Goal: Task Accomplishment & Management: Use online tool/utility

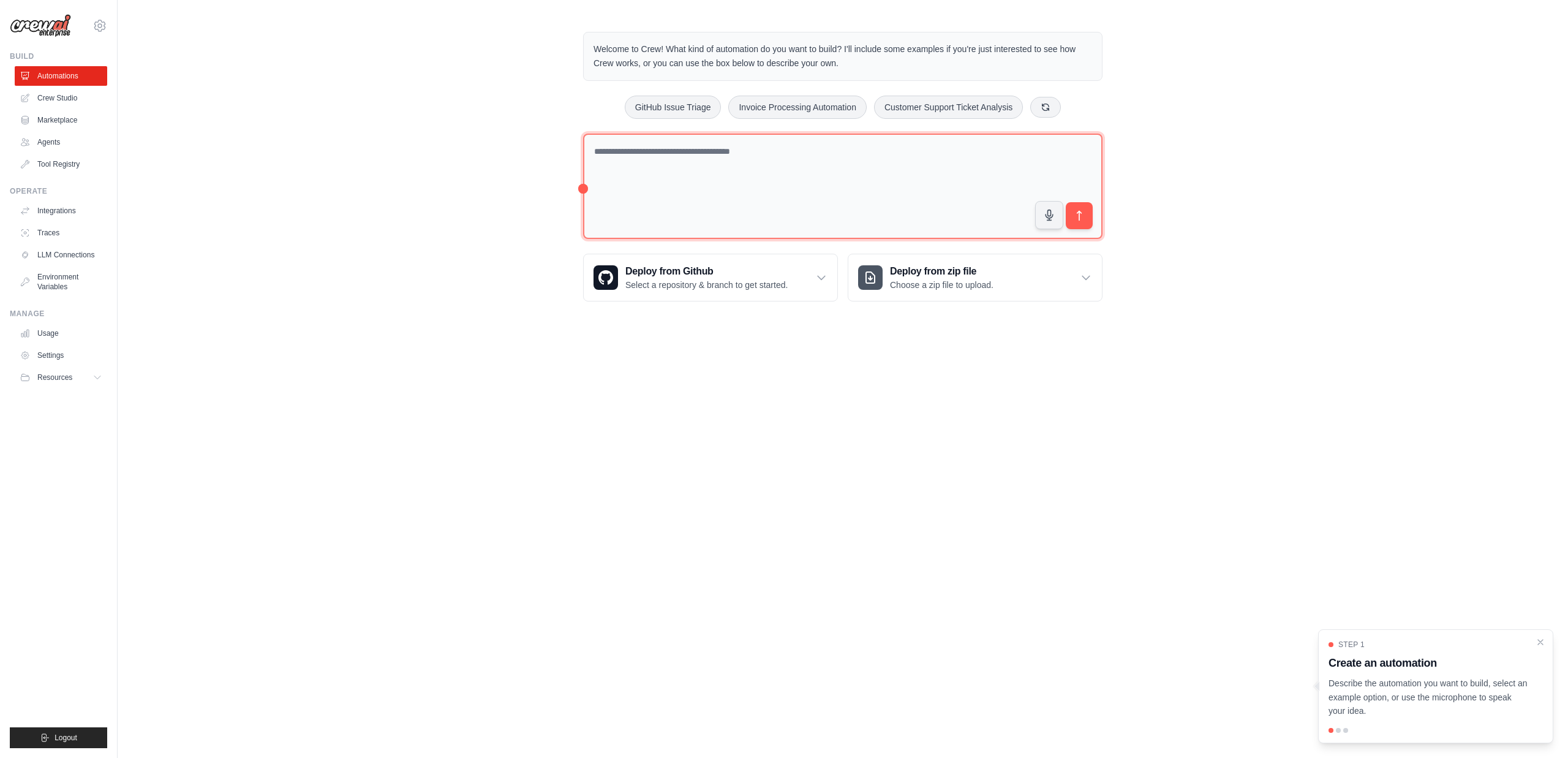
click at [659, 160] on textarea at bounding box center [843, 187] width 519 height 106
click at [731, 162] on textarea at bounding box center [843, 186] width 519 height 105
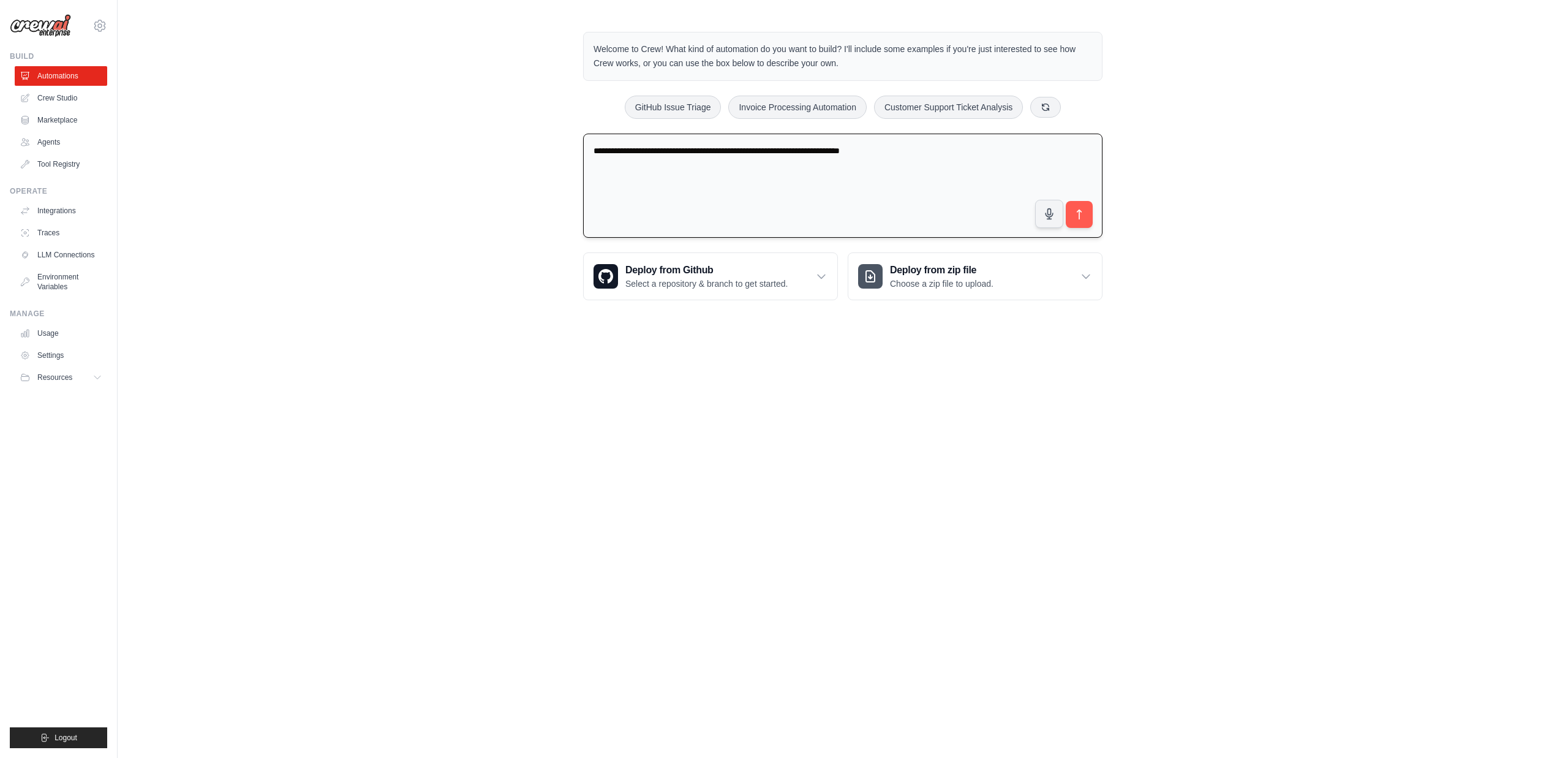
drag, startPoint x: 949, startPoint y: 154, endPoint x: 939, endPoint y: 158, distance: 10.8
click at [939, 158] on textarea "**********" at bounding box center [843, 186] width 519 height 105
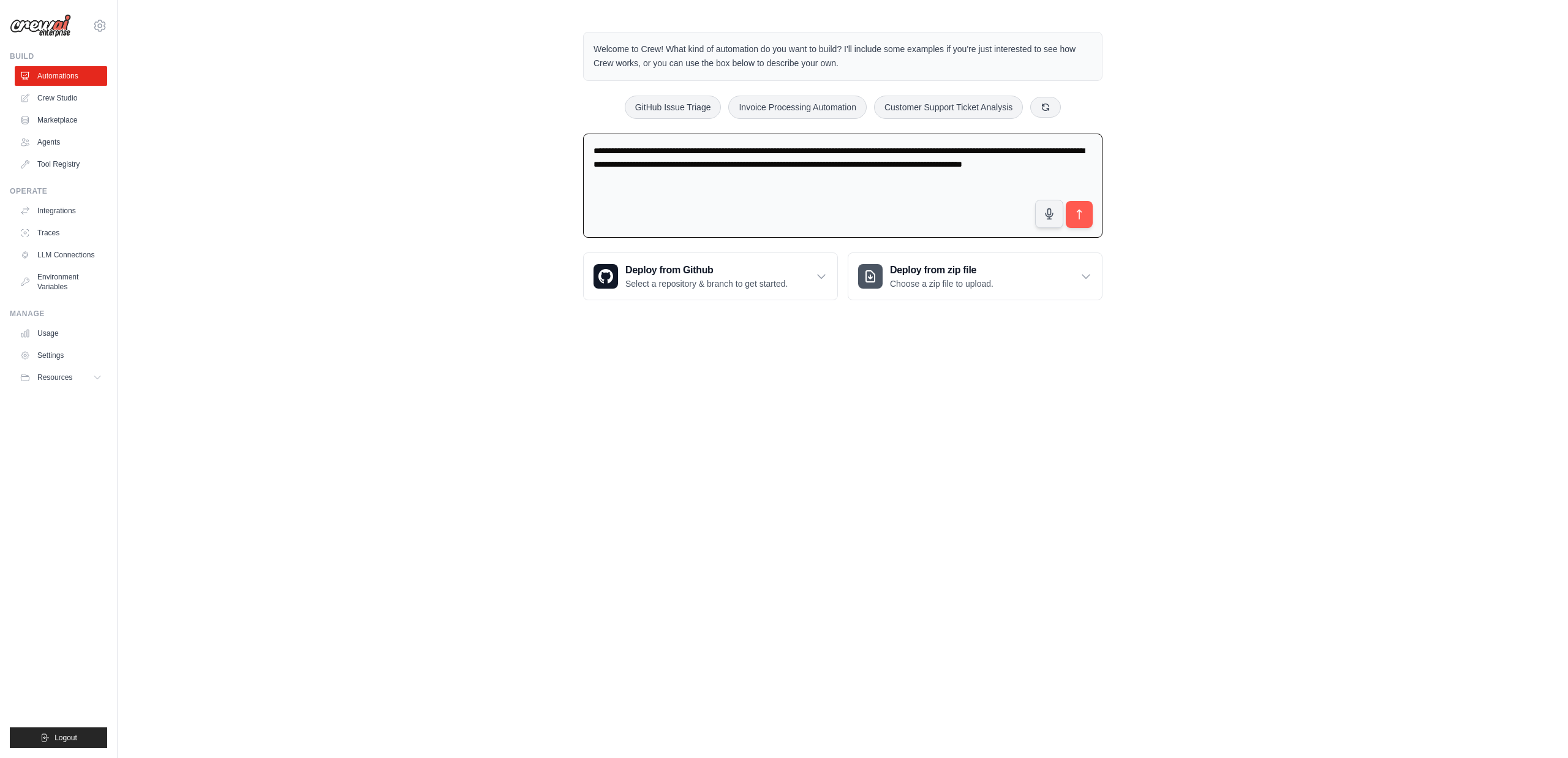
type textarea "**********"
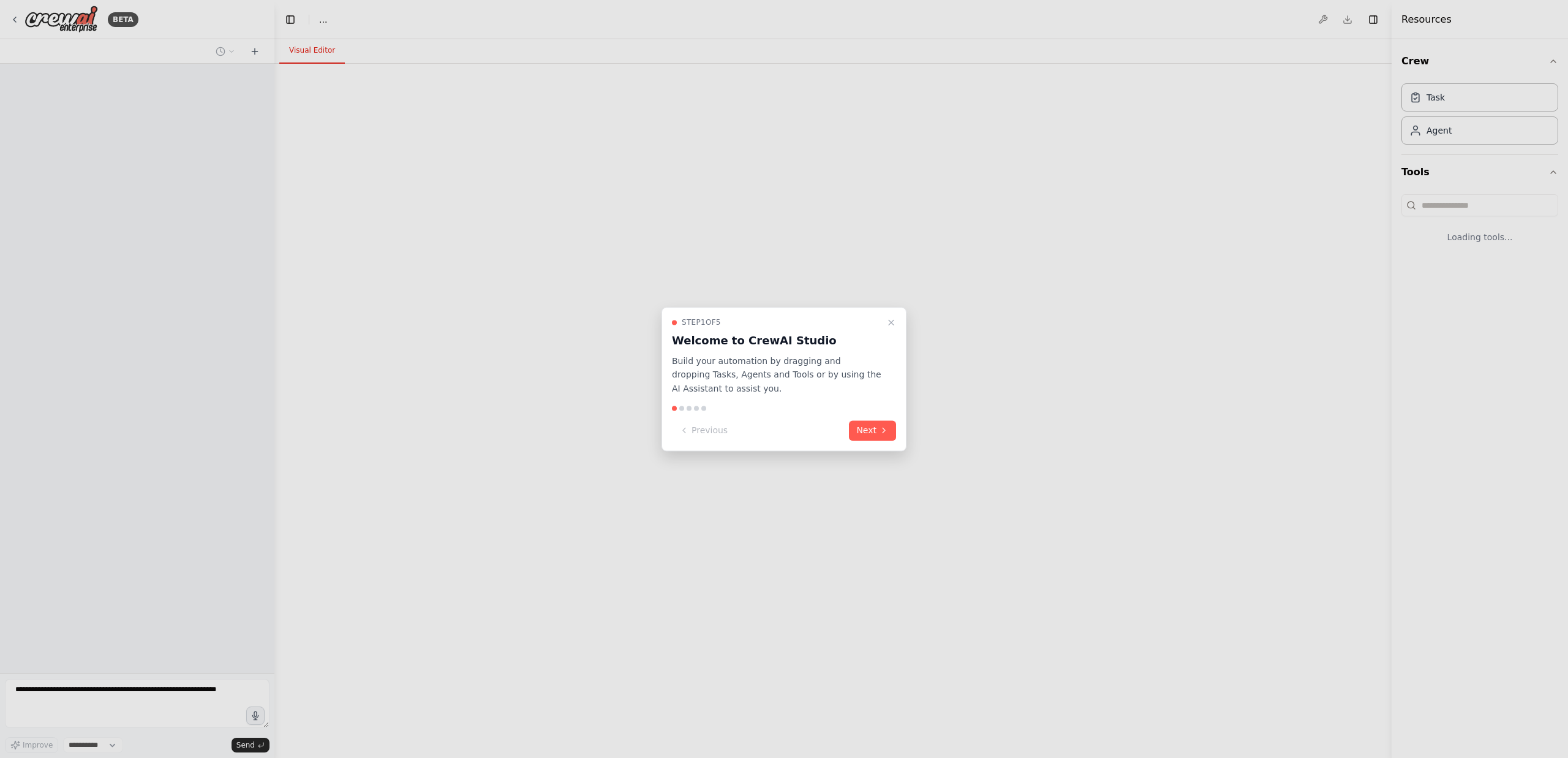
select select "****"
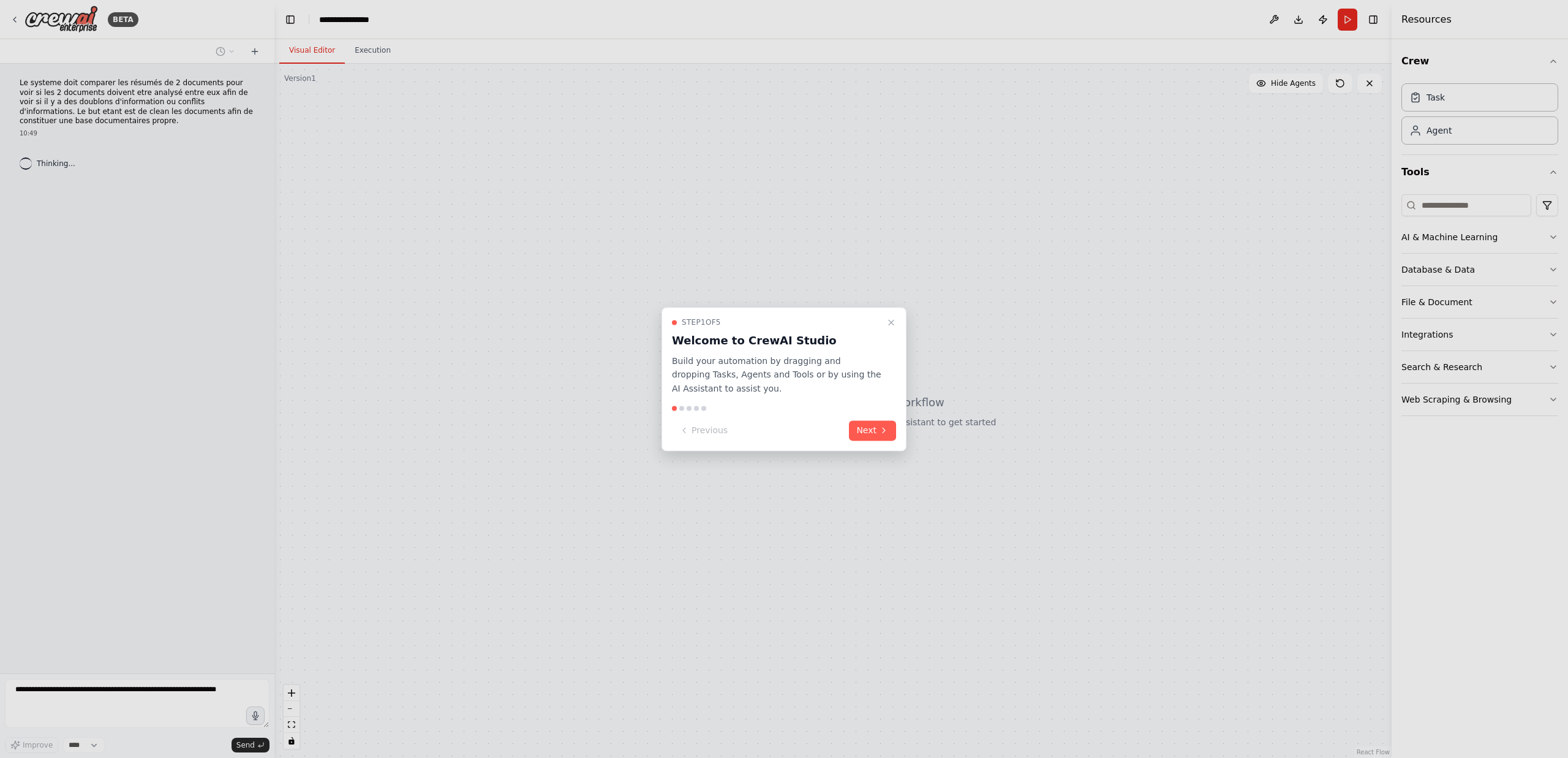
click at [873, 440] on div "Step 1 of 5 Welcome to CrewAI Studio Build your automation by dragging and drop…" at bounding box center [784, 379] width 245 height 144
click at [873, 438] on button "Next" at bounding box center [872, 430] width 48 height 20
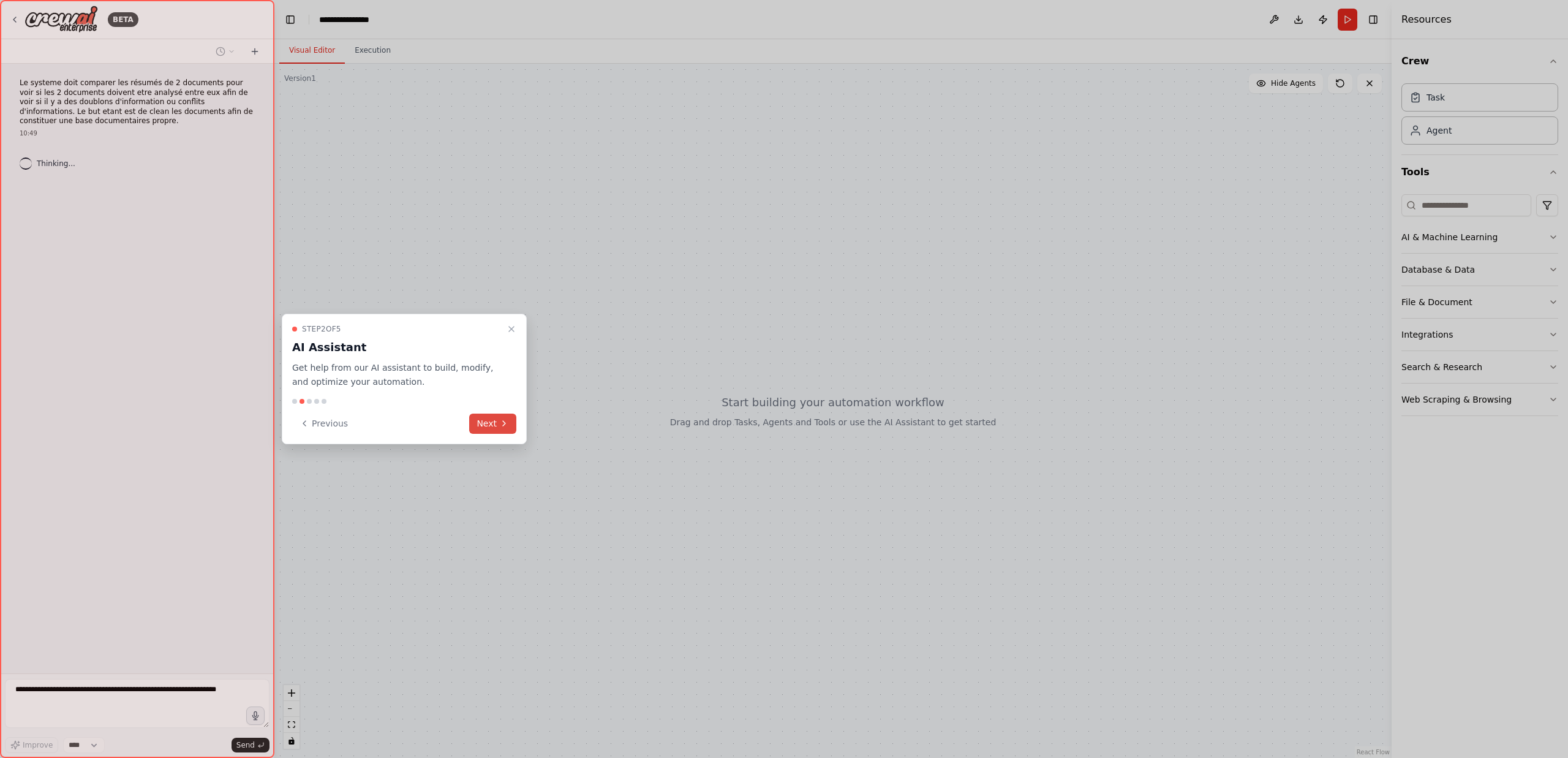
click at [492, 426] on button "Next" at bounding box center [493, 423] width 48 height 20
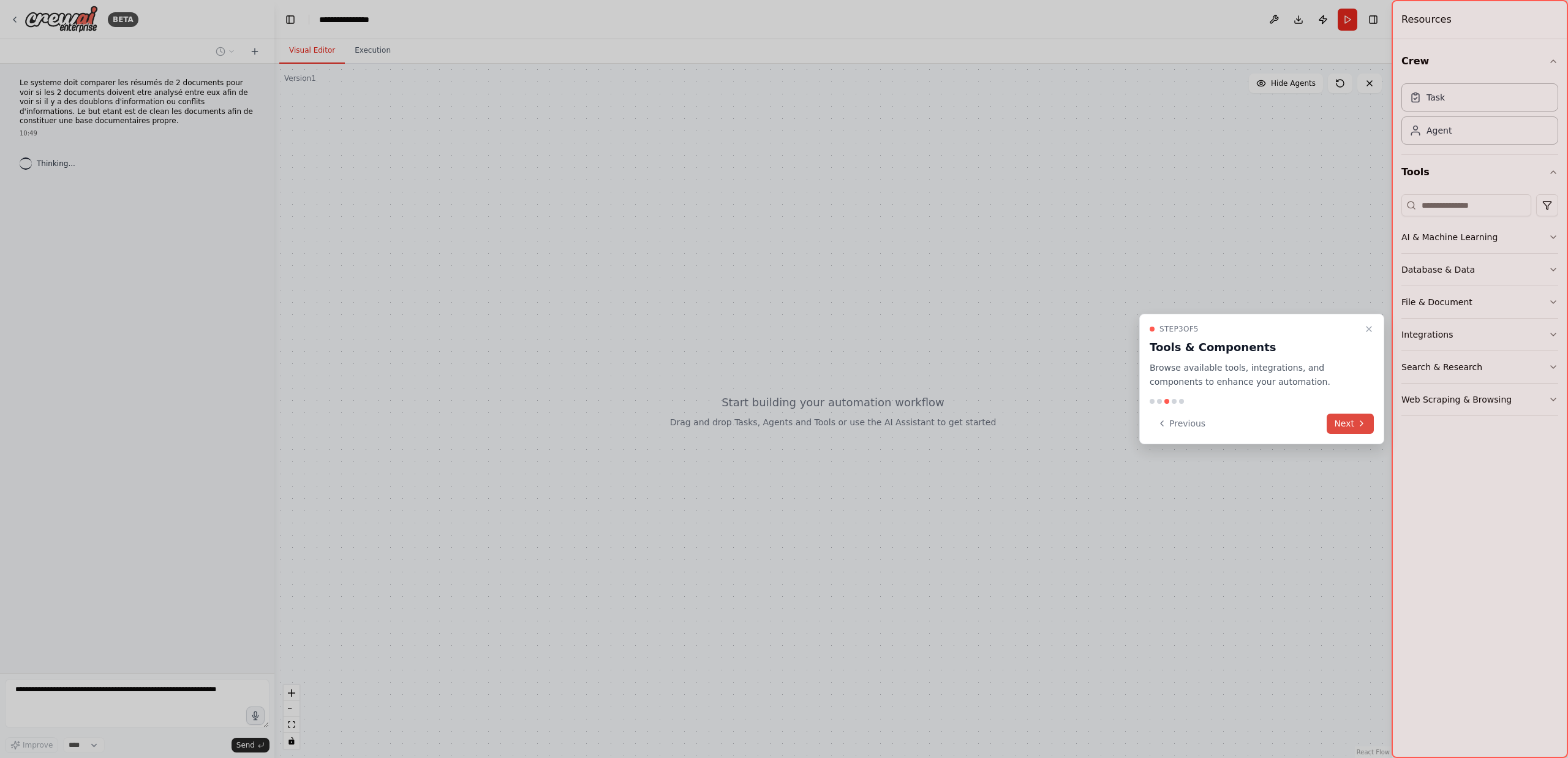
click at [1346, 430] on button "Next" at bounding box center [1351, 423] width 48 height 20
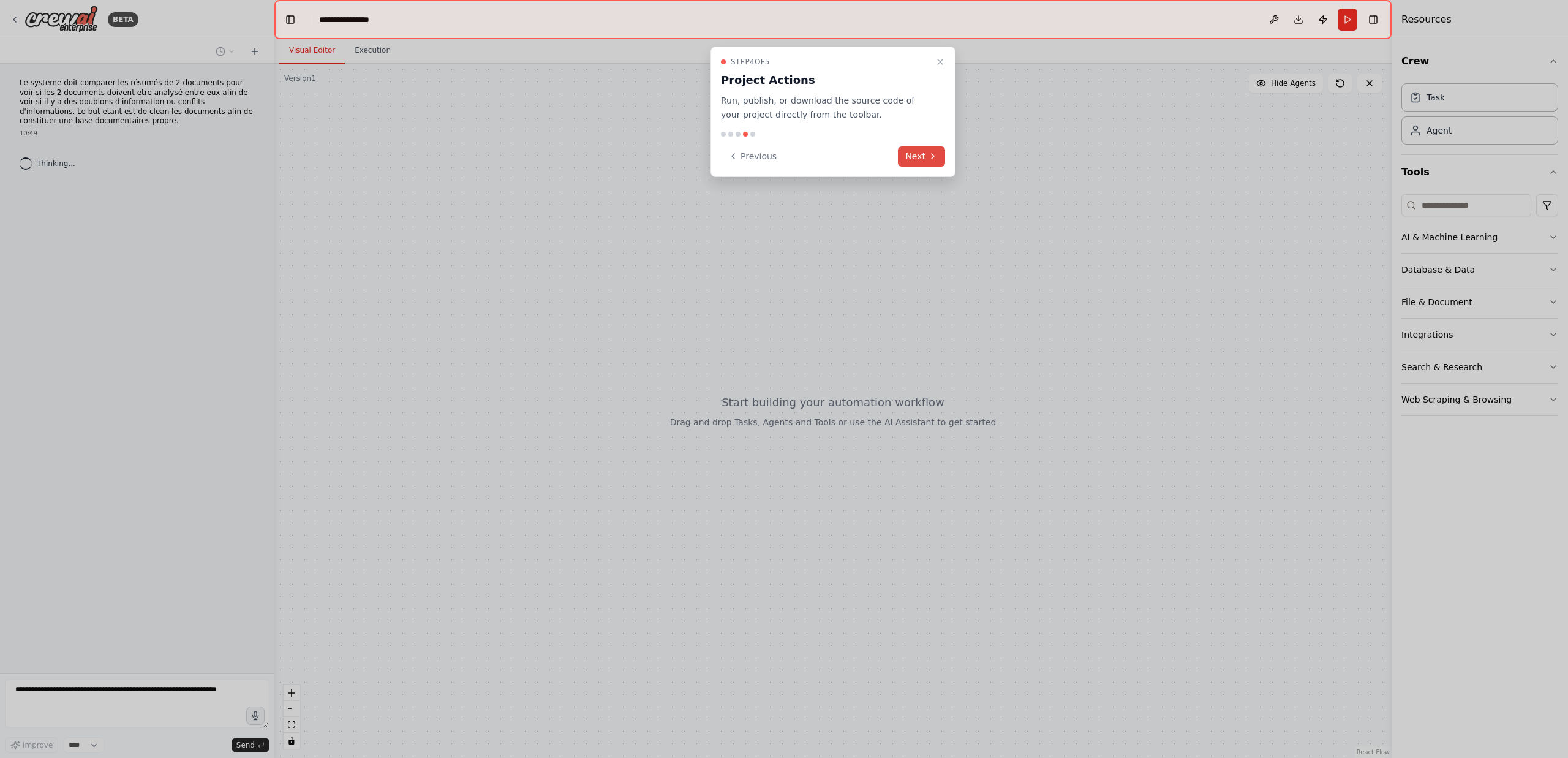
click at [909, 151] on button "Next" at bounding box center [922, 156] width 48 height 20
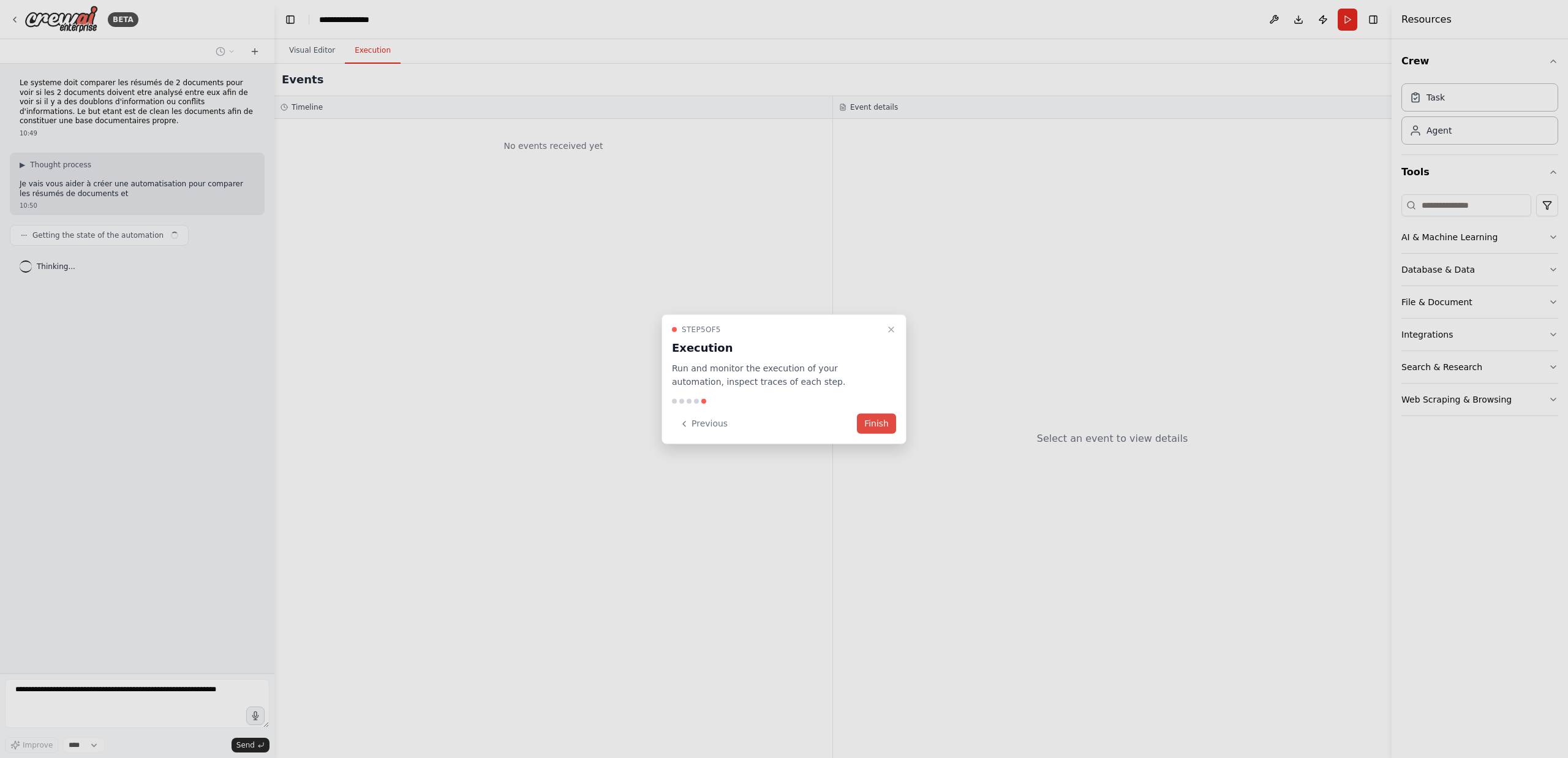
click at [874, 418] on button "Finish" at bounding box center [876, 423] width 40 height 20
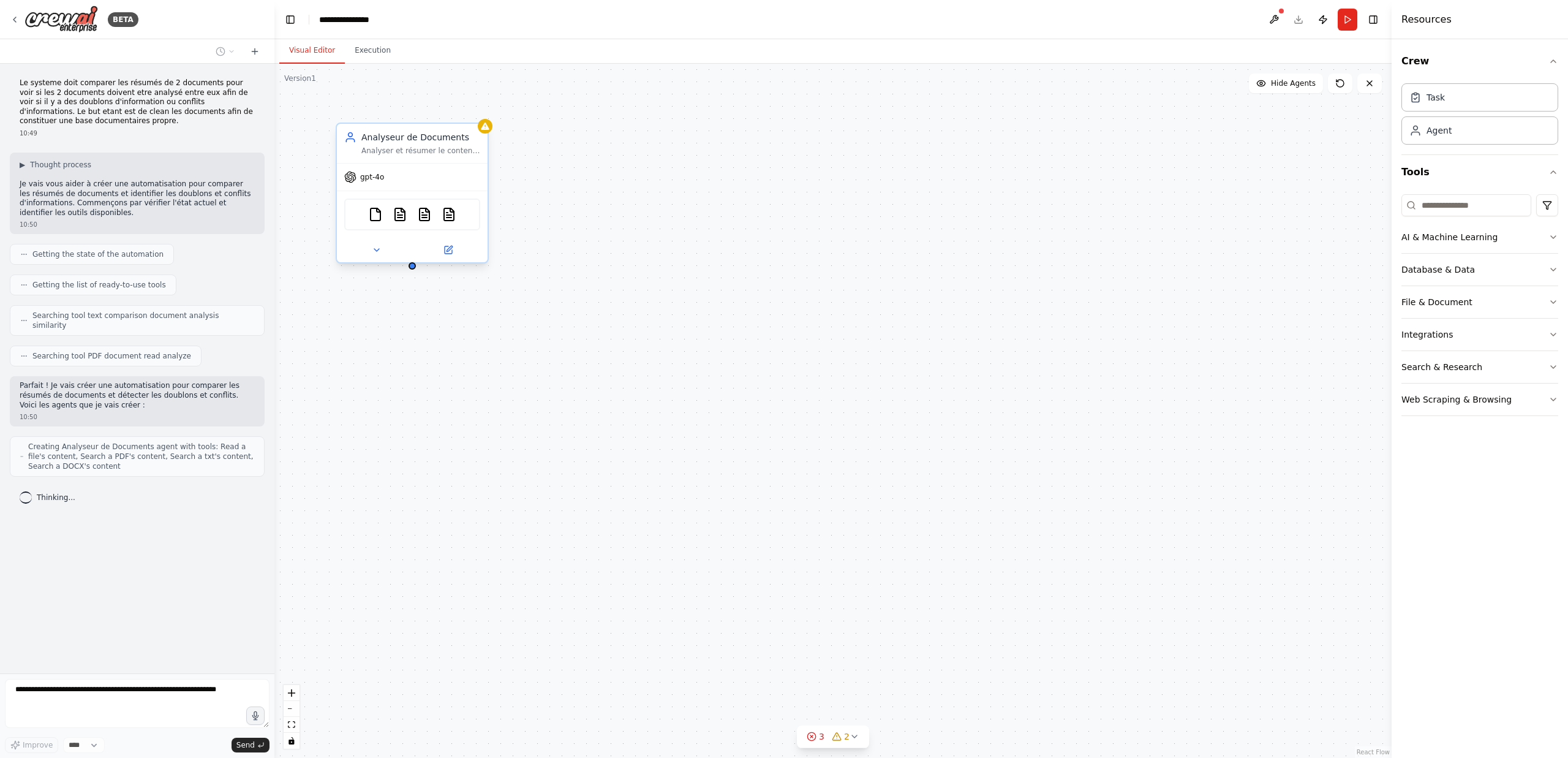
click at [394, 143] on div "Analyseur de Documents" at bounding box center [421, 137] width 119 height 12
click at [434, 151] on div "Analyser et résumer le contenu de {document_path} en extrayant les informations…" at bounding box center [421, 151] width 119 height 10
click at [703, 240] on div "Analyseur de Documents Analyser et résumer le contenu de {document_path} en ext…" at bounding box center [833, 410] width 1117 height 694
click at [572, 342] on div "Analyseur de Documents Analyser et résumer le contenu de {document_path} en ext…" at bounding box center [833, 410] width 1117 height 694
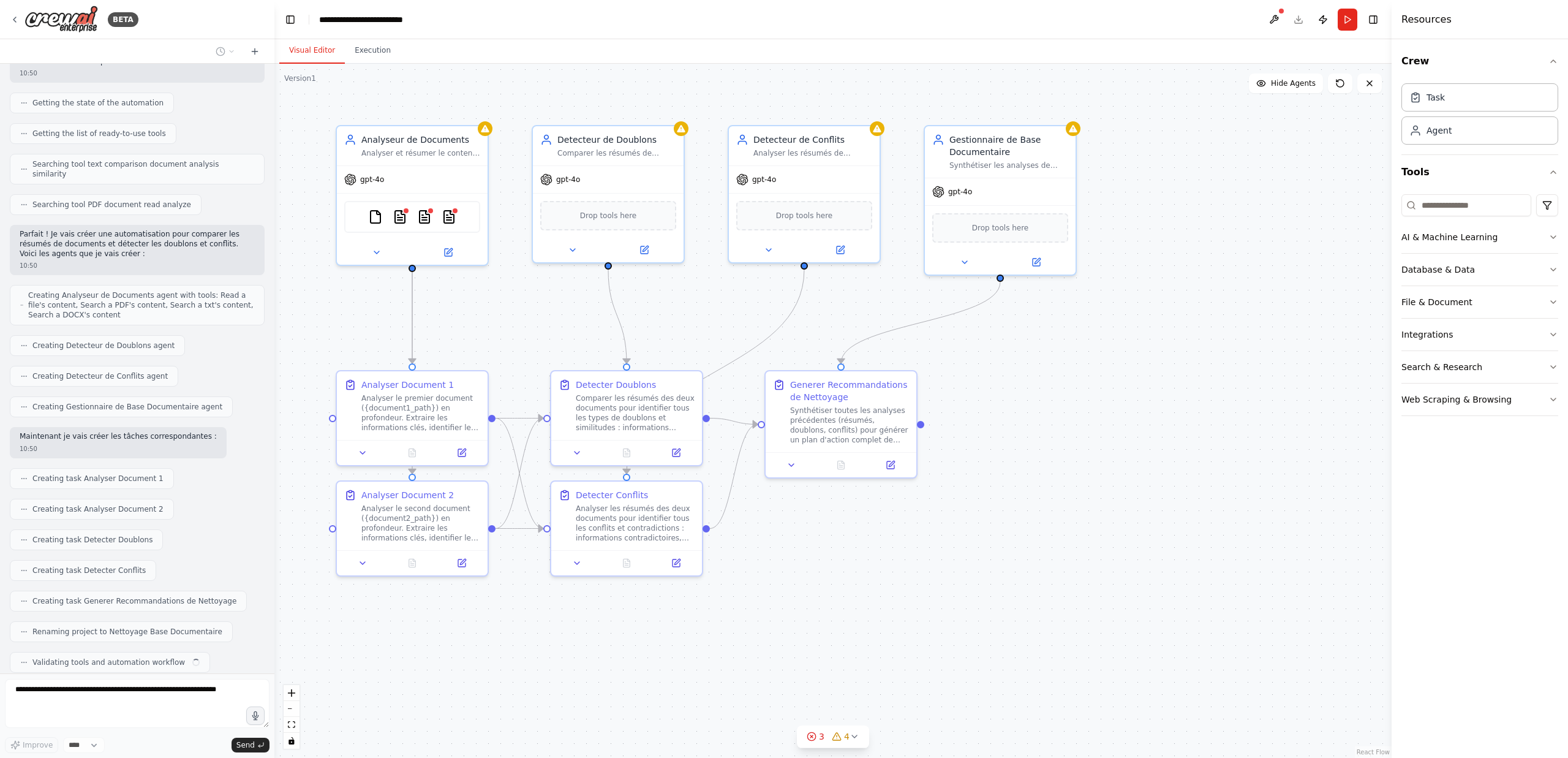
scroll to position [182, 0]
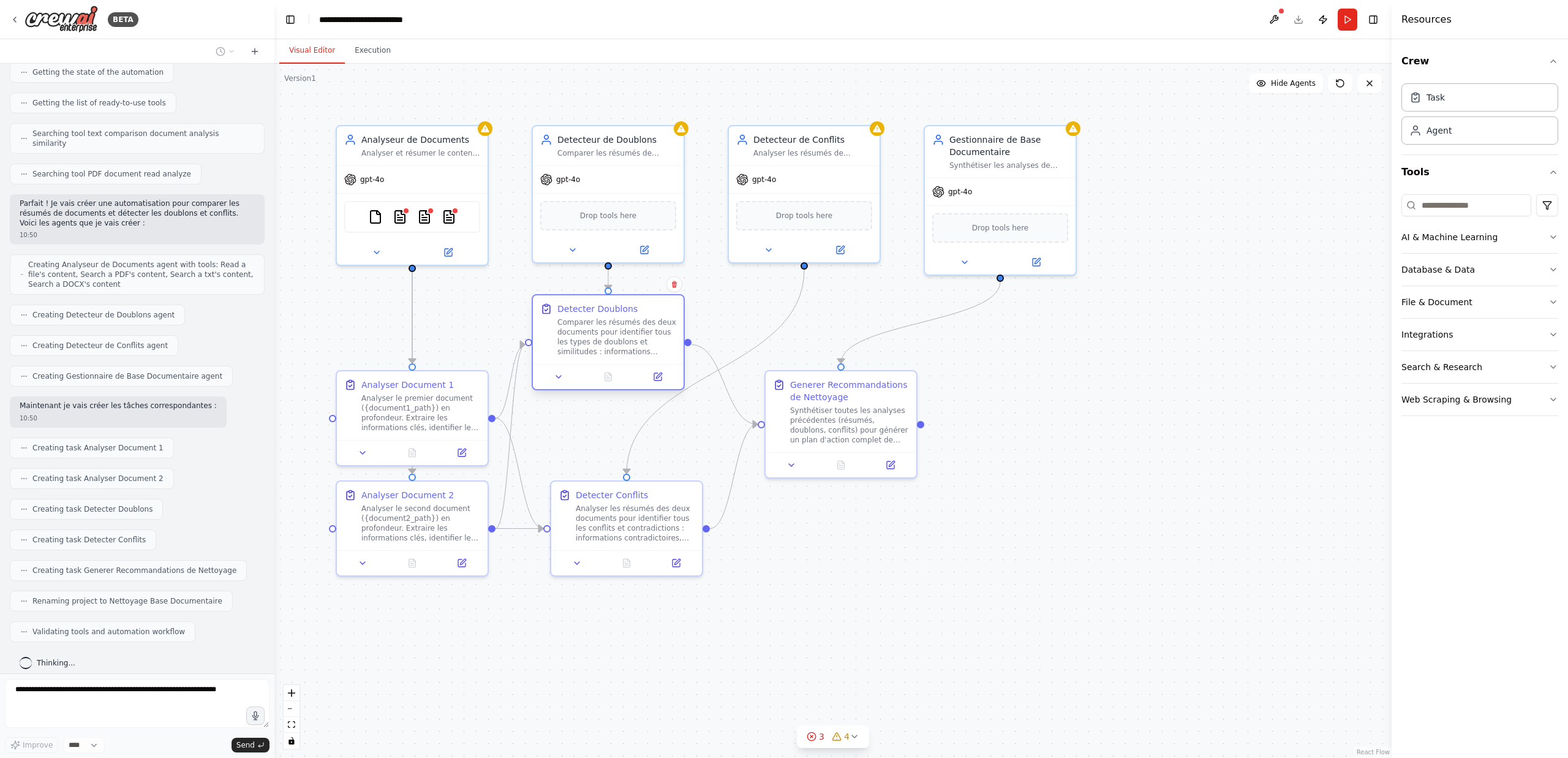
drag, startPoint x: 631, startPoint y: 393, endPoint x: 617, endPoint y: 326, distance: 68.4
click at [617, 326] on div "Comparer les résumés des deux documents pour identifier tous les types de doubl…" at bounding box center [616, 336] width 119 height 40
drag, startPoint x: 639, startPoint y: 496, endPoint x: 681, endPoint y: 563, distance: 79.1
click at [681, 560] on div "Detecter Conflits" at bounding box center [655, 554] width 72 height 12
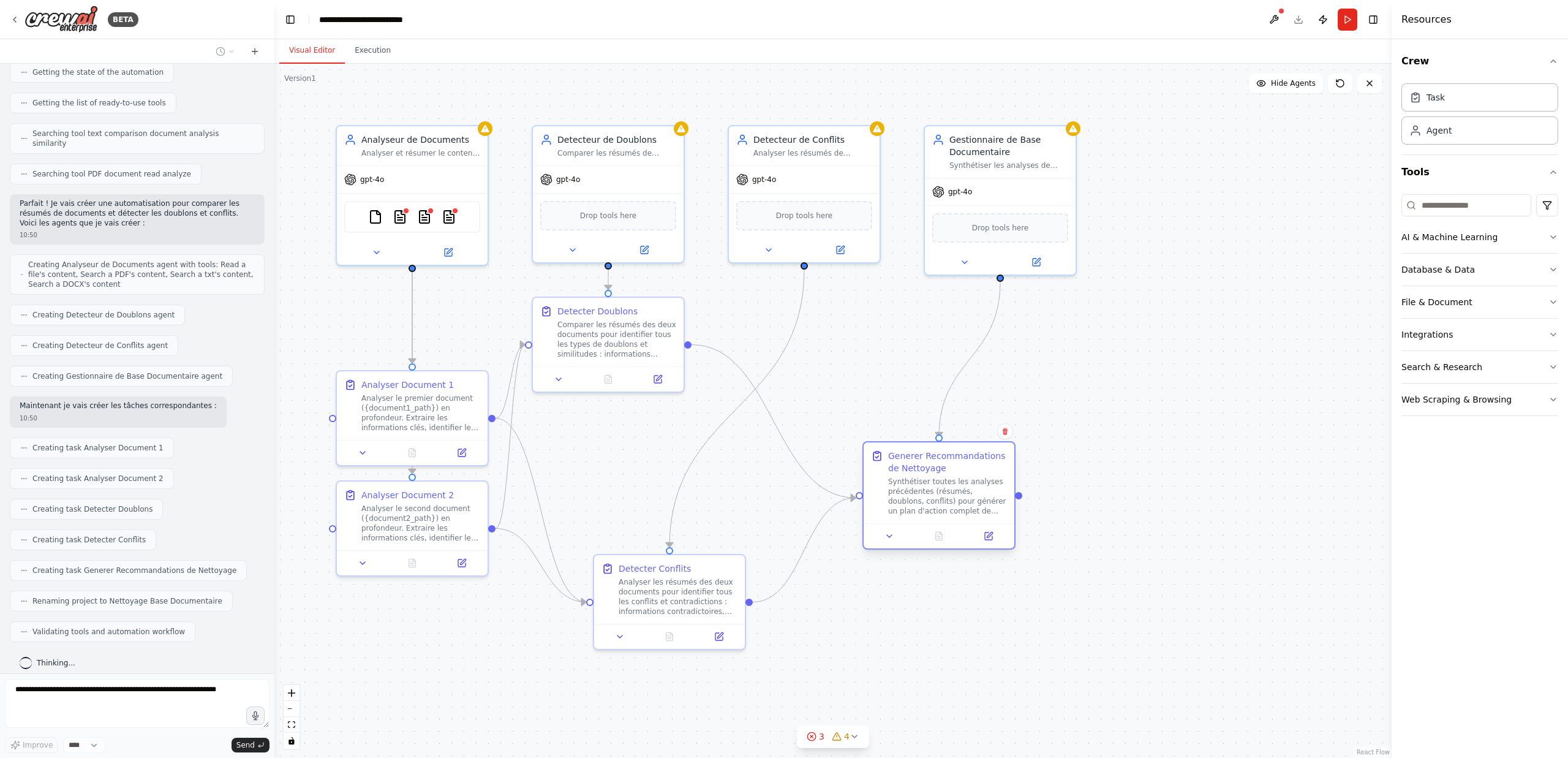
drag, startPoint x: 839, startPoint y: 409, endPoint x: 925, endPoint y: 478, distance: 110.3
click at [925, 478] on div "Generer Recommandations de Nettoyage Synthétiser toutes les analyses précédente…" at bounding box center [947, 482] width 119 height 66
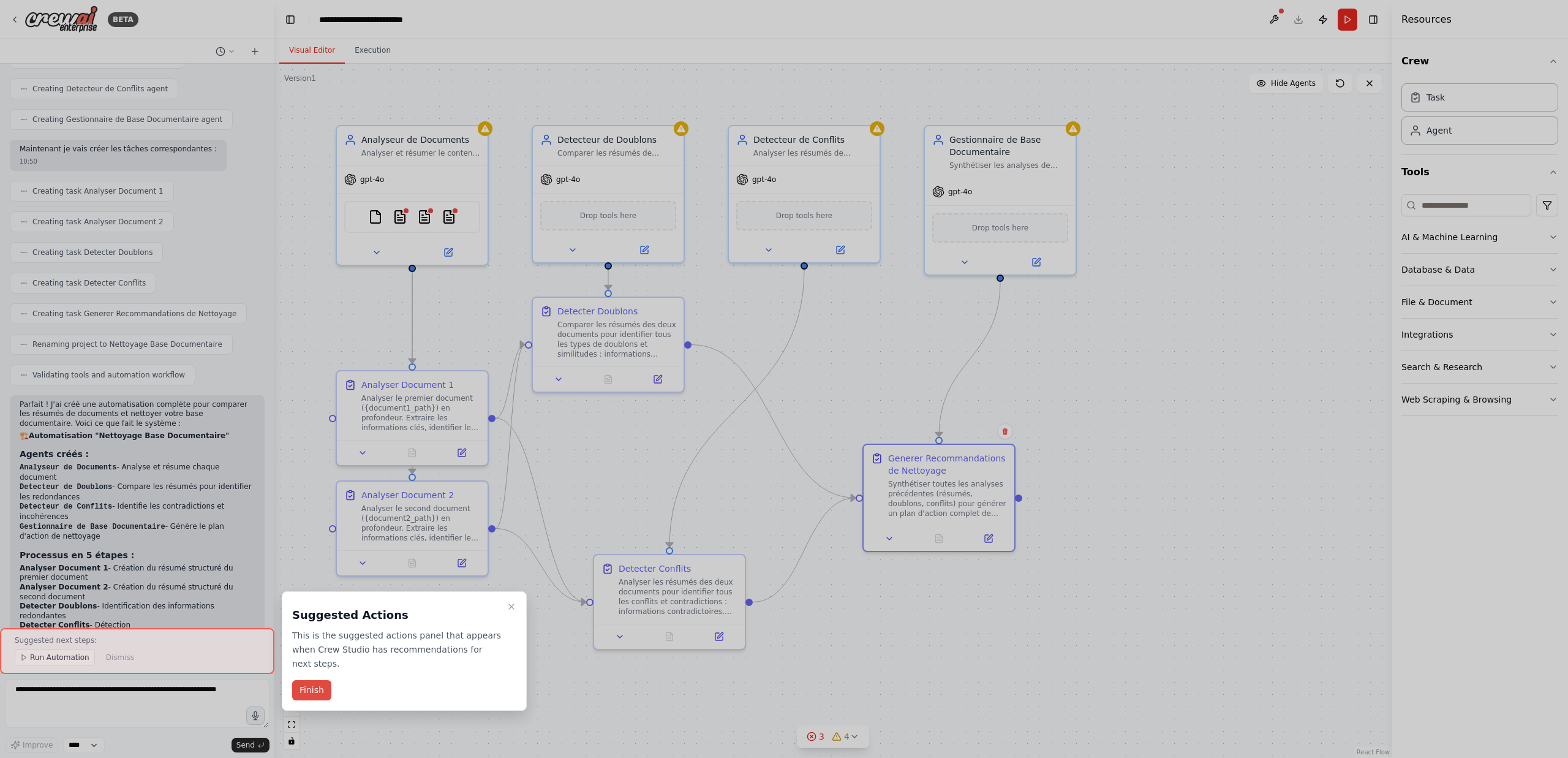
click at [313, 688] on button "Finish" at bounding box center [312, 689] width 40 height 20
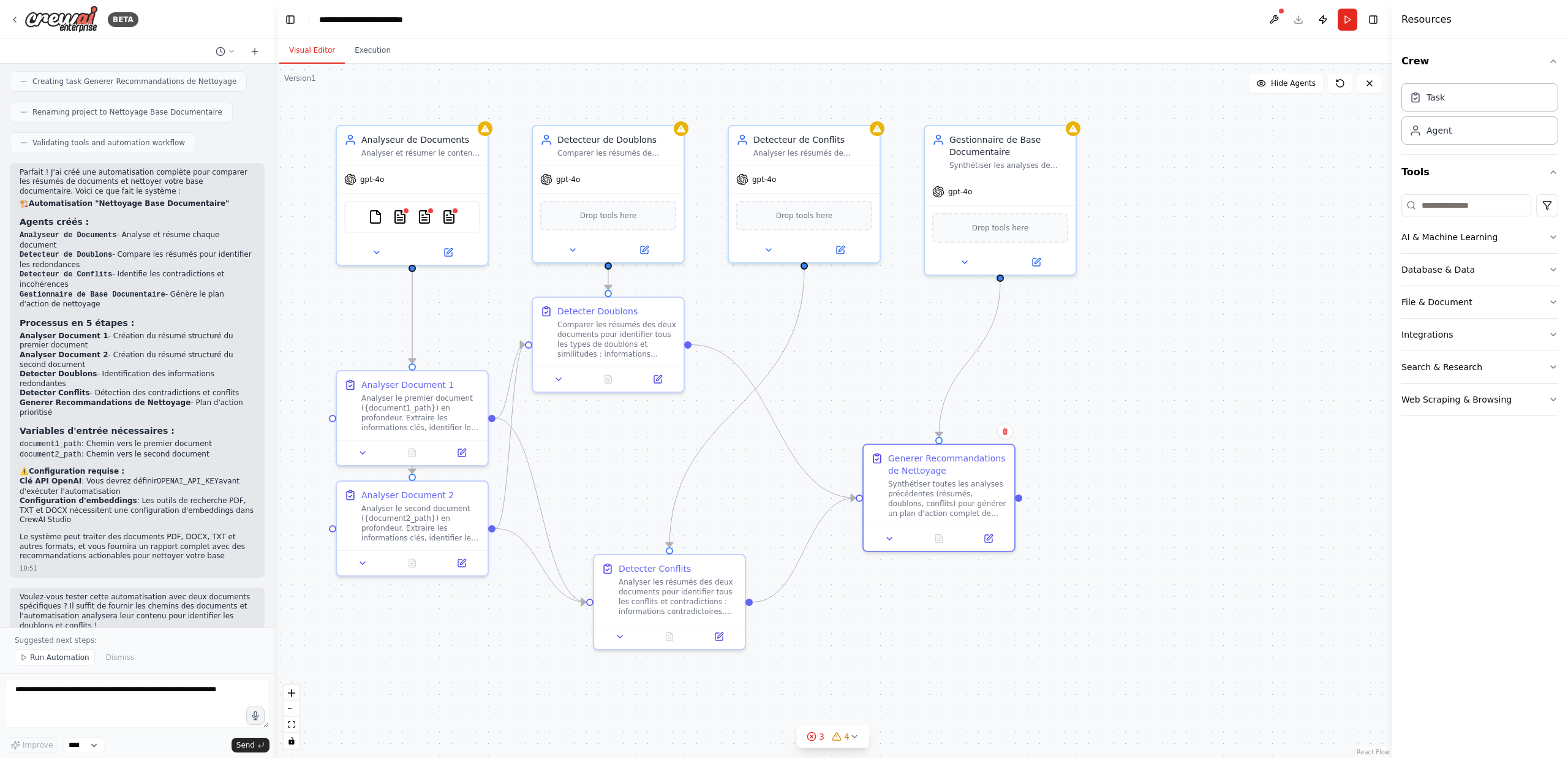
scroll to position [681, 0]
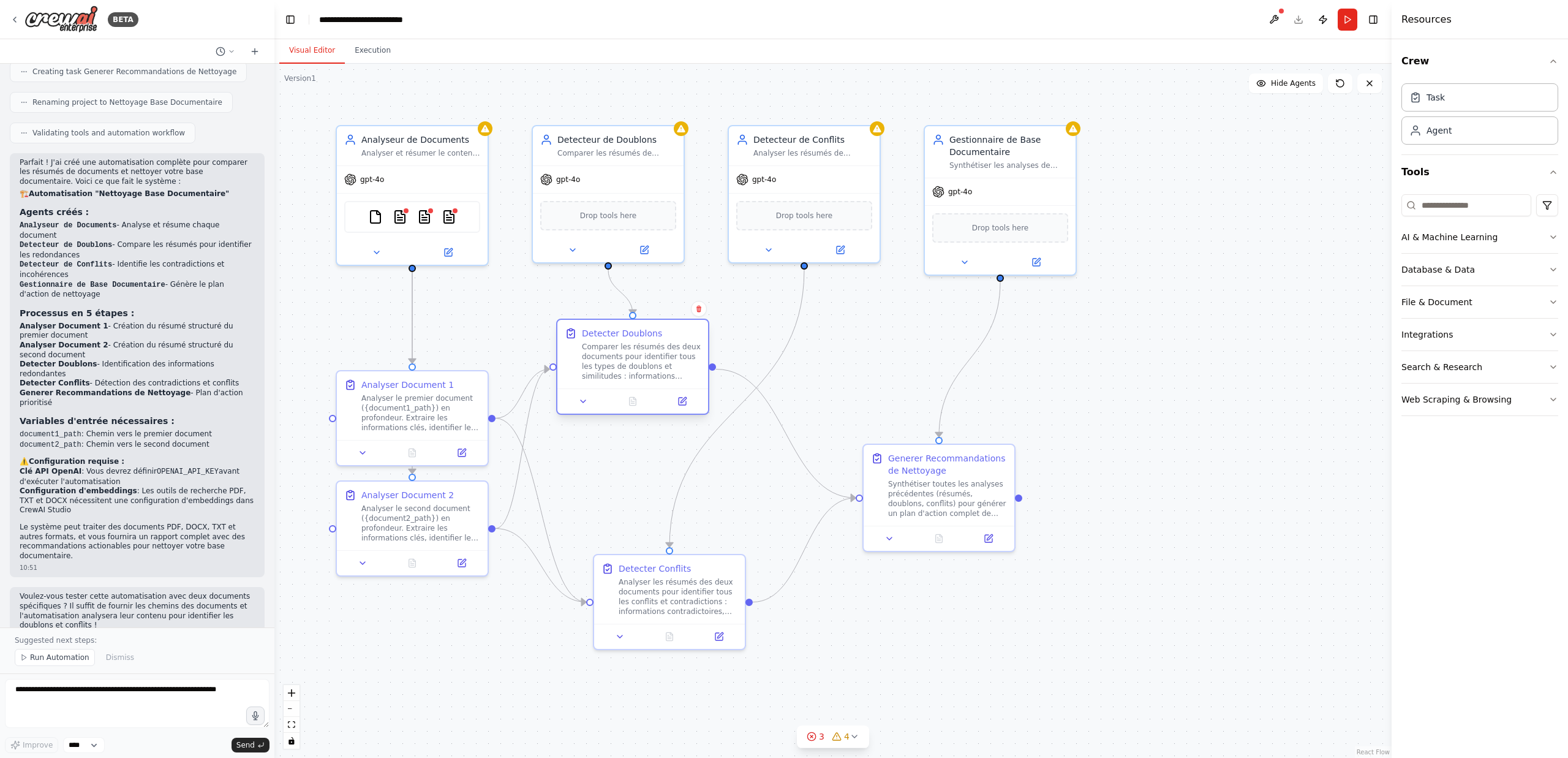
drag, startPoint x: 615, startPoint y: 337, endPoint x: 642, endPoint y: 362, distance: 36.8
click at [642, 362] on div "Comparer les résumés des deux documents pour identifier tous les types de doubl…" at bounding box center [641, 361] width 119 height 40
click at [148, 695] on textarea at bounding box center [137, 703] width 265 height 49
type textarea "**********"
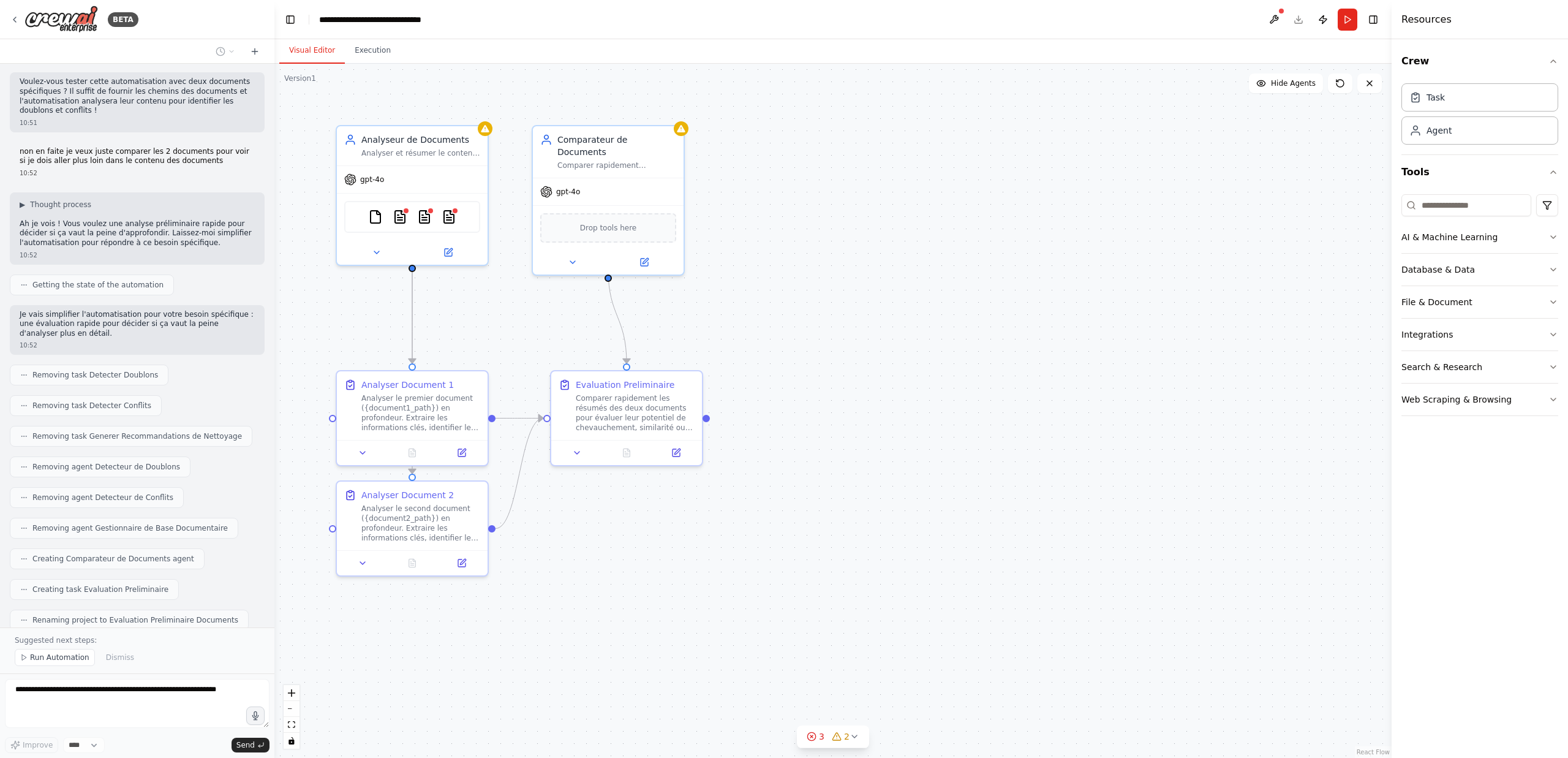
scroll to position [1241, 0]
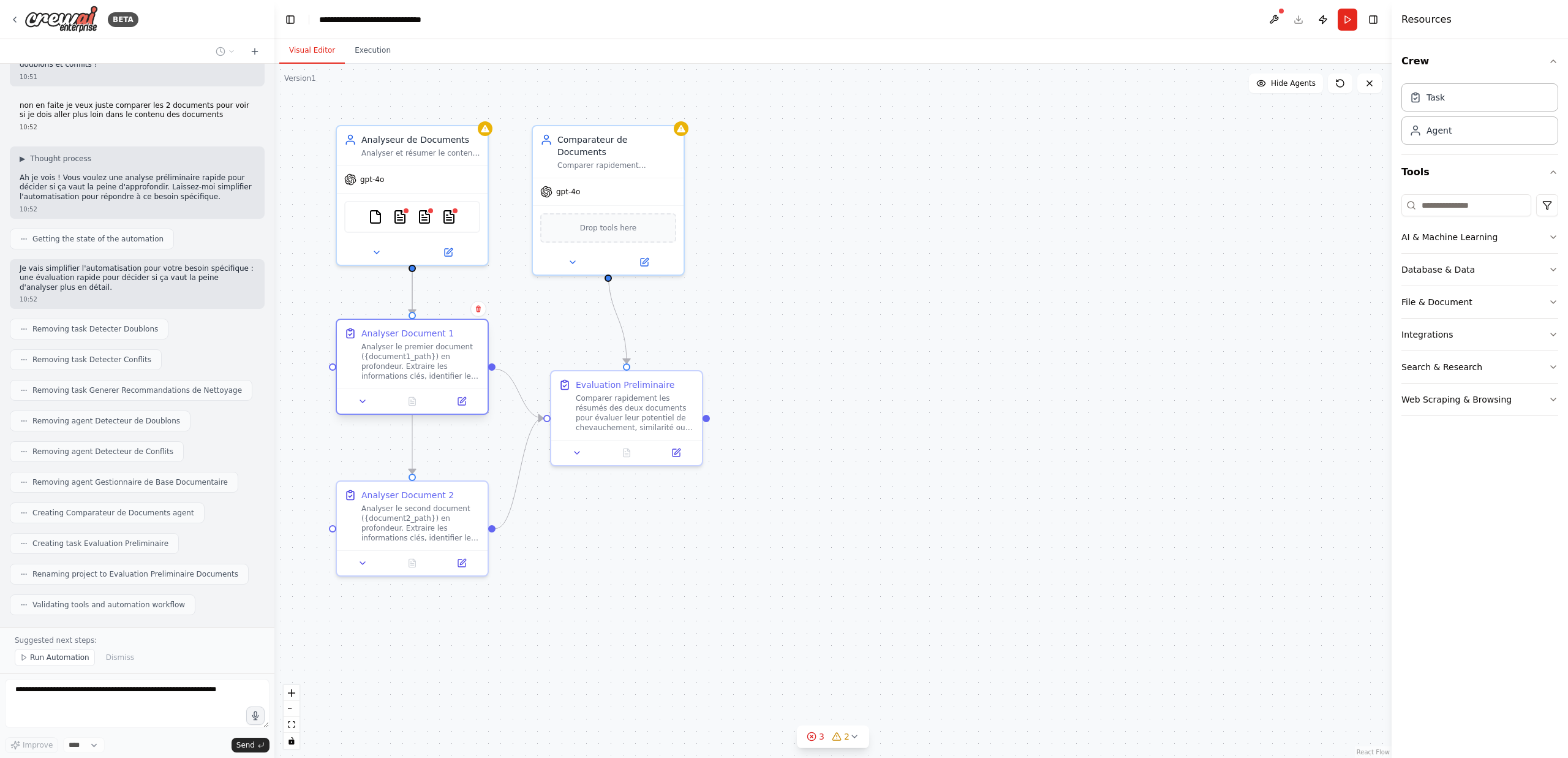
drag, startPoint x: 441, startPoint y: 400, endPoint x: 437, endPoint y: 350, distance: 50.2
click at [437, 350] on div "Analyser le premier document ({document1_path}) en profondeur. Extraire les inf…" at bounding box center [421, 361] width 119 height 40
click at [369, 401] on button at bounding box center [363, 401] width 42 height 15
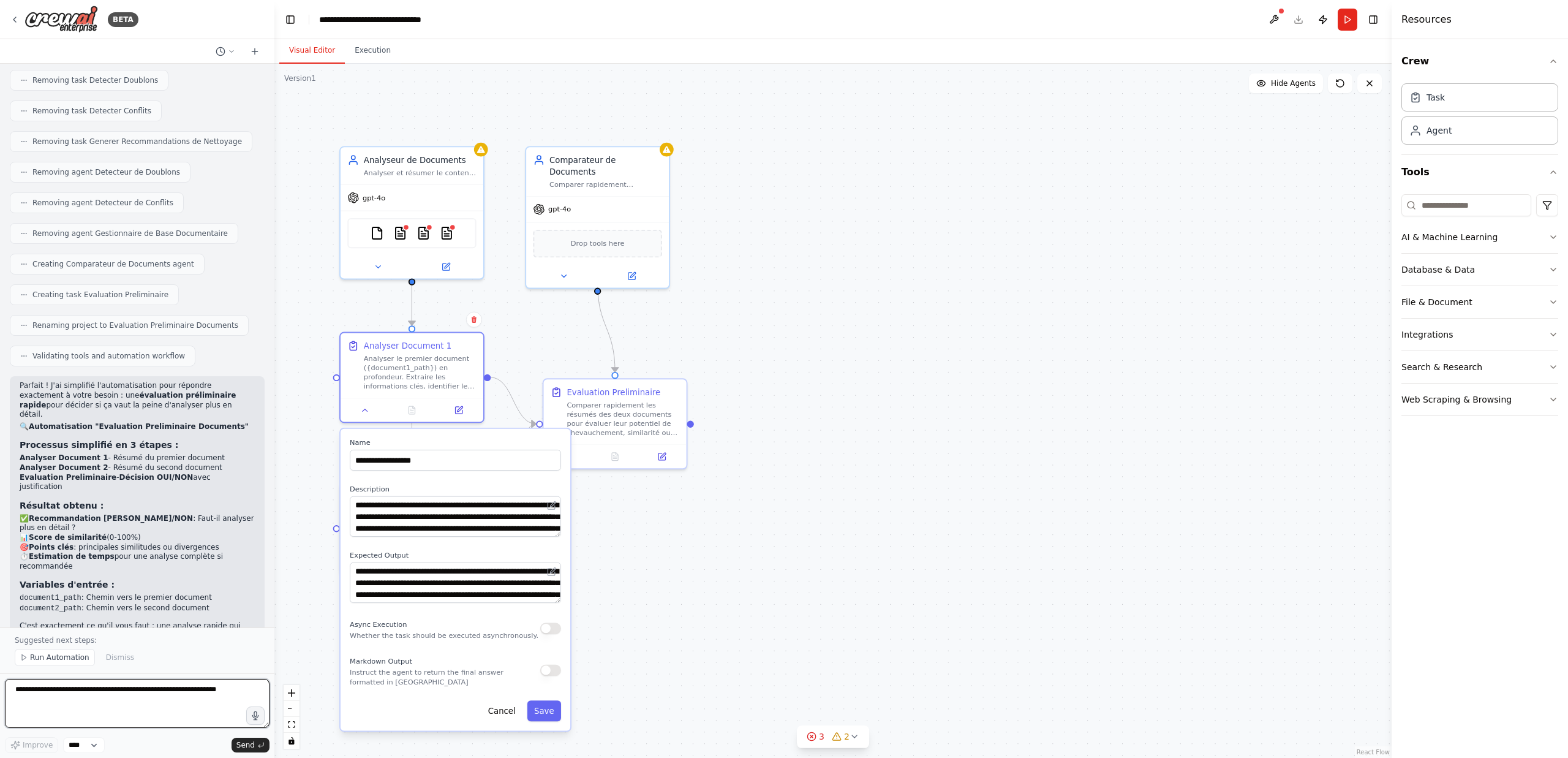
scroll to position [1502, 0]
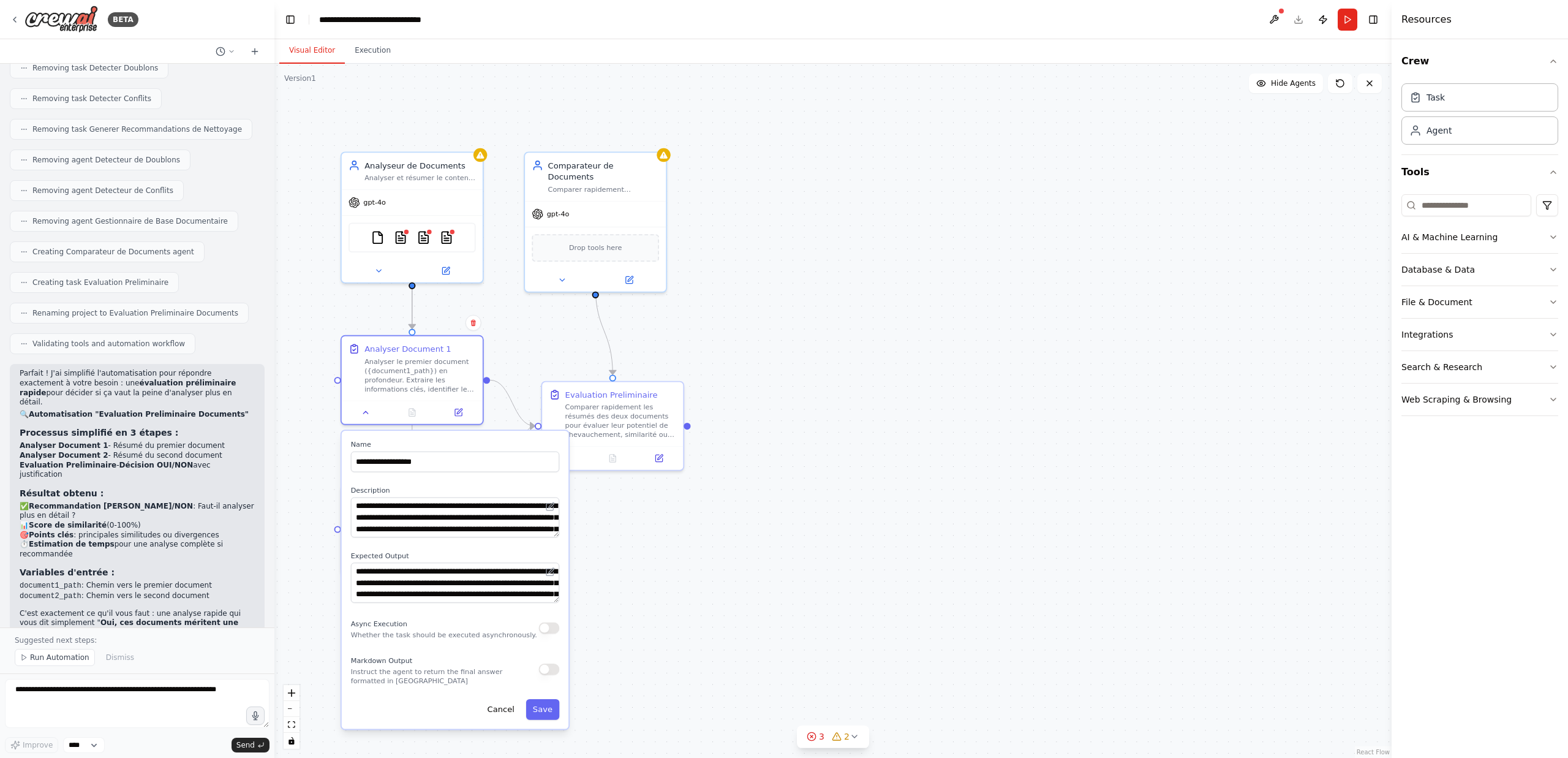
click at [687, 578] on div ".deletable-edge-delete-btn { width: 20px; height: 20px; border: 0px solid #ffff…" at bounding box center [833, 410] width 1117 height 694
click at [655, 577] on div ".deletable-edge-delete-btn { width: 20px; height: 20px; border: 0px solid #ffff…" at bounding box center [833, 410] width 1117 height 694
click at [470, 438] on div "**********" at bounding box center [455, 579] width 227 height 298
click at [369, 414] on icon at bounding box center [366, 410] width 9 height 9
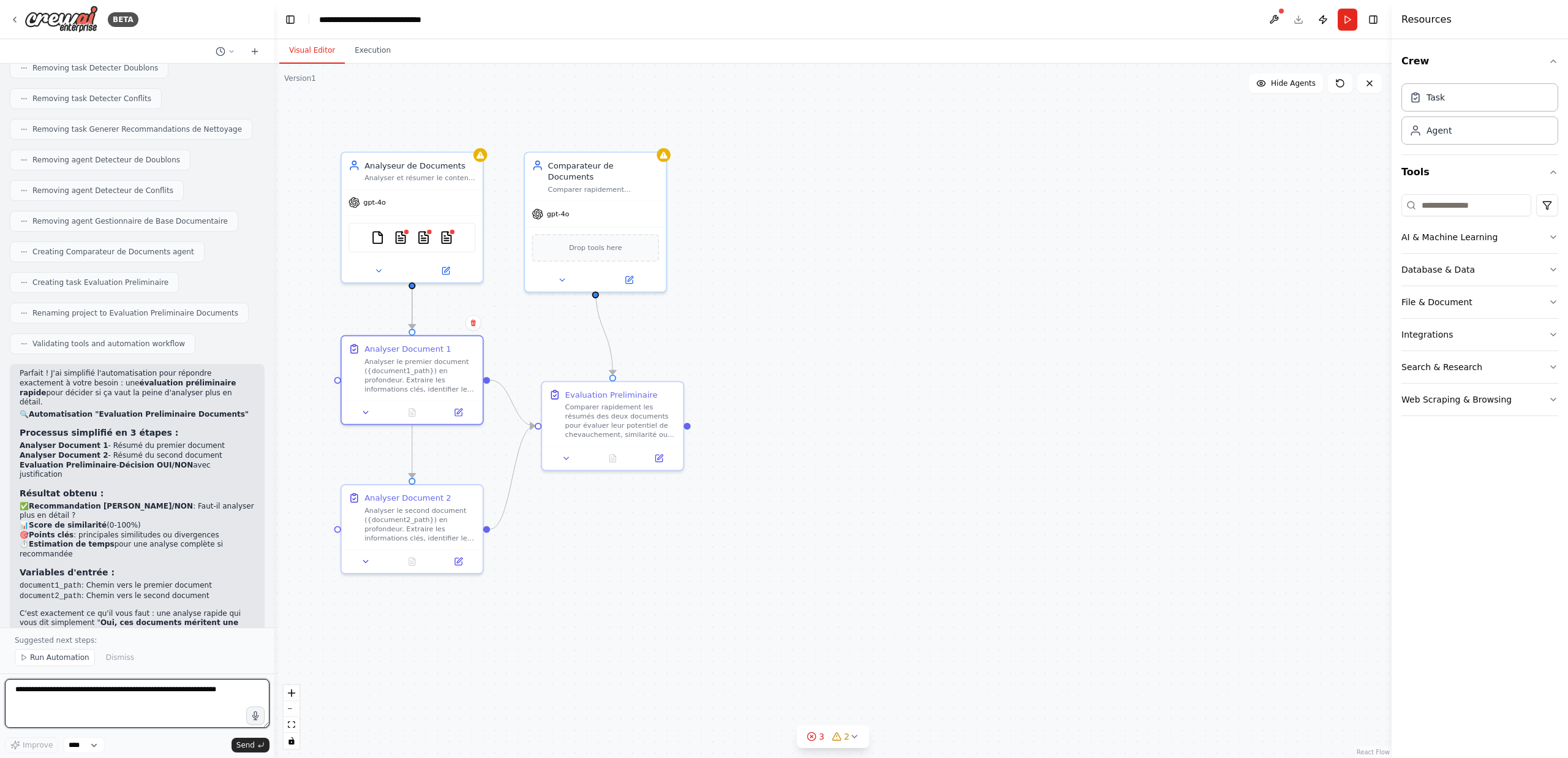
click at [126, 688] on textarea at bounding box center [137, 703] width 265 height 49
type textarea "**********"
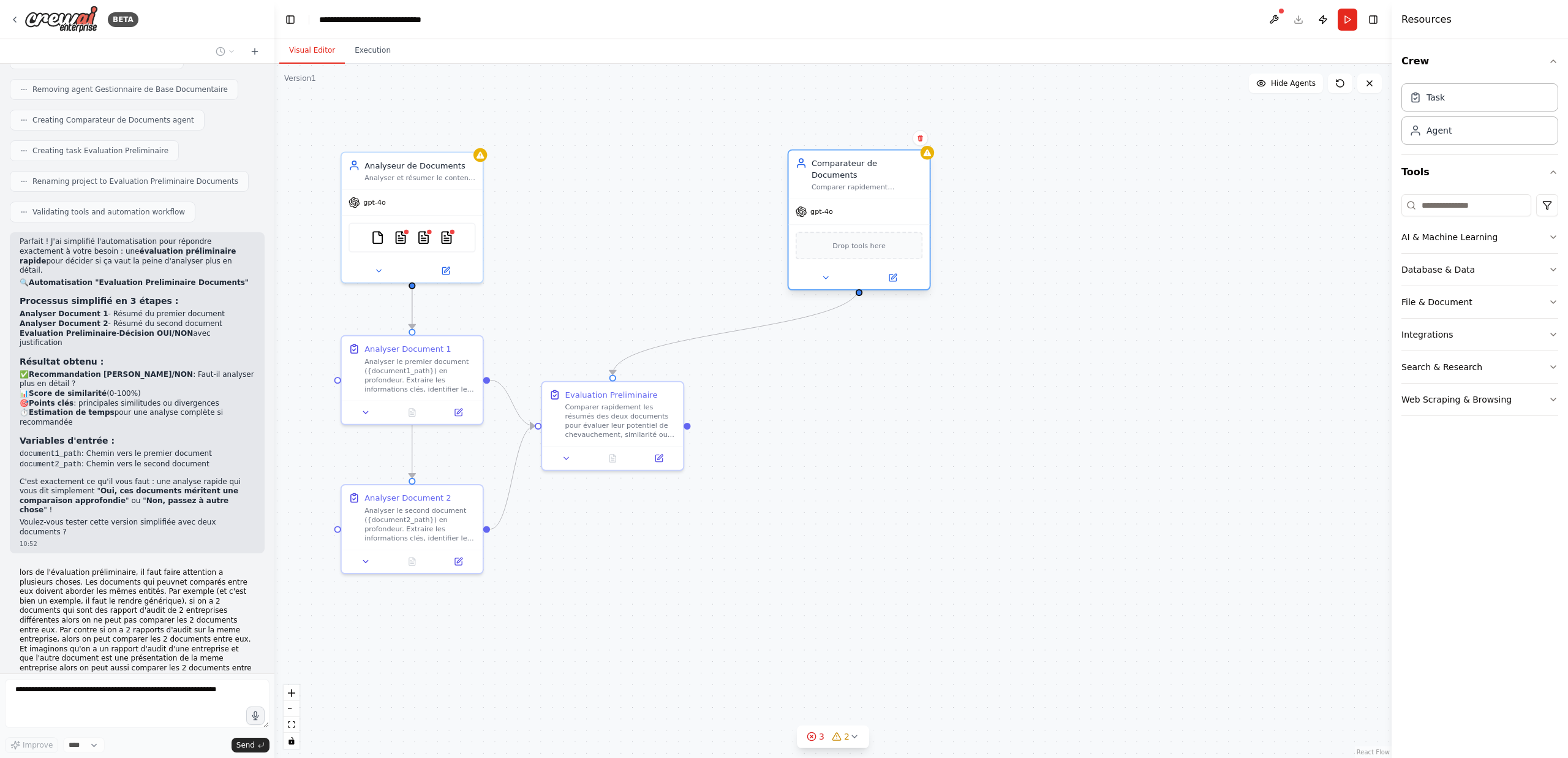
drag, startPoint x: 593, startPoint y: 166, endPoint x: 827, endPoint y: 180, distance: 234.4
click at [849, 165] on div "Comparateur de Documents" at bounding box center [867, 169] width 112 height 23
drag, startPoint x: 622, startPoint y: 395, endPoint x: 867, endPoint y: 405, distance: 245.2
click at [867, 405] on div "Evaluation Preliminaire" at bounding box center [858, 403] width 92 height 11
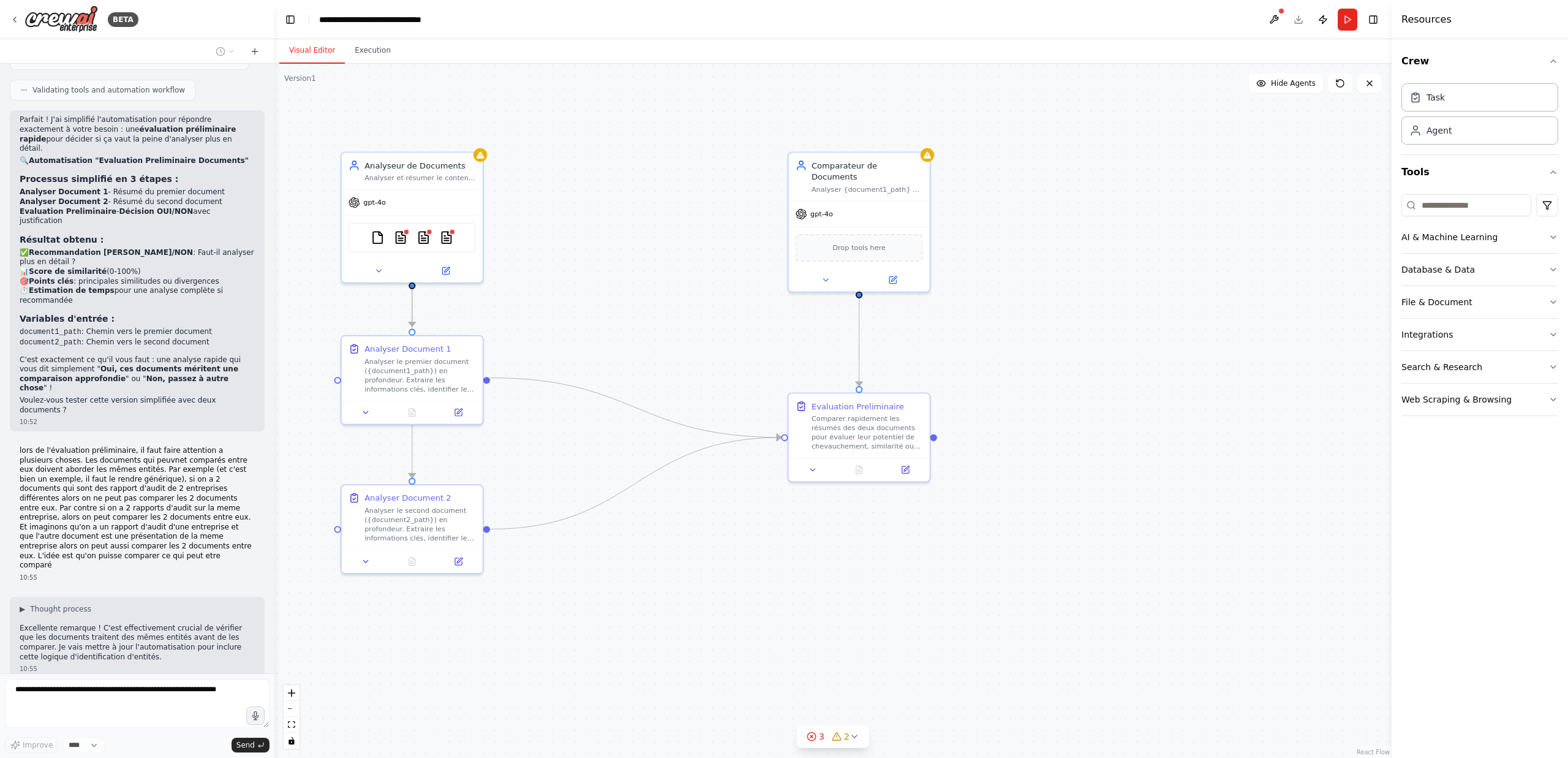
scroll to position [1761, 0]
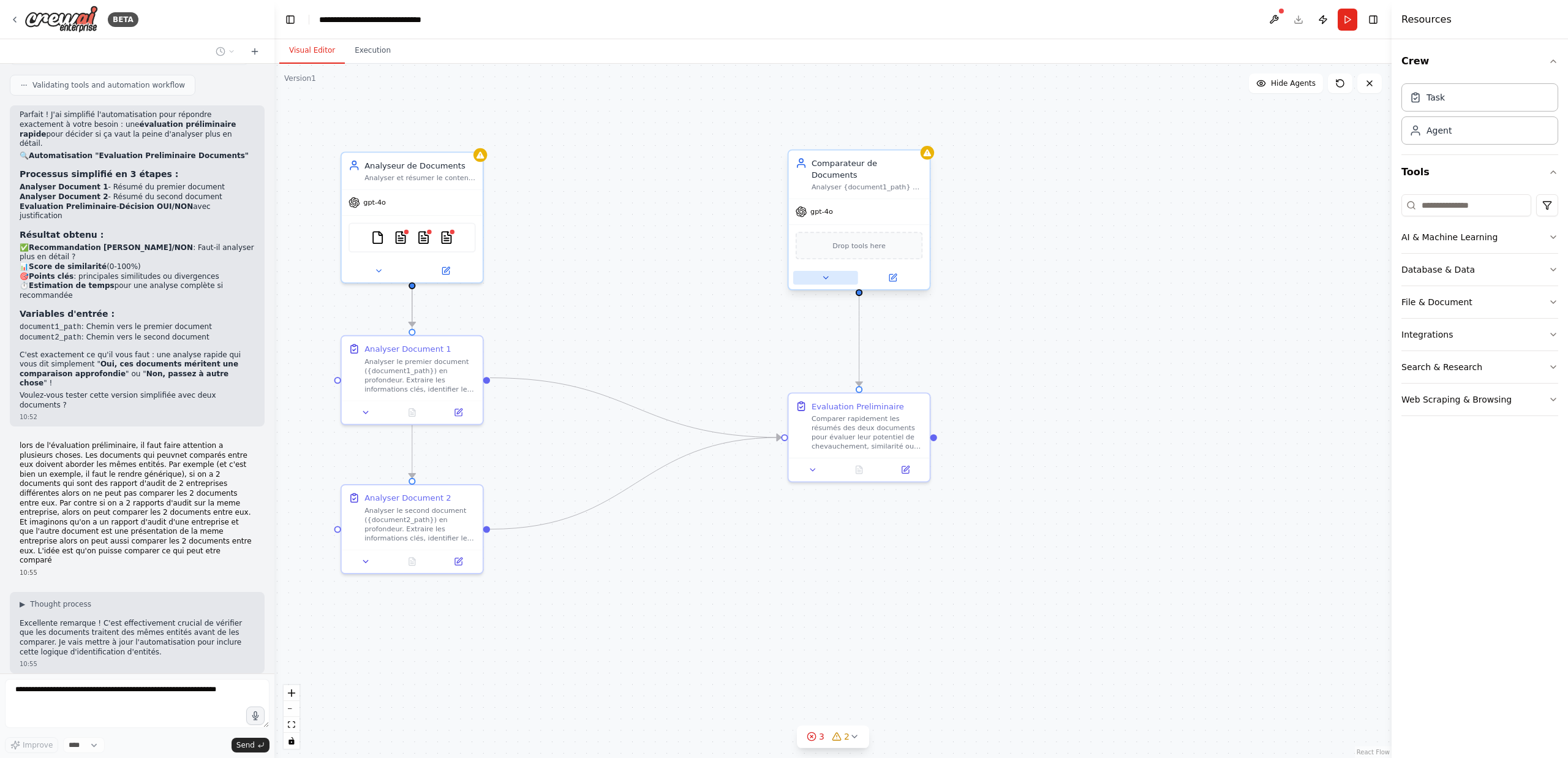
click at [825, 273] on icon at bounding box center [825, 277] width 9 height 9
click at [987, 347] on button "Attributes" at bounding box center [902, 357] width 209 height 21
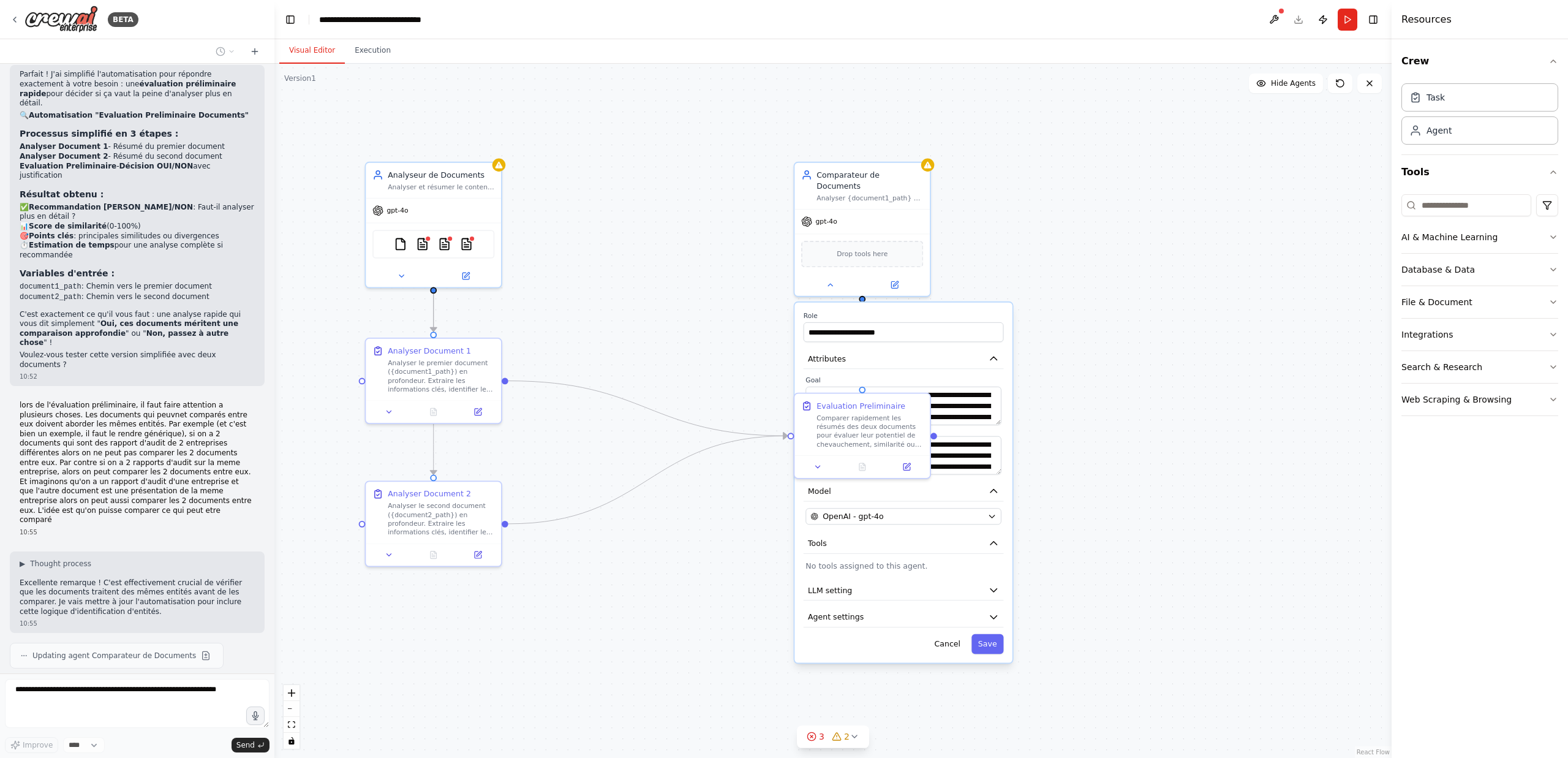
scroll to position [1831, 0]
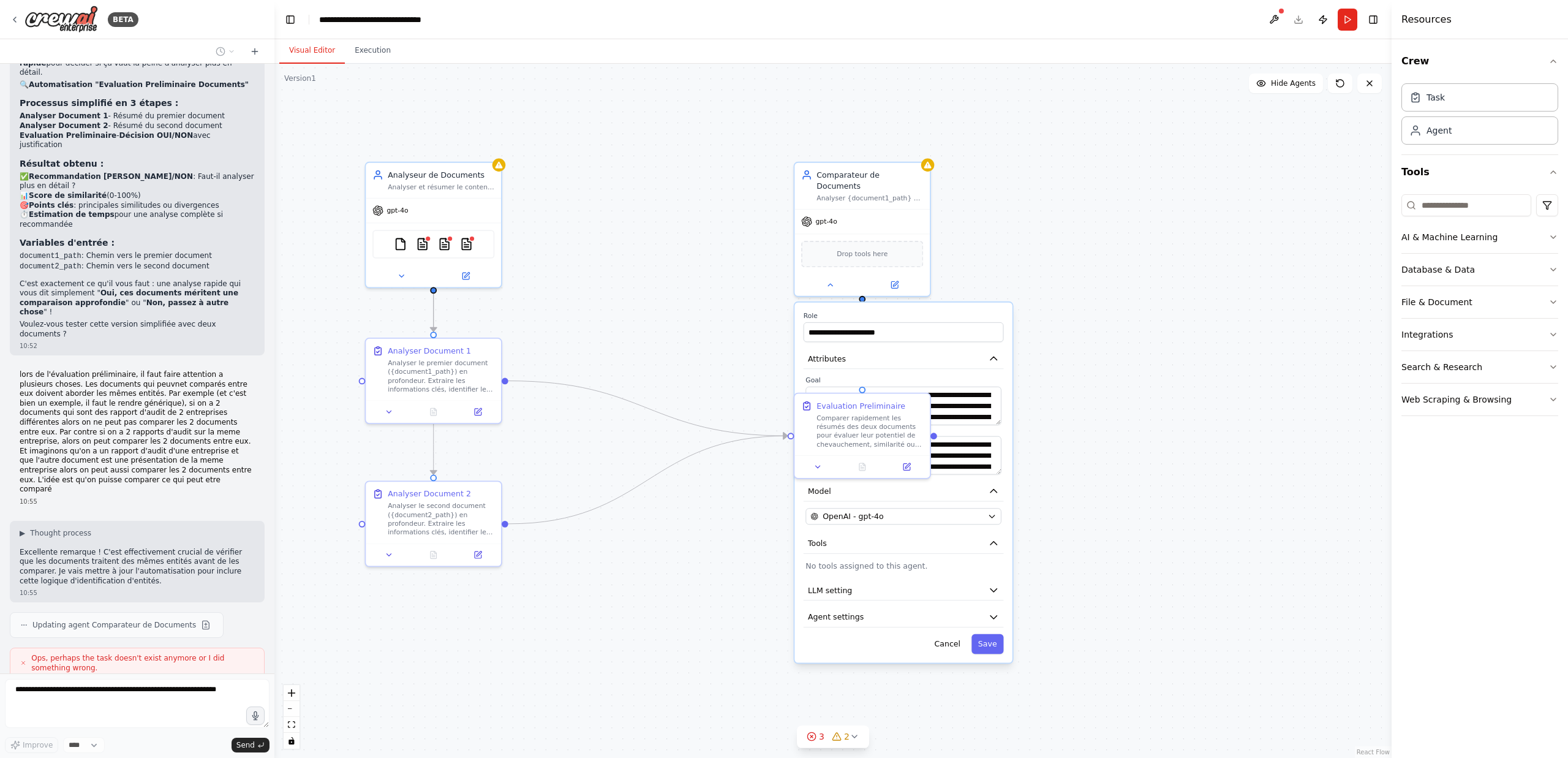
click at [1063, 450] on div ".deletable-edge-delete-btn { width: 20px; height: 20px; border: 0px solid #ffff…" at bounding box center [833, 410] width 1117 height 694
click at [827, 276] on button at bounding box center [830, 283] width 62 height 13
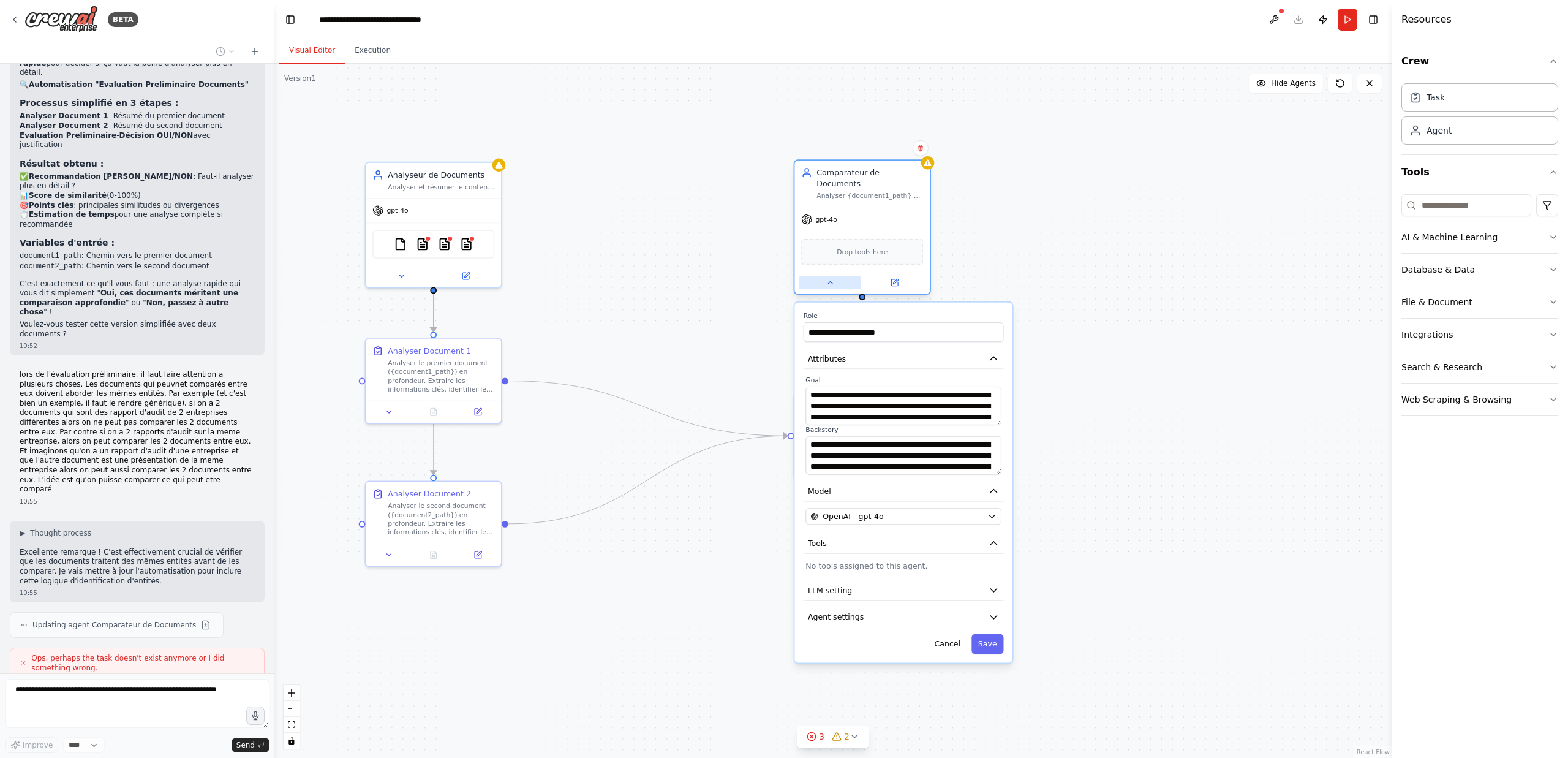
click at [831, 278] on icon at bounding box center [830, 283] width 9 height 9
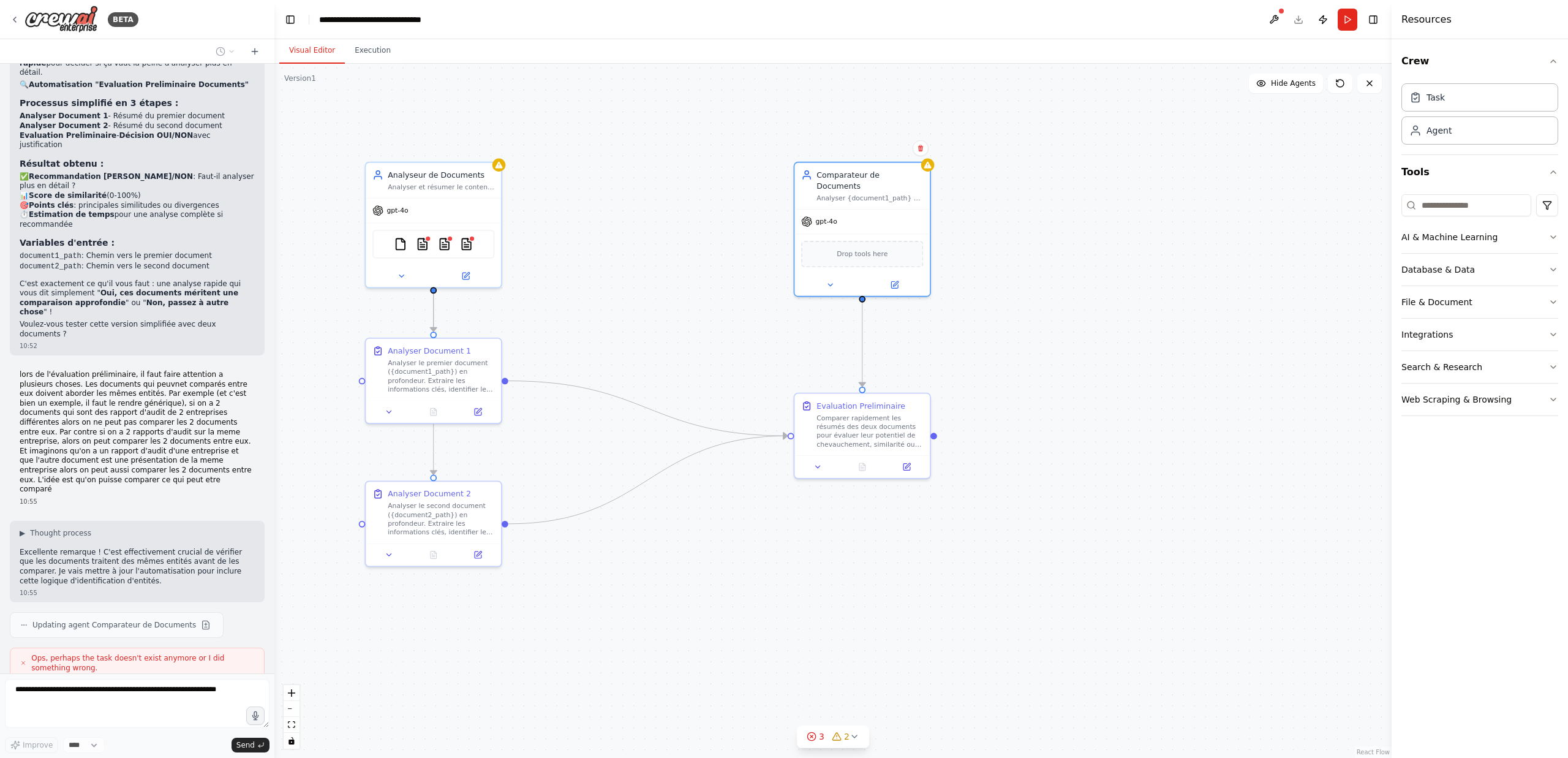
scroll to position [1862, 0]
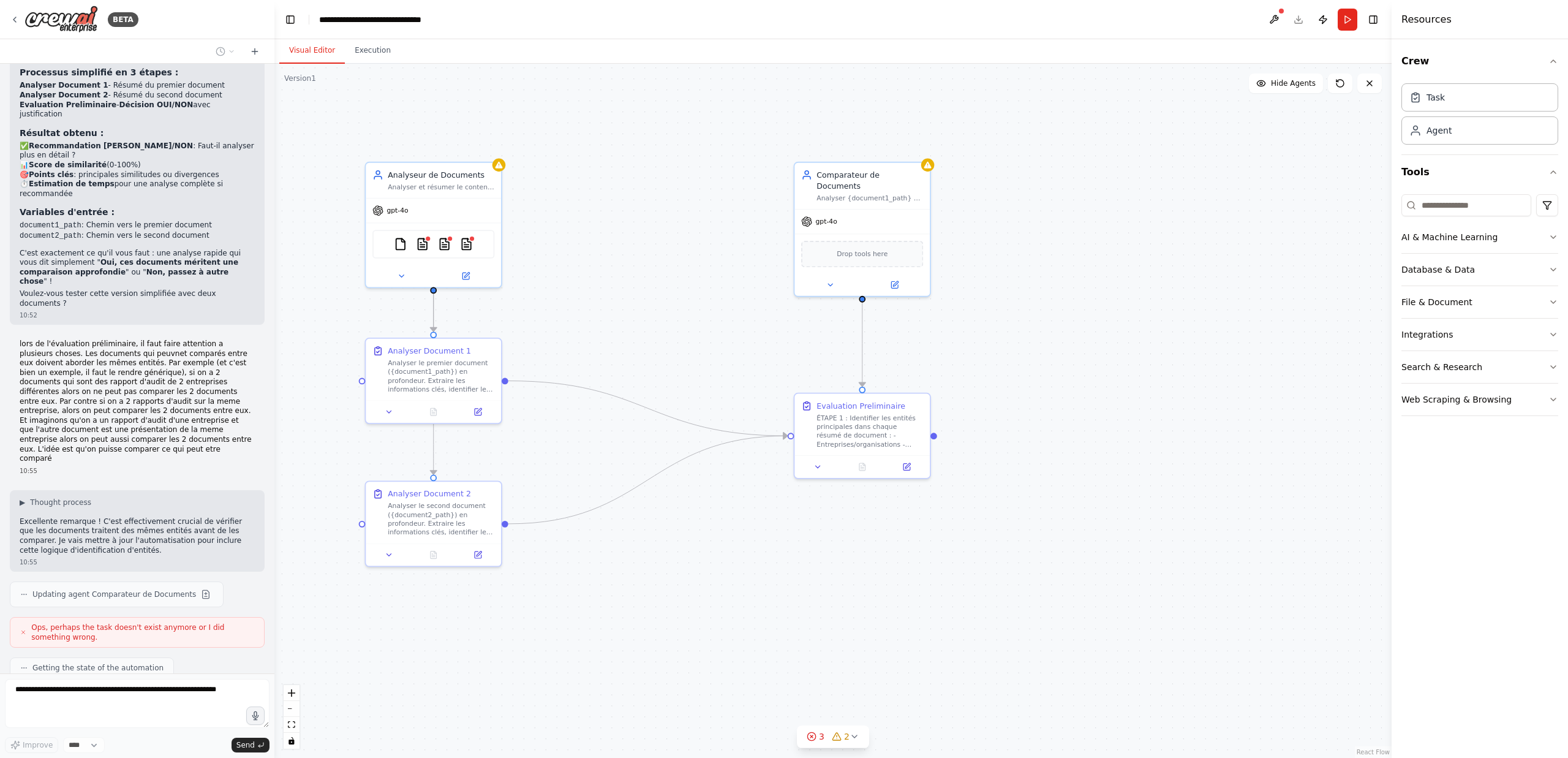
click at [710, 313] on div ".deletable-edge-delete-btn { width: 20px; height: 20px; border: 0px solid #ffff…" at bounding box center [833, 410] width 1117 height 694
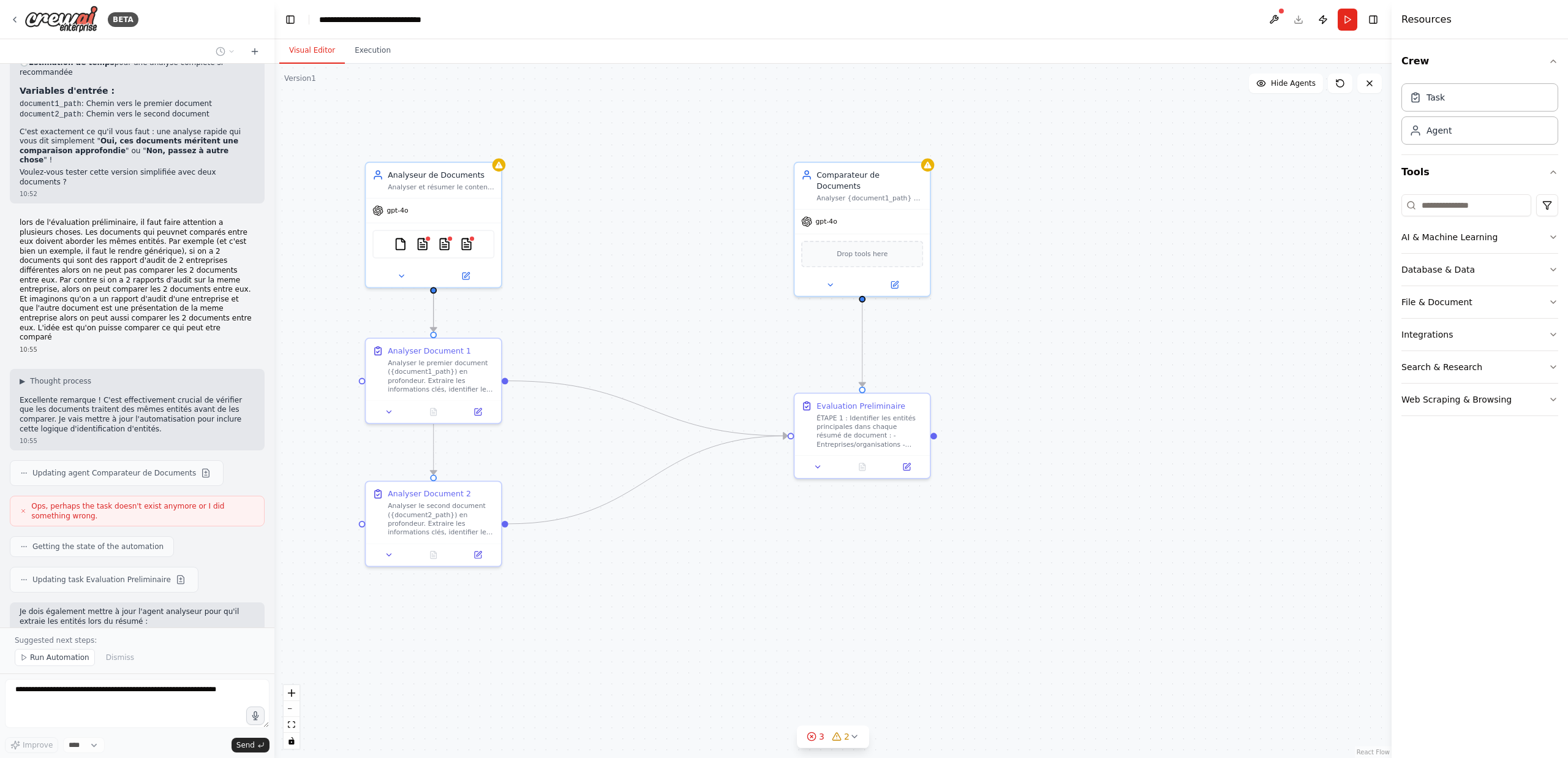
scroll to position [2035, 0]
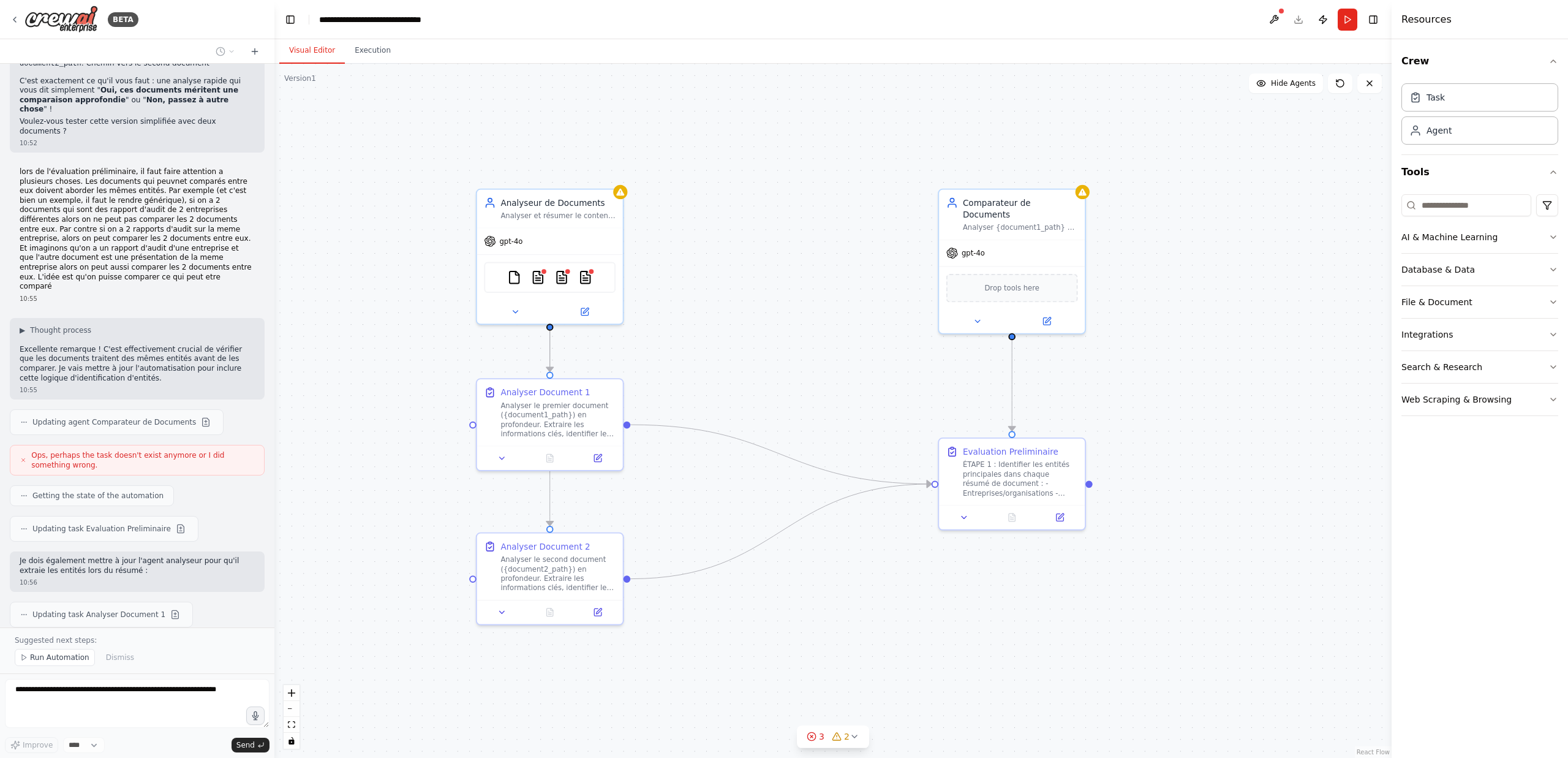
drag, startPoint x: 561, startPoint y: 294, endPoint x: 694, endPoint y: 339, distance: 140.4
click at [694, 339] on div ".deletable-edge-delete-btn { width: 20px; height: 20px; border: 0px solid #ffff…" at bounding box center [833, 410] width 1117 height 694
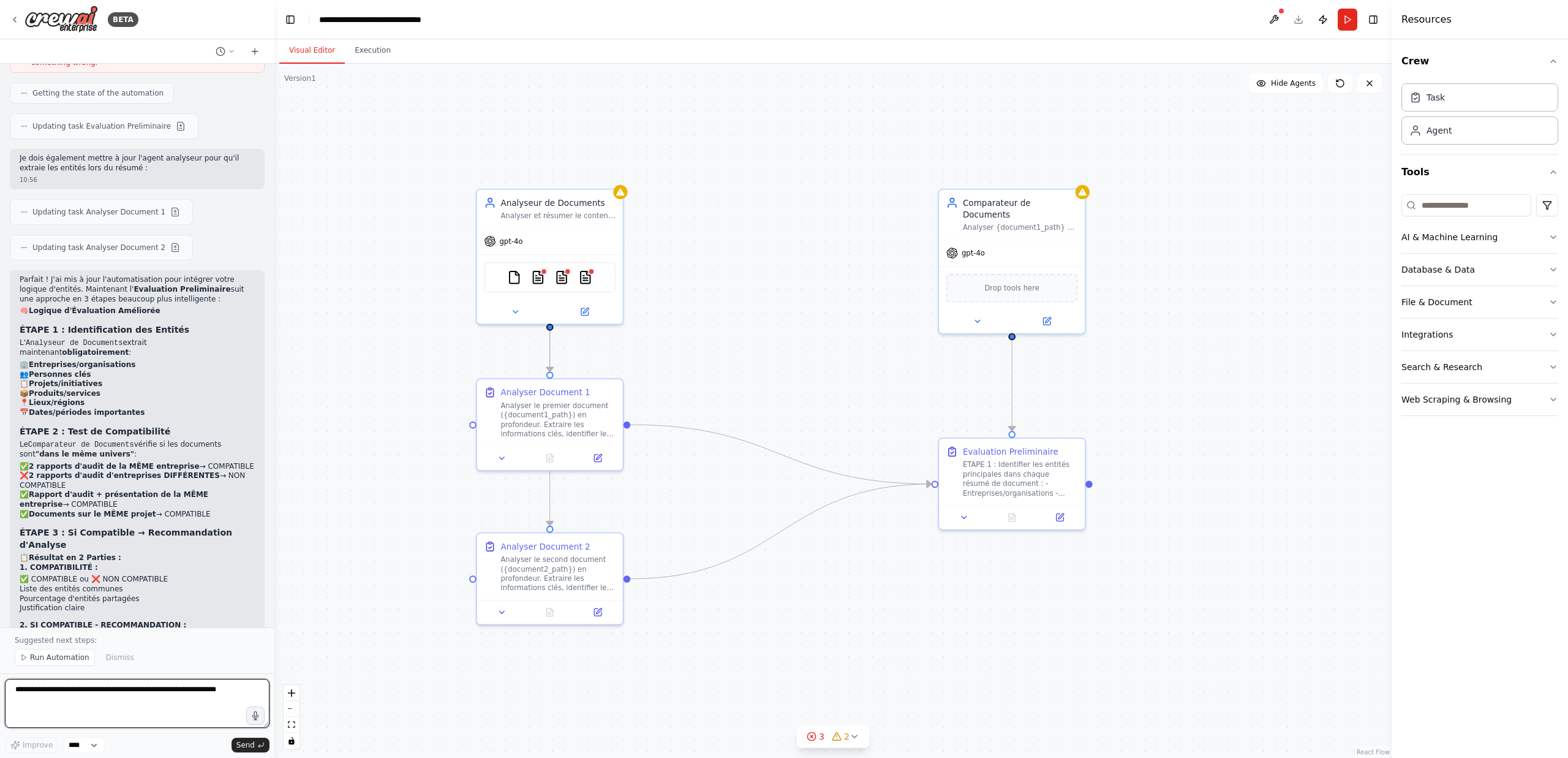
scroll to position [2446, 0]
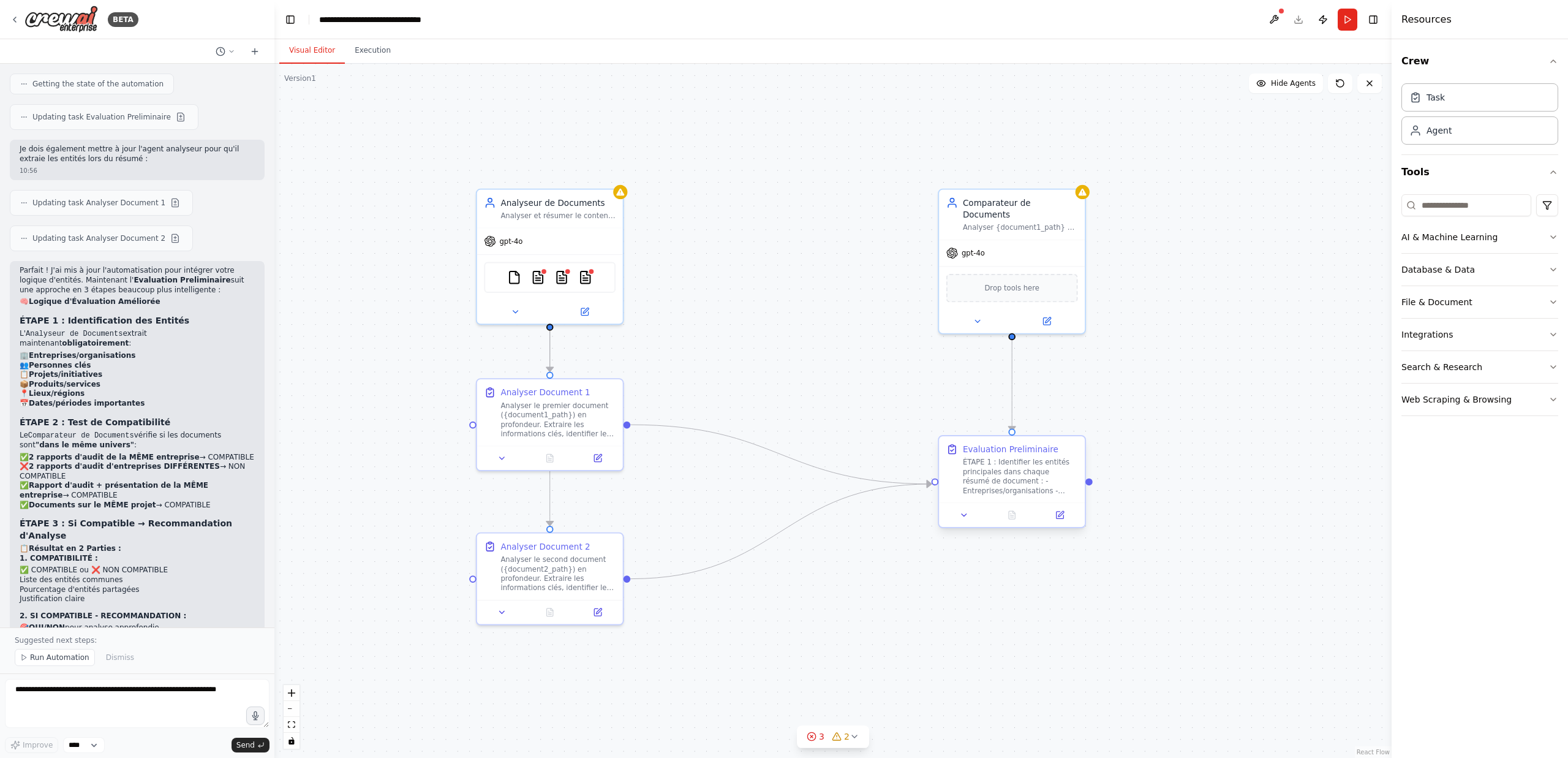
click at [1022, 454] on div "Evaluation Preliminaire" at bounding box center [1011, 449] width 96 height 11
click at [962, 514] on icon at bounding box center [964, 515] width 9 height 9
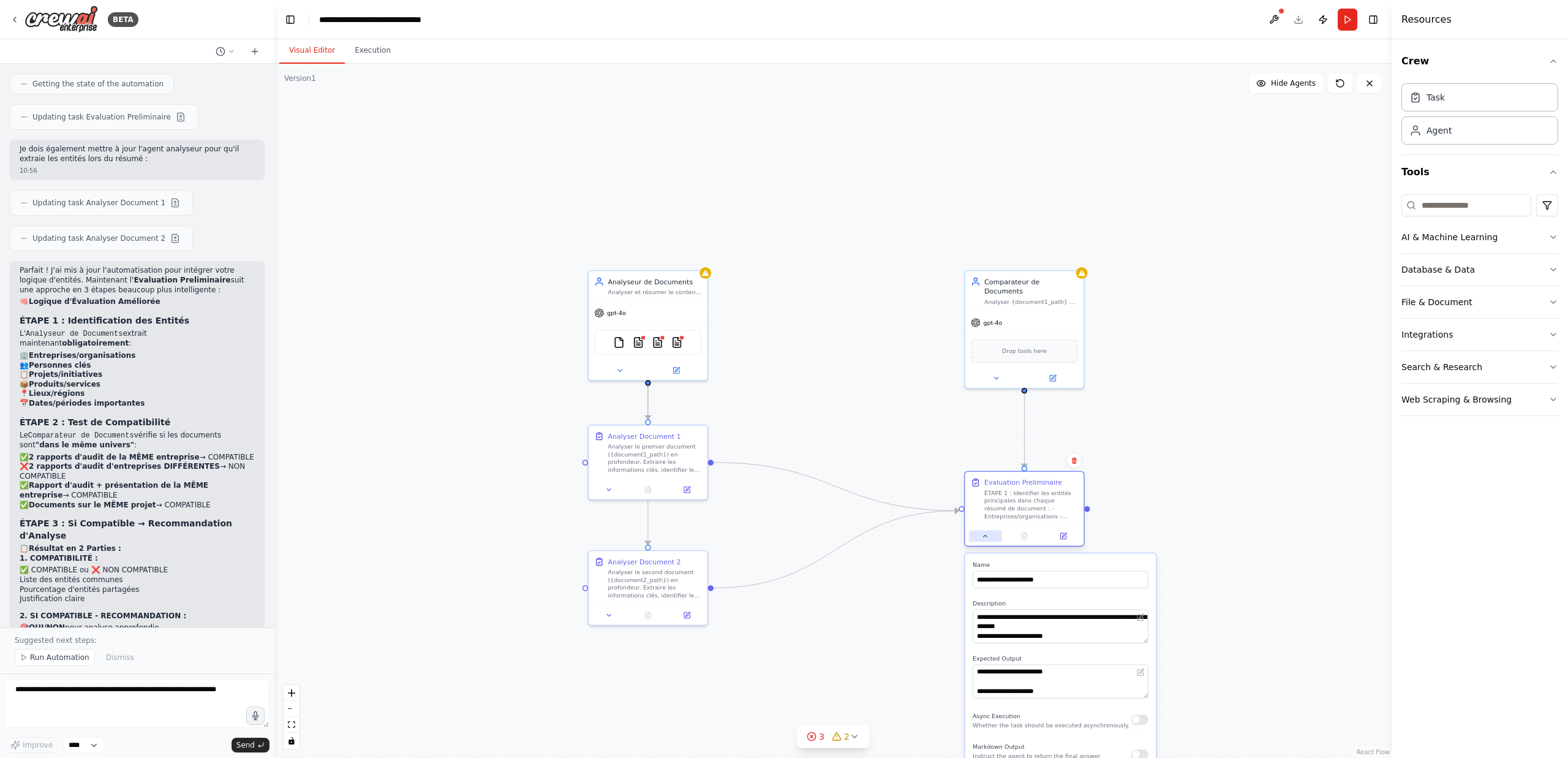
click at [982, 538] on icon at bounding box center [985, 536] width 8 height 8
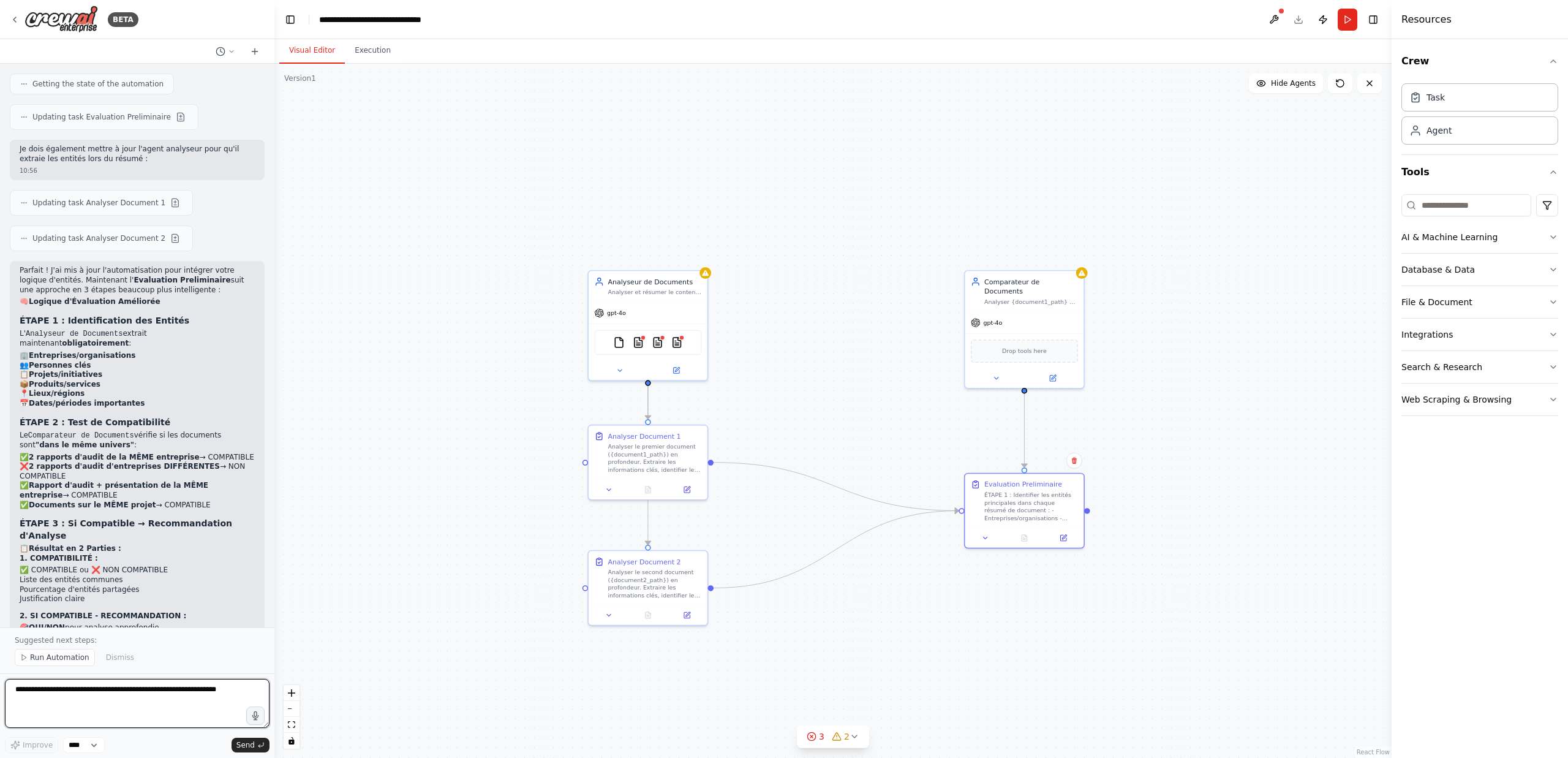
click at [129, 686] on textarea at bounding box center [137, 703] width 265 height 49
type textarea "**********"
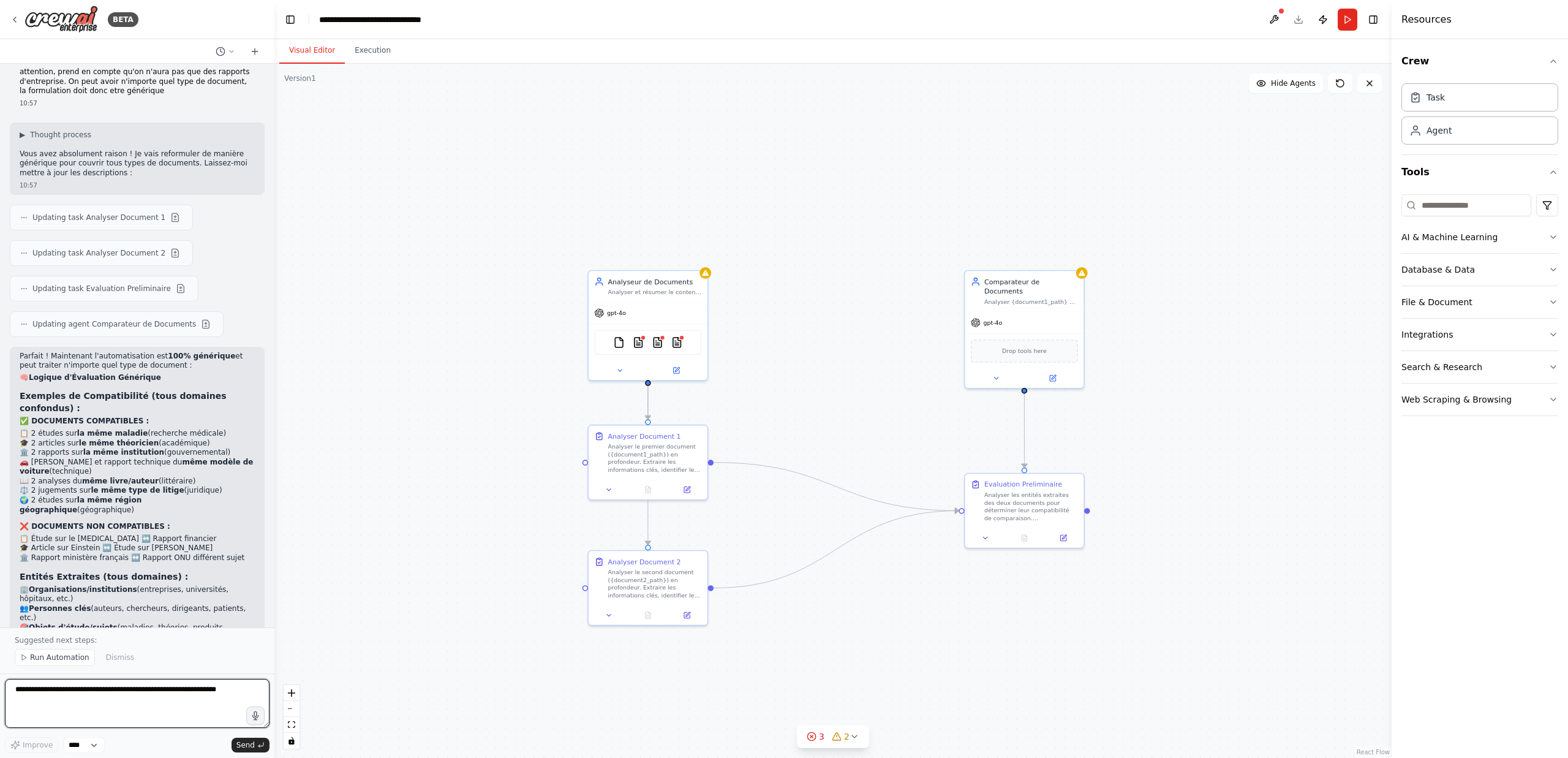
scroll to position [3109, 0]
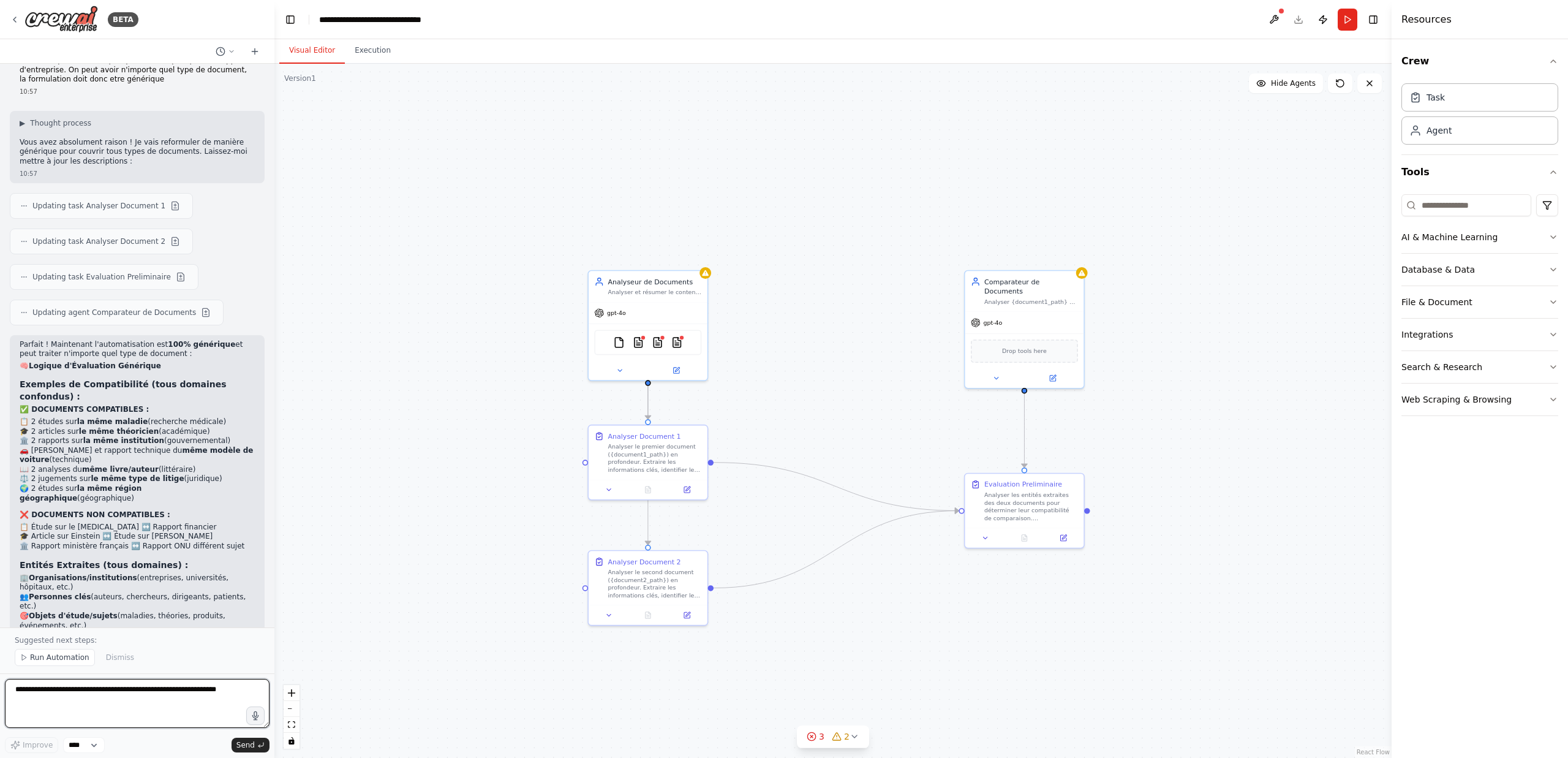
click at [114, 693] on textarea at bounding box center [137, 703] width 265 height 49
type textarea "**********"
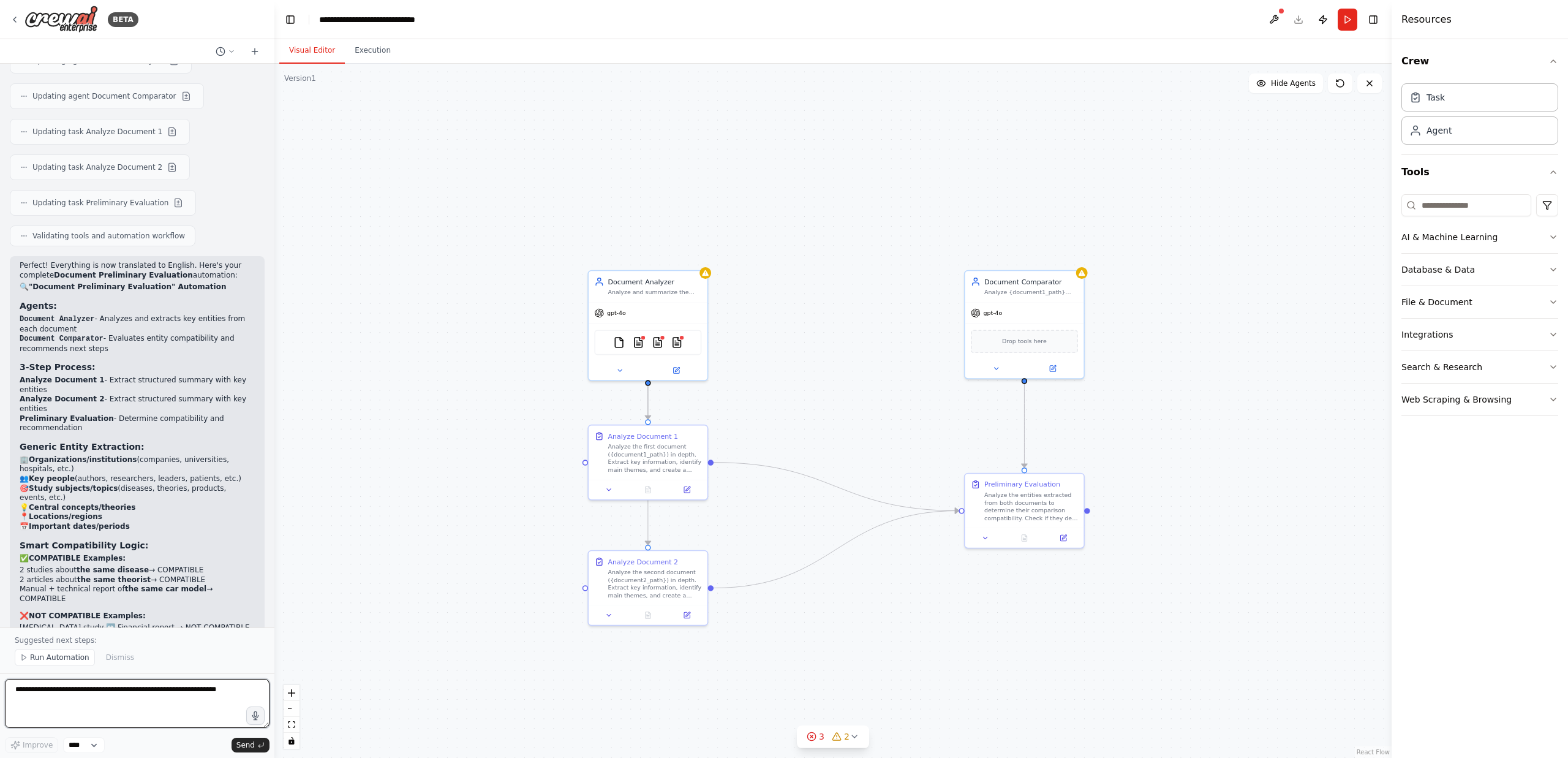
scroll to position [3960, 0]
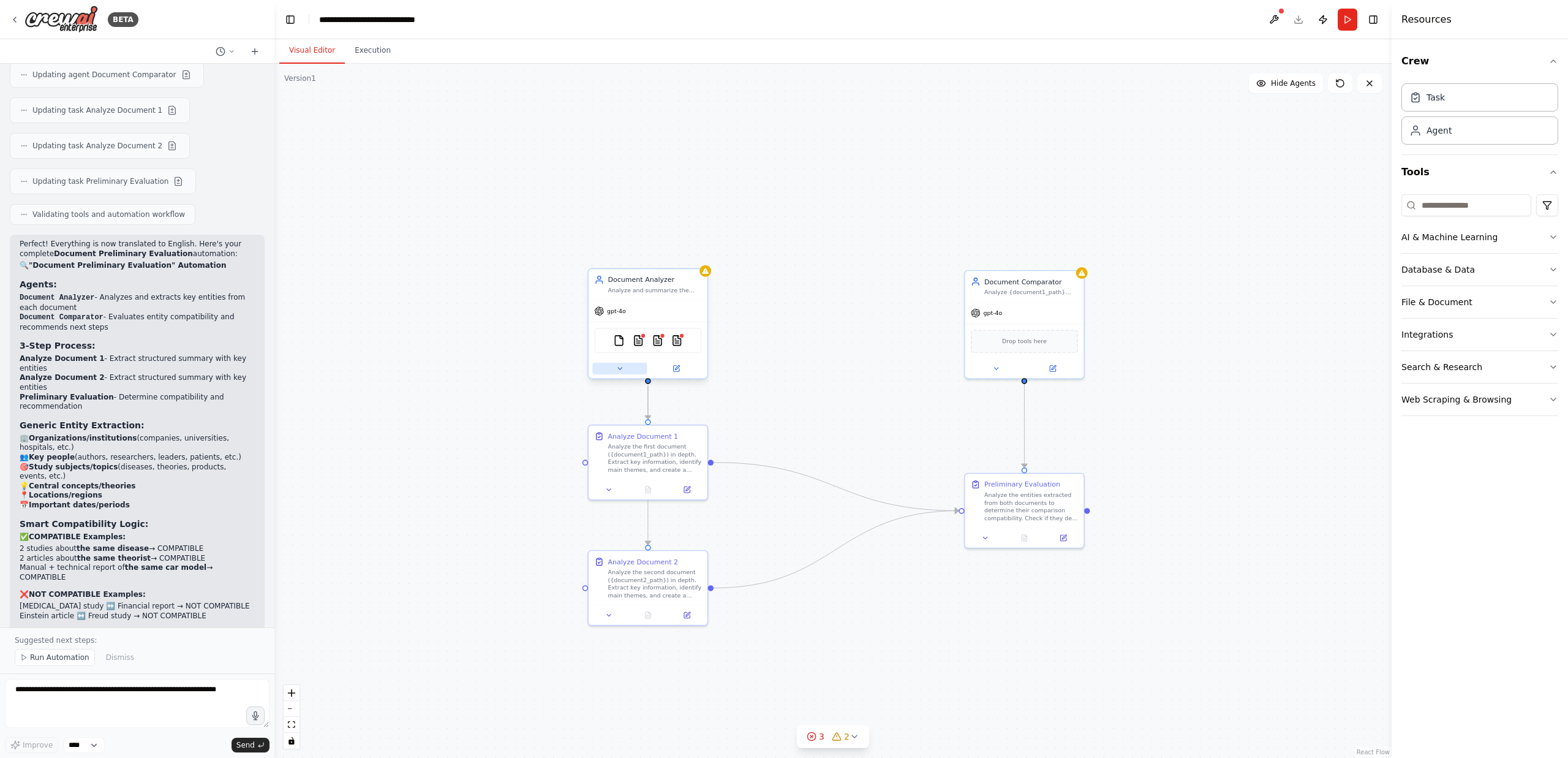
click at [618, 369] on icon at bounding box center [619, 368] width 8 height 8
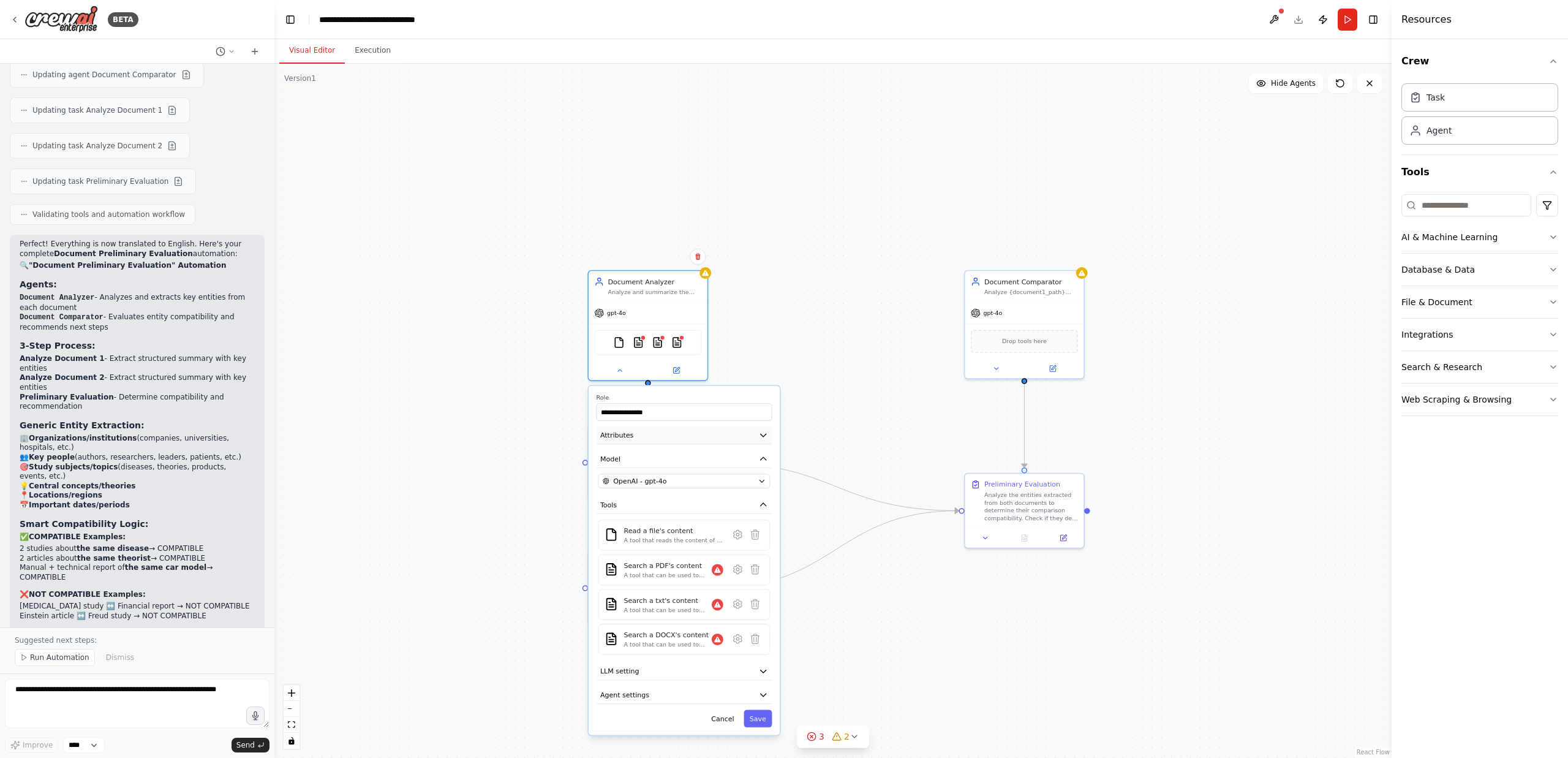
click at [762, 436] on icon "button" at bounding box center [763, 435] width 5 height 3
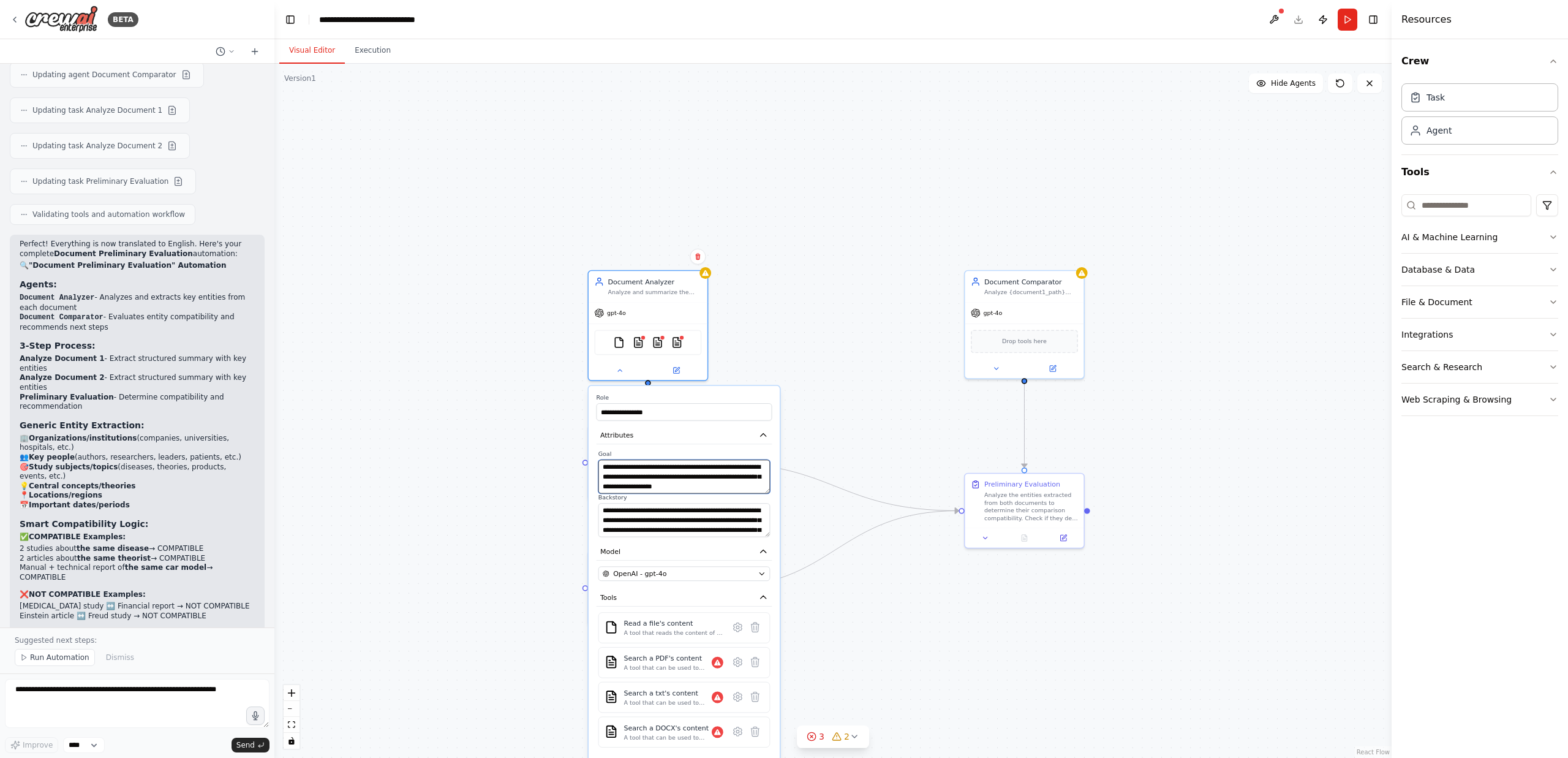
click at [698, 476] on textarea "**********" at bounding box center [684, 476] width 172 height 33
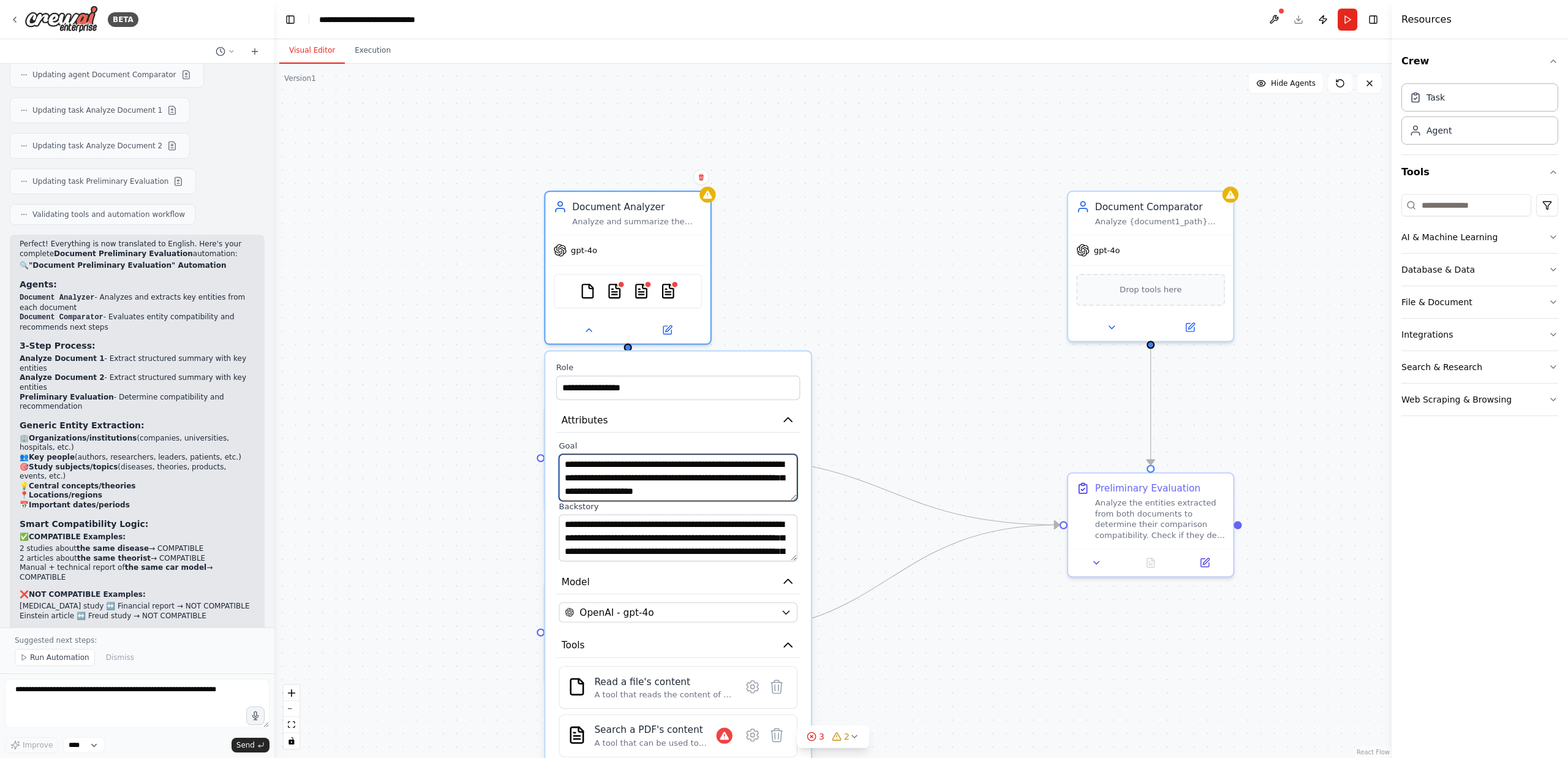
scroll to position [12, 0]
drag, startPoint x: 763, startPoint y: 491, endPoint x: 588, endPoint y: 475, distance: 175.7
click at [588, 475] on textarea "**********" at bounding box center [678, 478] width 239 height 48
drag, startPoint x: 672, startPoint y: 491, endPoint x: 566, endPoint y: 467, distance: 108.7
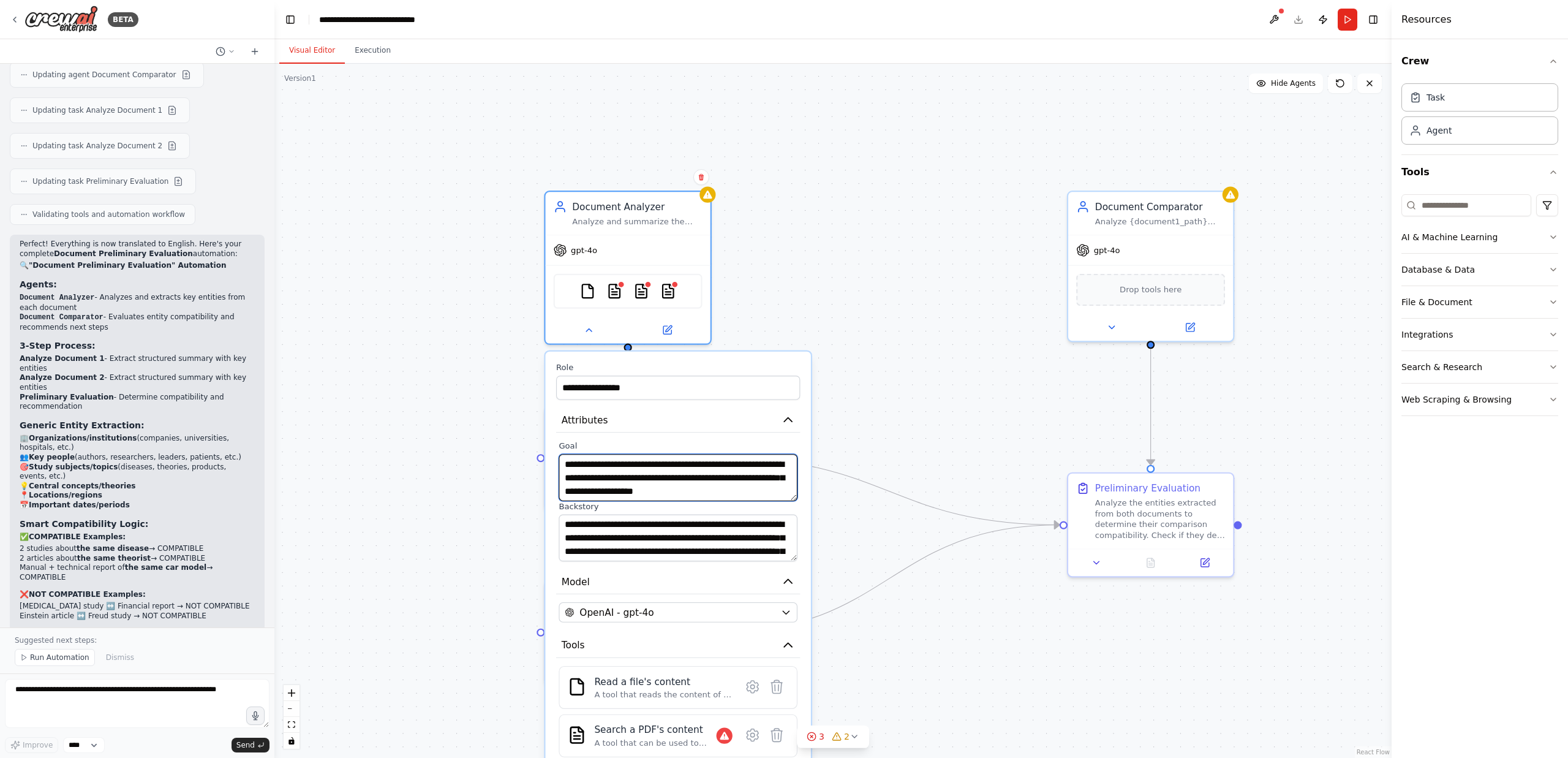
click at [567, 467] on textarea "**********" at bounding box center [678, 478] width 239 height 48
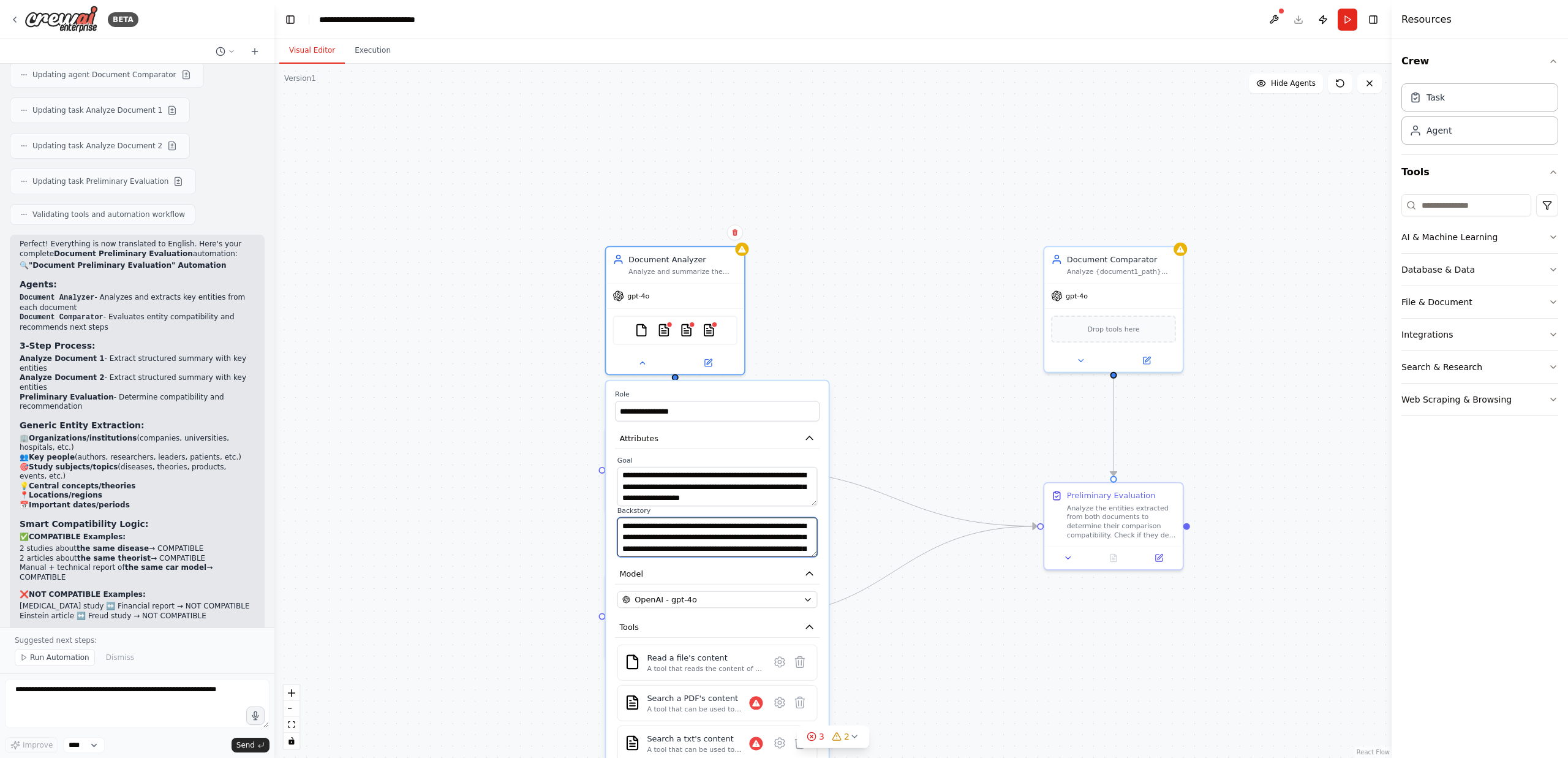
click at [741, 544] on textarea "**********" at bounding box center [718, 537] width 201 height 40
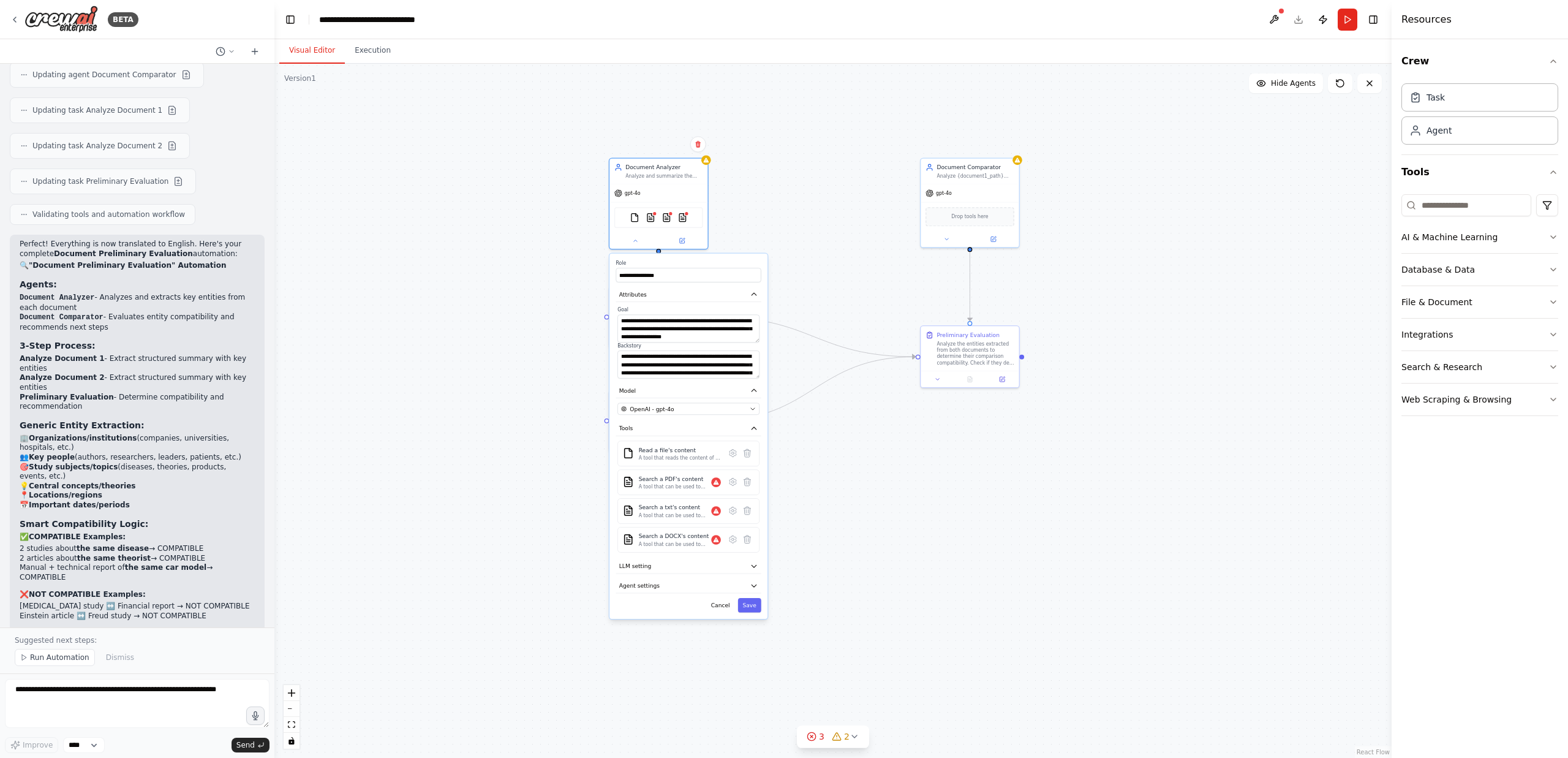
drag, startPoint x: 827, startPoint y: 454, endPoint x: 821, endPoint y: 304, distance: 150.1
click at [821, 304] on div ".deletable-edge-delete-btn { width: 20px; height: 20px; border: 0px solid #ffff…" at bounding box center [833, 410] width 1117 height 694
click at [658, 568] on button "LLM setting" at bounding box center [688, 566] width 145 height 15
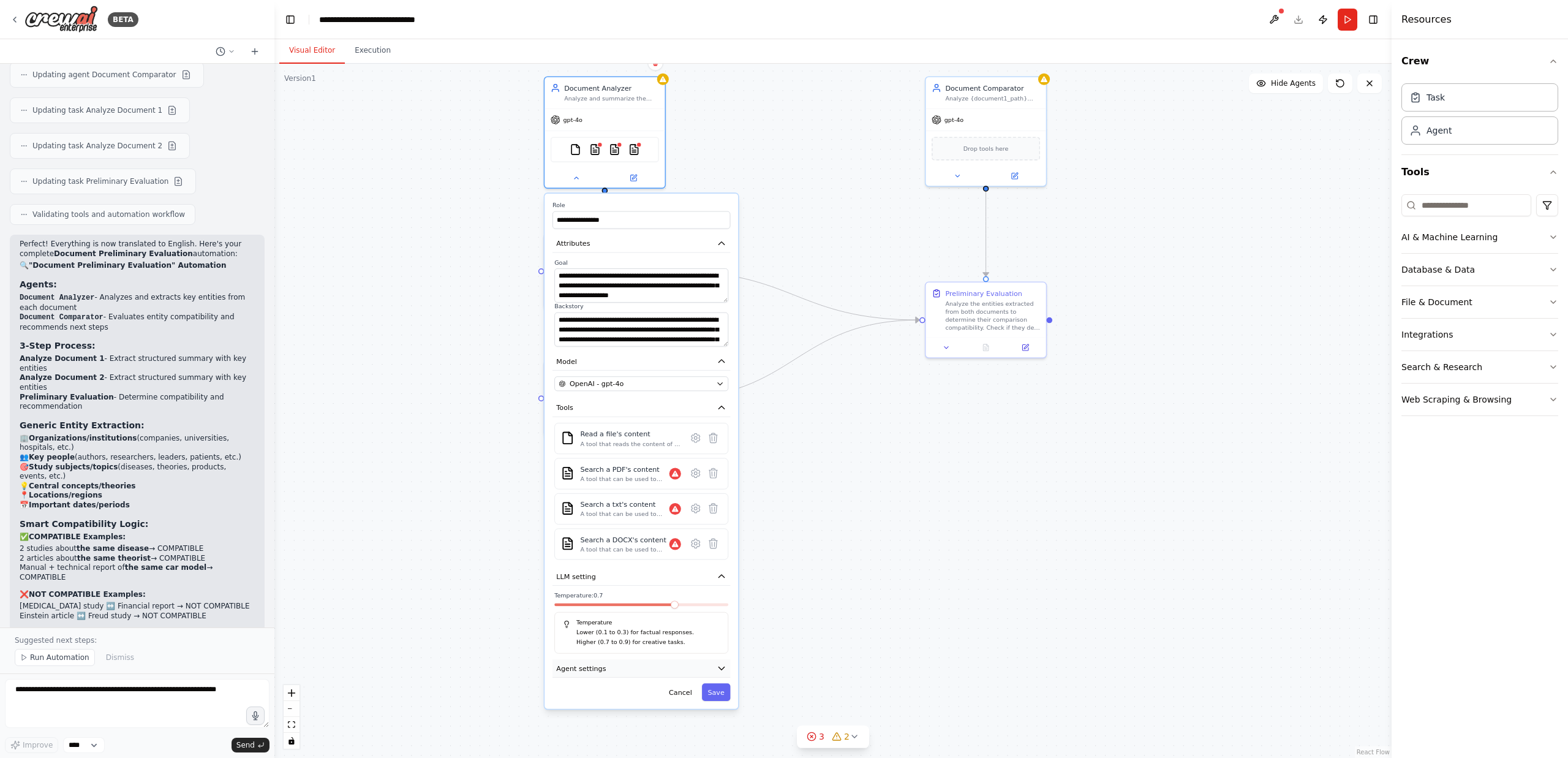
click at [722, 672] on icon "button" at bounding box center [721, 668] width 10 height 10
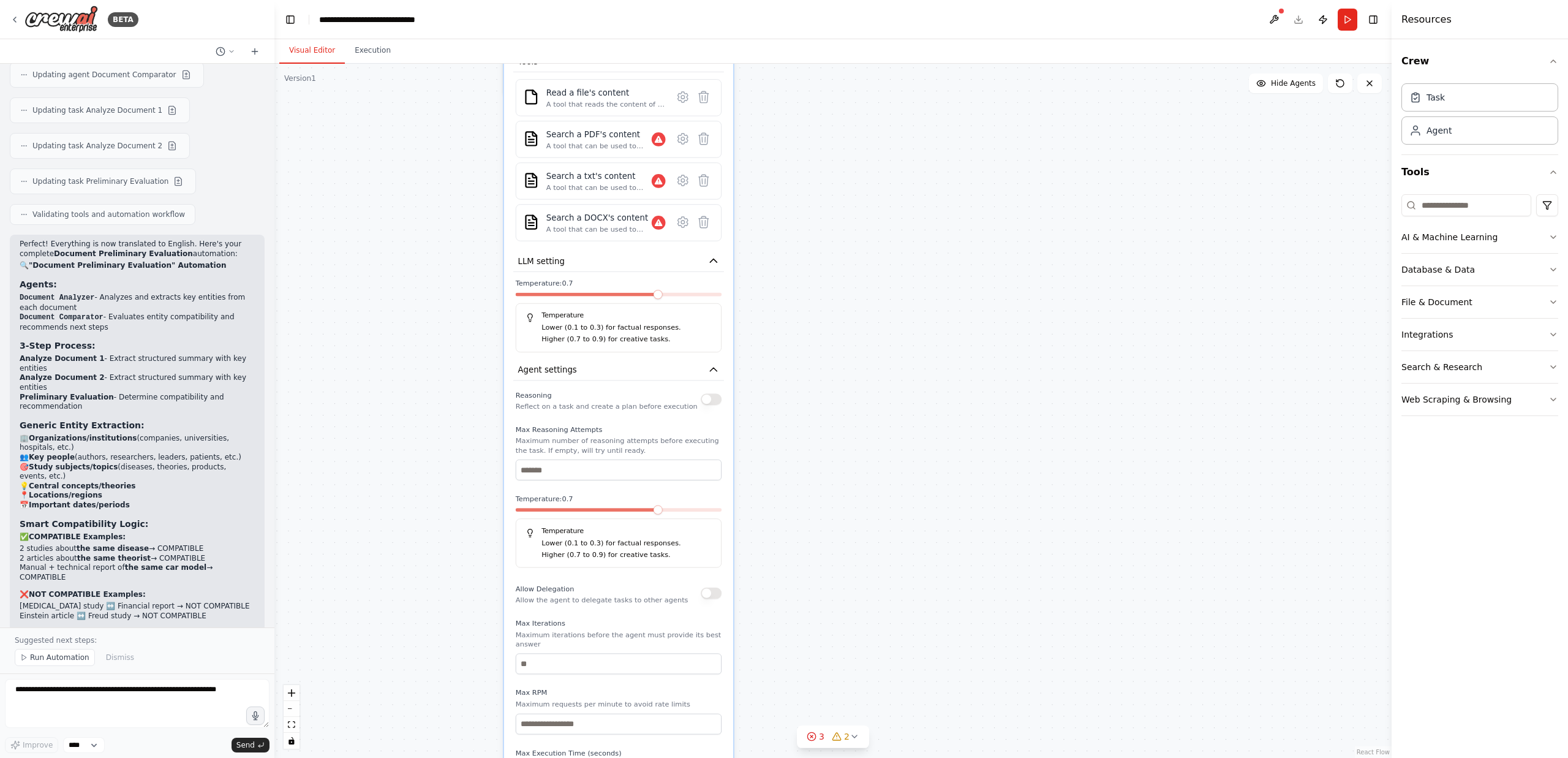
drag, startPoint x: 765, startPoint y: 637, endPoint x: 783, endPoint y: 331, distance: 306.5
click at [783, 331] on div ".deletable-edge-delete-btn { width: 20px; height: 20px; border: 0px solid #ffff…" at bounding box center [833, 410] width 1117 height 694
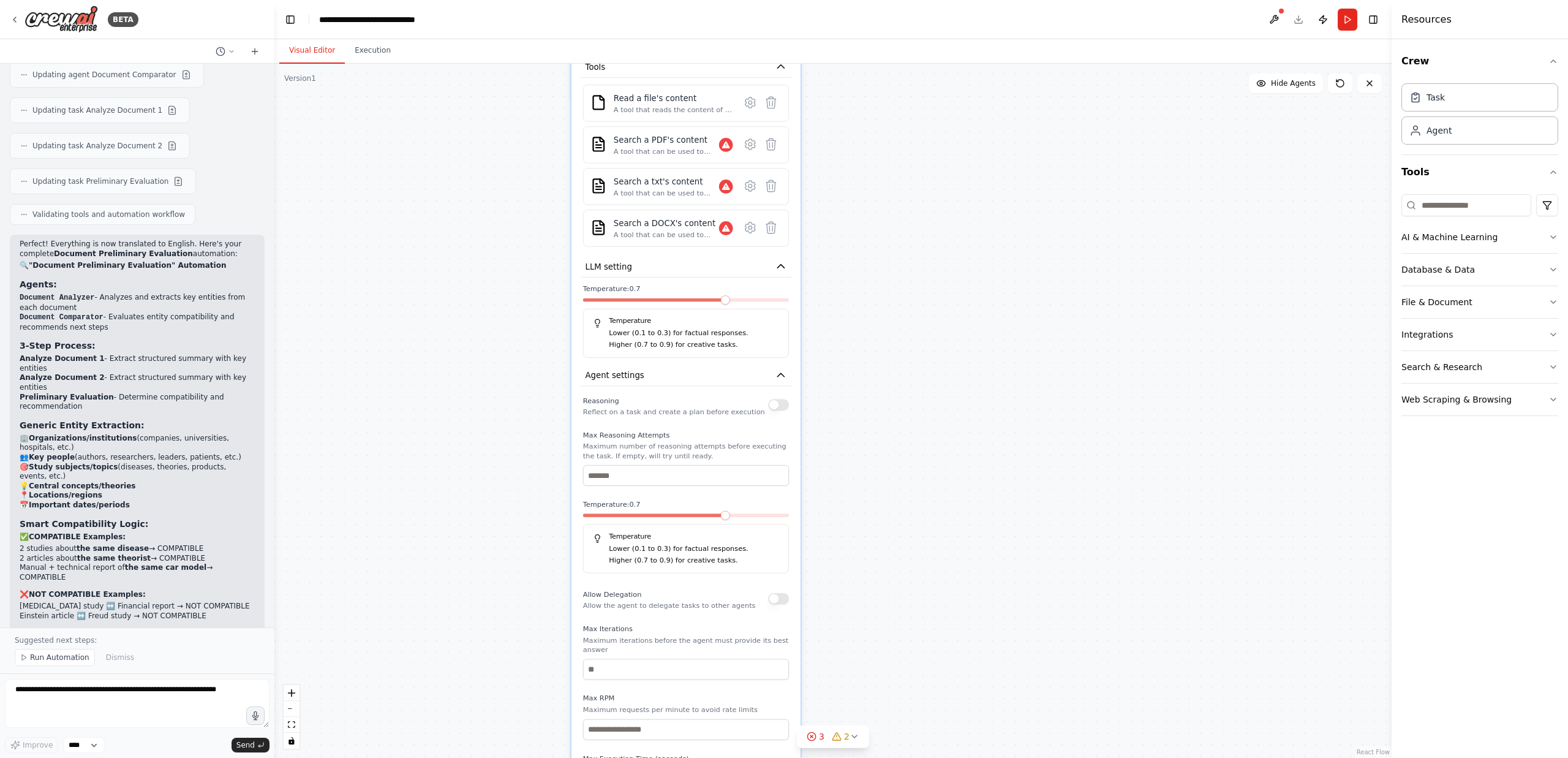
drag, startPoint x: 814, startPoint y: 565, endPoint x: 889, endPoint y: 548, distance: 76.9
click at [883, 587] on div ".deletable-edge-delete-btn { width: 20px; height: 20px; border: 0px solid #ffff…" at bounding box center [833, 410] width 1117 height 694
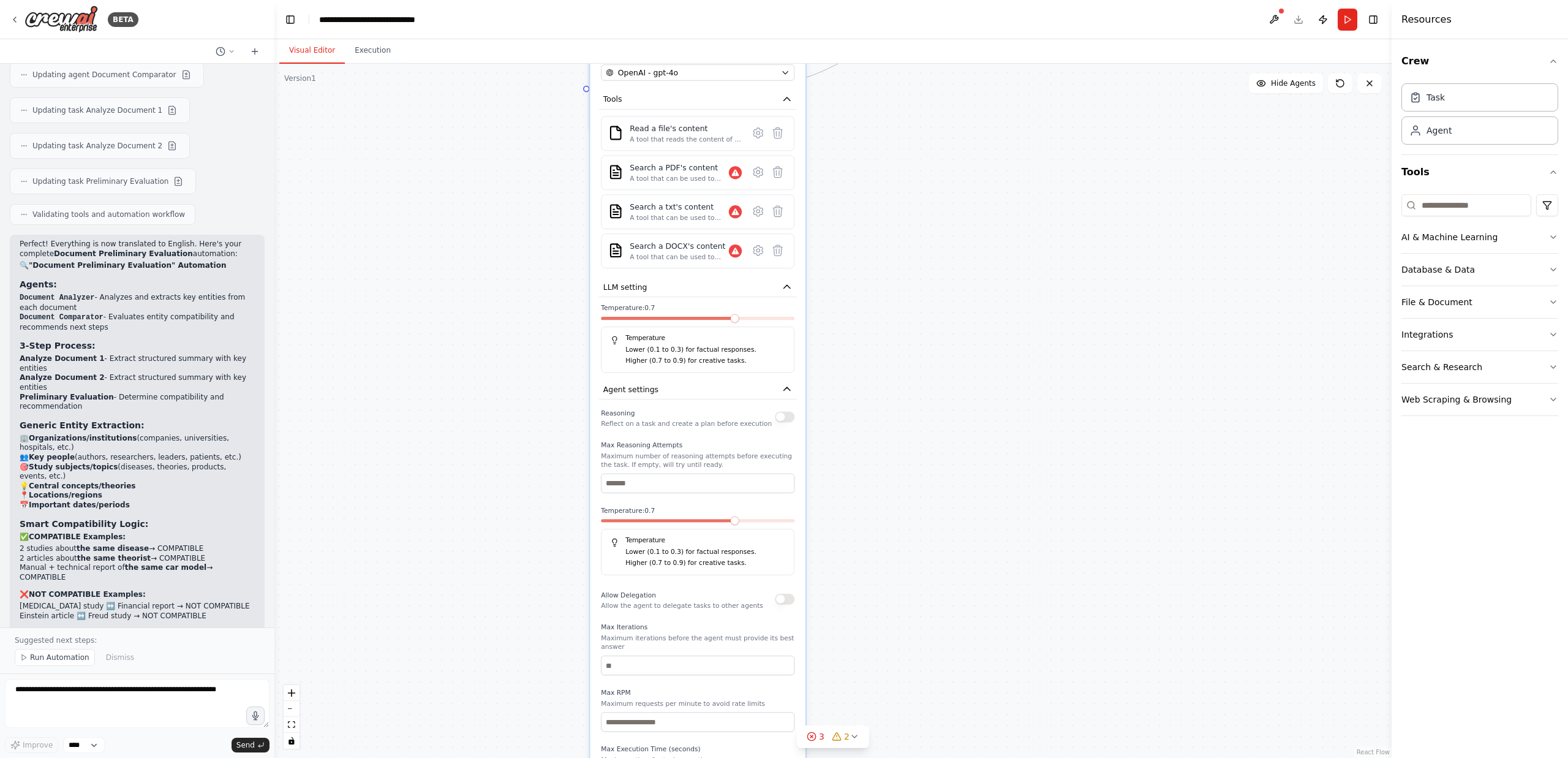
click at [884, 329] on div ".deletable-edge-delete-btn { width: 20px; height: 20px; border: 0px solid #ffff…" at bounding box center [833, 410] width 1117 height 694
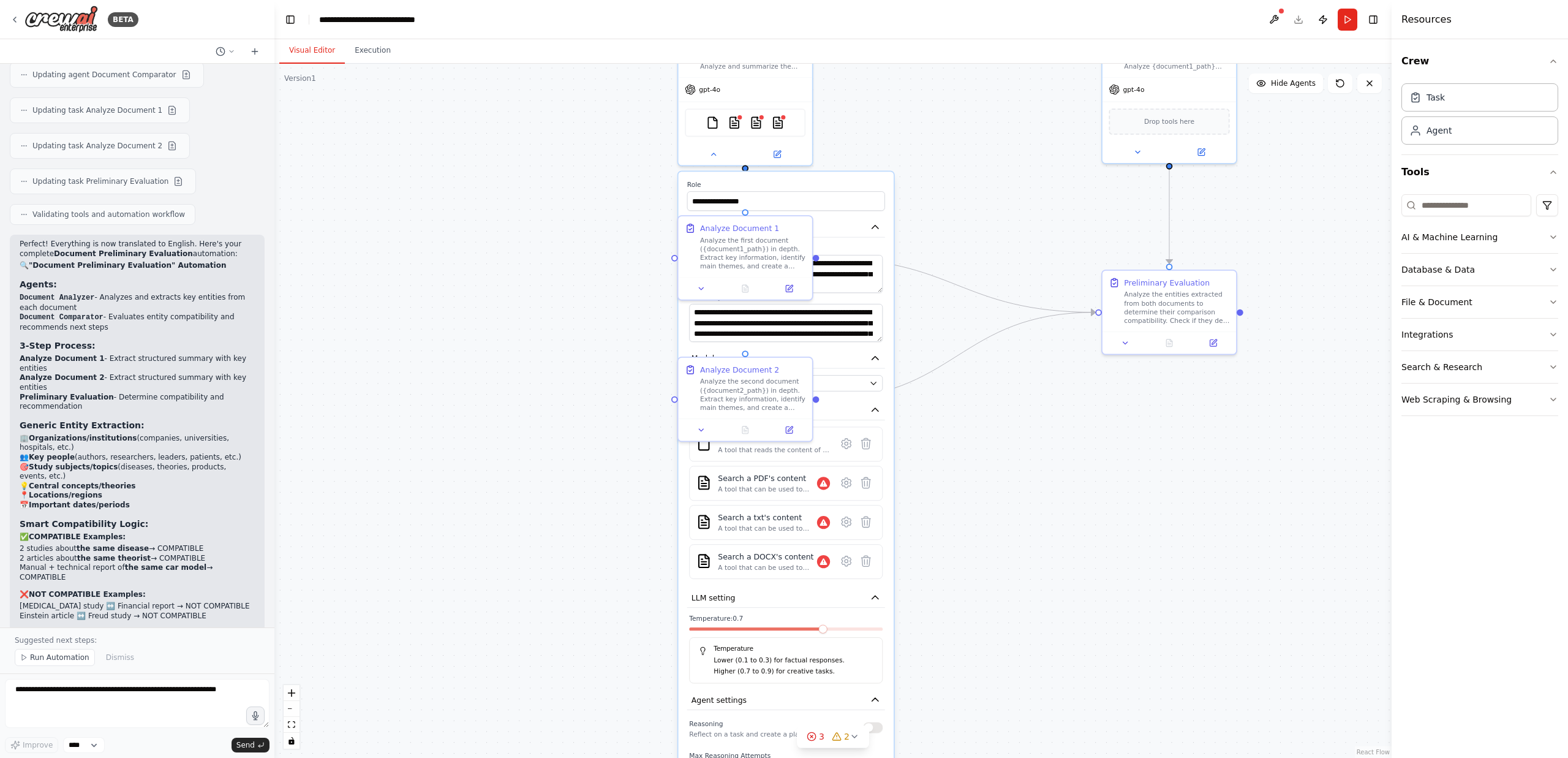
drag, startPoint x: 909, startPoint y: 364, endPoint x: 941, endPoint y: 566, distance: 204.5
click at [1006, 688] on div ".deletable-edge-delete-btn { width: 20px; height: 20px; border: 0px solid #ffff…" at bounding box center [833, 410] width 1117 height 694
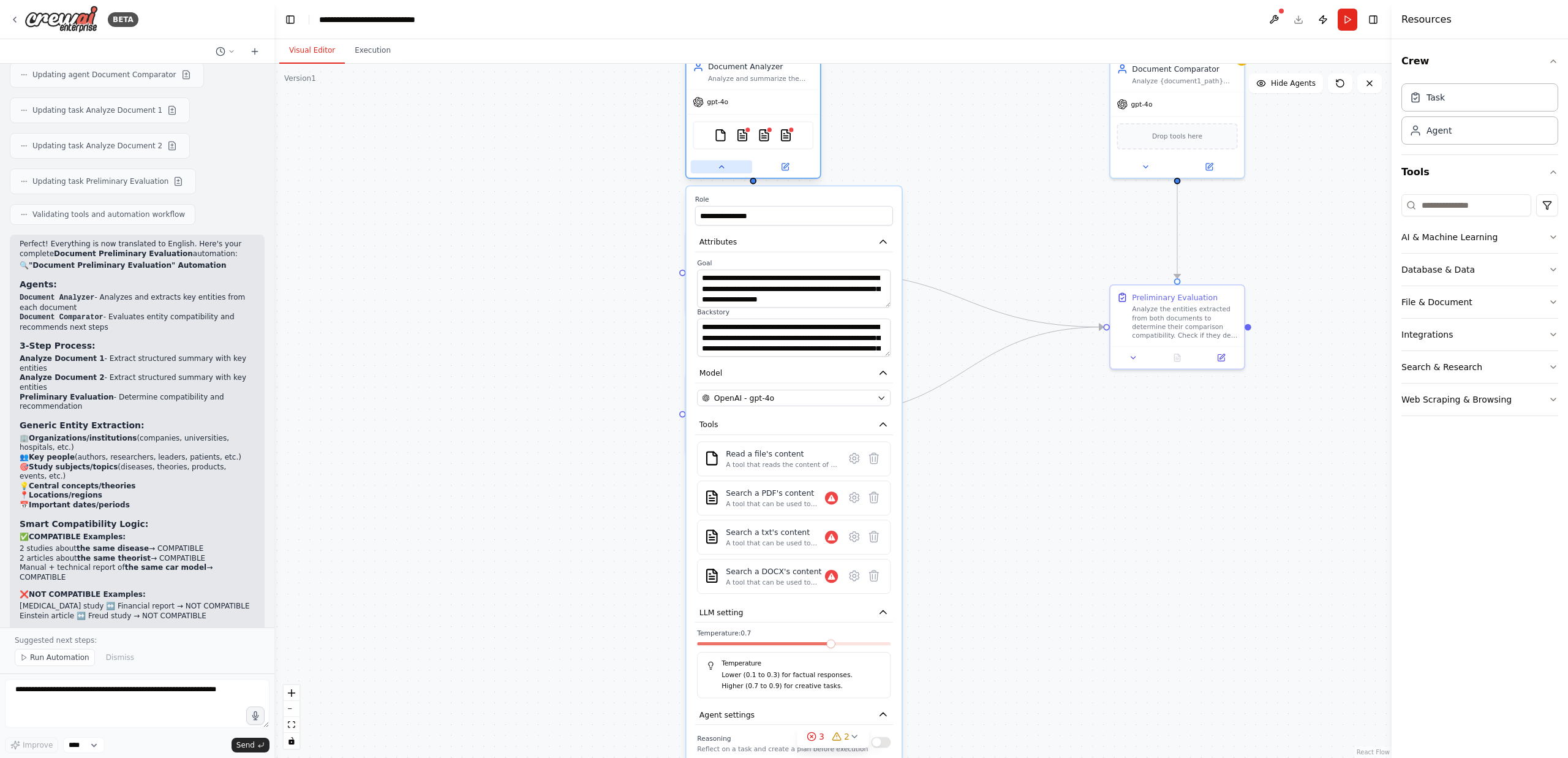
drag, startPoint x: 720, startPoint y: 166, endPoint x: 728, endPoint y: 168, distance: 8.2
click at [720, 166] on icon at bounding box center [722, 166] width 9 height 9
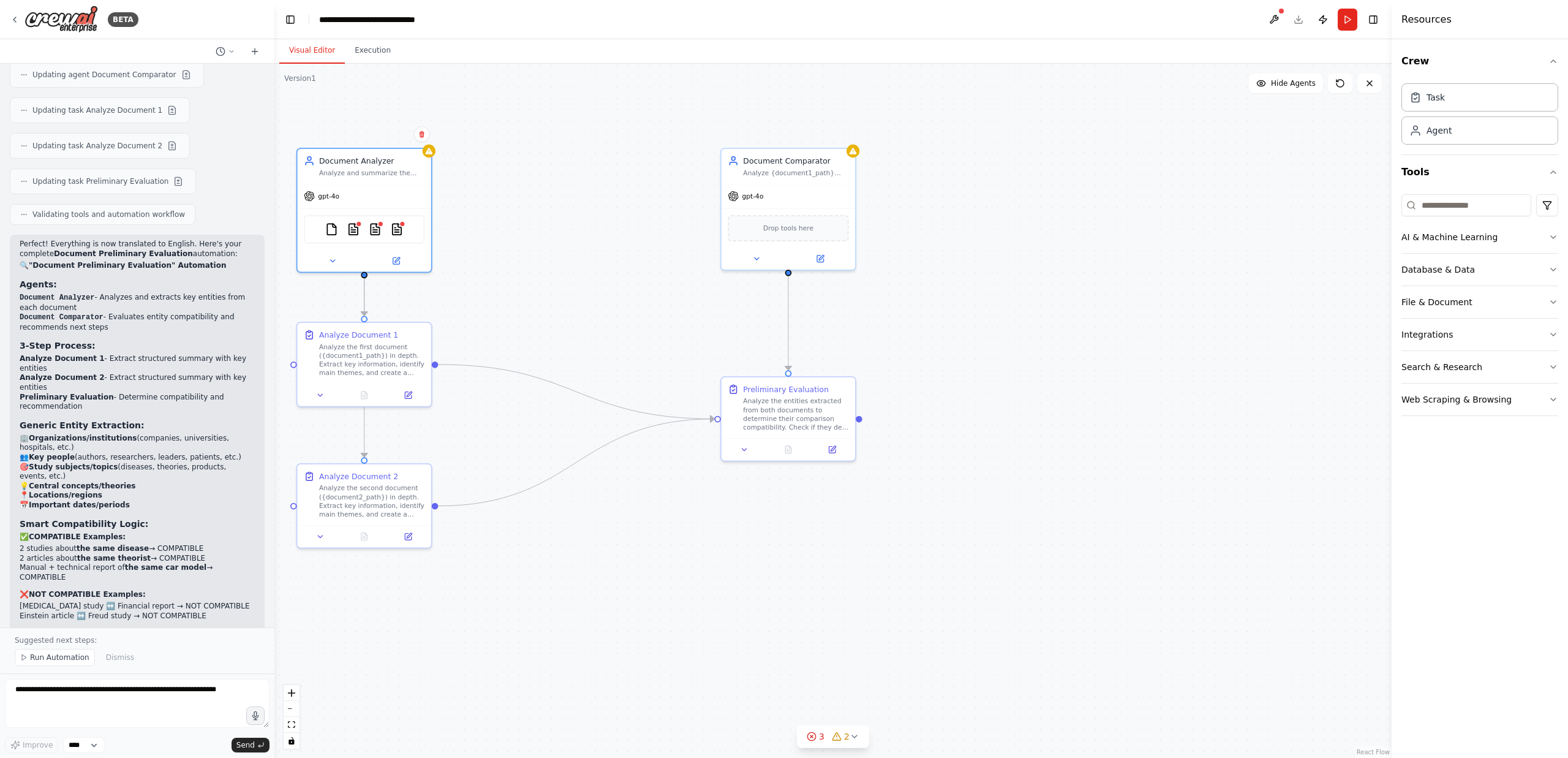
drag, startPoint x: 954, startPoint y: 177, endPoint x: 561, endPoint y: 271, distance: 404.1
click at [562, 271] on div ".deletable-edge-delete-btn { width: 20px; height: 20px; border: 0px solid #ffff…" at bounding box center [833, 410] width 1117 height 694
click at [748, 257] on icon at bounding box center [752, 260] width 9 height 9
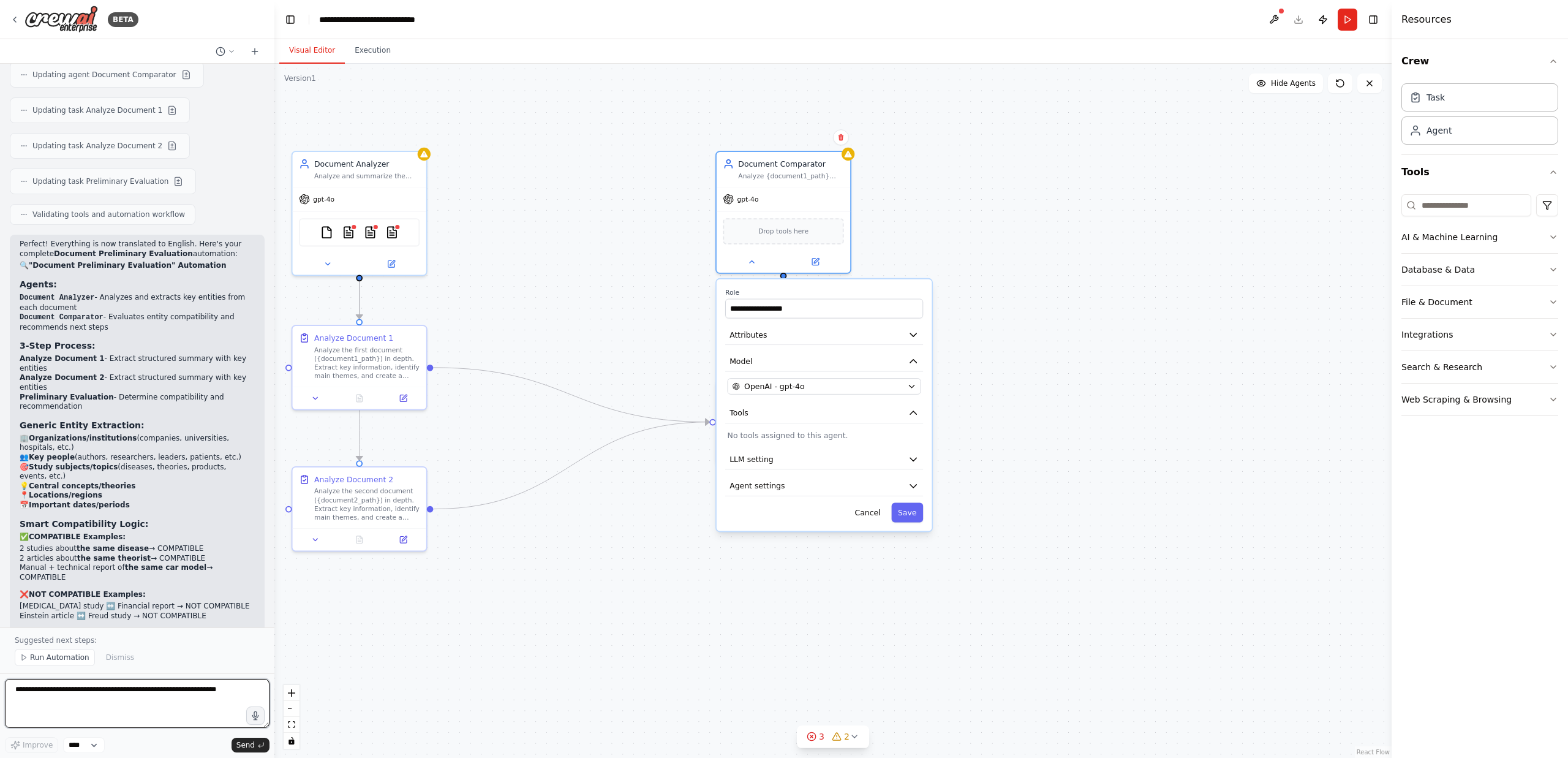
click at [116, 694] on textarea at bounding box center [137, 703] width 265 height 49
type textarea "**********"
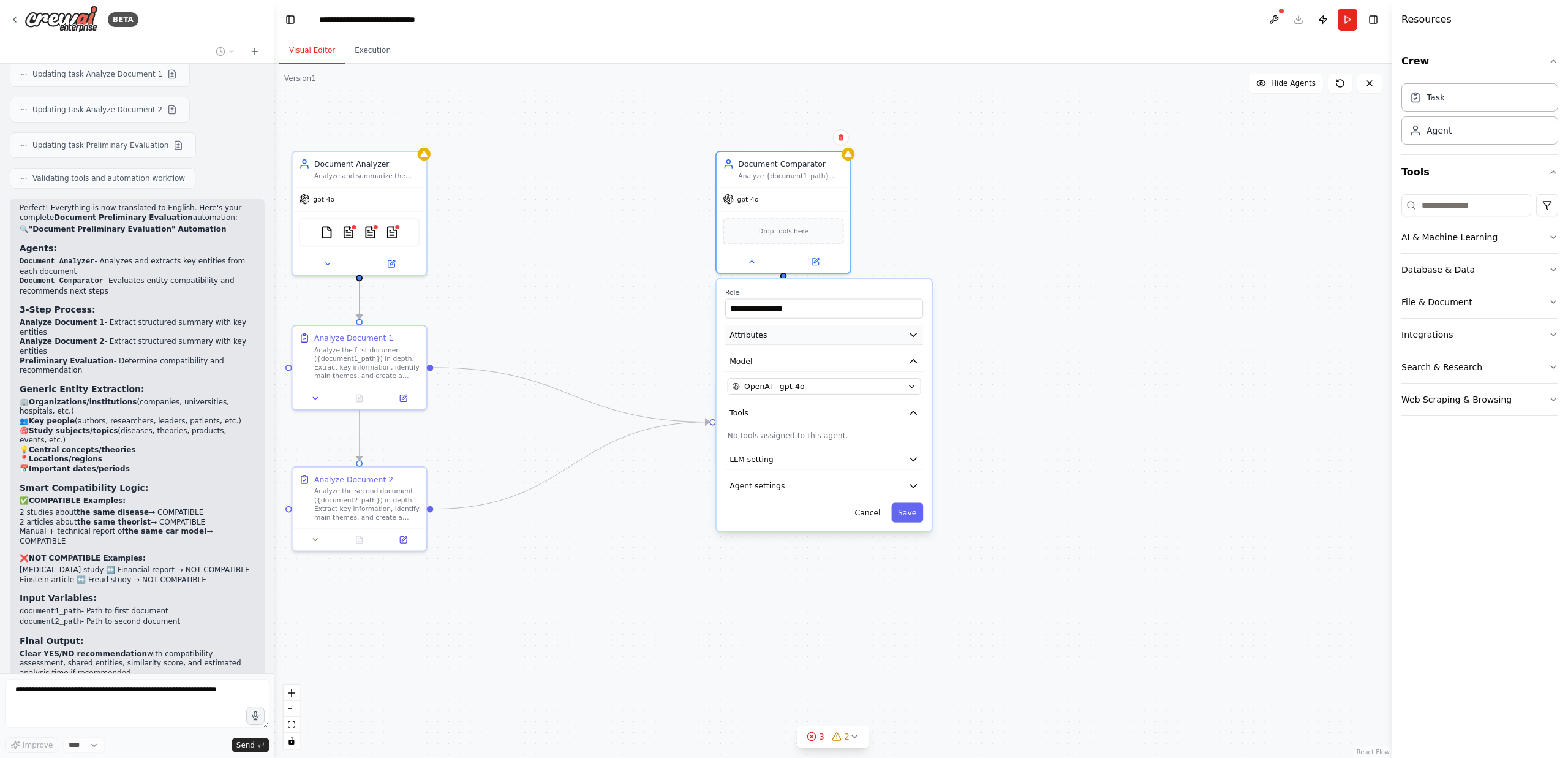
click at [914, 339] on icon "button" at bounding box center [913, 335] width 11 height 11
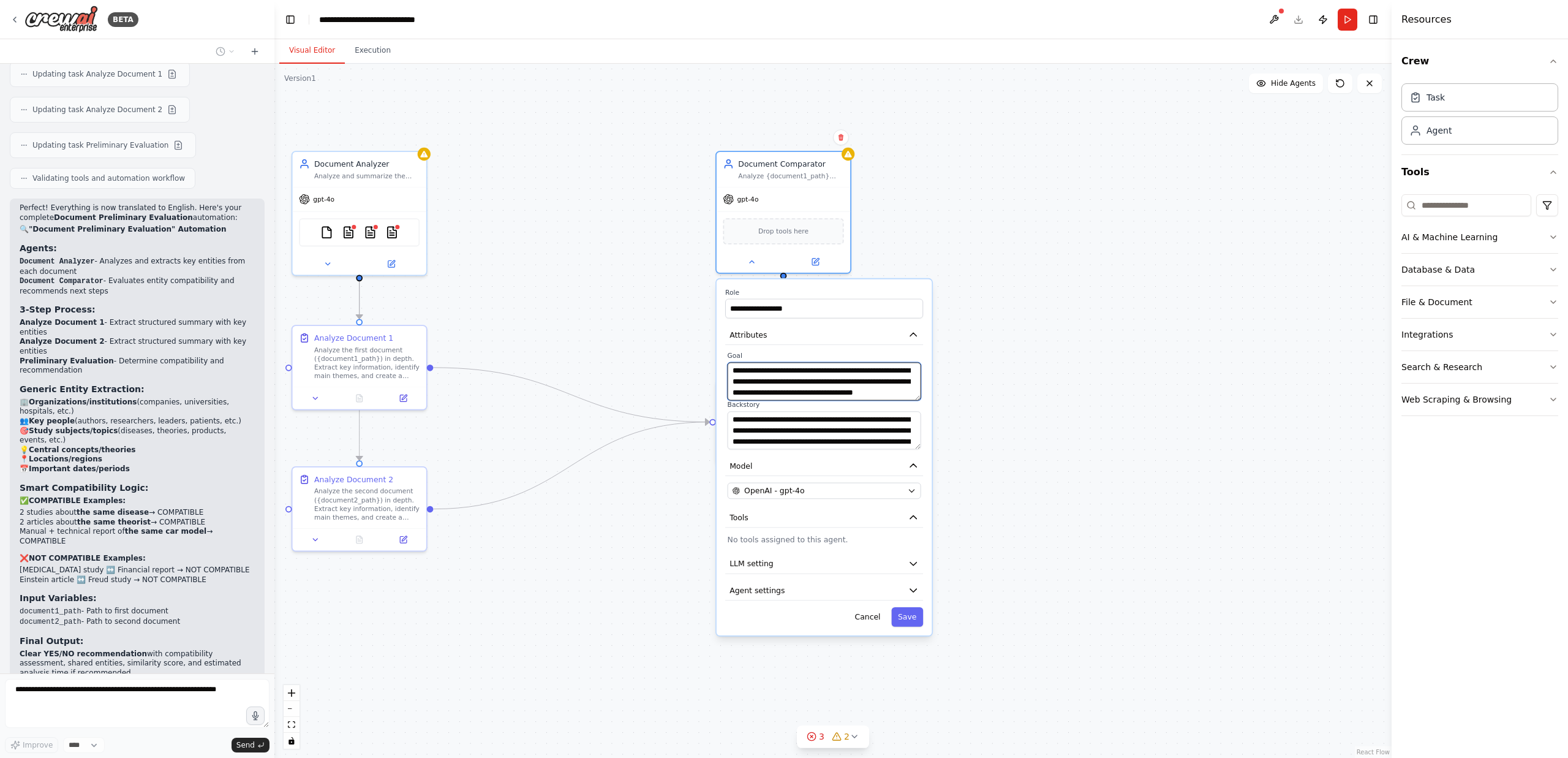
click at [821, 389] on textarea "**********" at bounding box center [825, 380] width 194 height 38
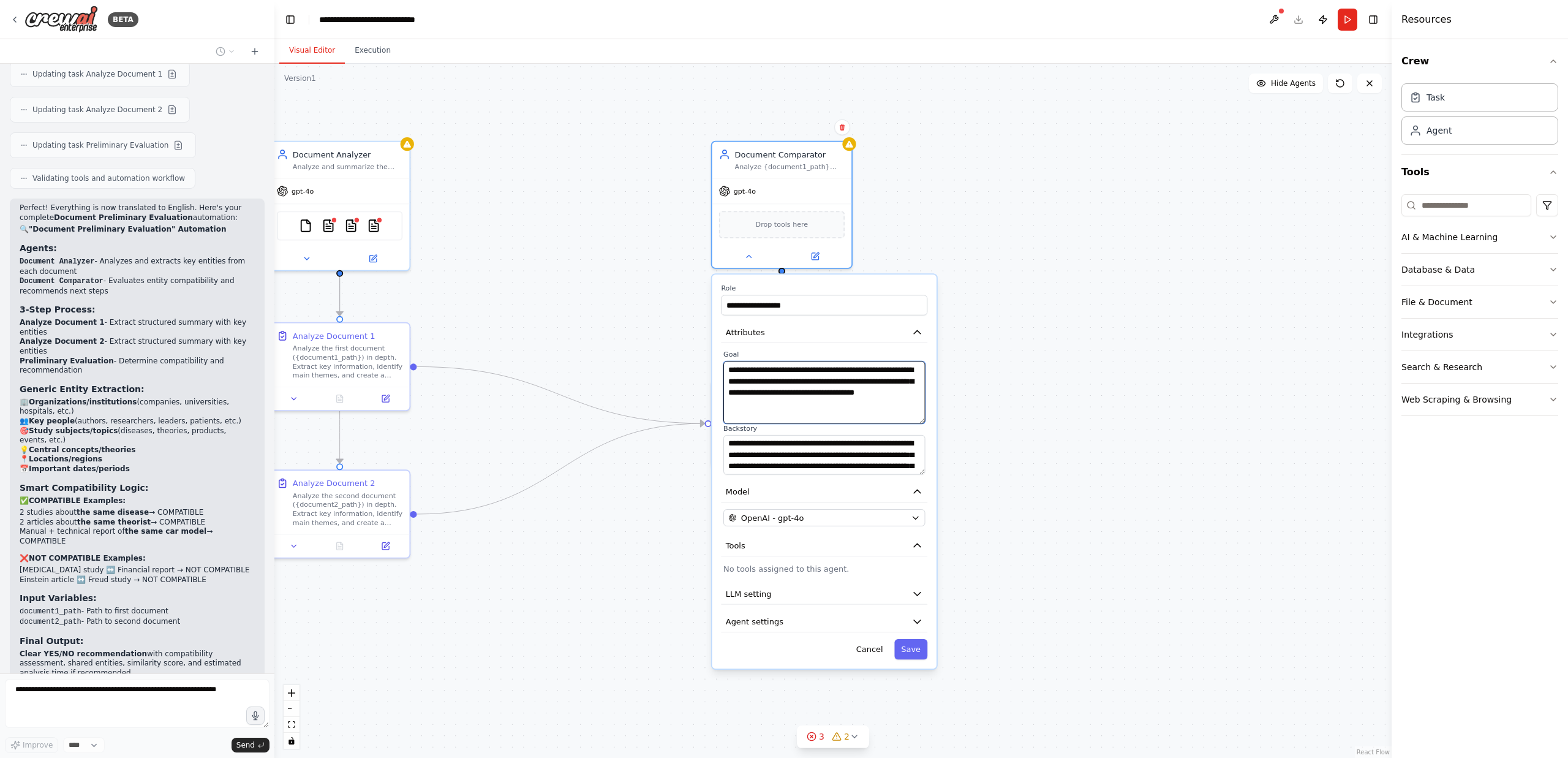
drag, startPoint x: 921, startPoint y: 398, endPoint x: 883, endPoint y: 414, distance: 41.2
click at [922, 420] on textarea "**********" at bounding box center [824, 393] width 202 height 63
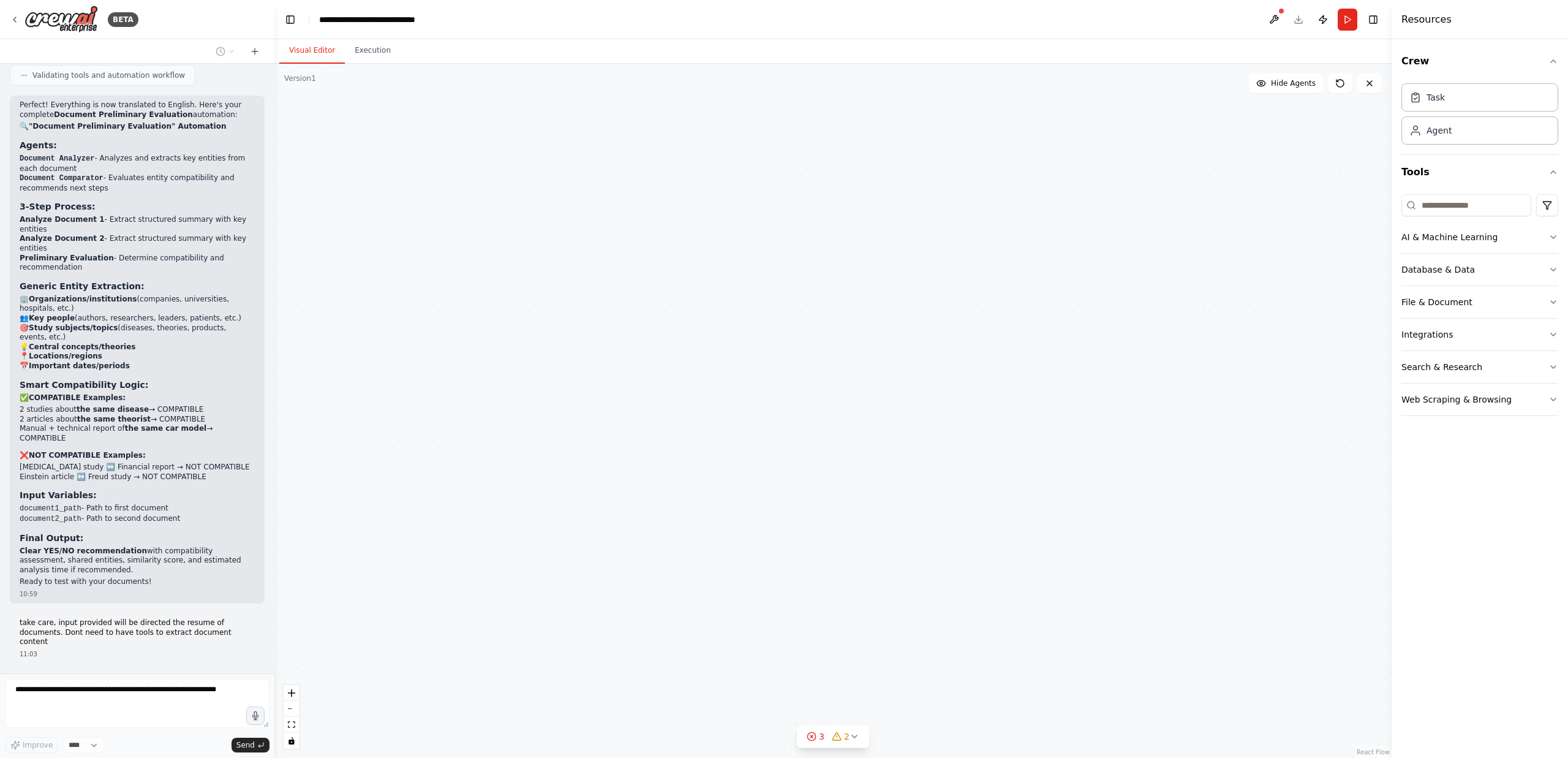
scroll to position [4109, 0]
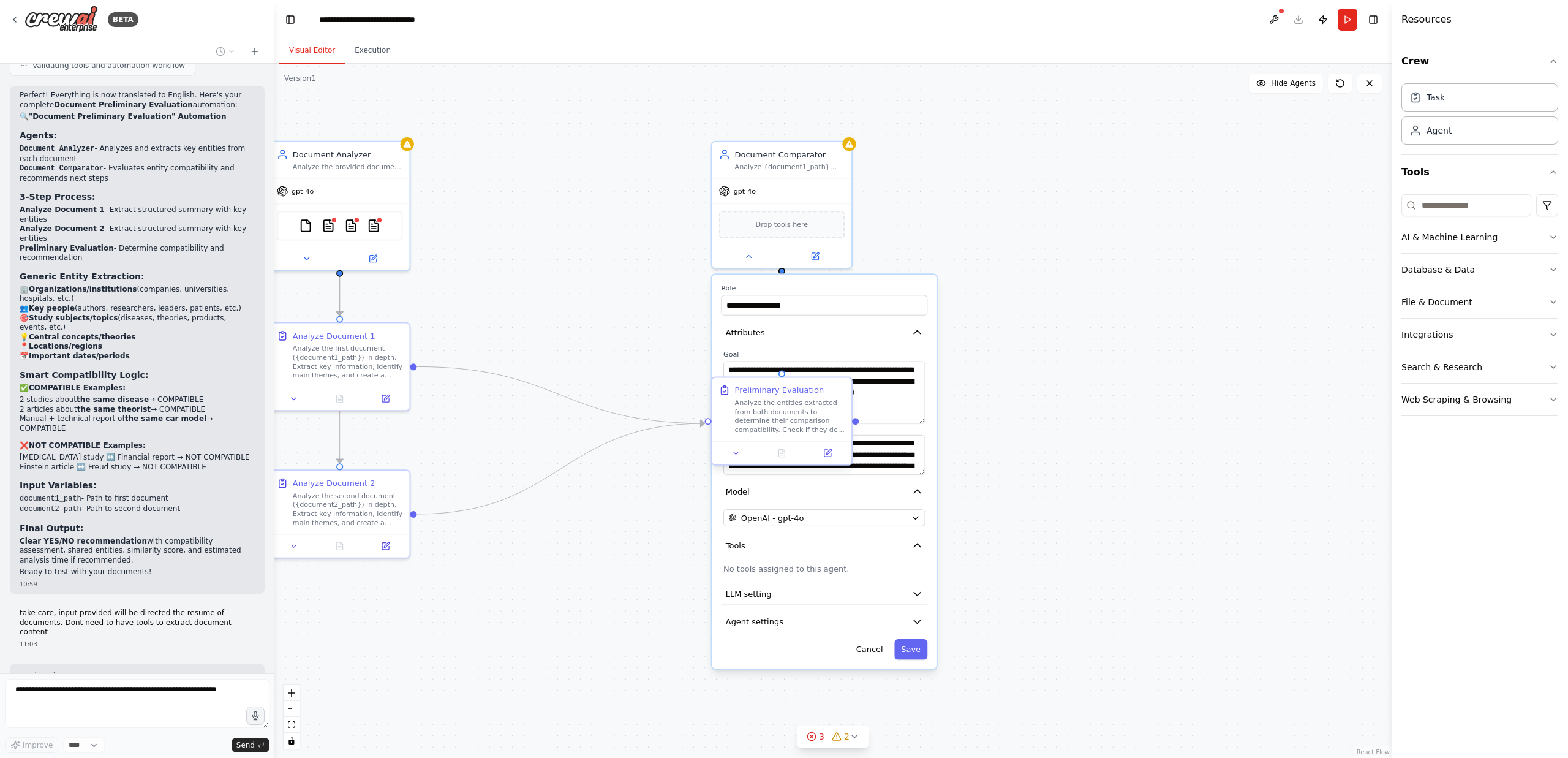
drag, startPoint x: 843, startPoint y: 410, endPoint x: 758, endPoint y: 379, distance: 90.5
click at [755, 379] on div "**********" at bounding box center [729, 404] width 1034 height 642
click at [881, 376] on textarea "**********" at bounding box center [824, 393] width 202 height 63
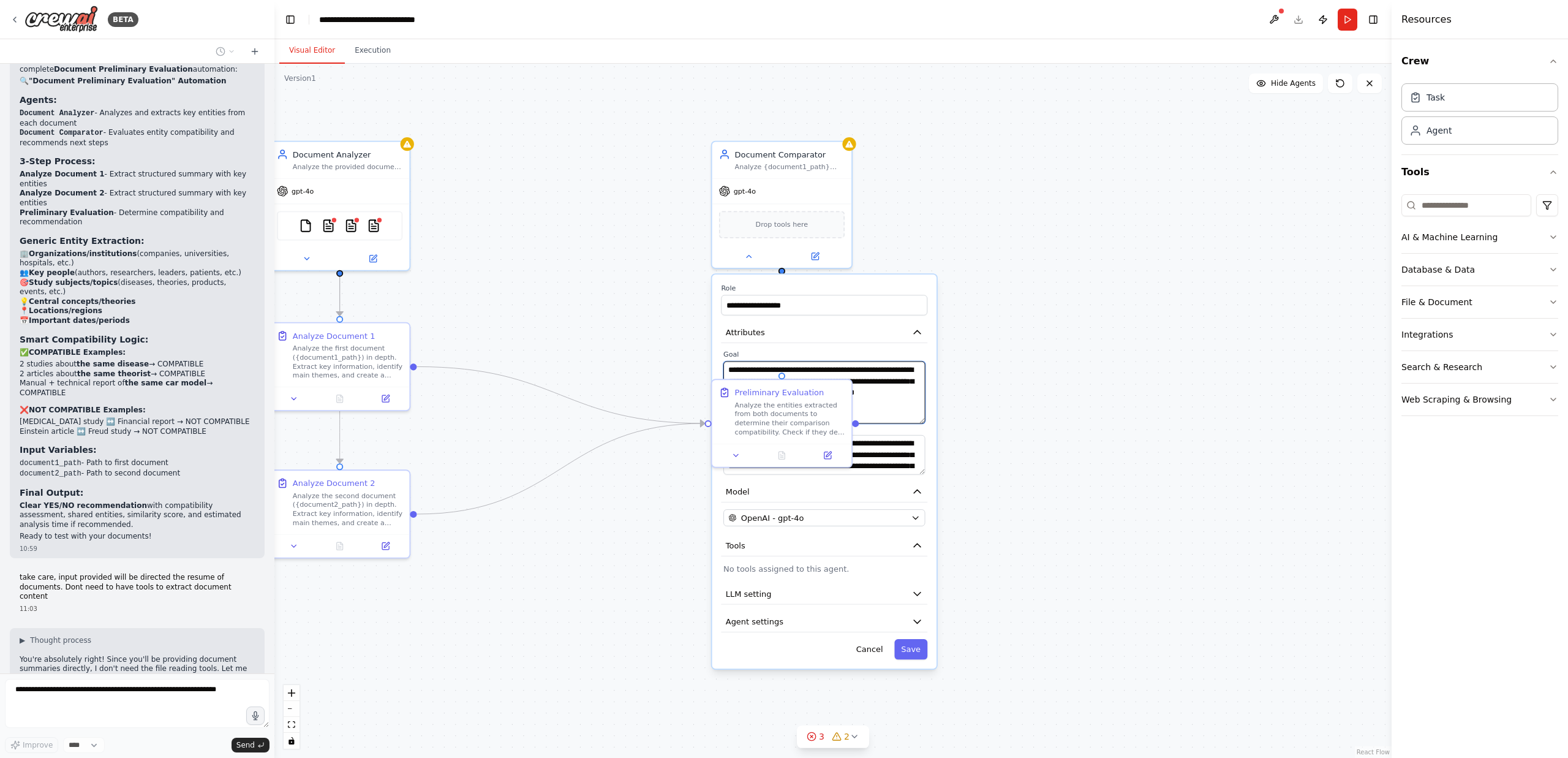
type textarea "**********"
click at [997, 386] on div ".deletable-edge-delete-btn { width: 20px; height: 20px; border: 0px solid #ffff…" at bounding box center [833, 410] width 1117 height 694
click at [748, 262] on div at bounding box center [782, 254] width 140 height 23
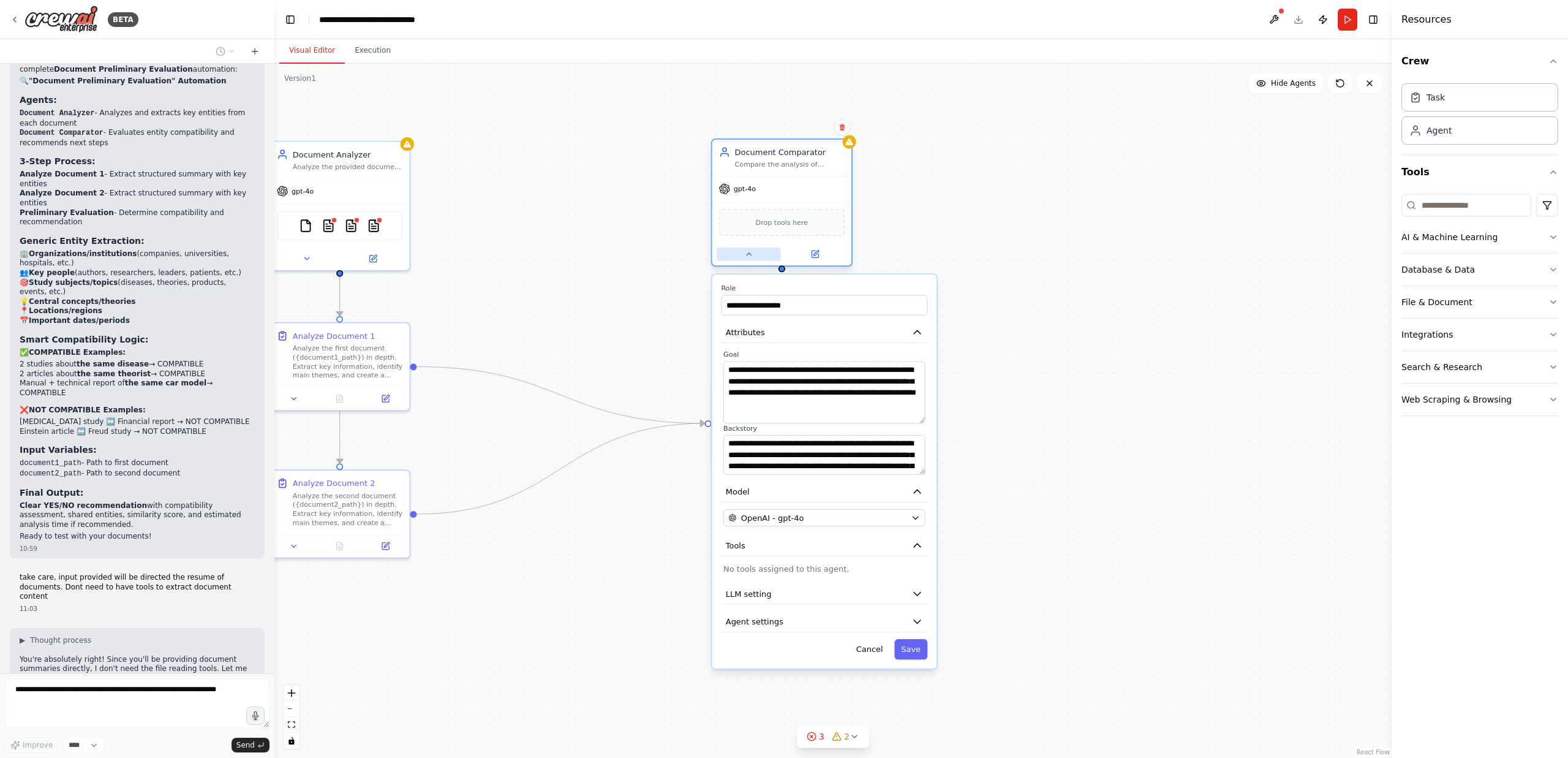
click at [748, 259] on button at bounding box center [748, 254] width 64 height 13
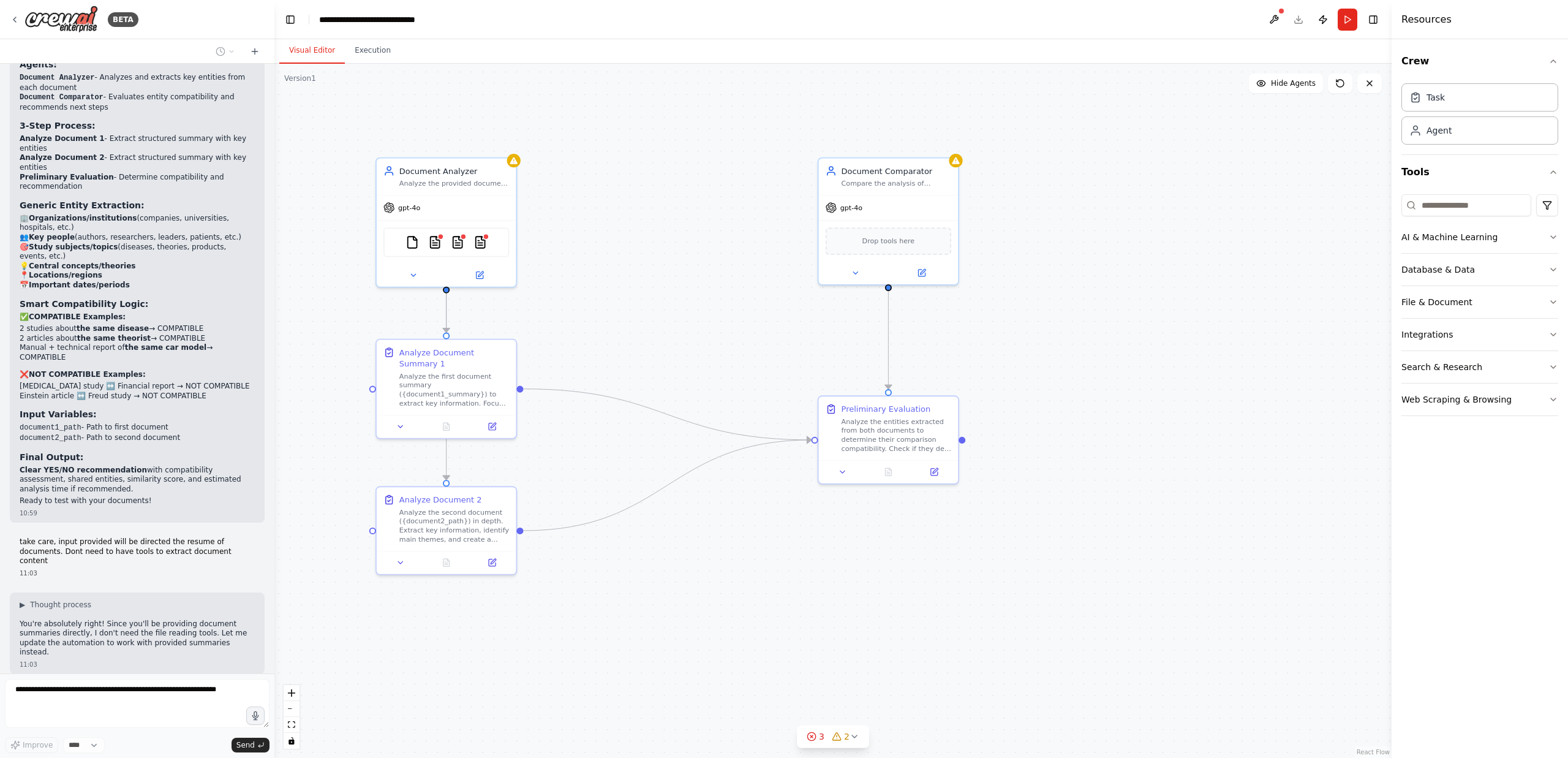
scroll to position [4216, 0]
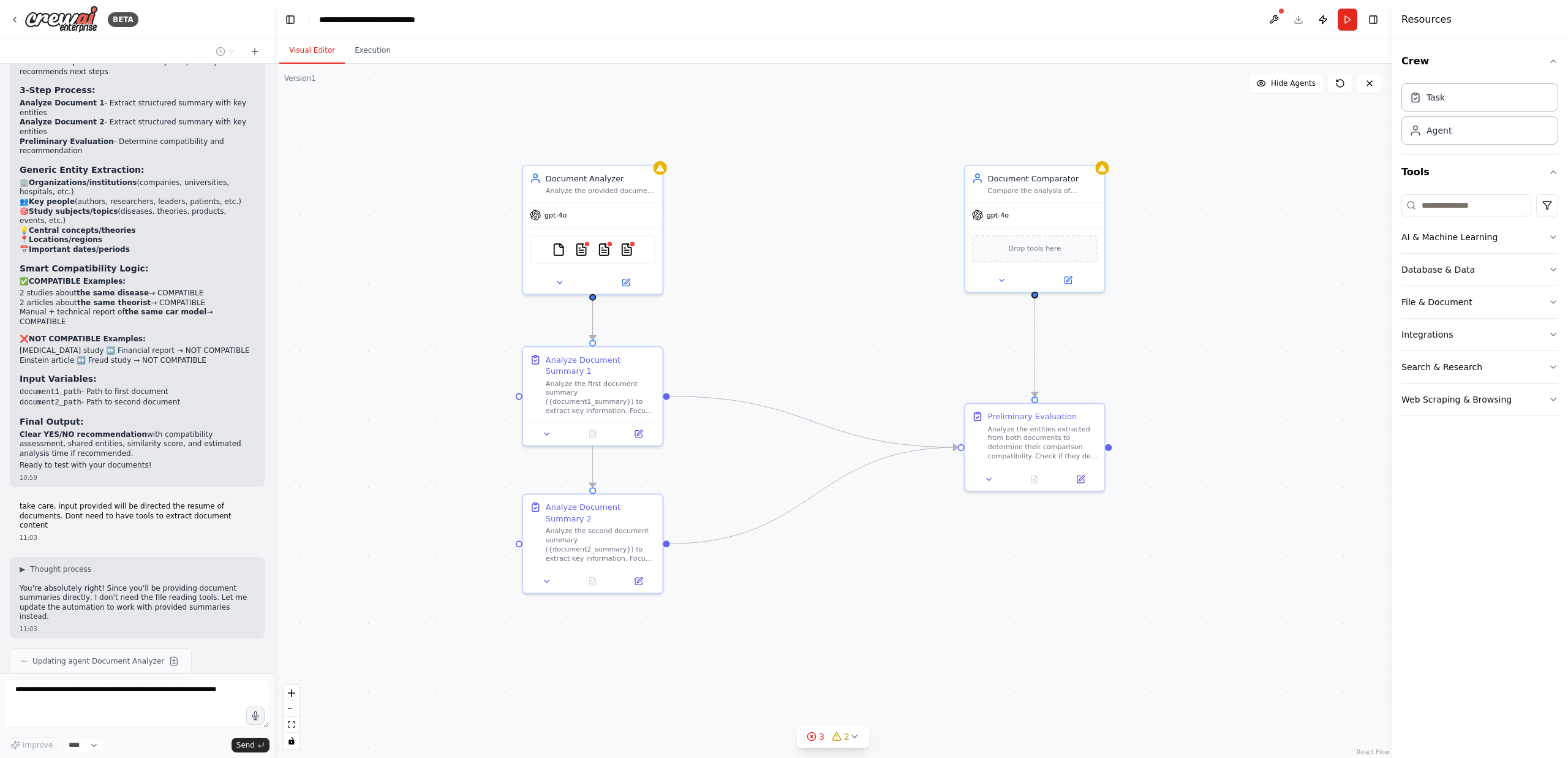
drag, startPoint x: 495, startPoint y: 223, endPoint x: 748, endPoint y: 247, distance: 254.1
click at [748, 247] on div ".deletable-edge-delete-btn { width: 20px; height: 20px; border: 0px solid #ffff…" at bounding box center [833, 410] width 1117 height 694
click at [556, 279] on icon at bounding box center [559, 280] width 9 height 9
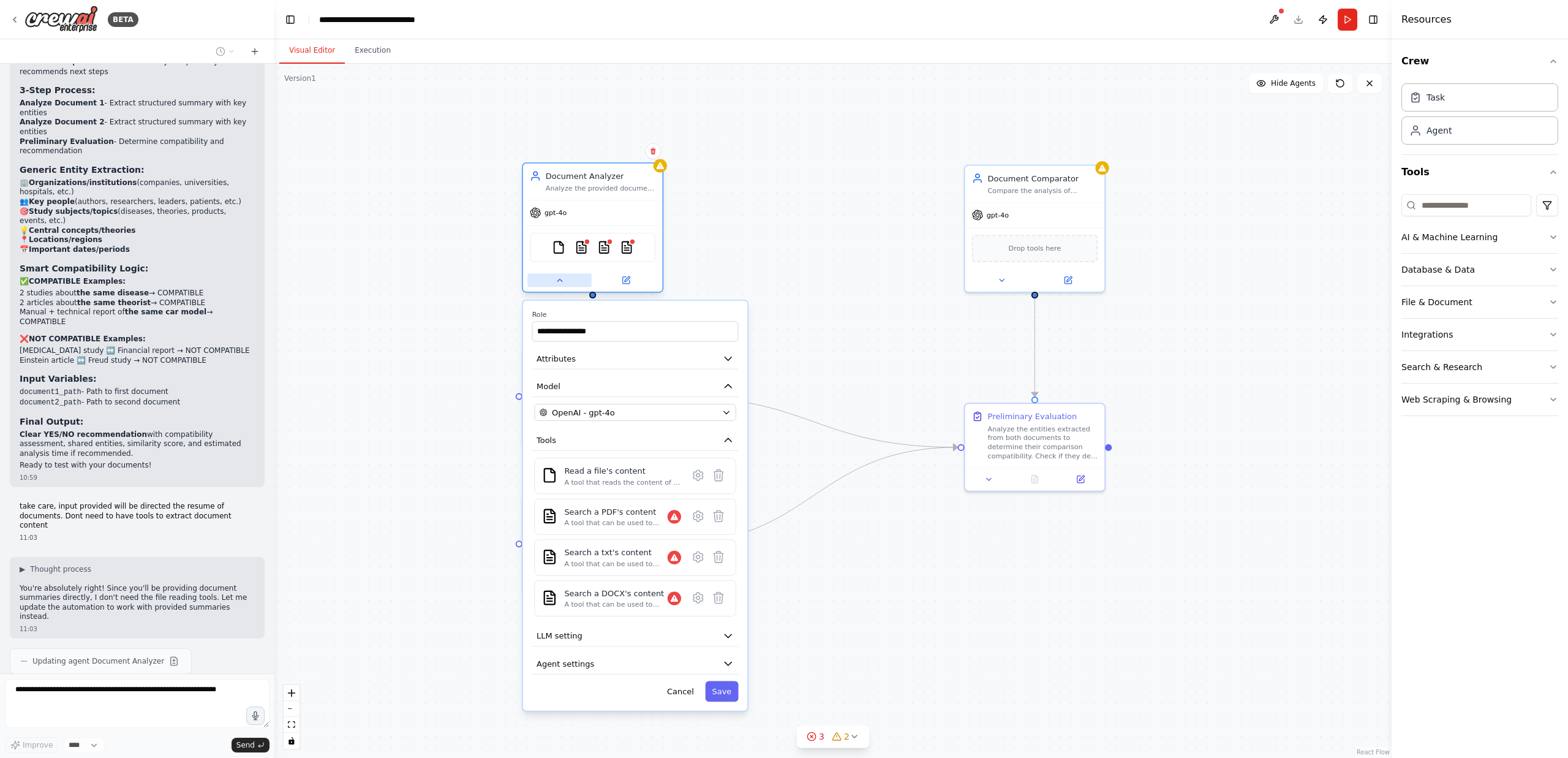
scroll to position [4251, 0]
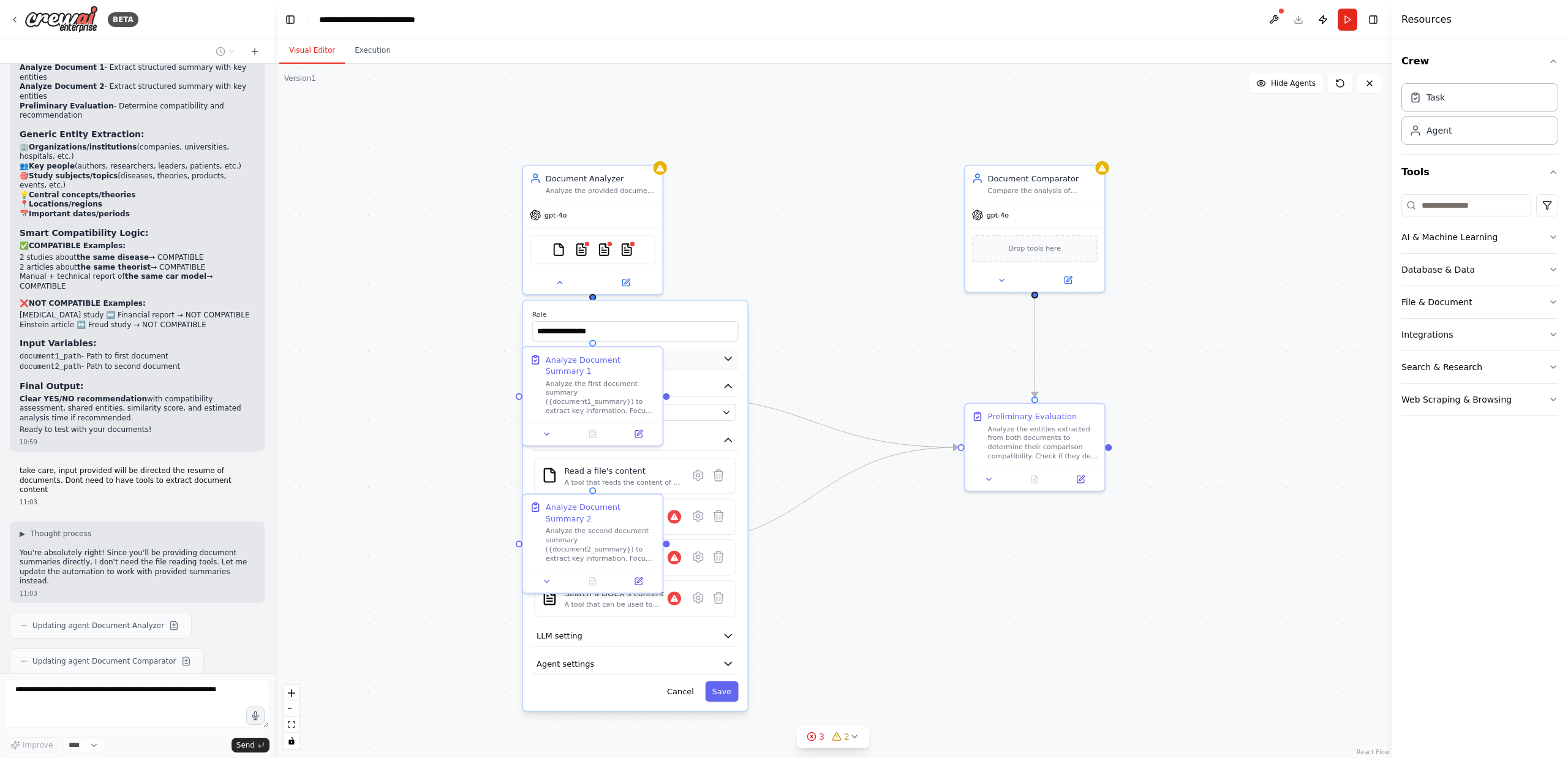
click at [727, 359] on icon "button" at bounding box center [728, 358] width 7 height 3
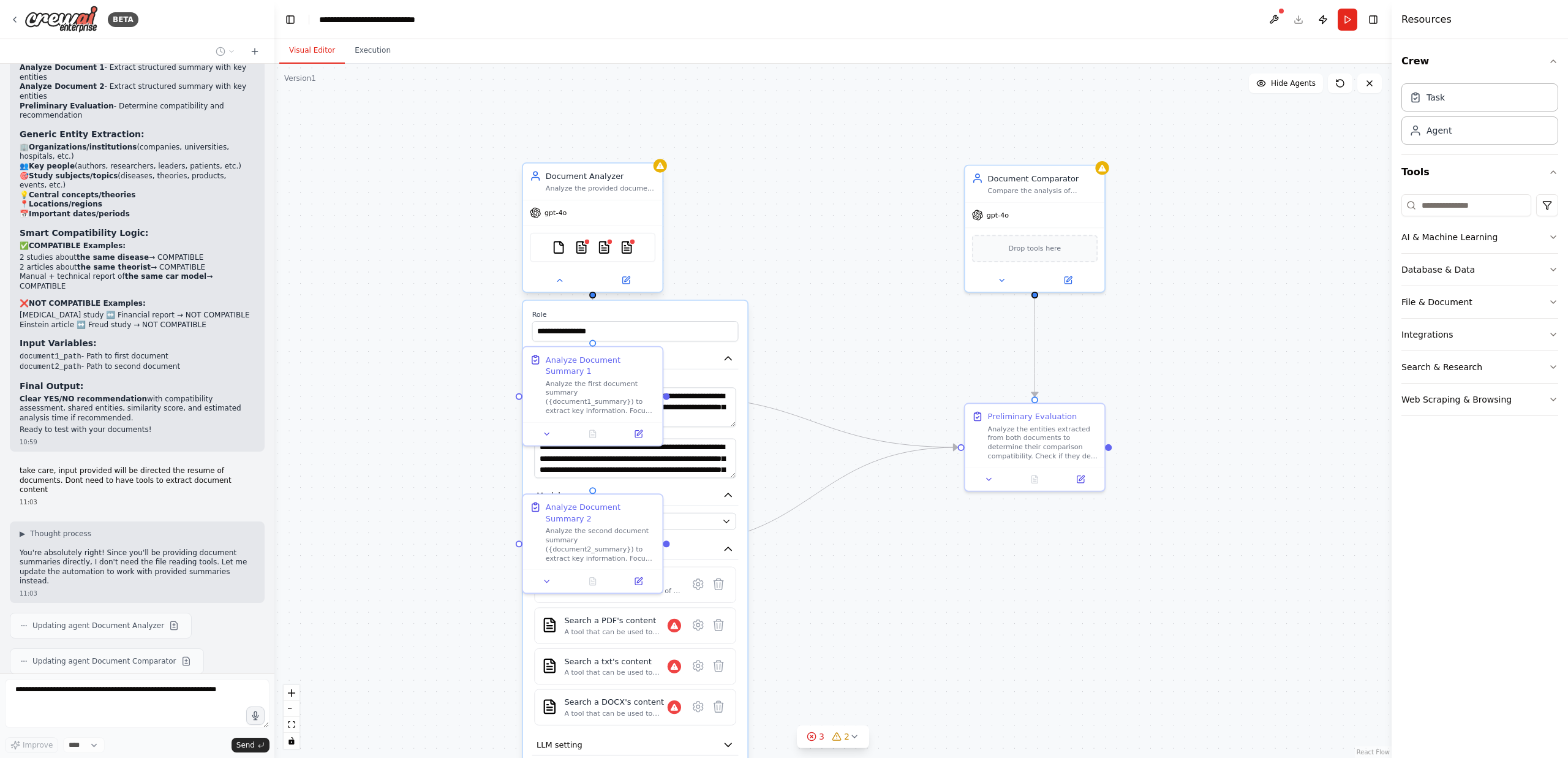
click at [556, 289] on div at bounding box center [593, 280] width 140 height 23
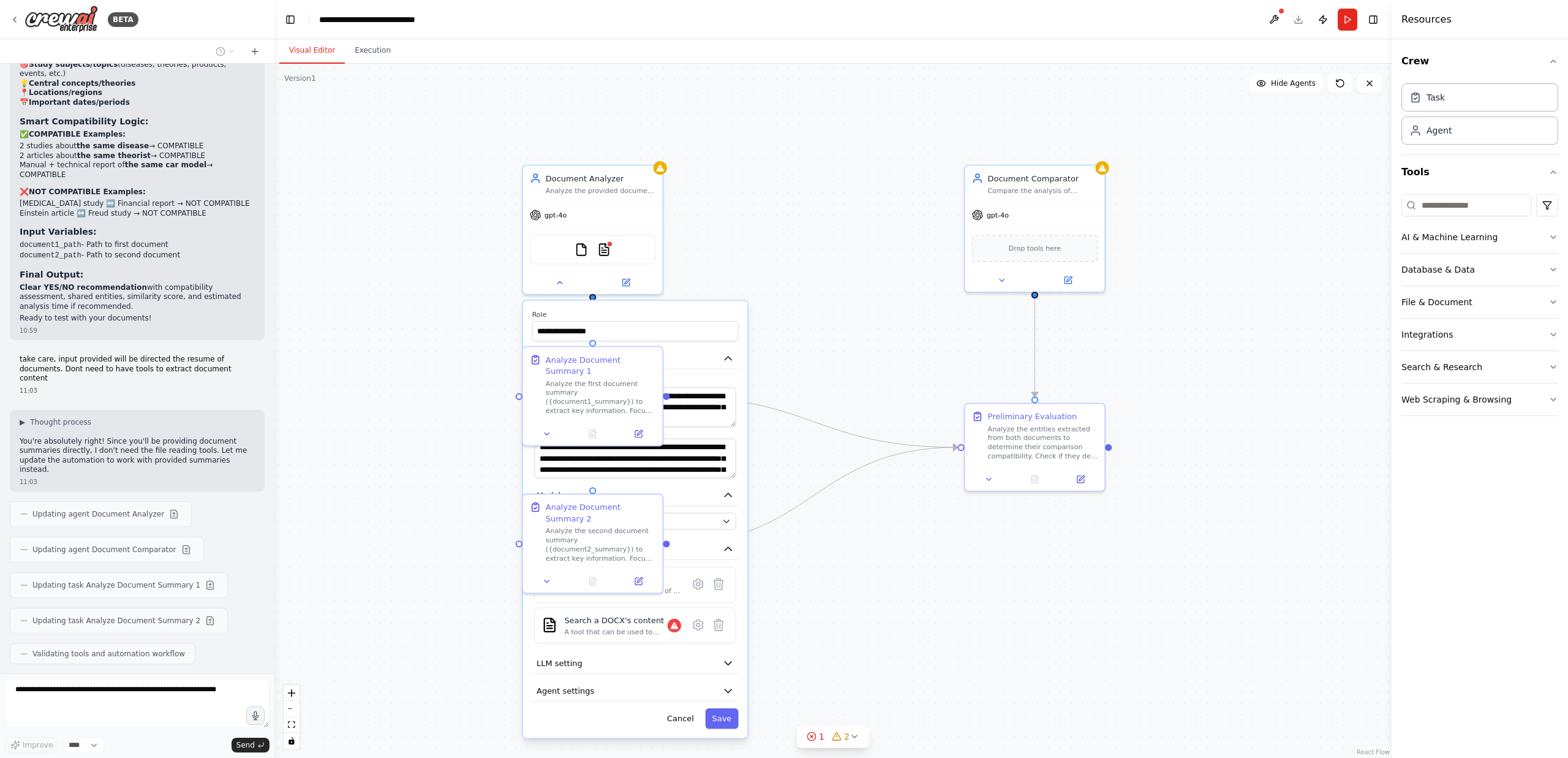
scroll to position [4393, 0]
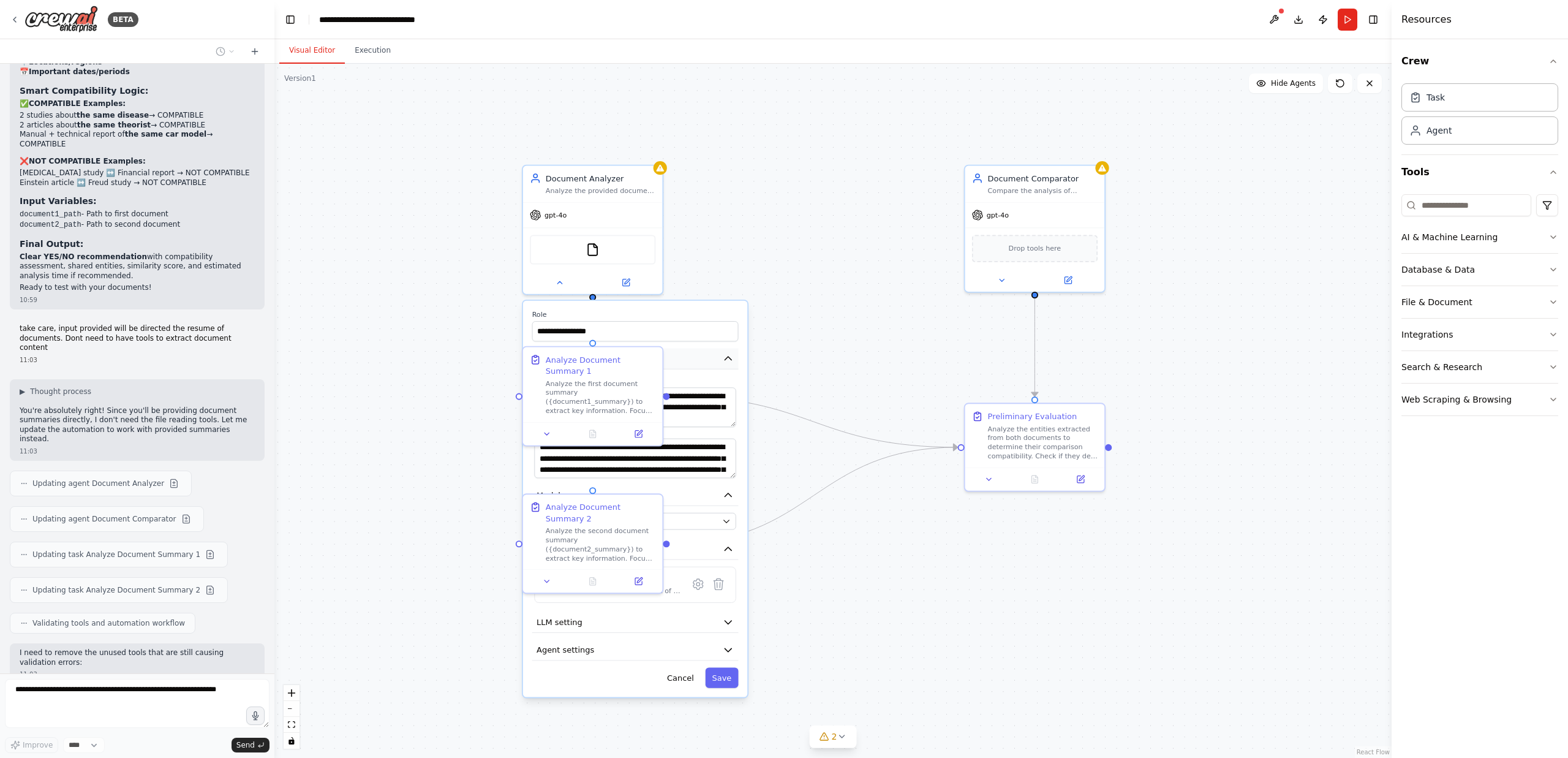
click at [725, 357] on icon "button" at bounding box center [728, 358] width 11 height 11
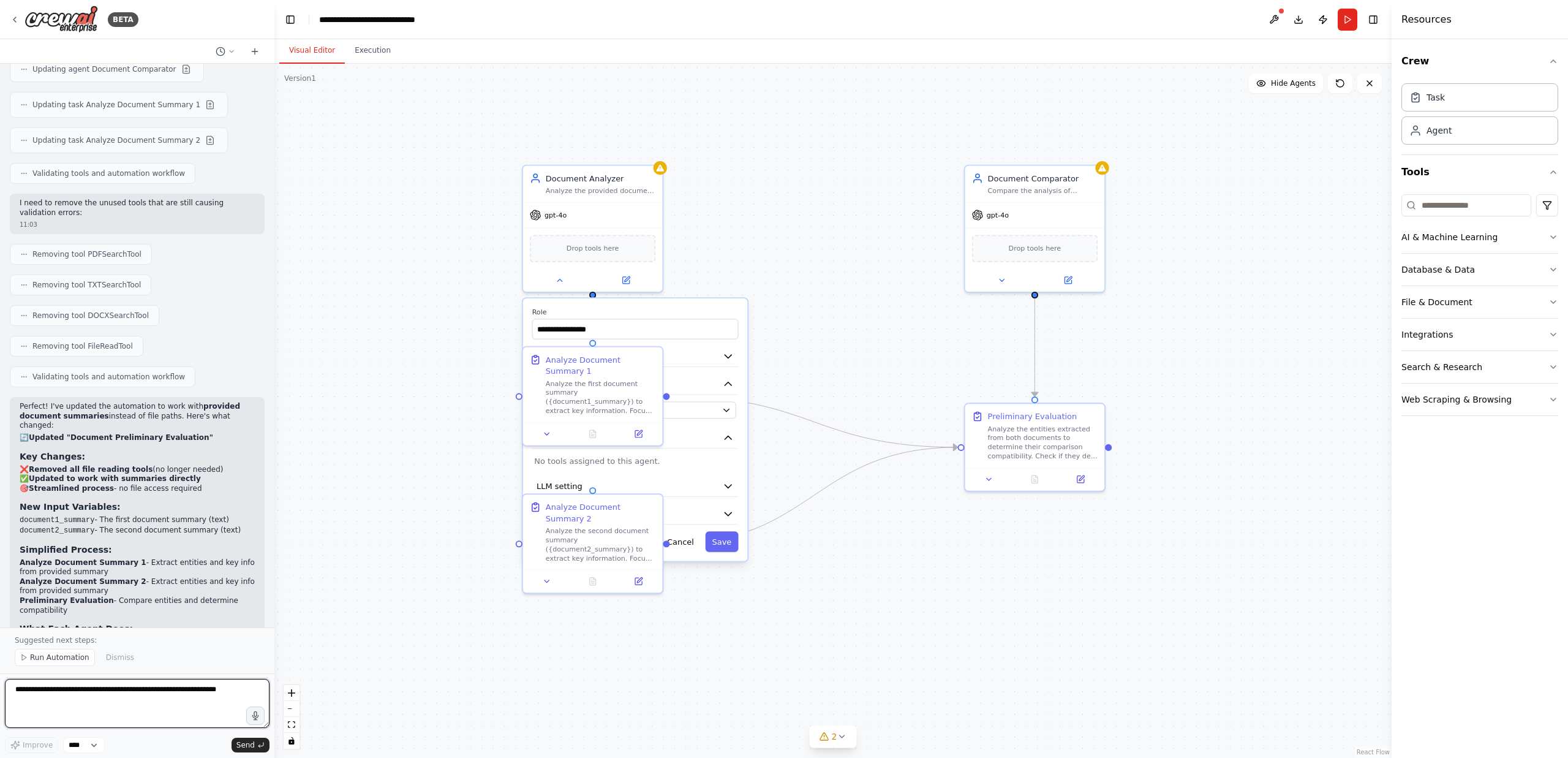
scroll to position [4854, 0]
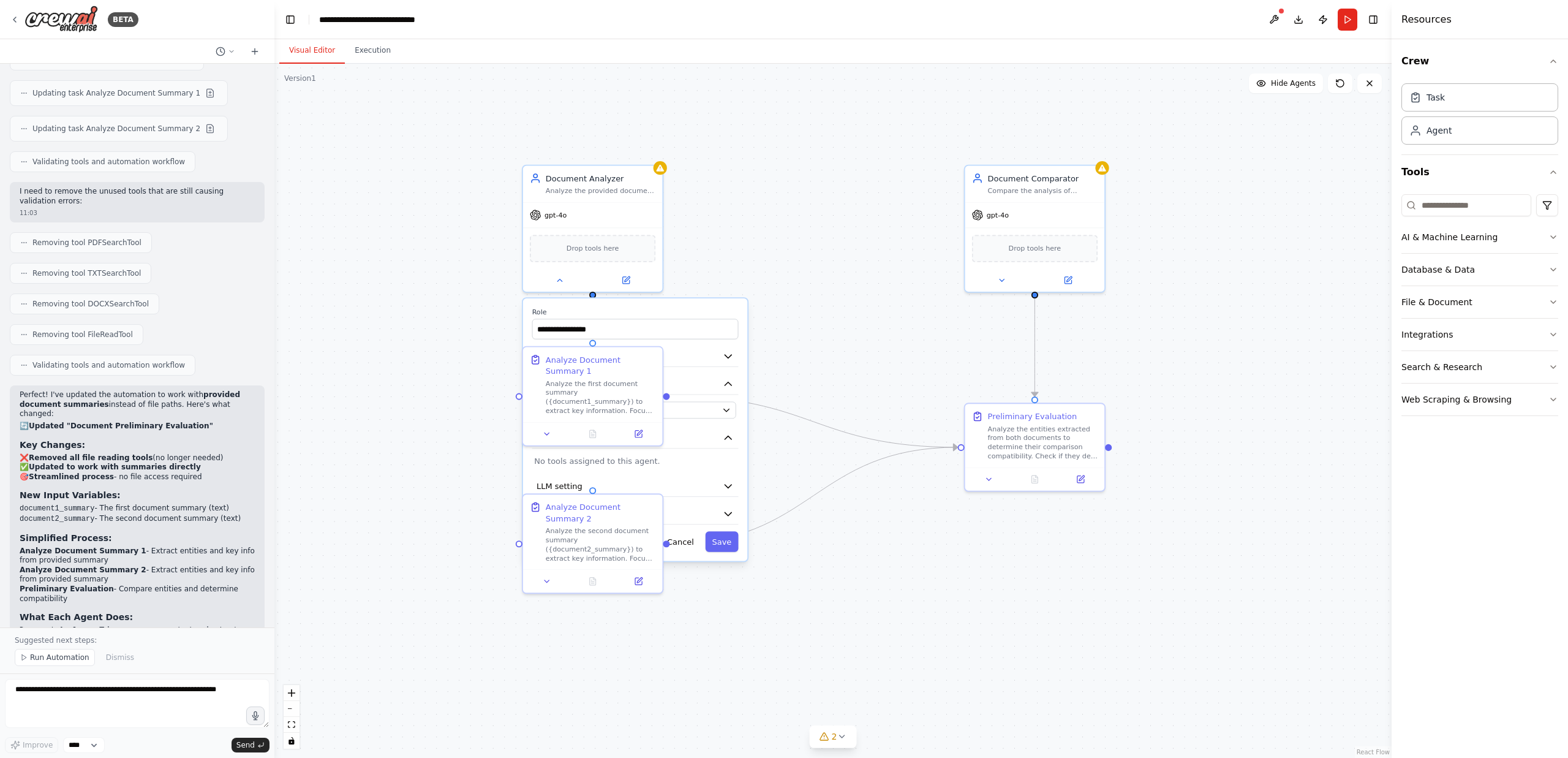
click at [791, 303] on div "**********" at bounding box center [833, 410] width 1117 height 694
click at [554, 278] on button at bounding box center [559, 277] width 64 height 13
drag, startPoint x: 453, startPoint y: 320, endPoint x: 458, endPoint y: 314, distance: 7.8
click at [453, 320] on div ".deletable-edge-delete-btn { width: 20px; height: 20px; border: 0px solid #ffff…" at bounding box center [833, 410] width 1117 height 694
drag, startPoint x: 601, startPoint y: 179, endPoint x: 423, endPoint y: 208, distance: 180.3
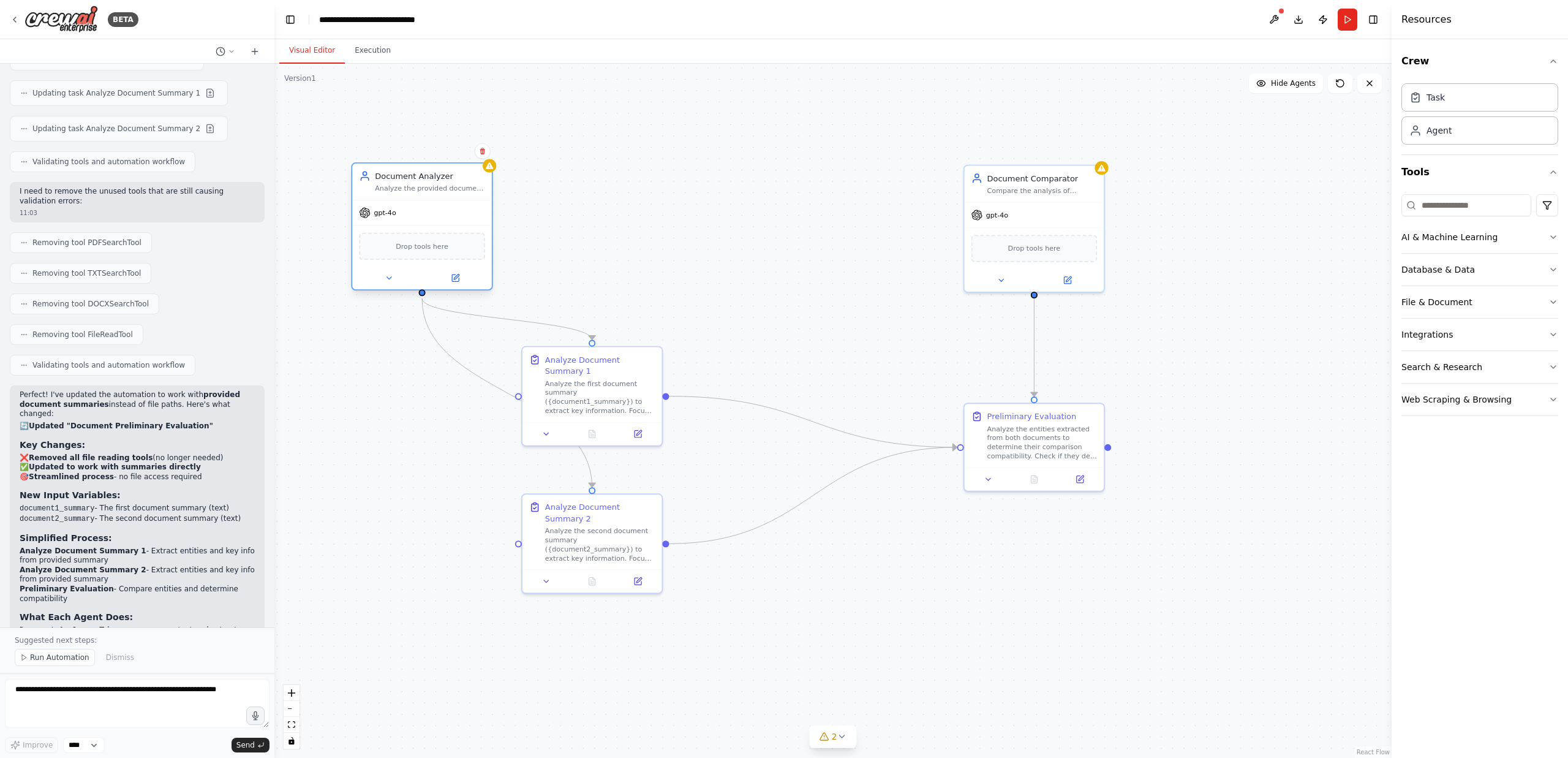
click at [431, 174] on div "Document Analyzer" at bounding box center [430, 175] width 110 height 11
click at [393, 278] on icon at bounding box center [389, 277] width 9 height 9
click at [392, 285] on div at bounding box center [422, 278] width 140 height 23
click at [390, 278] on icon at bounding box center [388, 278] width 4 height 3
click at [514, 353] on button "Attributes" at bounding box center [465, 357] width 206 height 21
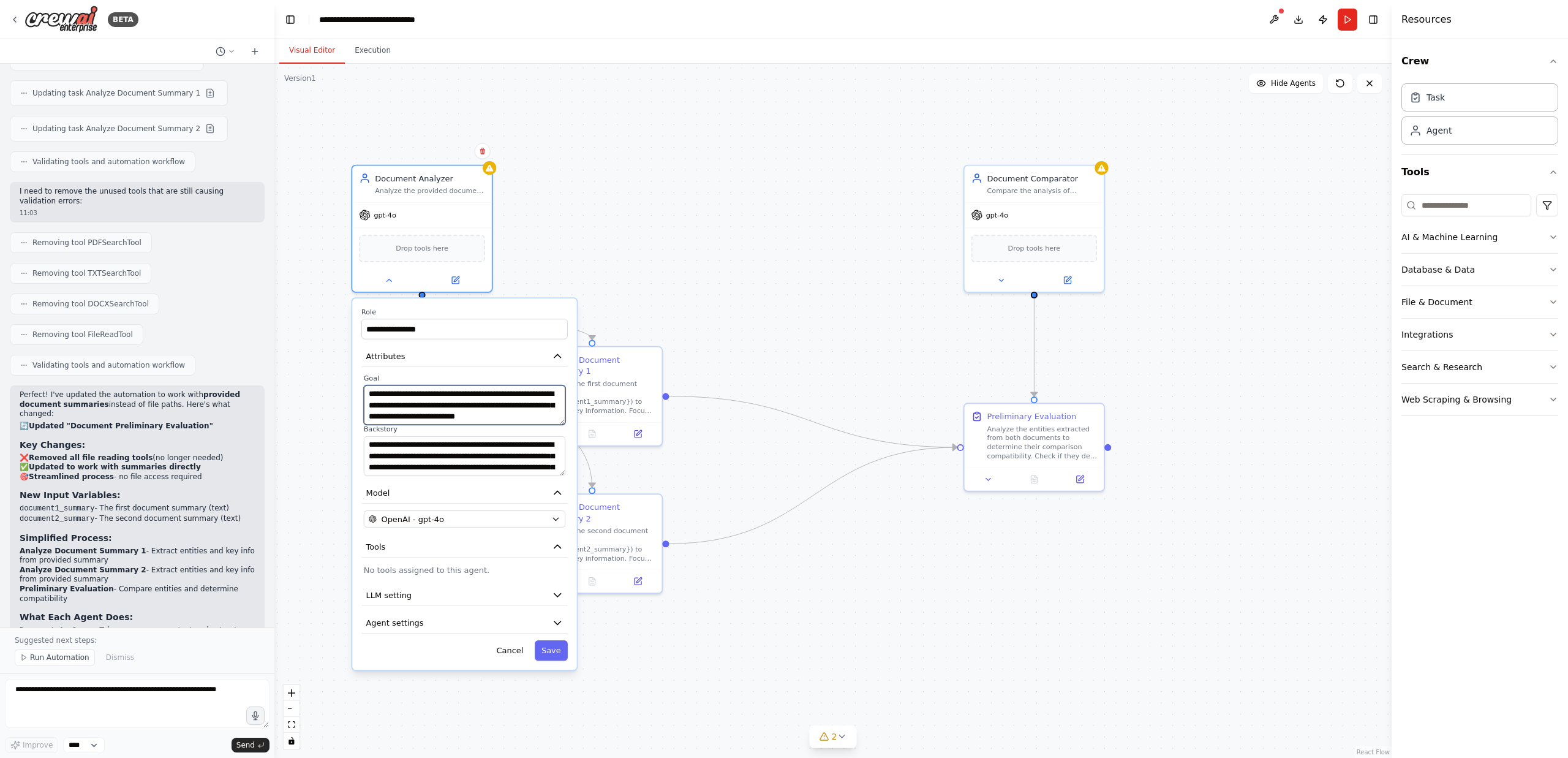
click at [462, 402] on textarea "**********" at bounding box center [464, 405] width 202 height 40
click at [455, 454] on textarea "**********" at bounding box center [464, 455] width 202 height 40
click at [1002, 275] on icon at bounding box center [1004, 277] width 9 height 9
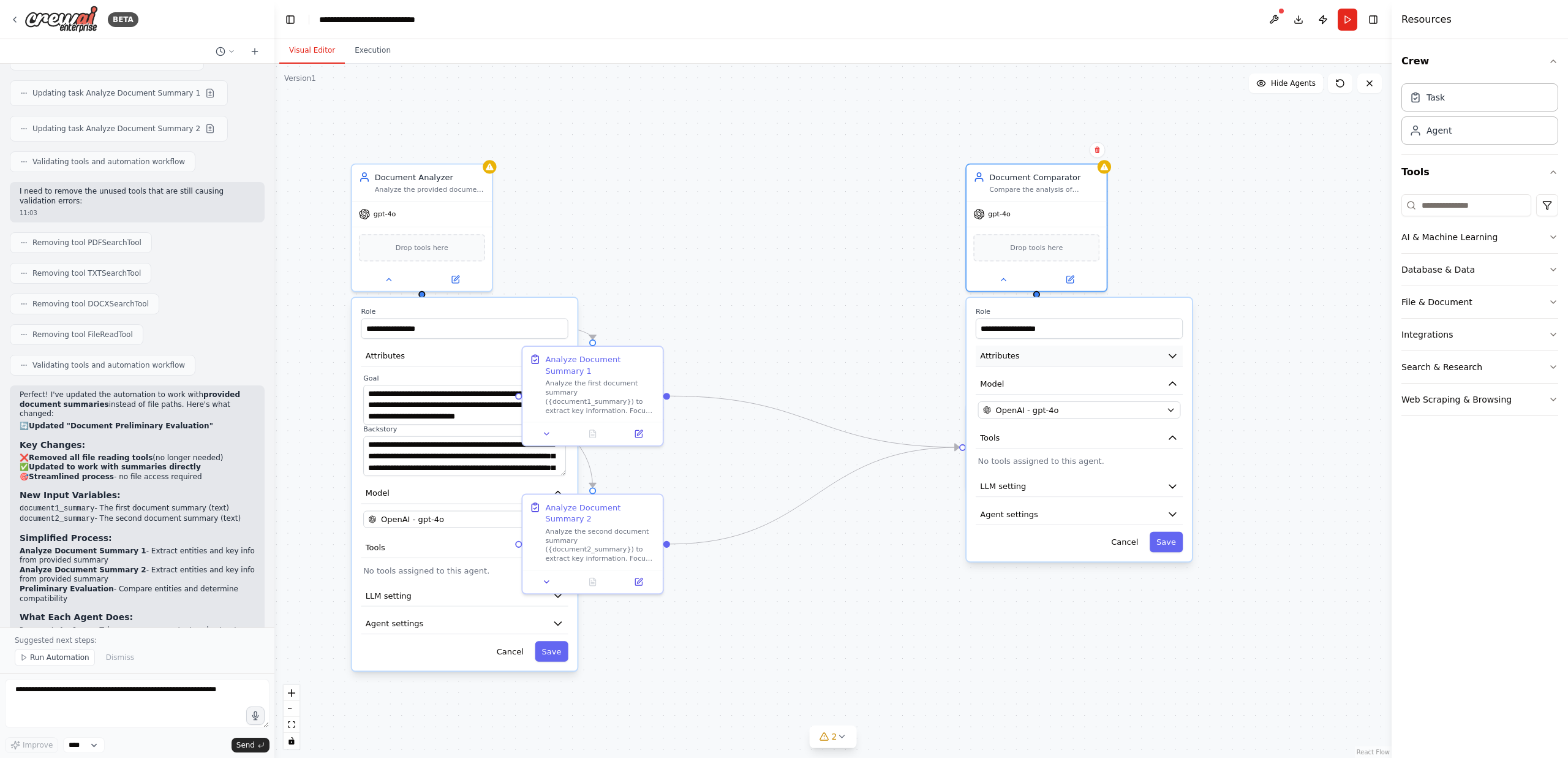
click at [1171, 358] on icon "button" at bounding box center [1173, 355] width 11 height 11
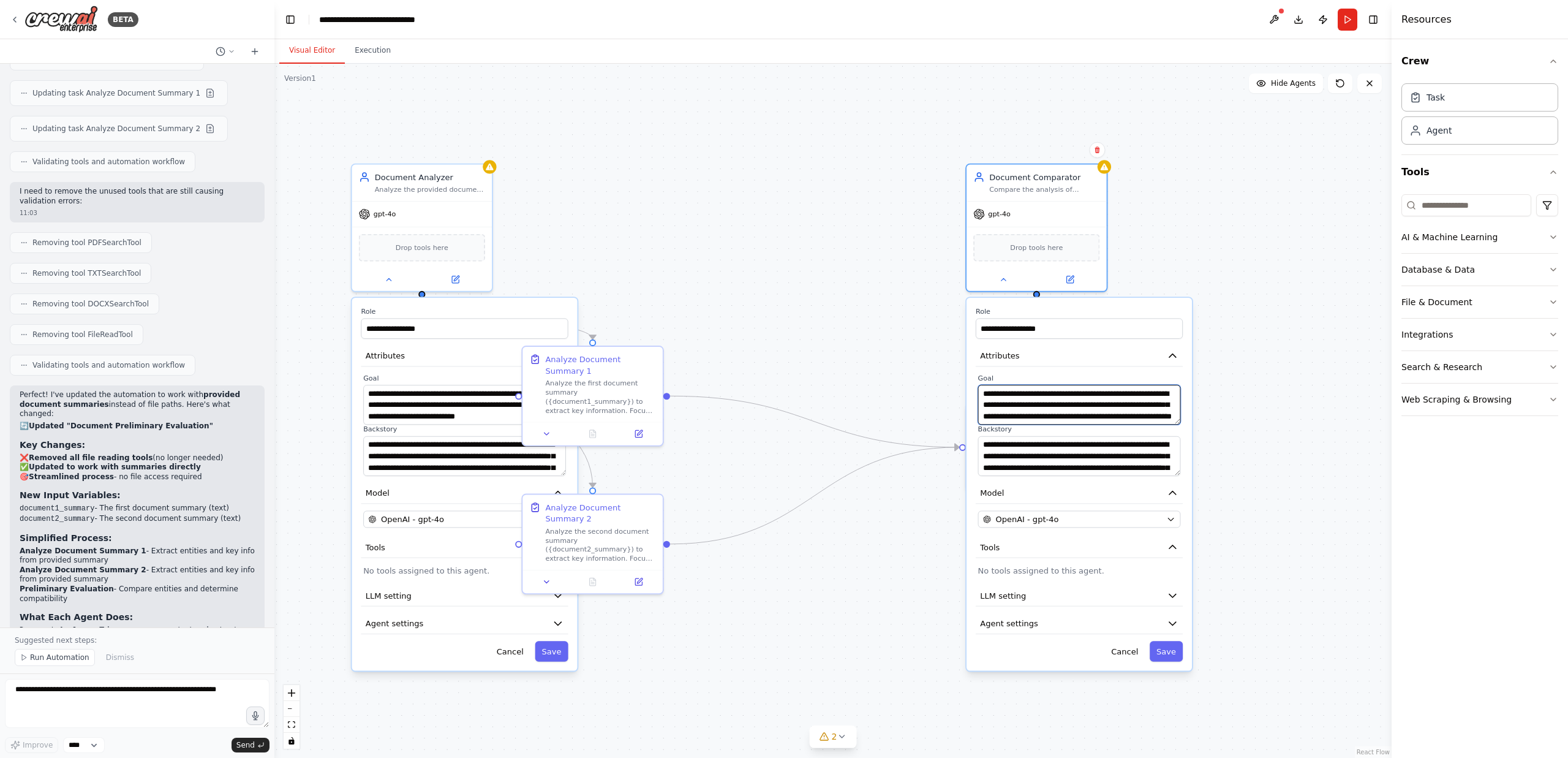
click at [1091, 401] on textarea "**********" at bounding box center [1079, 404] width 202 height 40
click at [1038, 458] on textarea "**********" at bounding box center [1079, 455] width 202 height 40
click at [1104, 461] on textarea "**********" at bounding box center [1079, 455] width 202 height 40
click at [1054, 401] on textarea "**********" at bounding box center [1079, 404] width 202 height 40
click at [766, 288] on div "**********" at bounding box center [833, 410] width 1117 height 694
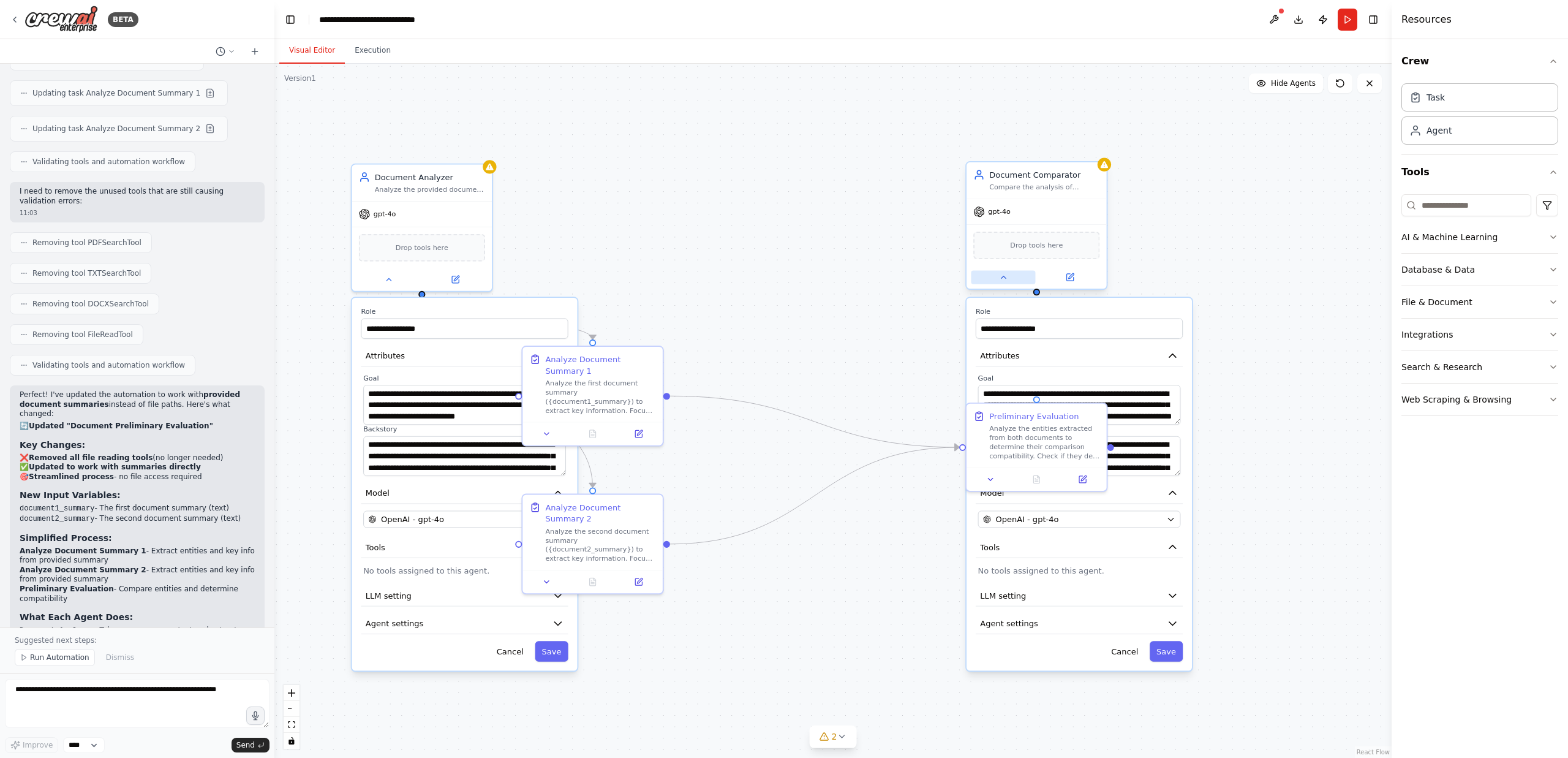
click at [999, 278] on icon at bounding box center [1004, 277] width 9 height 9
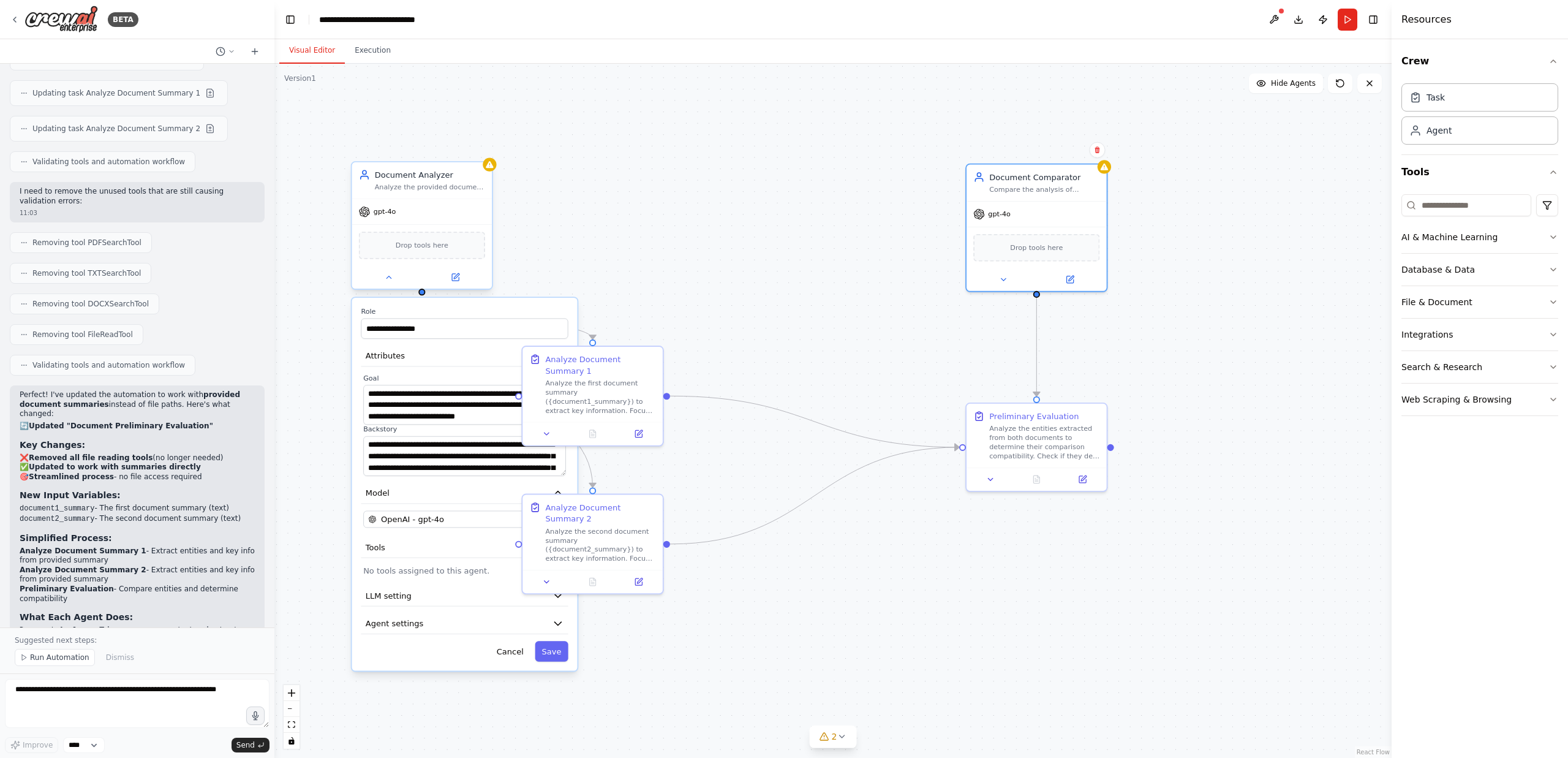
click at [386, 285] on div at bounding box center [422, 277] width 140 height 23
click at [394, 275] on button at bounding box center [388, 276] width 64 height 13
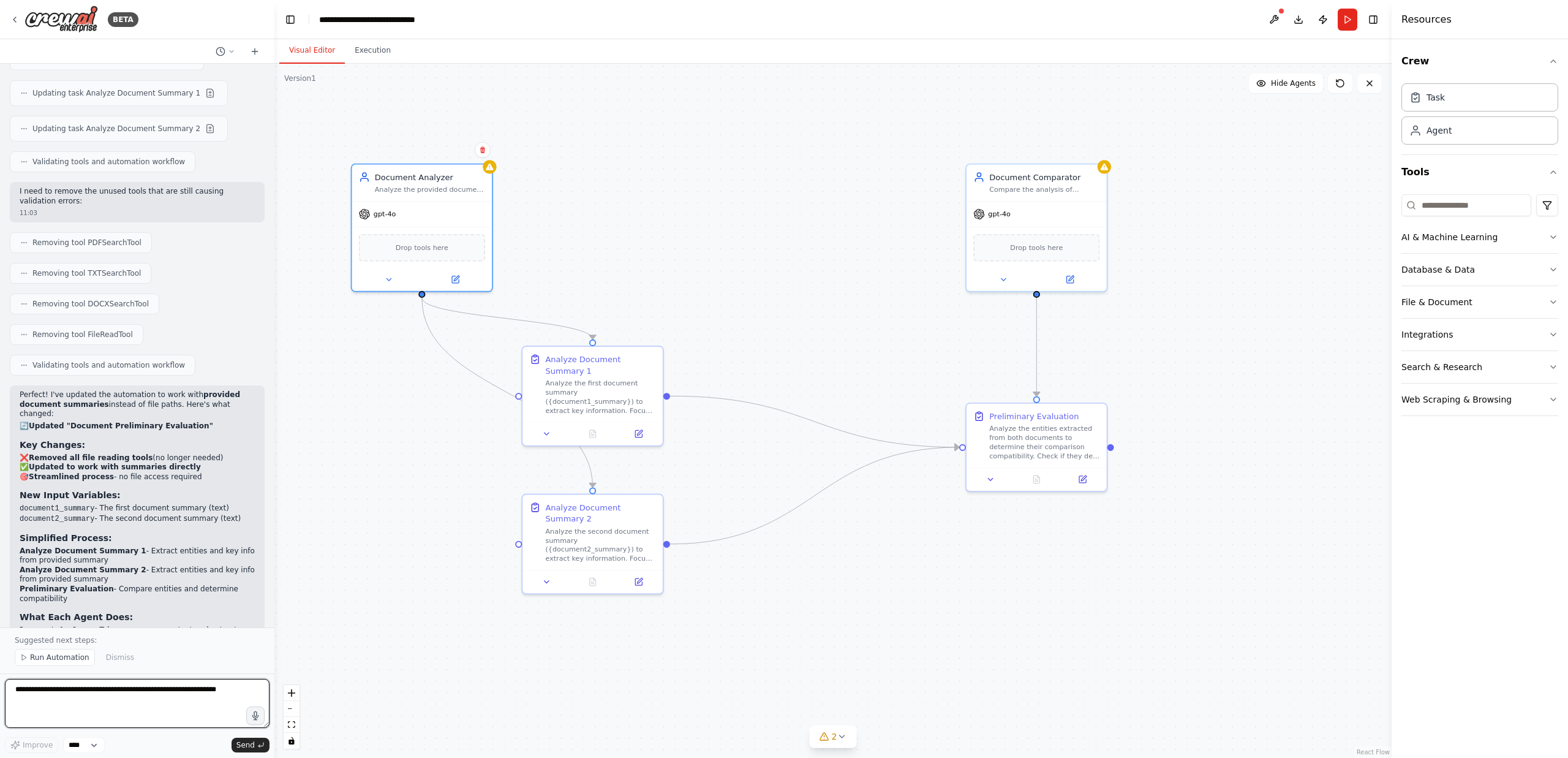
click at [136, 692] on textarea at bounding box center [137, 703] width 265 height 49
paste textarea "**********"
type textarea "**********"
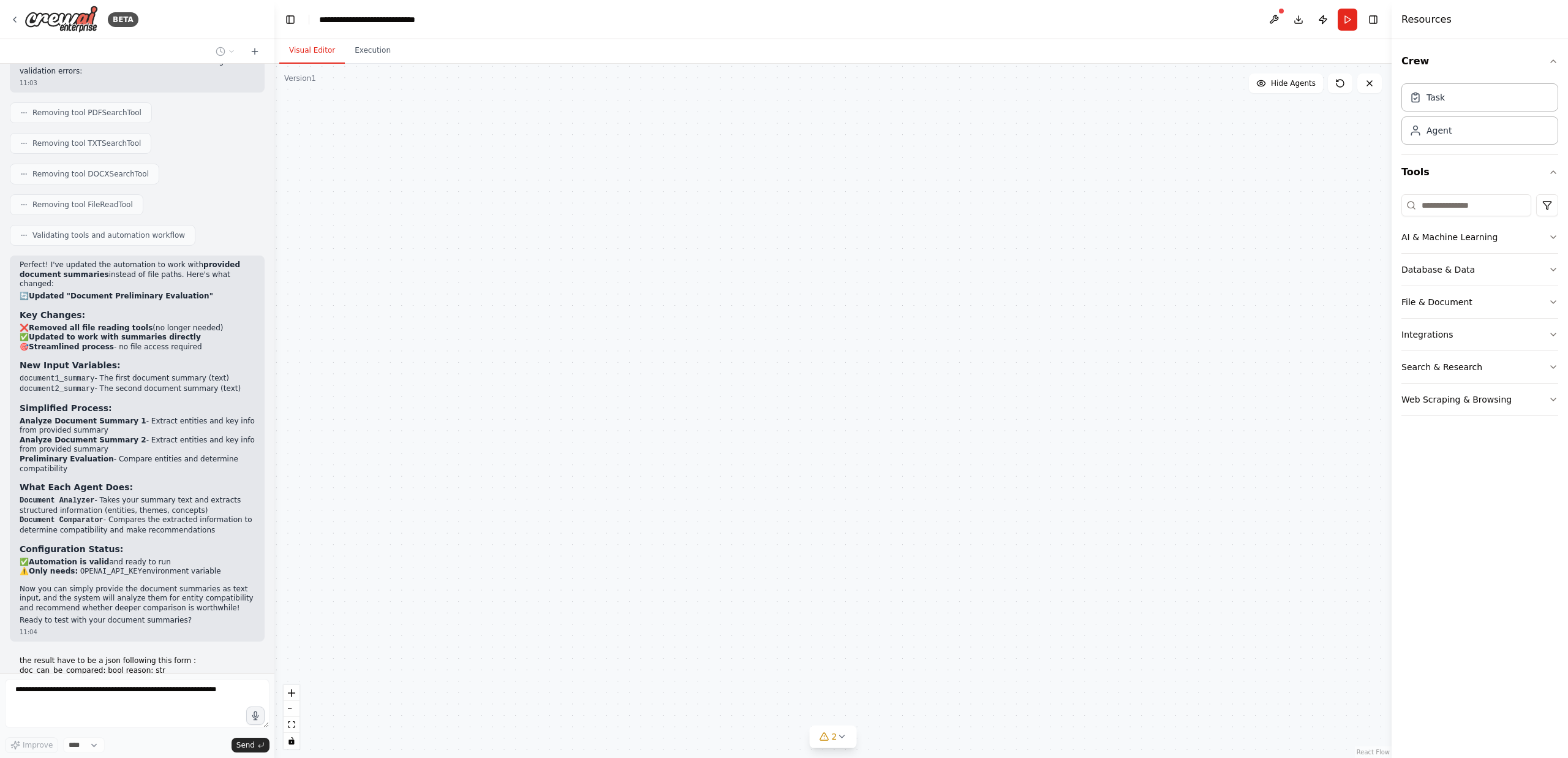
scroll to position [4994, 0]
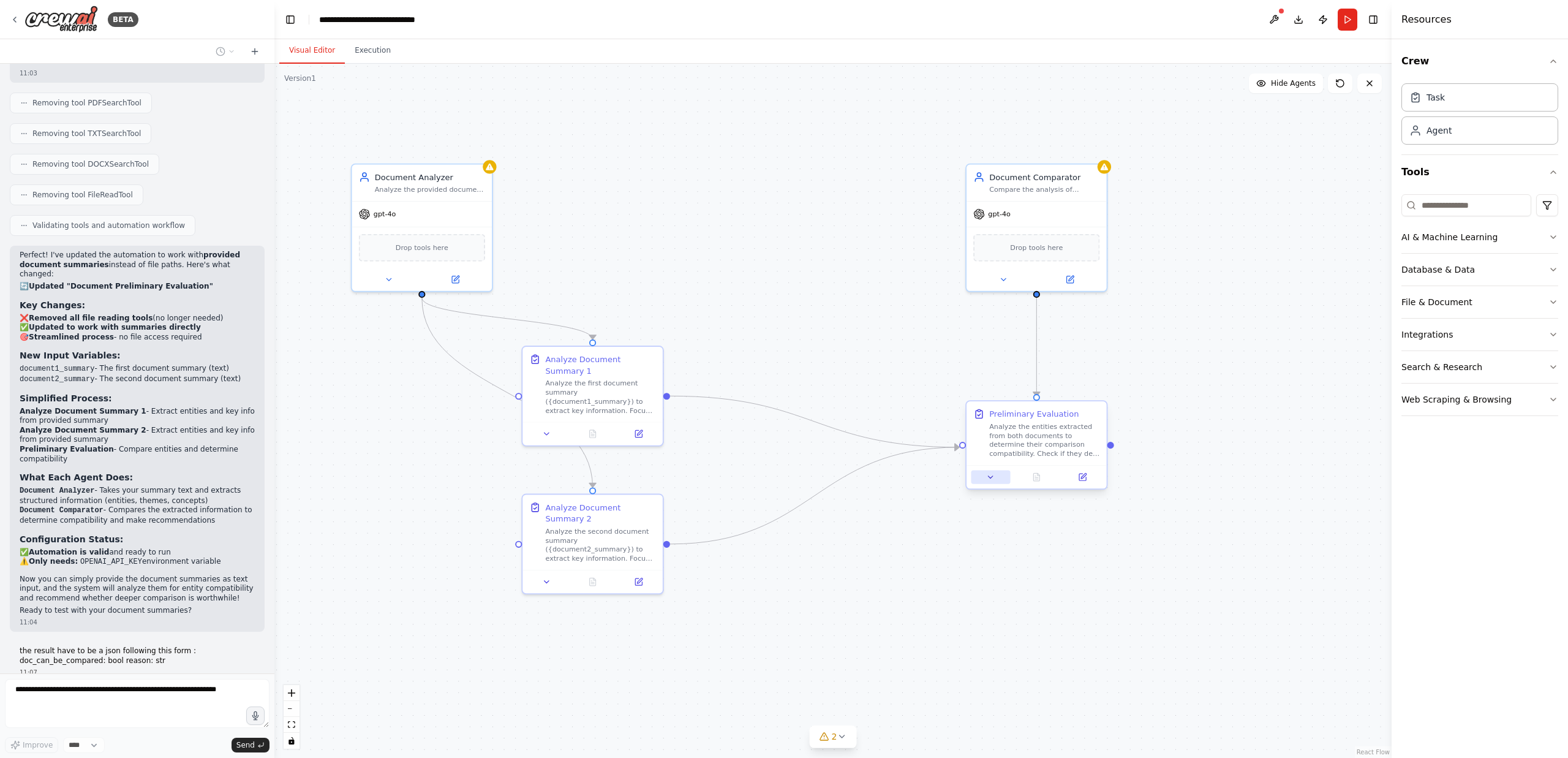
click at [988, 477] on icon at bounding box center [990, 476] width 9 height 9
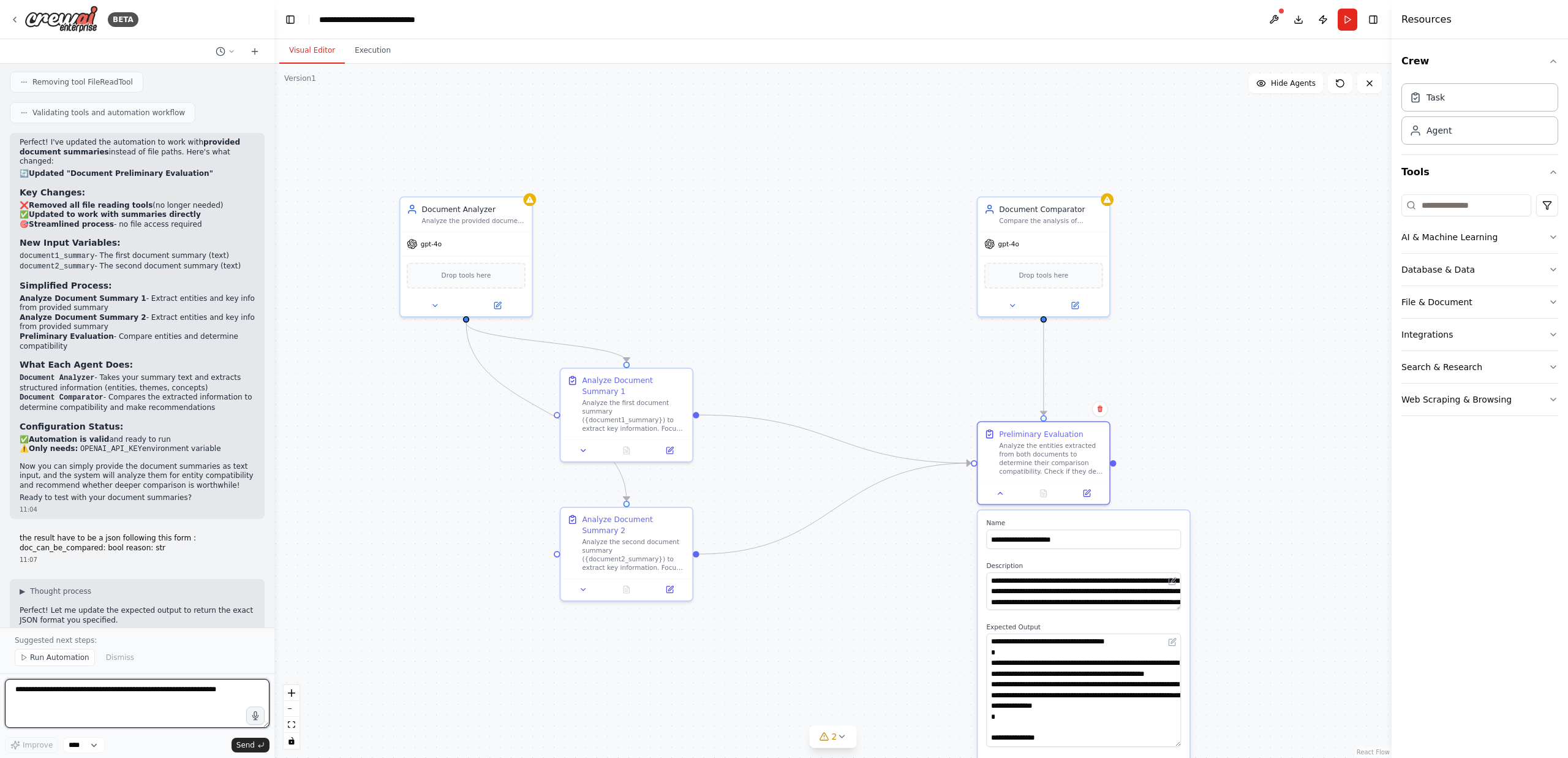
drag, startPoint x: 1177, startPoint y: 667, endPoint x: 1174, endPoint y: 744, distance: 77.1
click at [1174, 744] on textarea "**********" at bounding box center [1083, 689] width 195 height 114
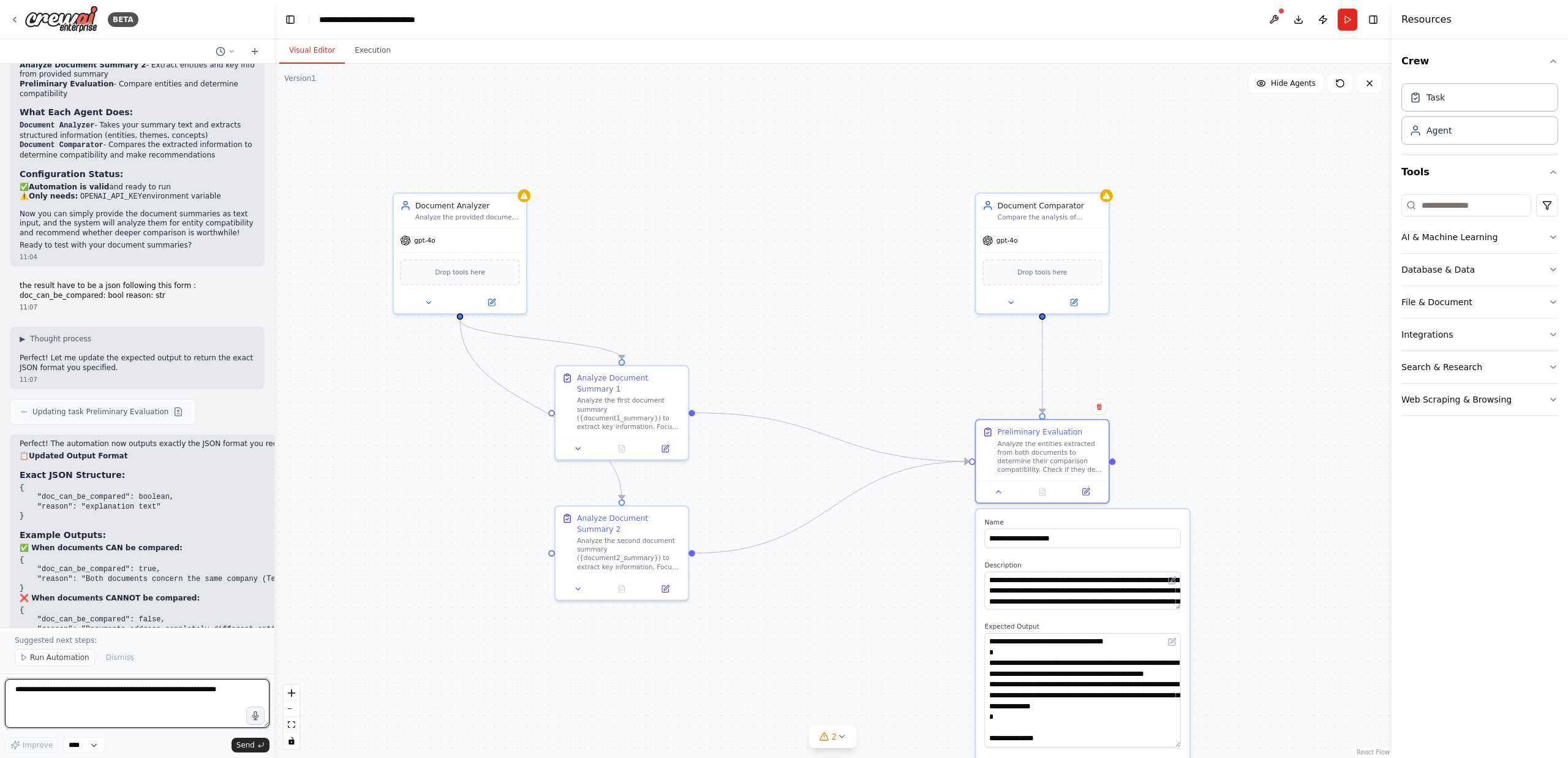
scroll to position [5371, 0]
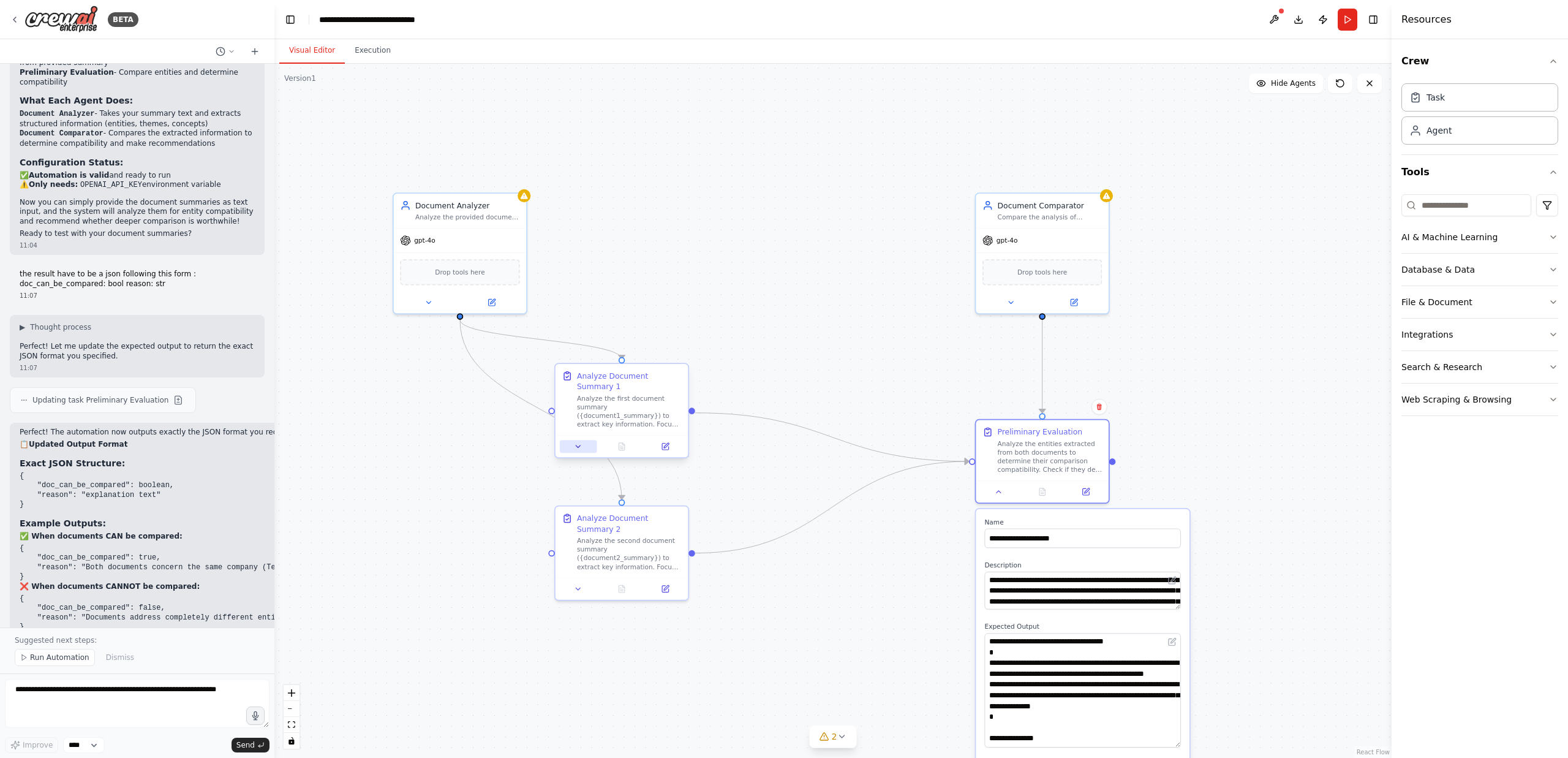
click at [579, 446] on icon at bounding box center [578, 446] width 9 height 9
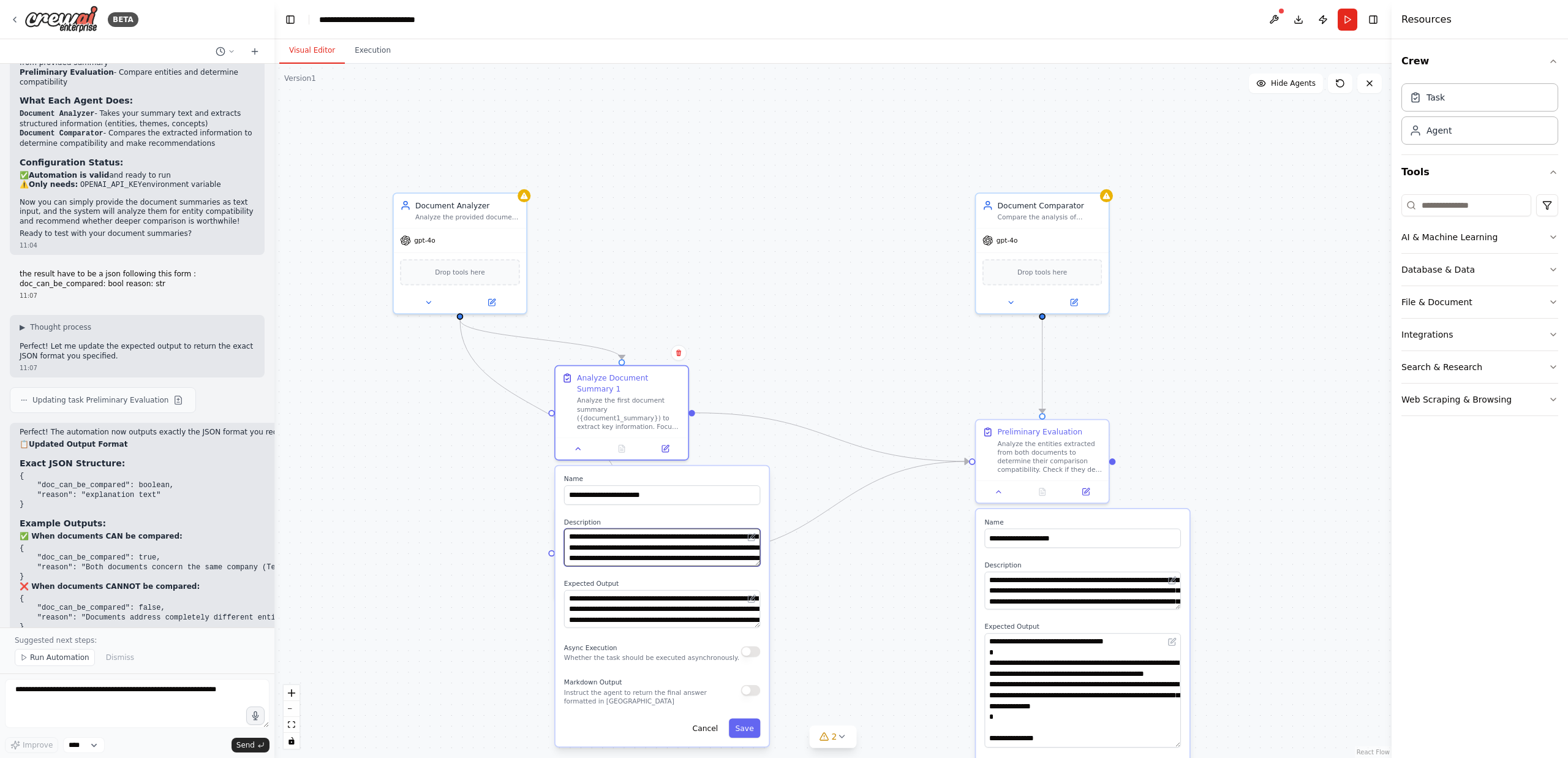
click at [679, 548] on textarea "**********" at bounding box center [662, 547] width 196 height 38
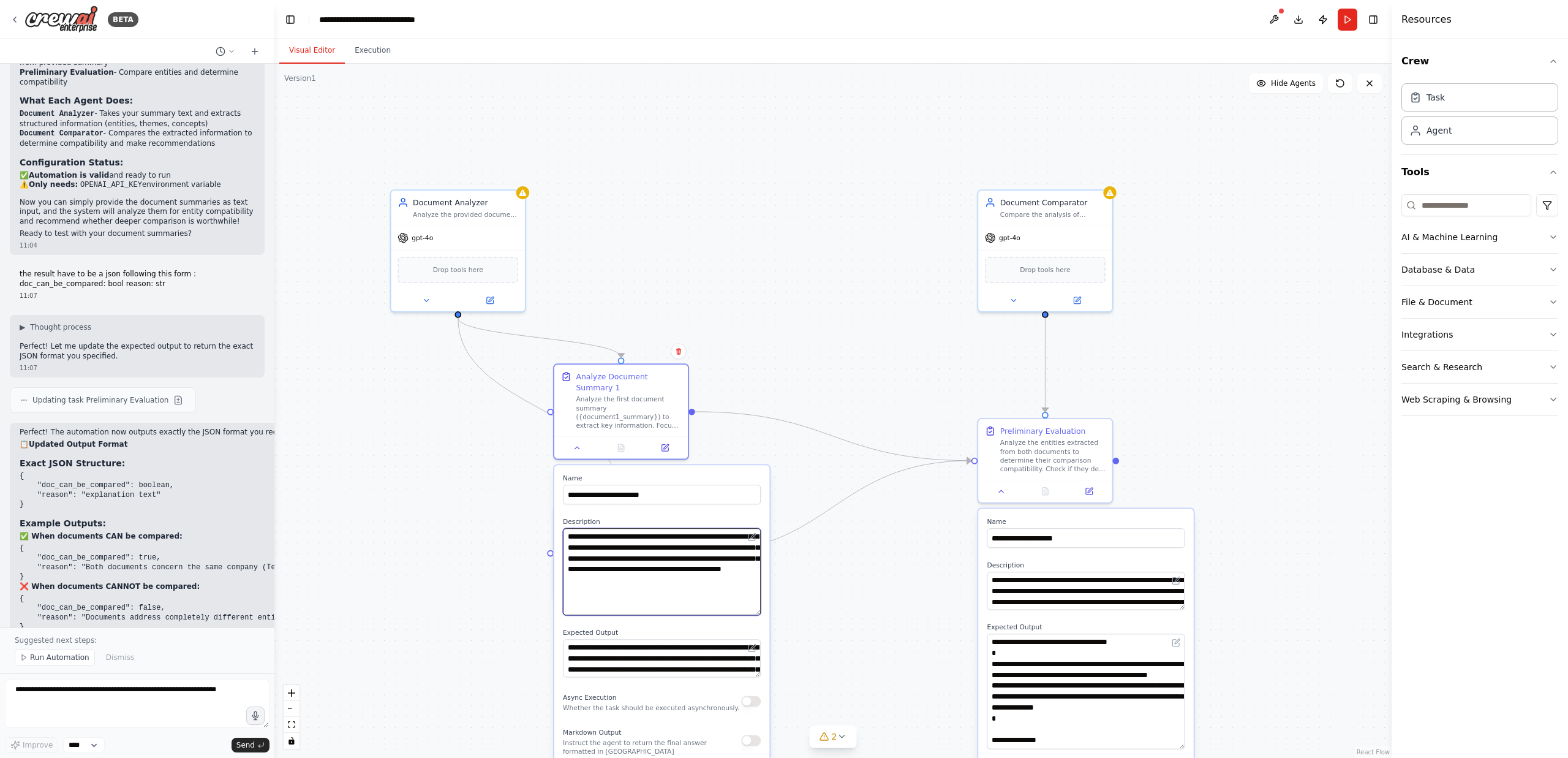
drag, startPoint x: 755, startPoint y: 563, endPoint x: 755, endPoint y: 619, distance: 56.0
click at [755, 615] on textarea "**********" at bounding box center [661, 571] width 198 height 87
click at [647, 552] on textarea "**********" at bounding box center [661, 575] width 198 height 93
click at [658, 670] on textarea "**********" at bounding box center [661, 664] width 198 height 38
click at [443, 467] on div ".deletable-edge-delete-btn { width: 20px; height: 20px; border: 0px solid #ffff…" at bounding box center [833, 410] width 1117 height 694
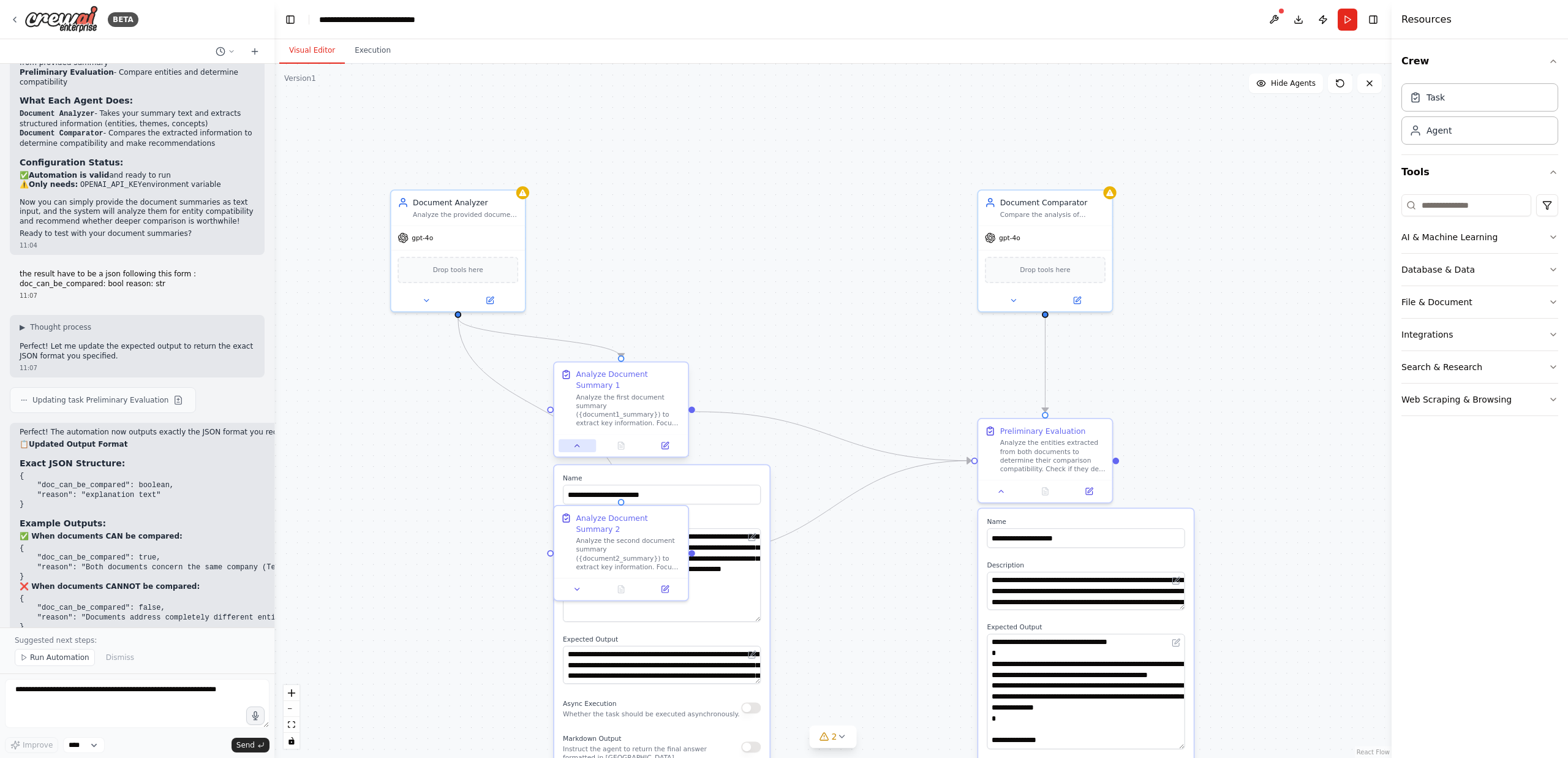
click at [581, 448] on button at bounding box center [578, 445] width 37 height 13
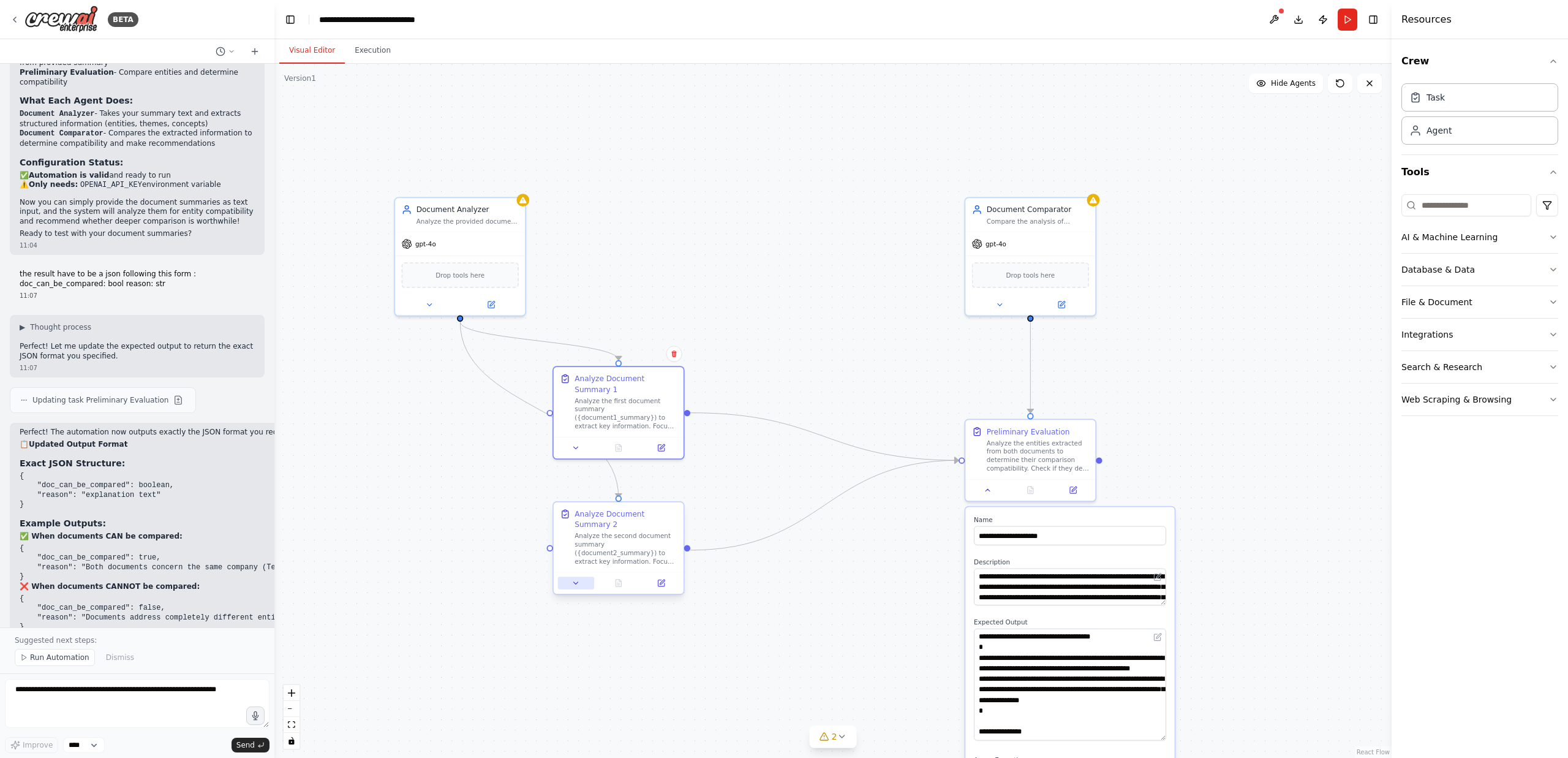
click at [579, 587] on button at bounding box center [576, 583] width 36 height 13
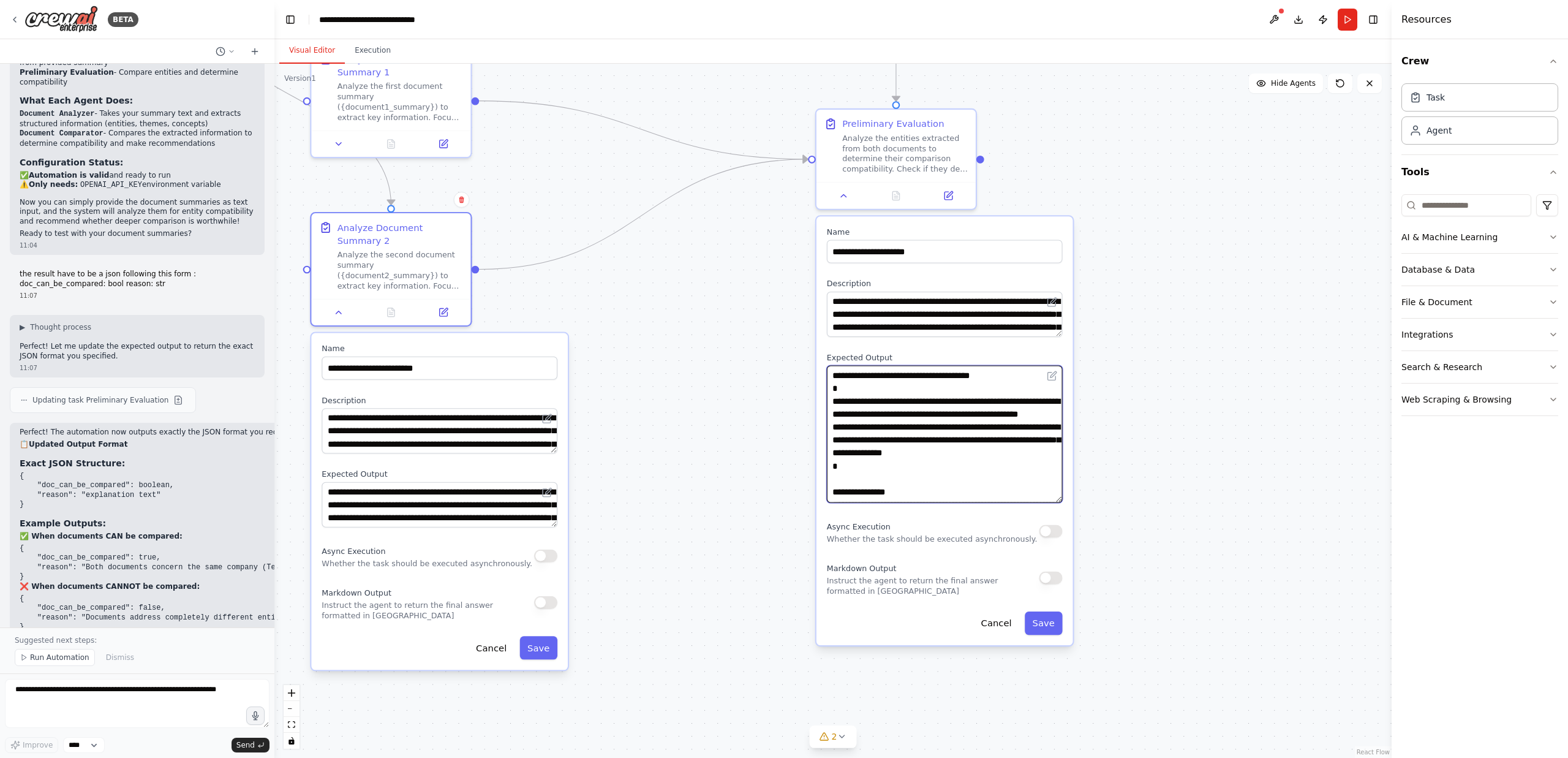
drag, startPoint x: 881, startPoint y: 599, endPoint x: 726, endPoint y: 262, distance: 370.9
click at [724, 261] on div ".deletable-edge-delete-btn { width: 20px; height: 20px; border: 0px solid #ffff…" at bounding box center [833, 410] width 1117 height 694
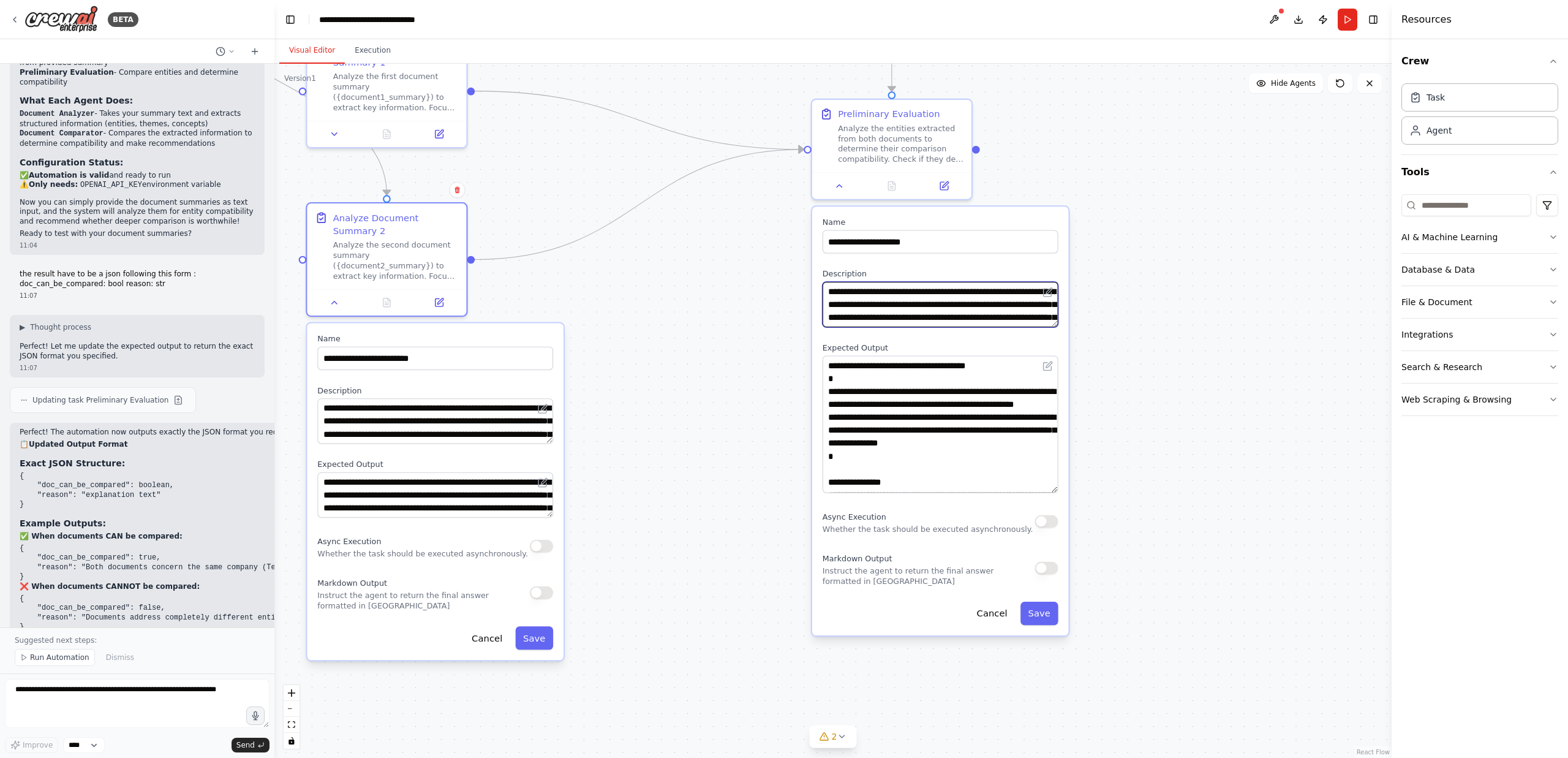
click at [931, 305] on textarea "**********" at bounding box center [940, 304] width 236 height 45
click at [875, 433] on textarea "**********" at bounding box center [940, 424] width 236 height 137
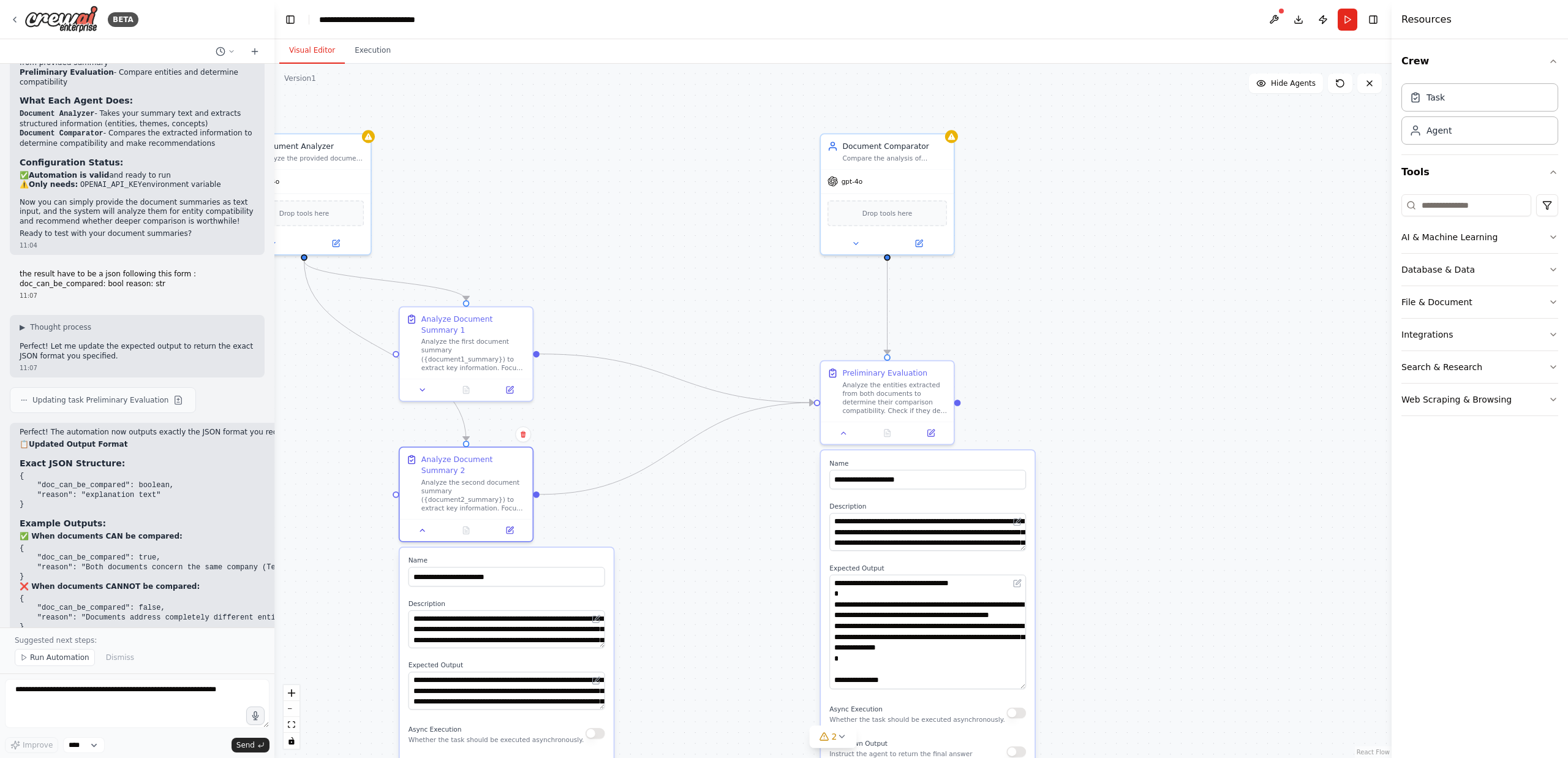
drag, startPoint x: 780, startPoint y: 317, endPoint x: 774, endPoint y: 526, distance: 209.1
click at [774, 526] on div ".deletable-edge-delete-btn { width: 20px; height: 20px; border: 0px solid #ffff…" at bounding box center [833, 410] width 1117 height 694
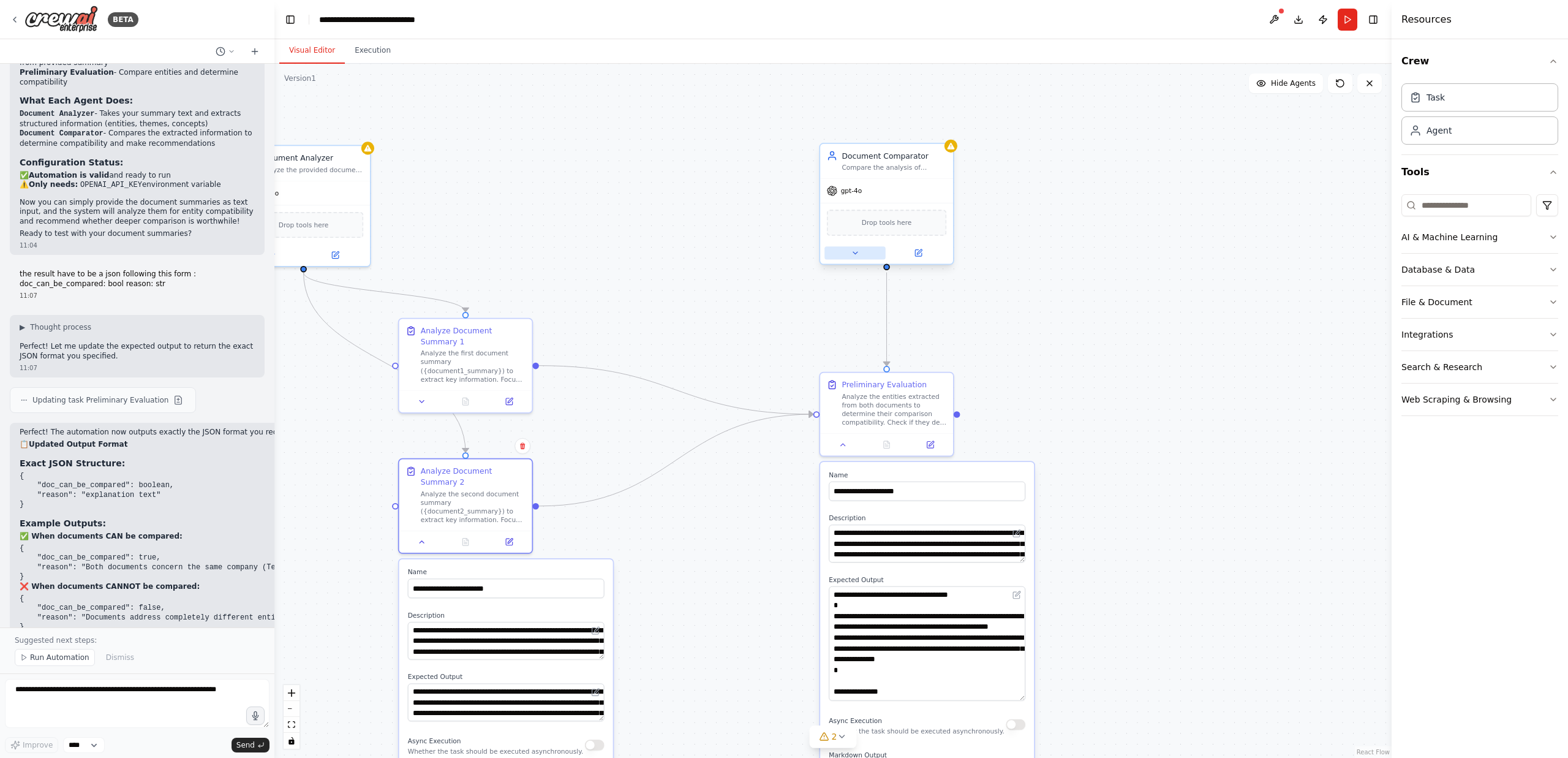
click at [859, 253] on icon at bounding box center [855, 253] width 9 height 9
drag, startPoint x: 846, startPoint y: 444, endPoint x: 866, endPoint y: 276, distance: 169.2
click at [846, 444] on icon at bounding box center [843, 445] width 9 height 9
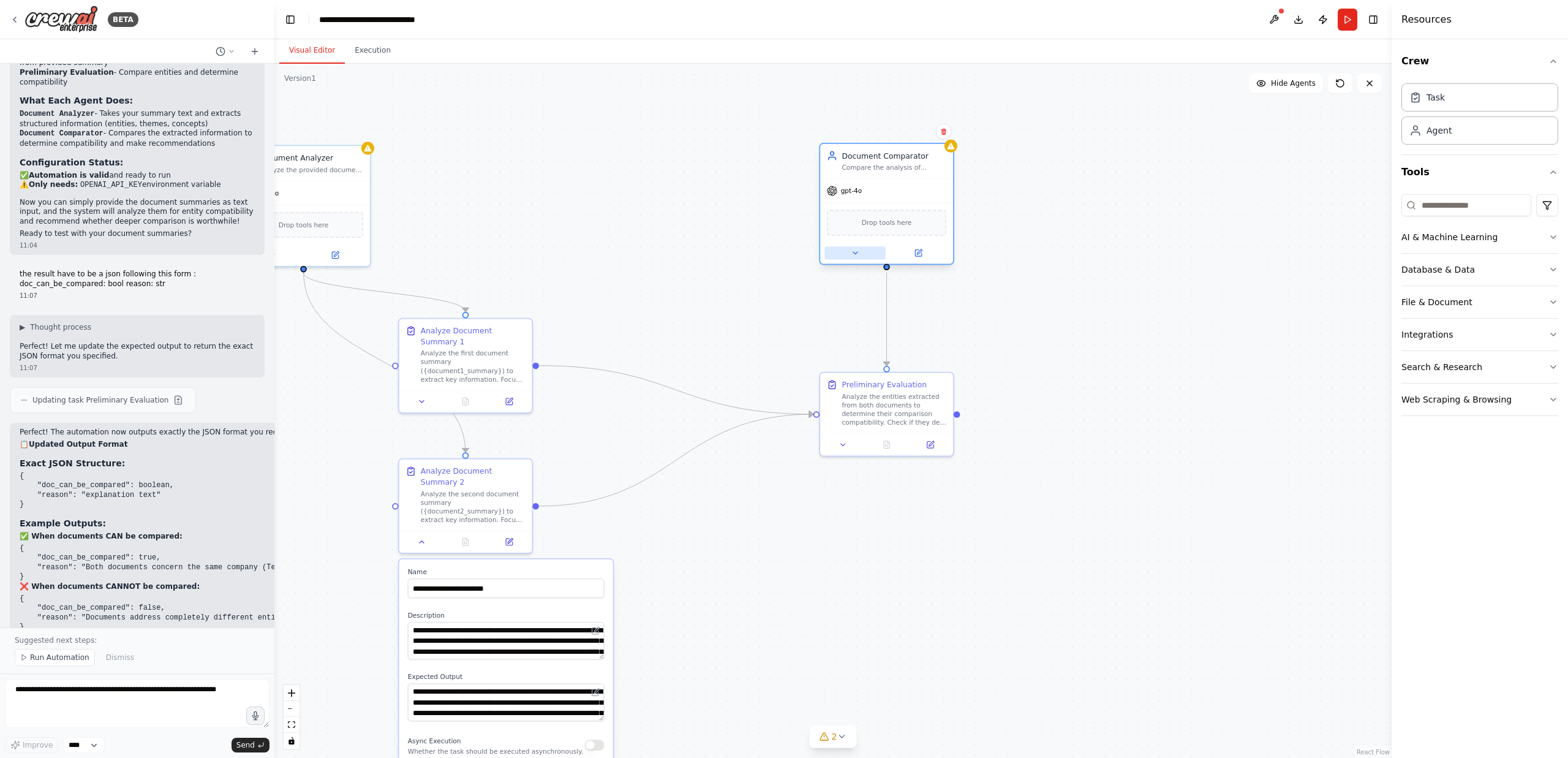
click at [859, 253] on icon at bounding box center [855, 253] width 9 height 9
click at [1009, 475] on button "Agent settings" at bounding box center [926, 478] width 196 height 20
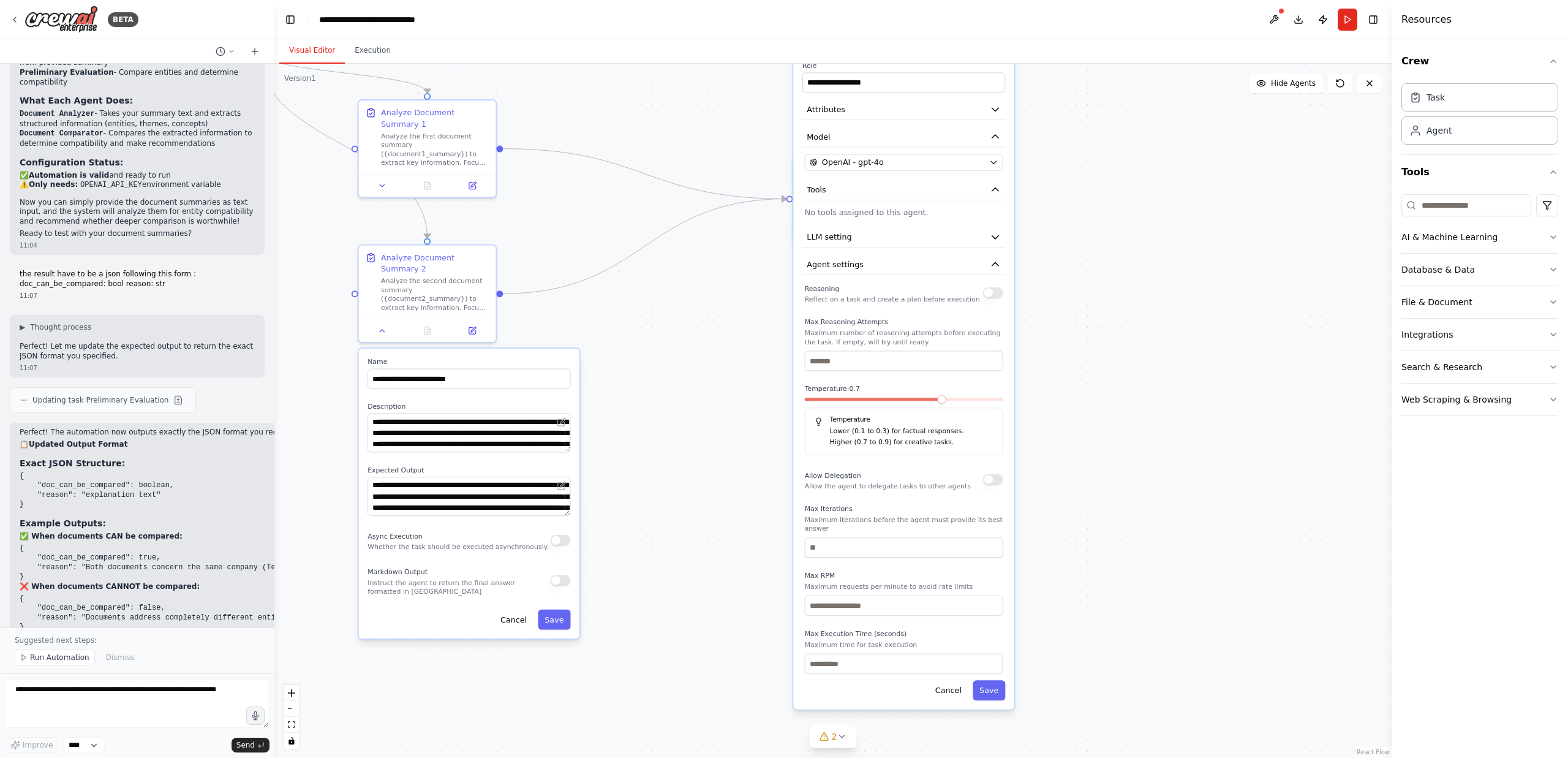
drag, startPoint x: 1113, startPoint y: 500, endPoint x: 1088, endPoint y: 301, distance: 200.6
click at [1095, 287] on div ".deletable-edge-delete-btn { width: 20px; height: 20px; border: 0px solid #ffff…" at bounding box center [833, 410] width 1117 height 694
click at [96, 698] on textarea at bounding box center [137, 703] width 265 height 49
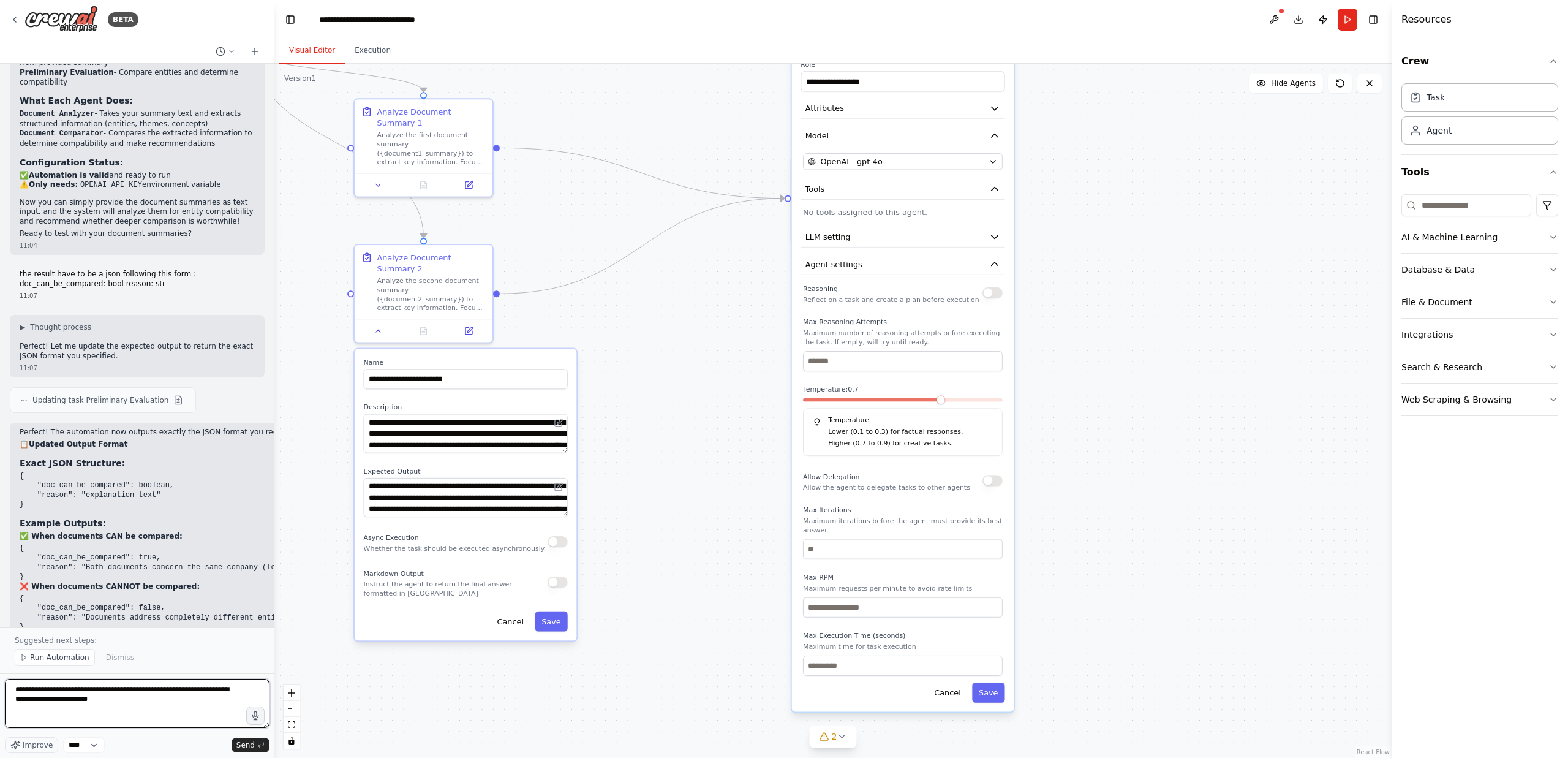
type textarea "**********"
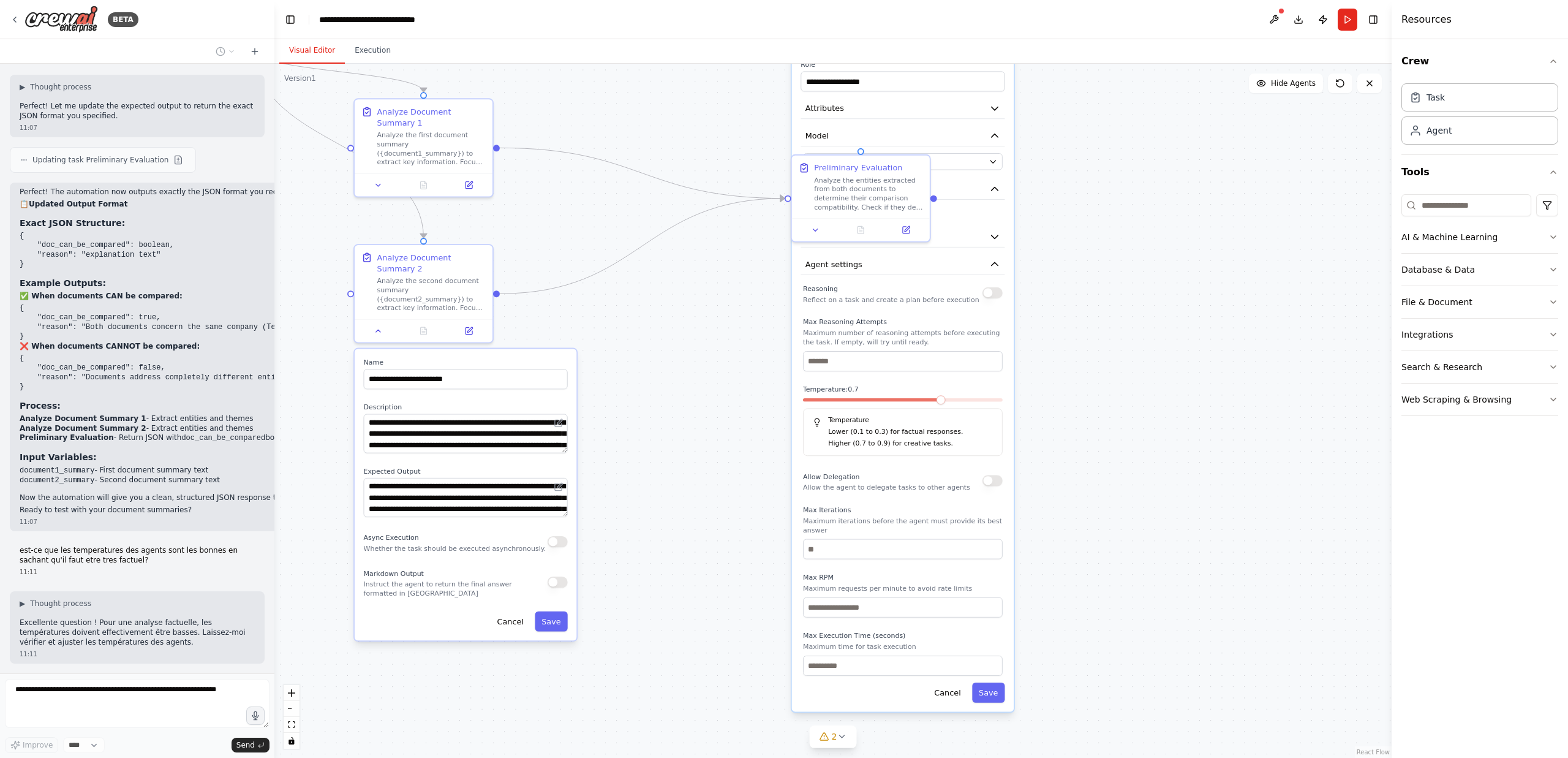
scroll to position [5641, 0]
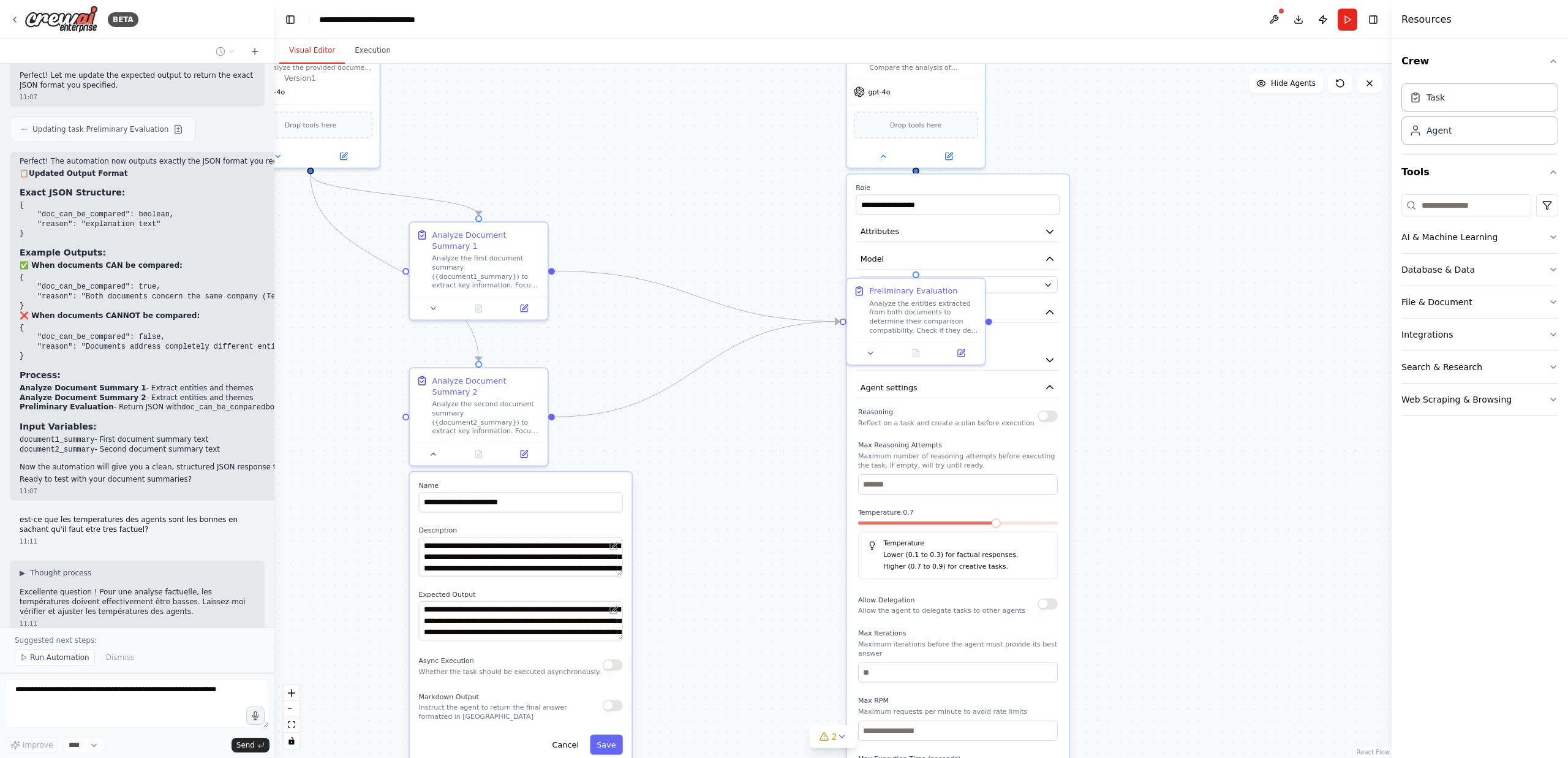
drag, startPoint x: 637, startPoint y: 348, endPoint x: 696, endPoint y: 478, distance: 142.8
click at [696, 480] on div ".deletable-edge-delete-btn { width: 20px; height: 20px; border: 0px solid #ffff…" at bounding box center [833, 410] width 1117 height 694
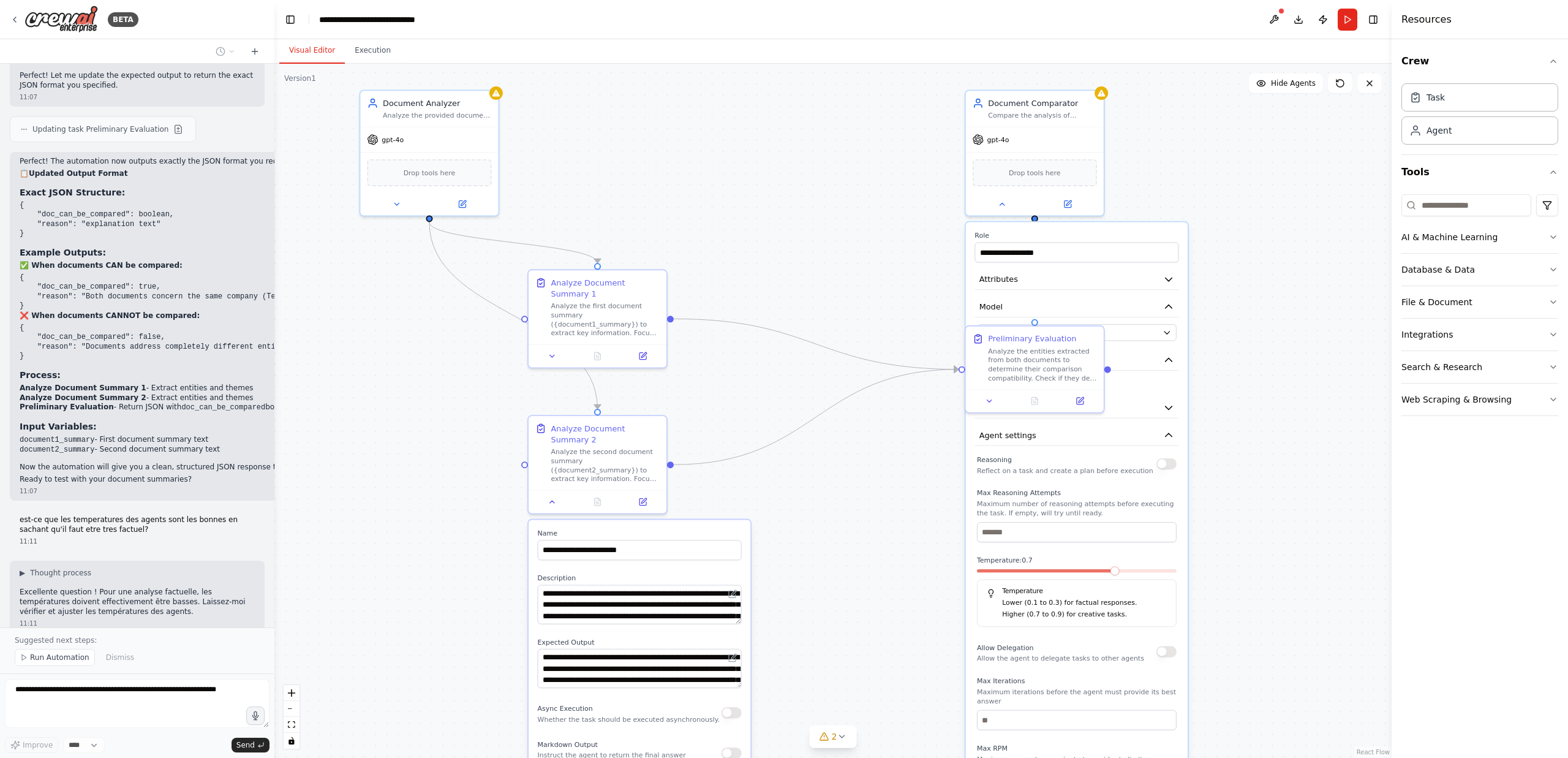
drag, startPoint x: 512, startPoint y: 158, endPoint x: 632, endPoint y: 251, distance: 151.8
click at [672, 210] on div ".deletable-edge-delete-btn { width: 20px; height: 20px; border: 0px solid #ffff…" at bounding box center [833, 410] width 1117 height 694
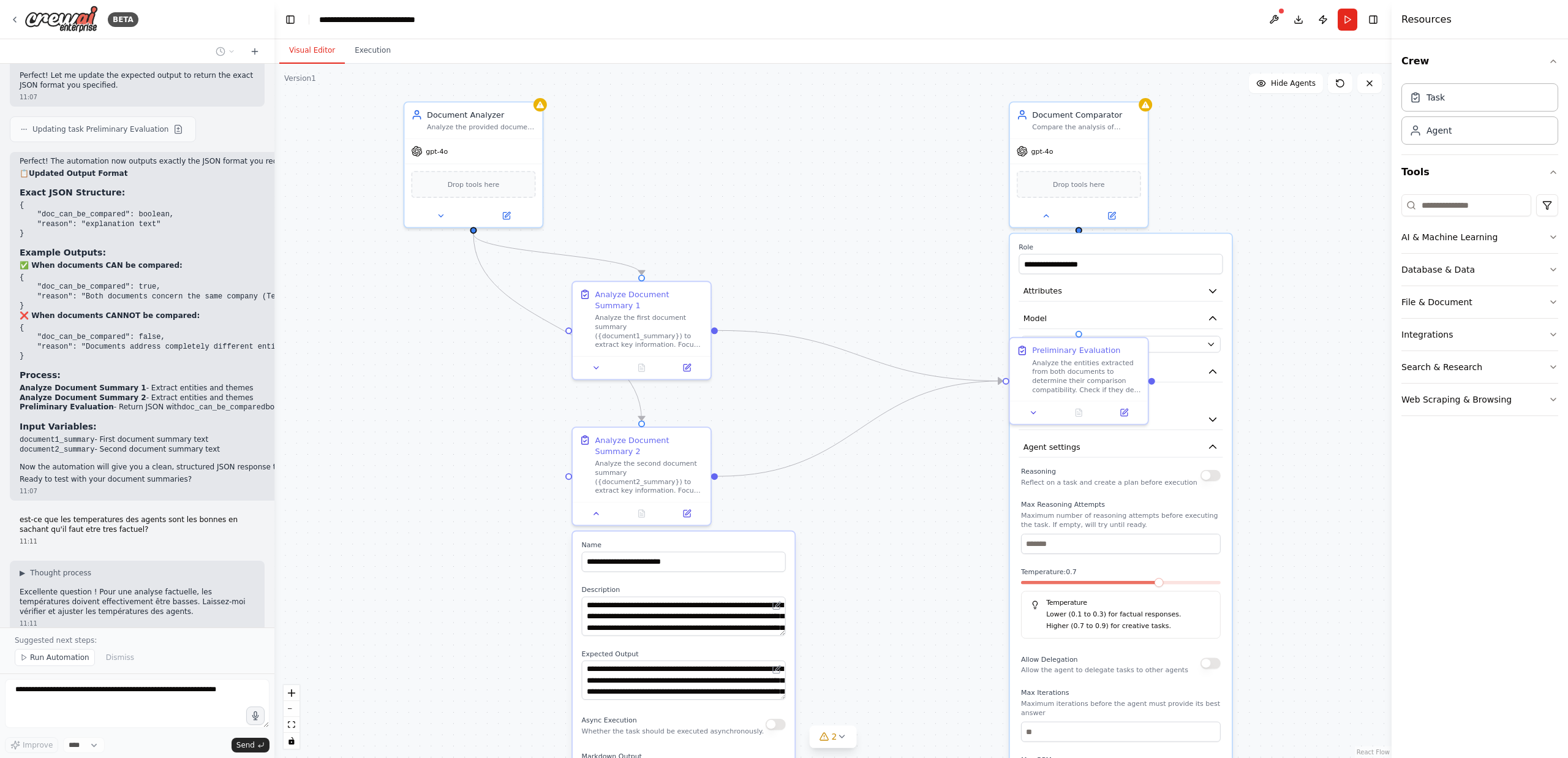
scroll to position [5688, 0]
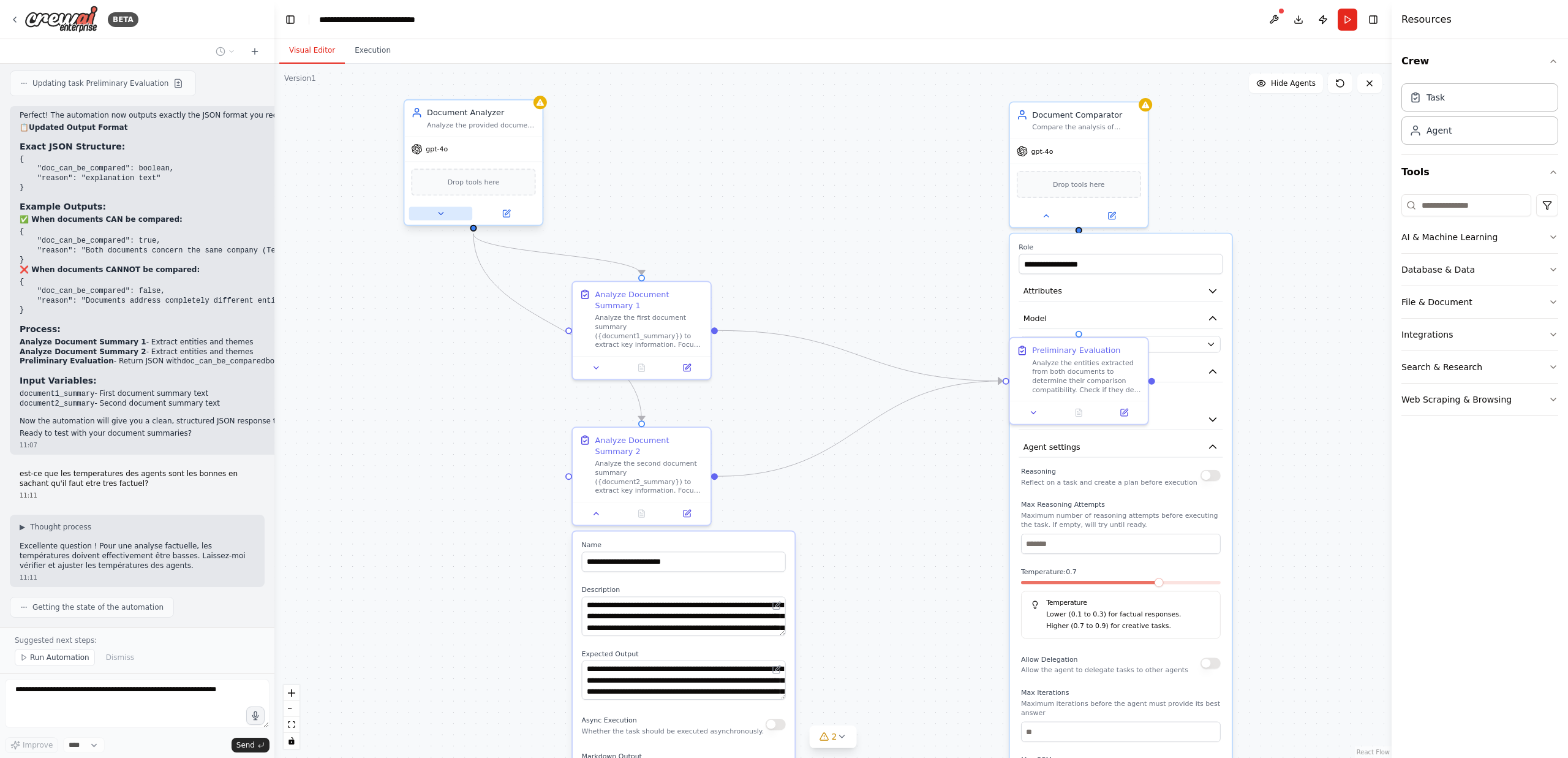
click at [438, 216] on icon at bounding box center [440, 213] width 9 height 9
click at [573, 295] on button "Attributes" at bounding box center [516, 291] width 204 height 21
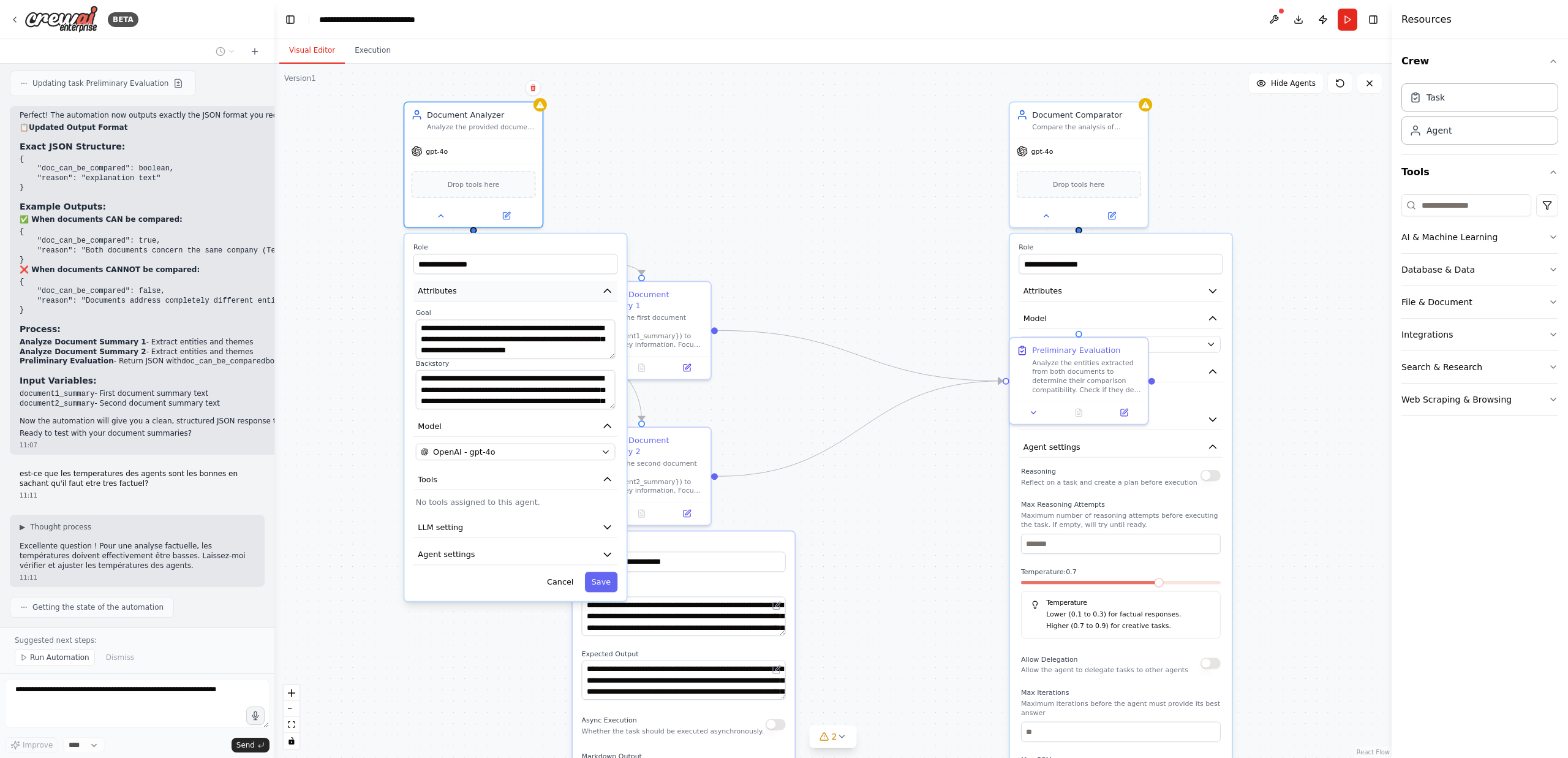
click at [573, 295] on button "Attributes" at bounding box center [516, 291] width 204 height 21
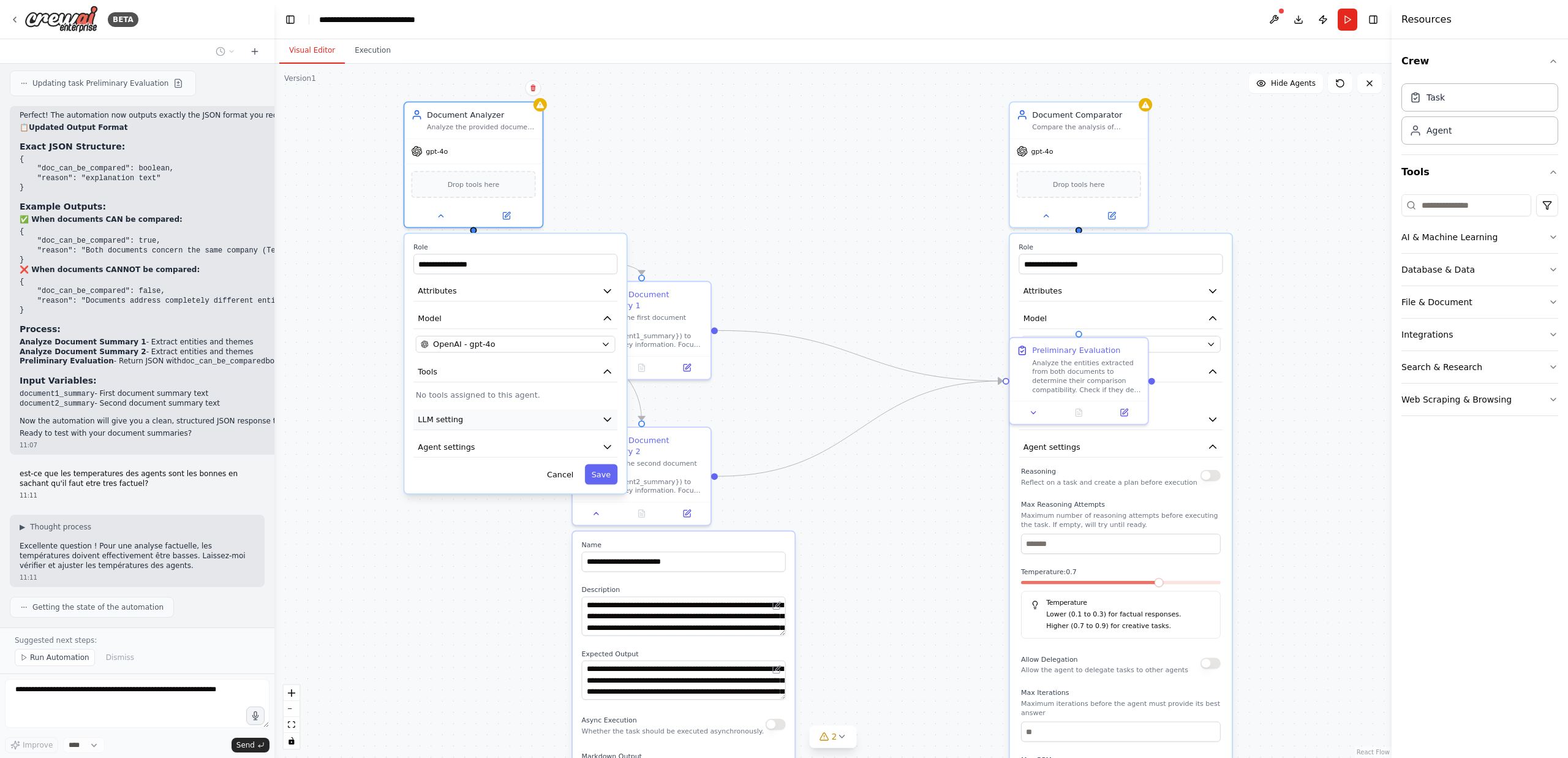
click at [512, 422] on button "LLM setting" at bounding box center [516, 420] width 204 height 21
click at [507, 451] on button "Agent settings" at bounding box center [516, 447] width 204 height 21
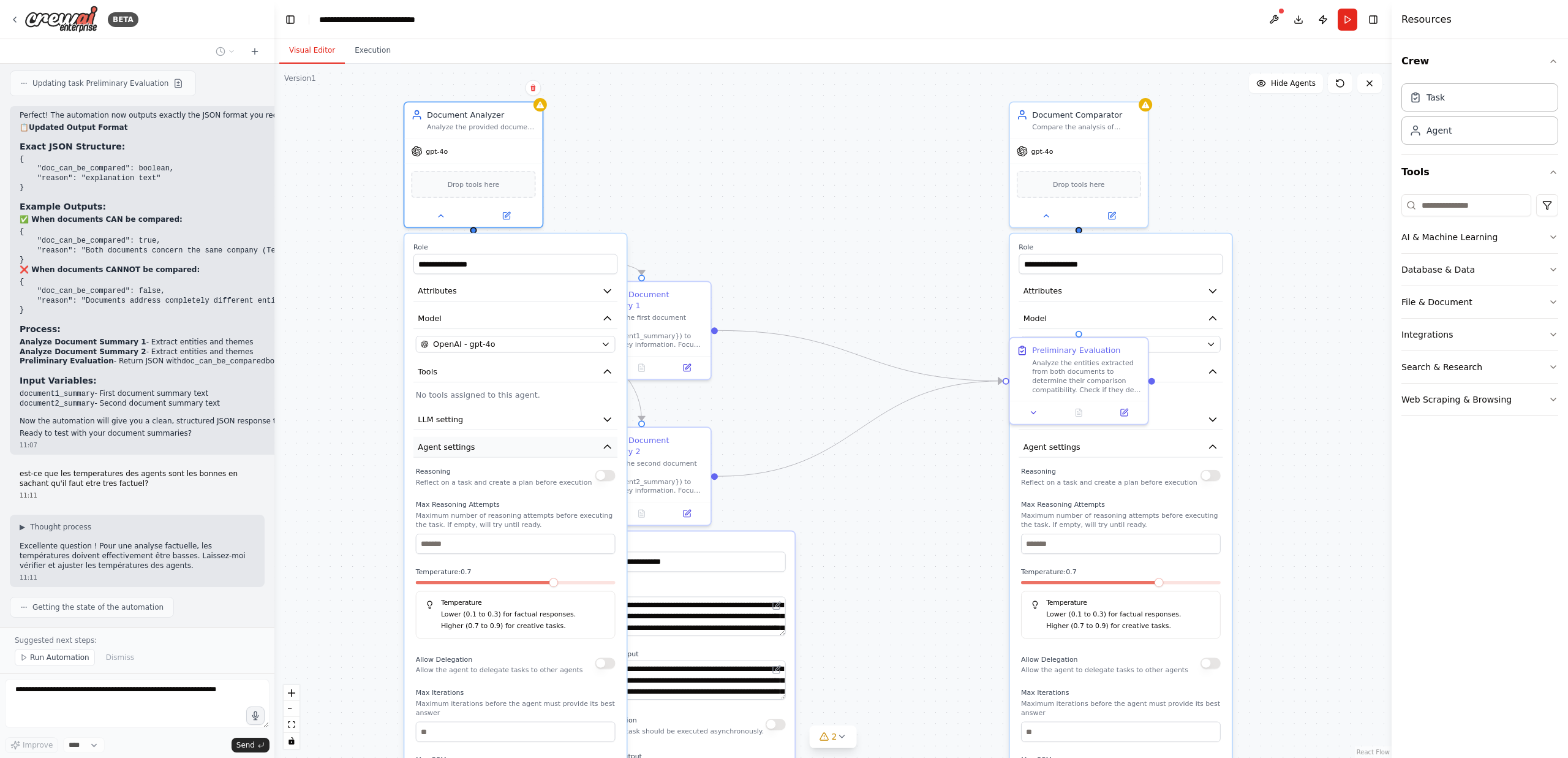
click at [507, 451] on button "Agent settings" at bounding box center [516, 447] width 204 height 21
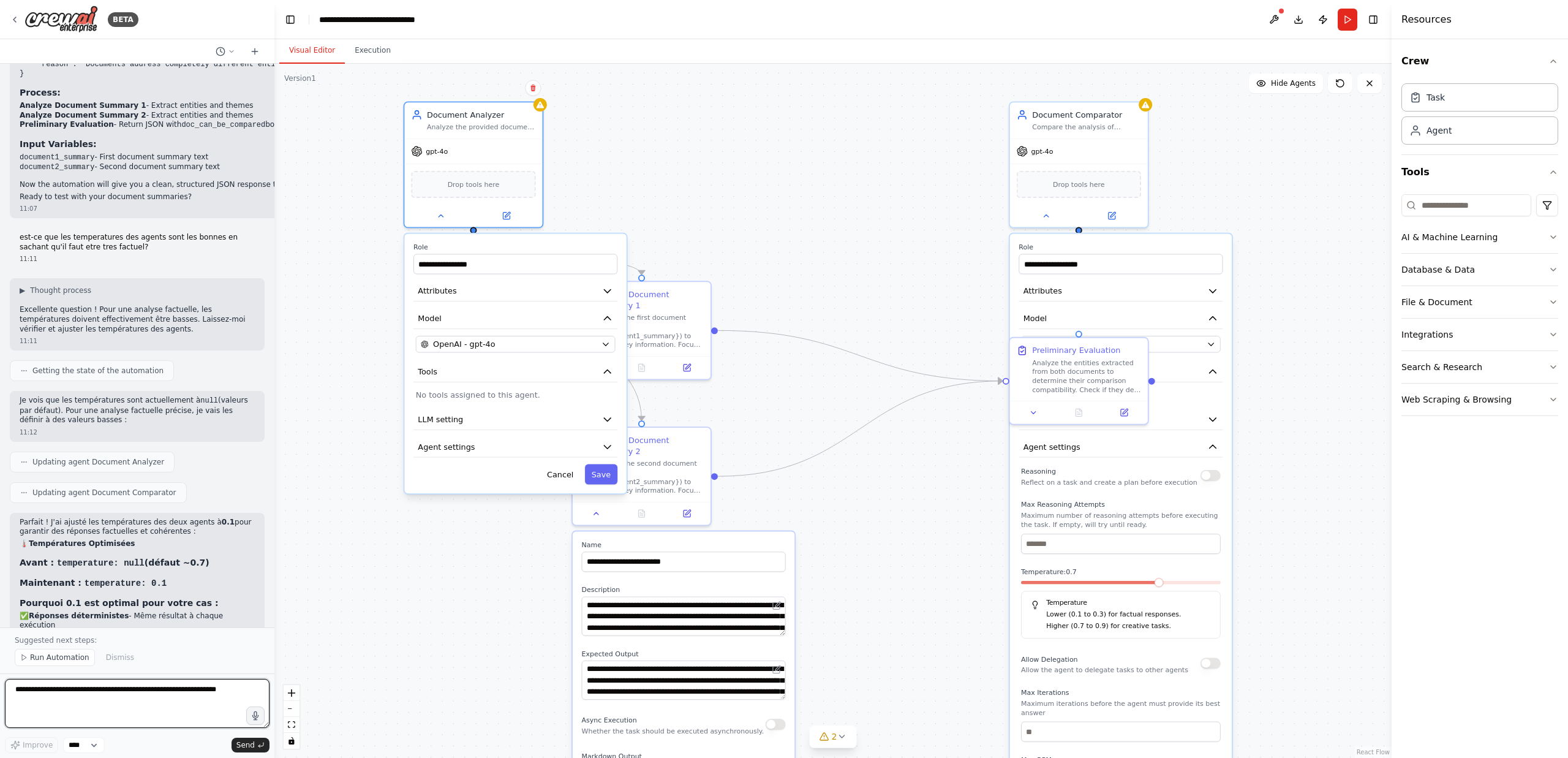
scroll to position [5935, 0]
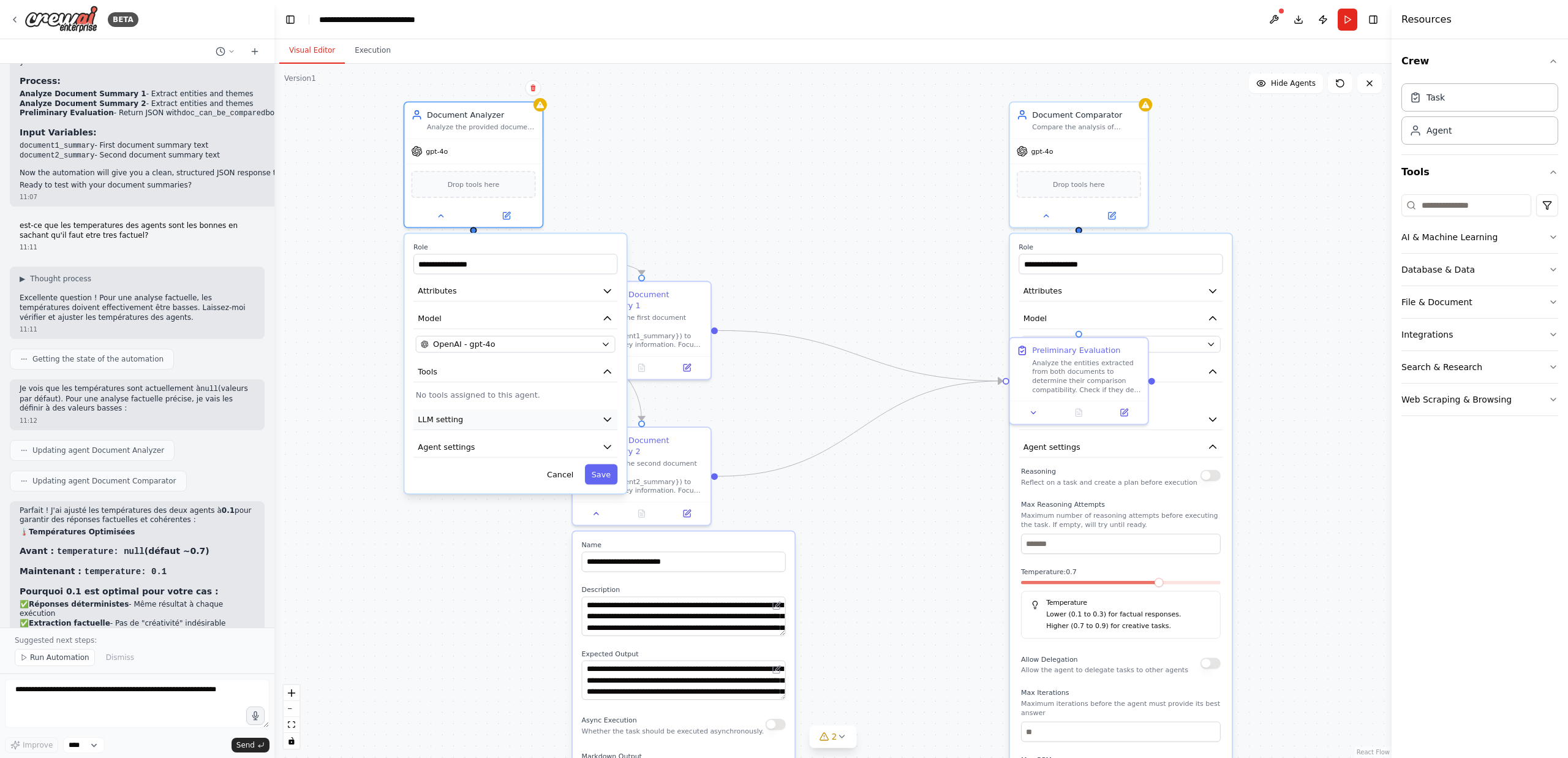
click at [525, 421] on button "LLM setting" at bounding box center [516, 420] width 204 height 21
click at [497, 324] on button "Model" at bounding box center [516, 319] width 204 height 21
click at [487, 345] on button "Tools" at bounding box center [516, 346] width 204 height 21
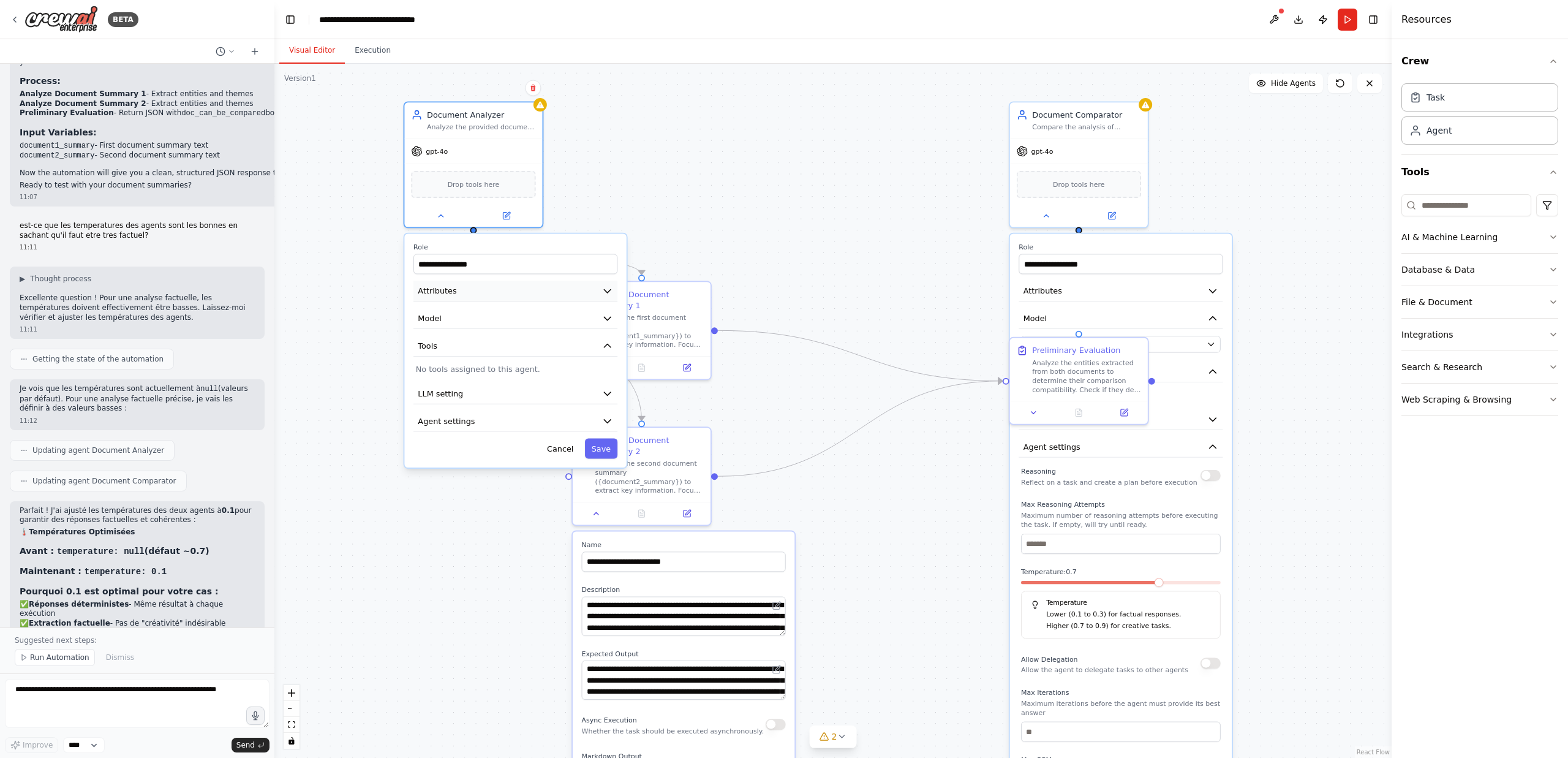
click at [481, 293] on button "Attributes" at bounding box center [516, 291] width 204 height 21
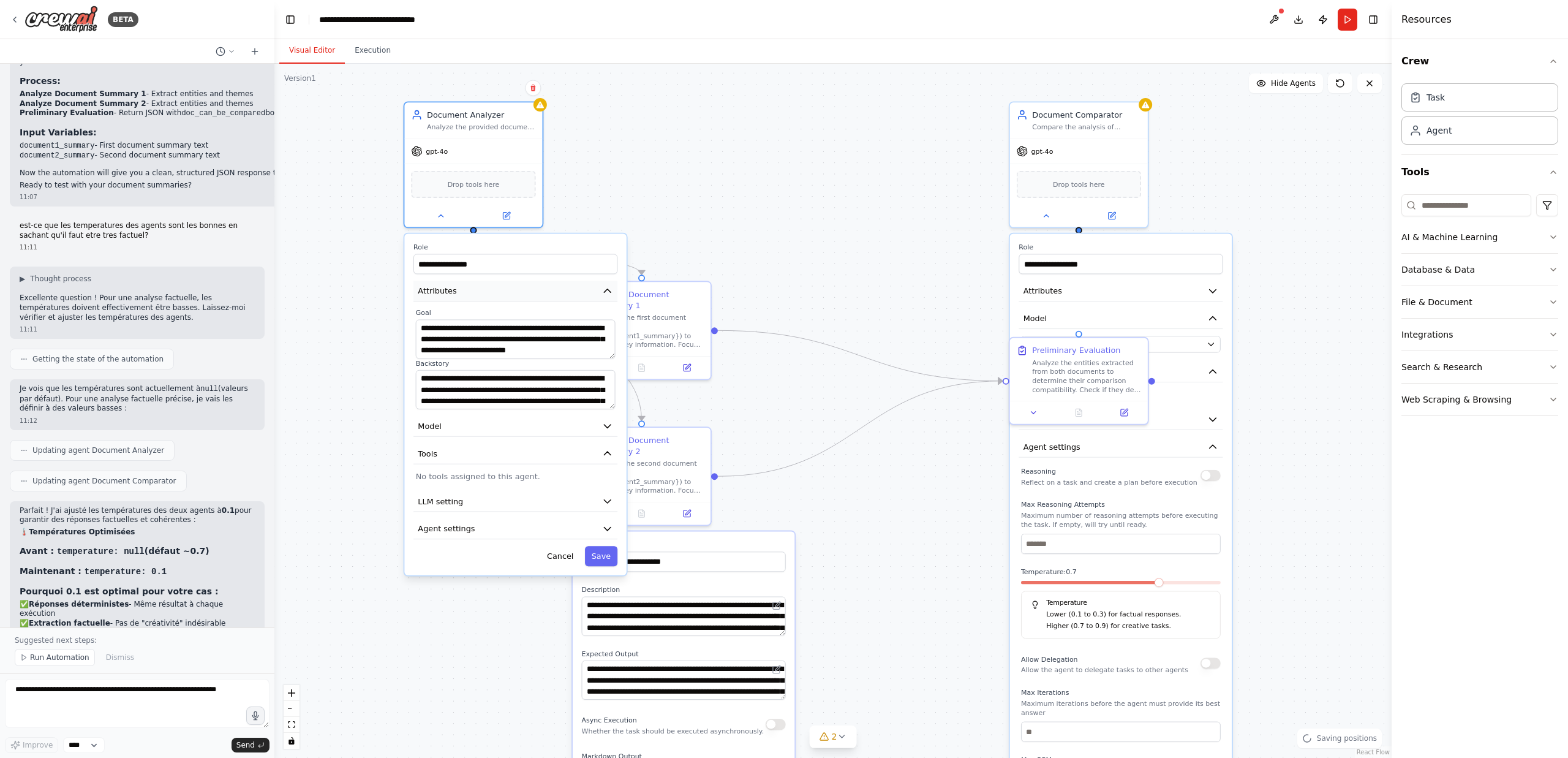
click at [481, 293] on button "Attributes" at bounding box center [516, 291] width 204 height 21
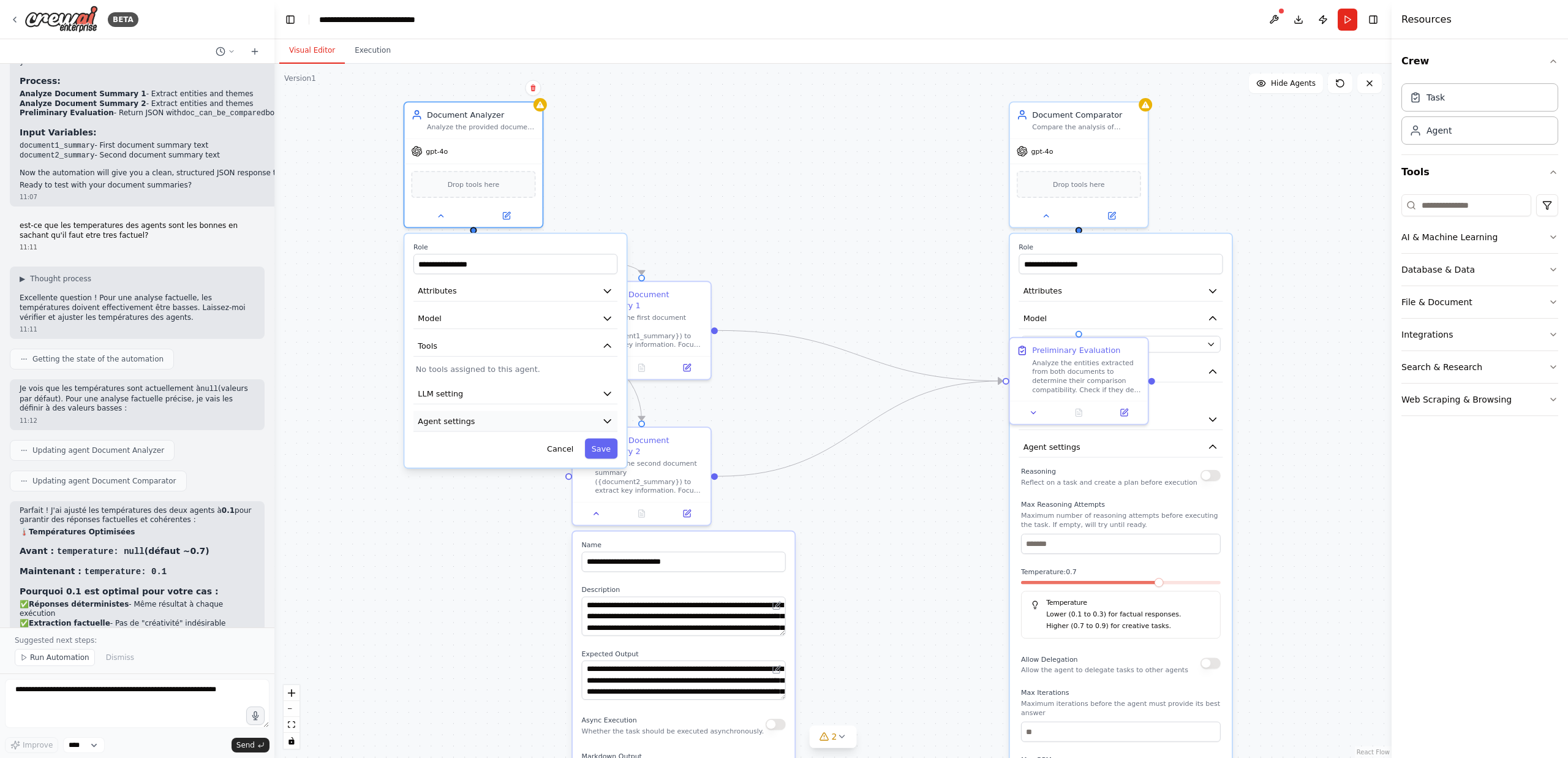
click at [482, 416] on button "Agent settings" at bounding box center [516, 422] width 204 height 21
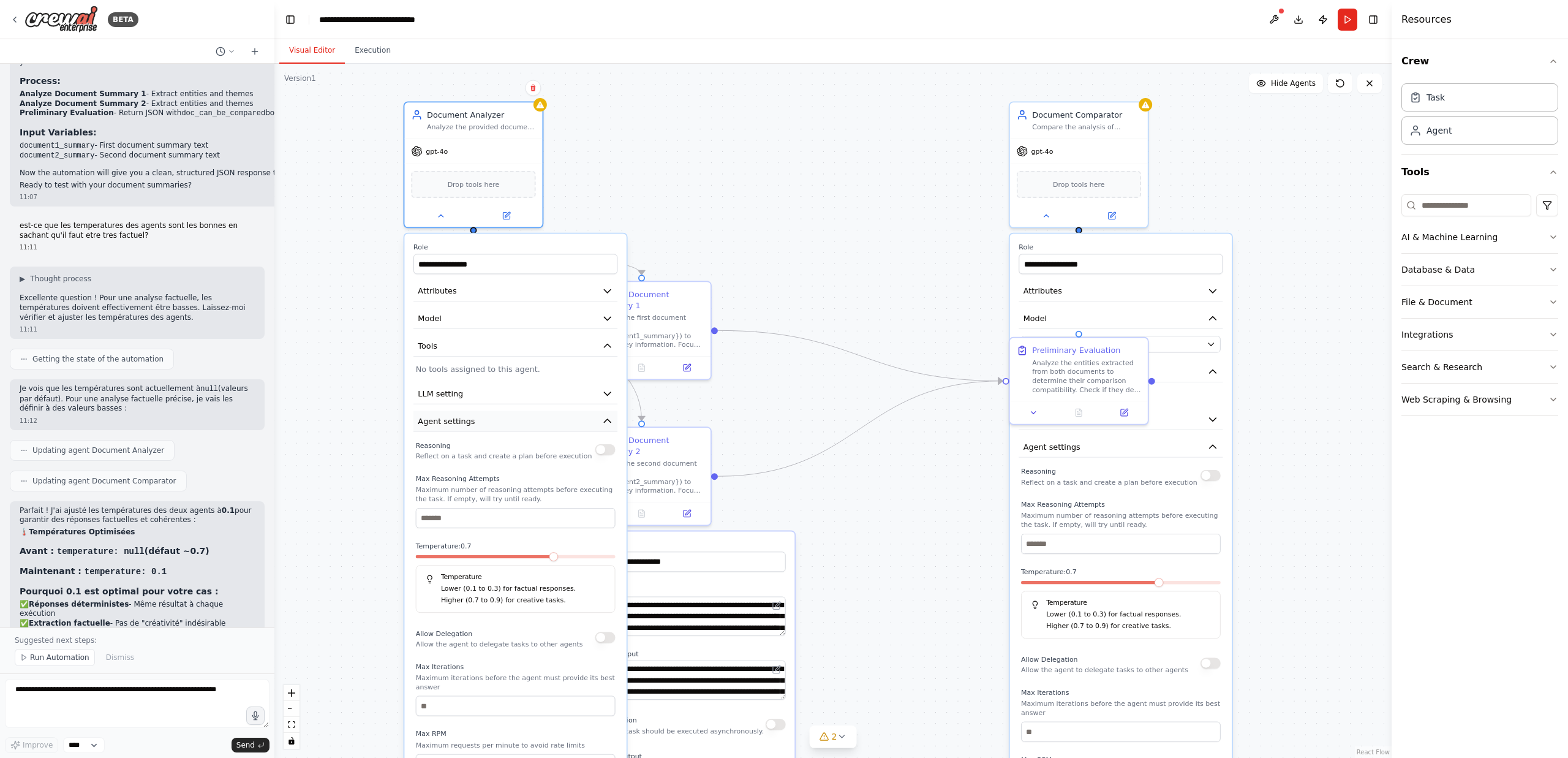
click at [482, 416] on button "Agent settings" at bounding box center [516, 422] width 204 height 21
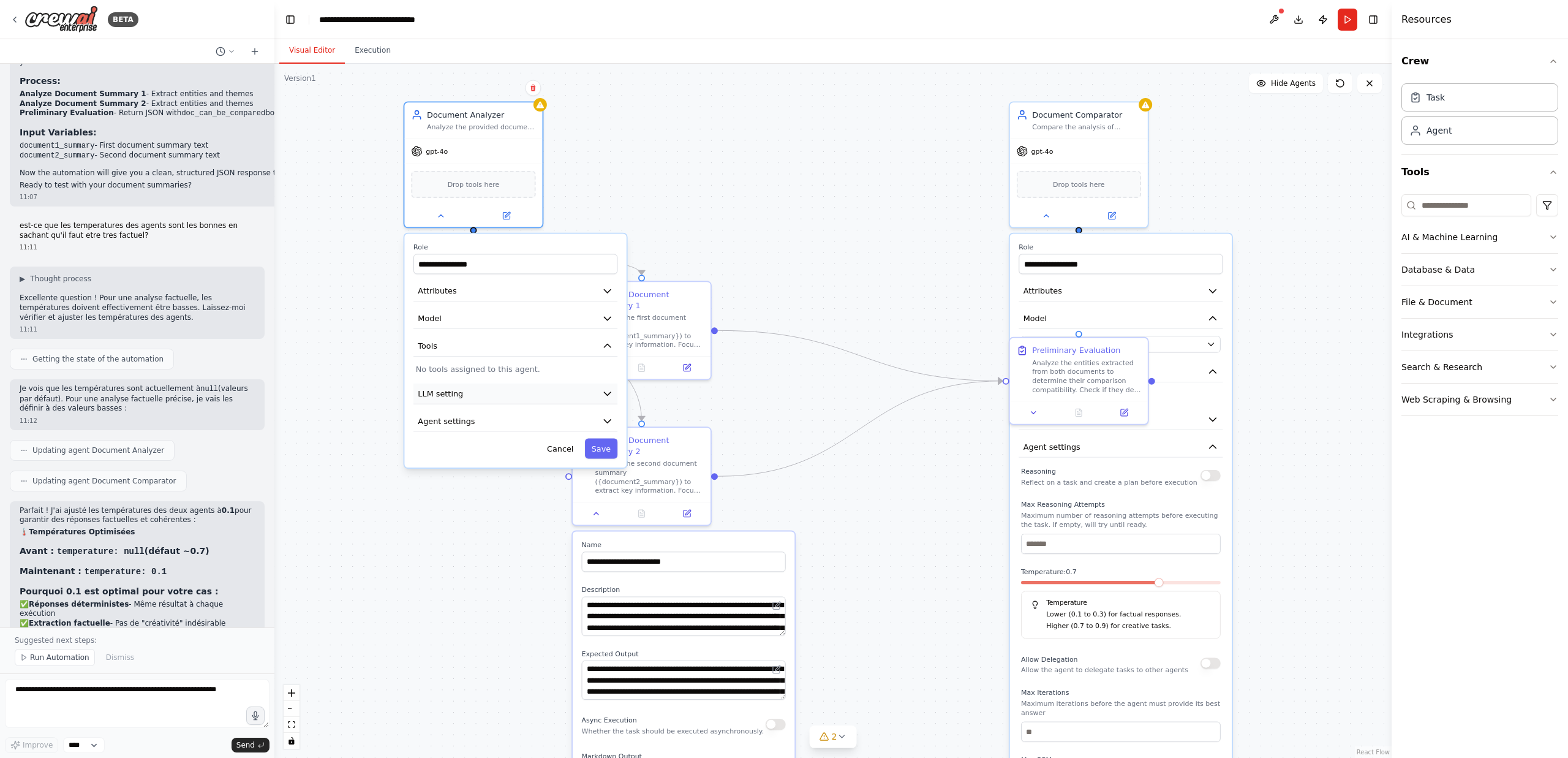
click at [481, 398] on button "LLM setting" at bounding box center [516, 394] width 204 height 21
click at [564, 451] on button "Cancel" at bounding box center [560, 447] width 40 height 20
click at [1044, 215] on icon at bounding box center [1046, 213] width 9 height 9
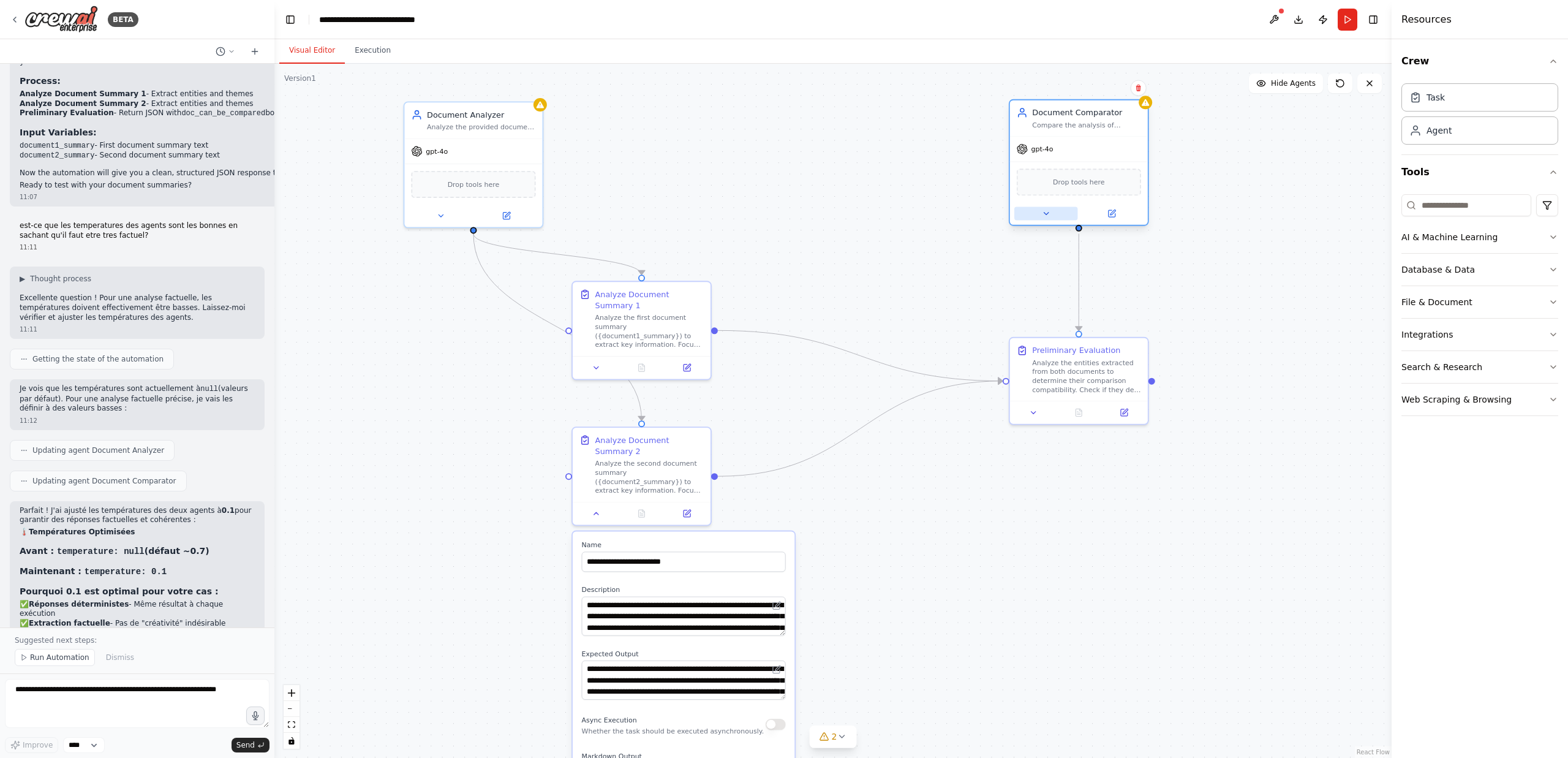
click at [1044, 216] on icon at bounding box center [1046, 213] width 9 height 9
click at [1059, 426] on button "LLM setting" at bounding box center [1121, 420] width 204 height 21
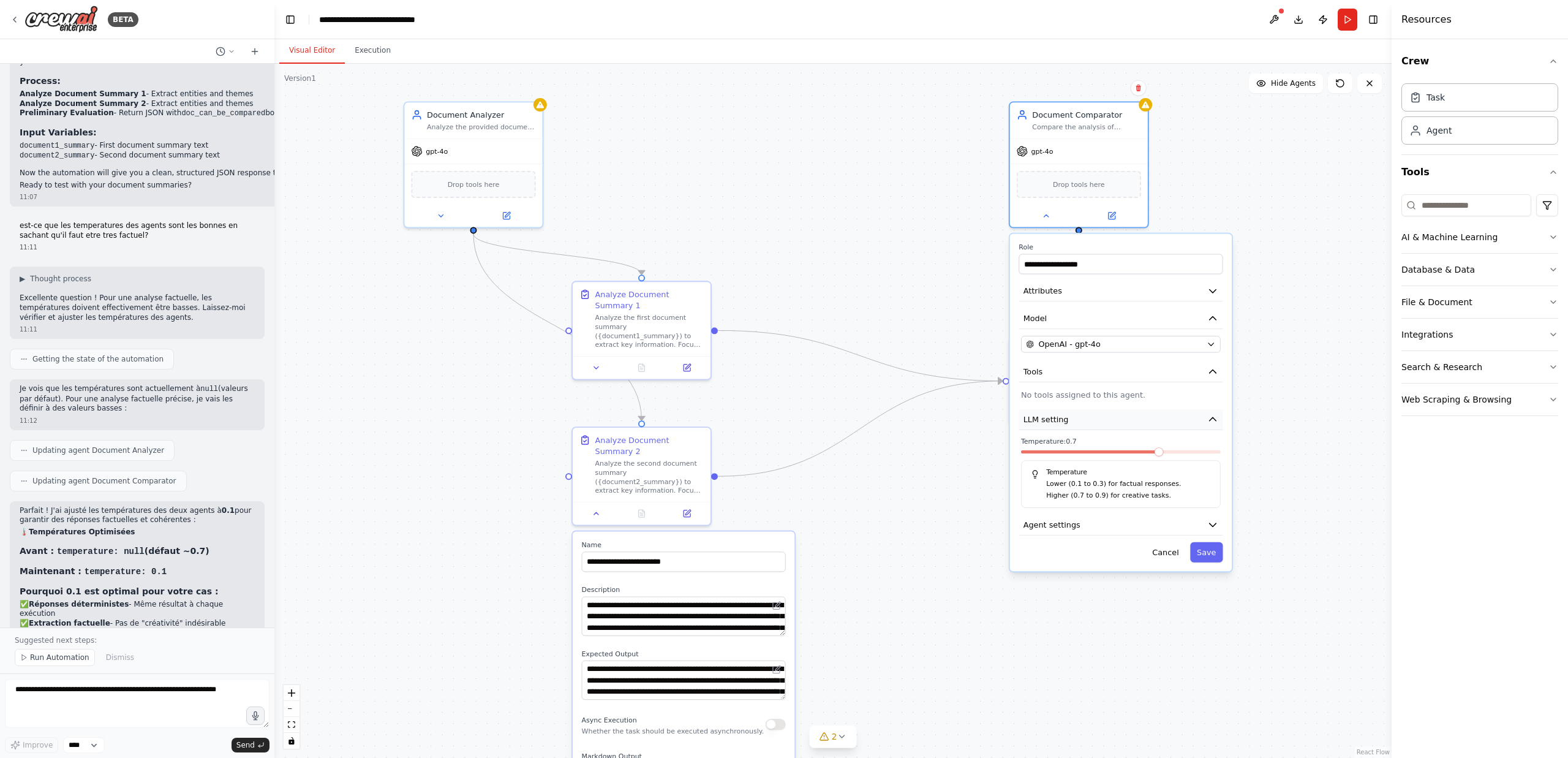
click at [1059, 425] on button "LLM setting" at bounding box center [1121, 420] width 204 height 21
click at [1058, 445] on span "Agent settings" at bounding box center [1052, 446] width 57 height 11
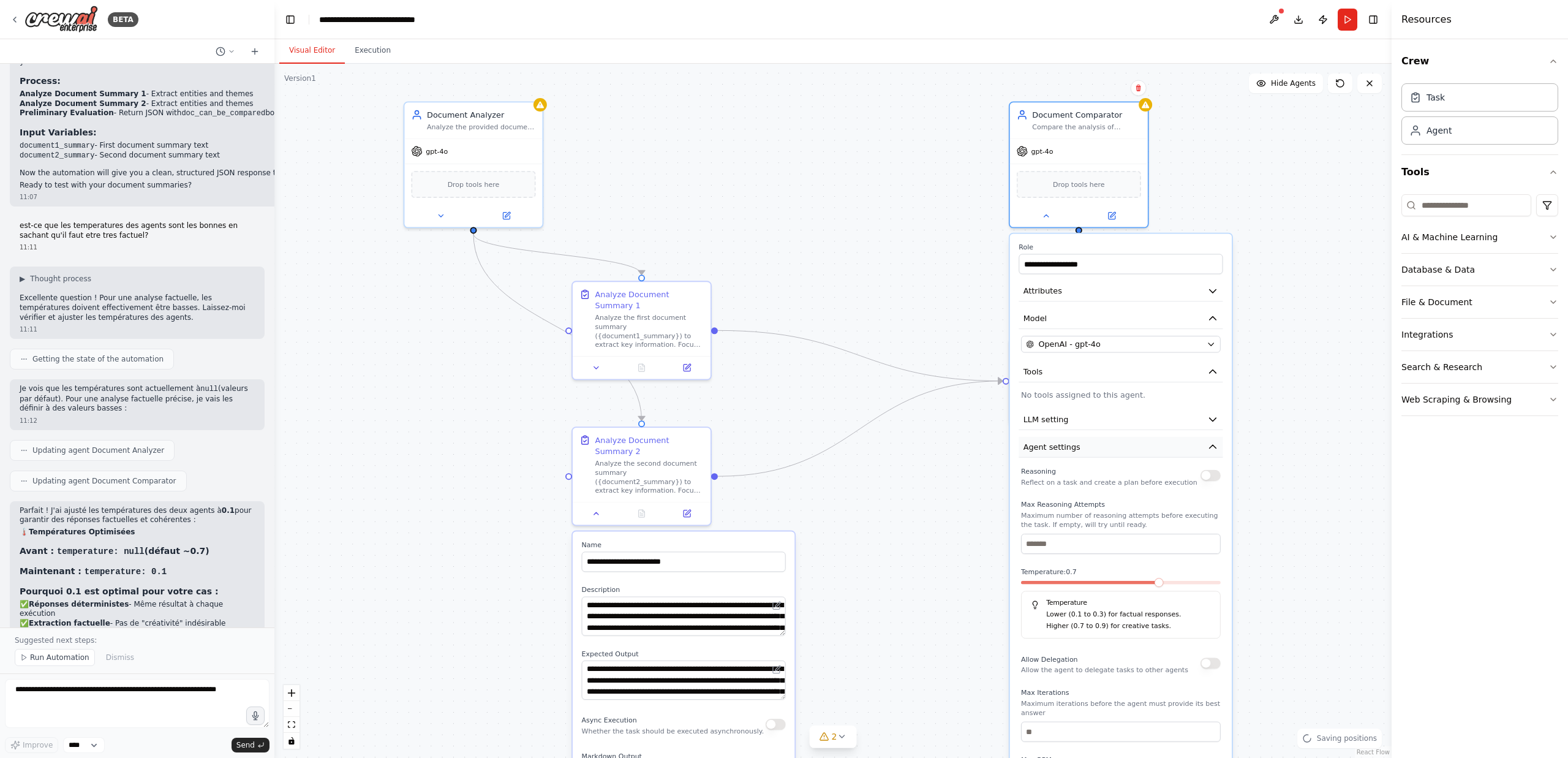
click at [1058, 445] on span "Agent settings" at bounding box center [1052, 446] width 57 height 11
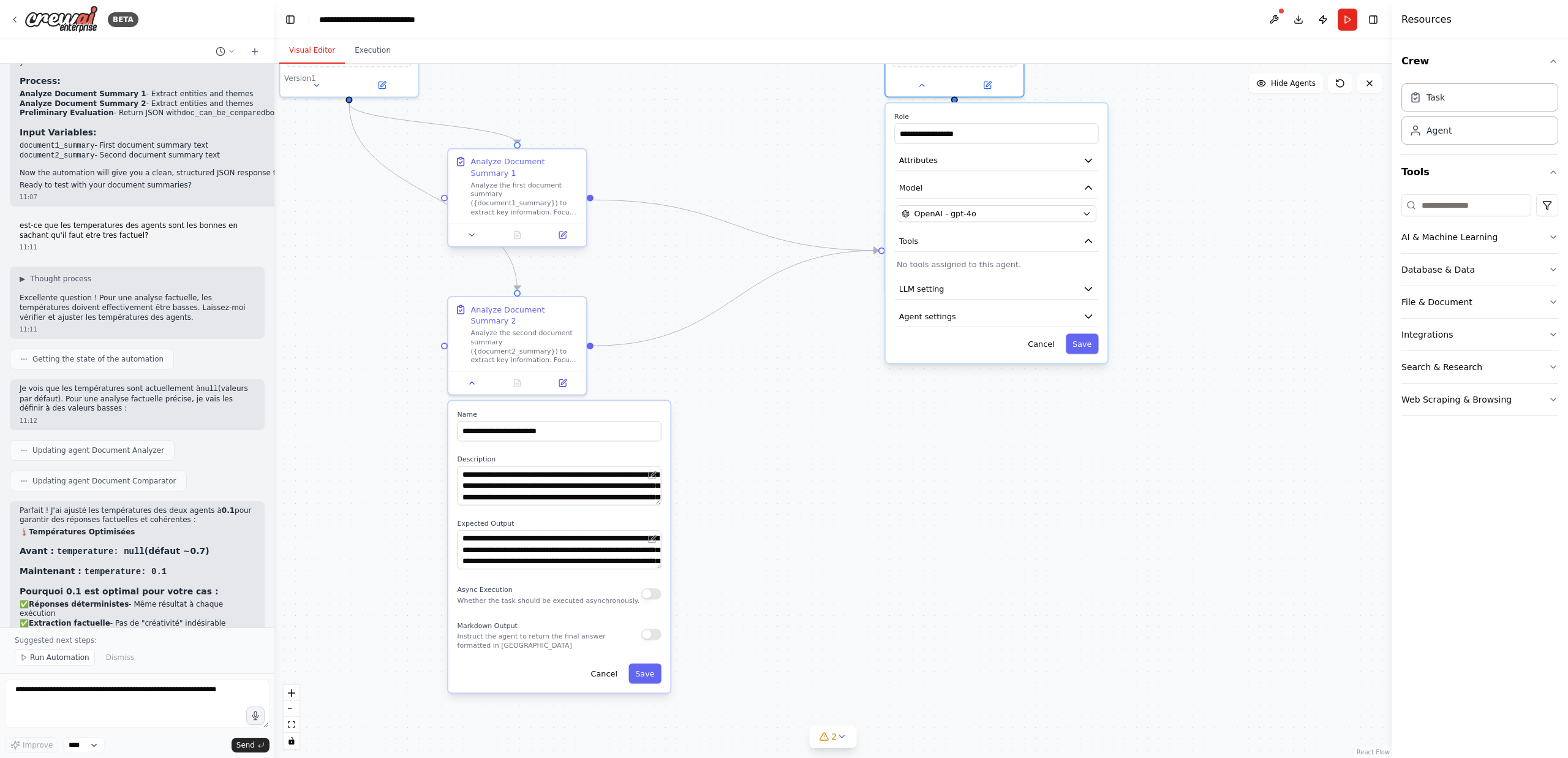
drag, startPoint x: 415, startPoint y: 339, endPoint x: 514, endPoint y: 246, distance: 135.8
click at [294, 213] on div ".deletable-edge-delete-btn { width: 20px; height: 20px; border: 0px solid #ffff…" at bounding box center [833, 410] width 1117 height 694
click at [919, 87] on button at bounding box center [921, 83] width 63 height 13
click at [916, 283] on button at bounding box center [909, 279] width 39 height 13
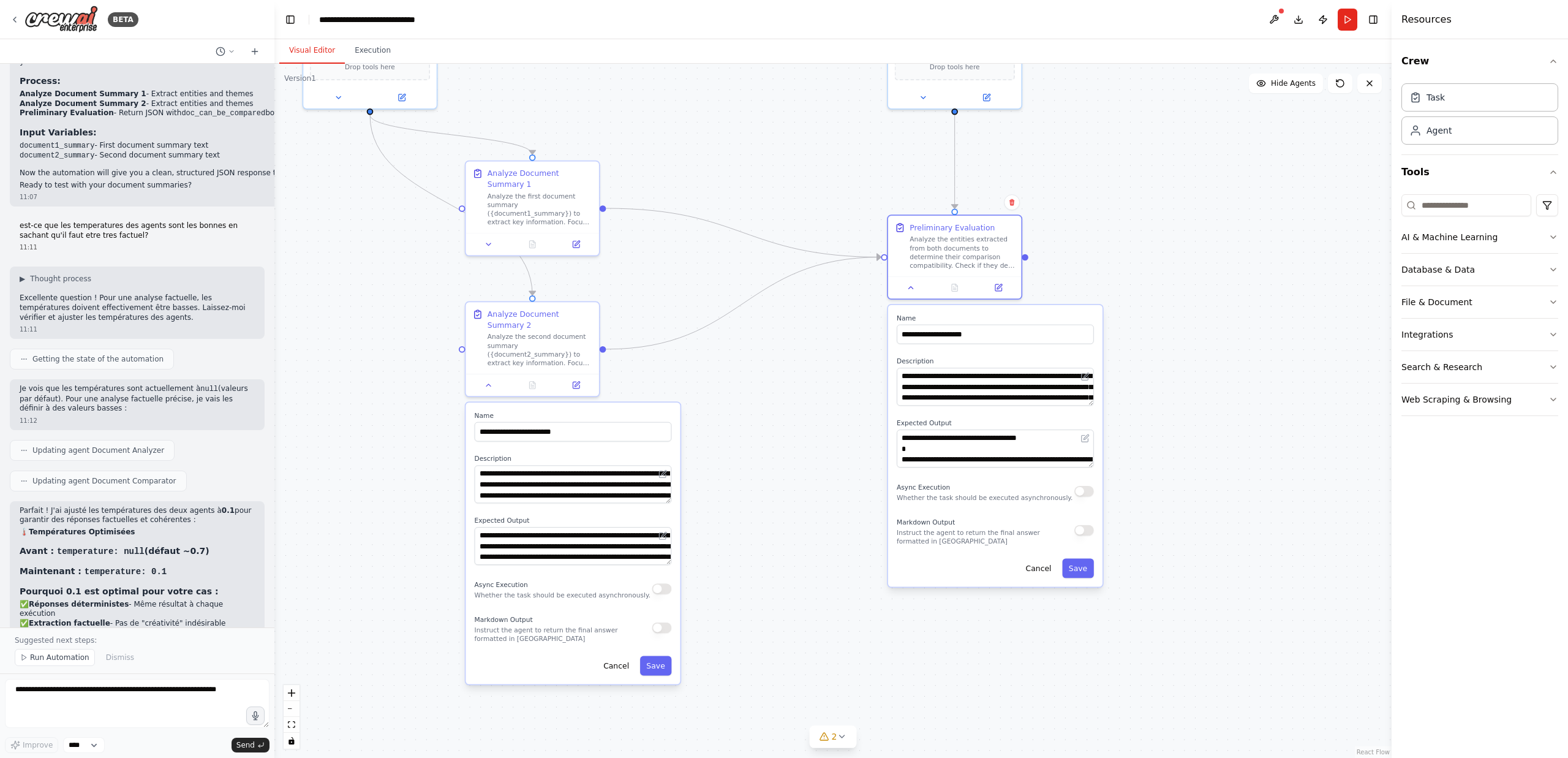
click at [1042, 570] on button "Cancel" at bounding box center [1039, 568] width 39 height 19
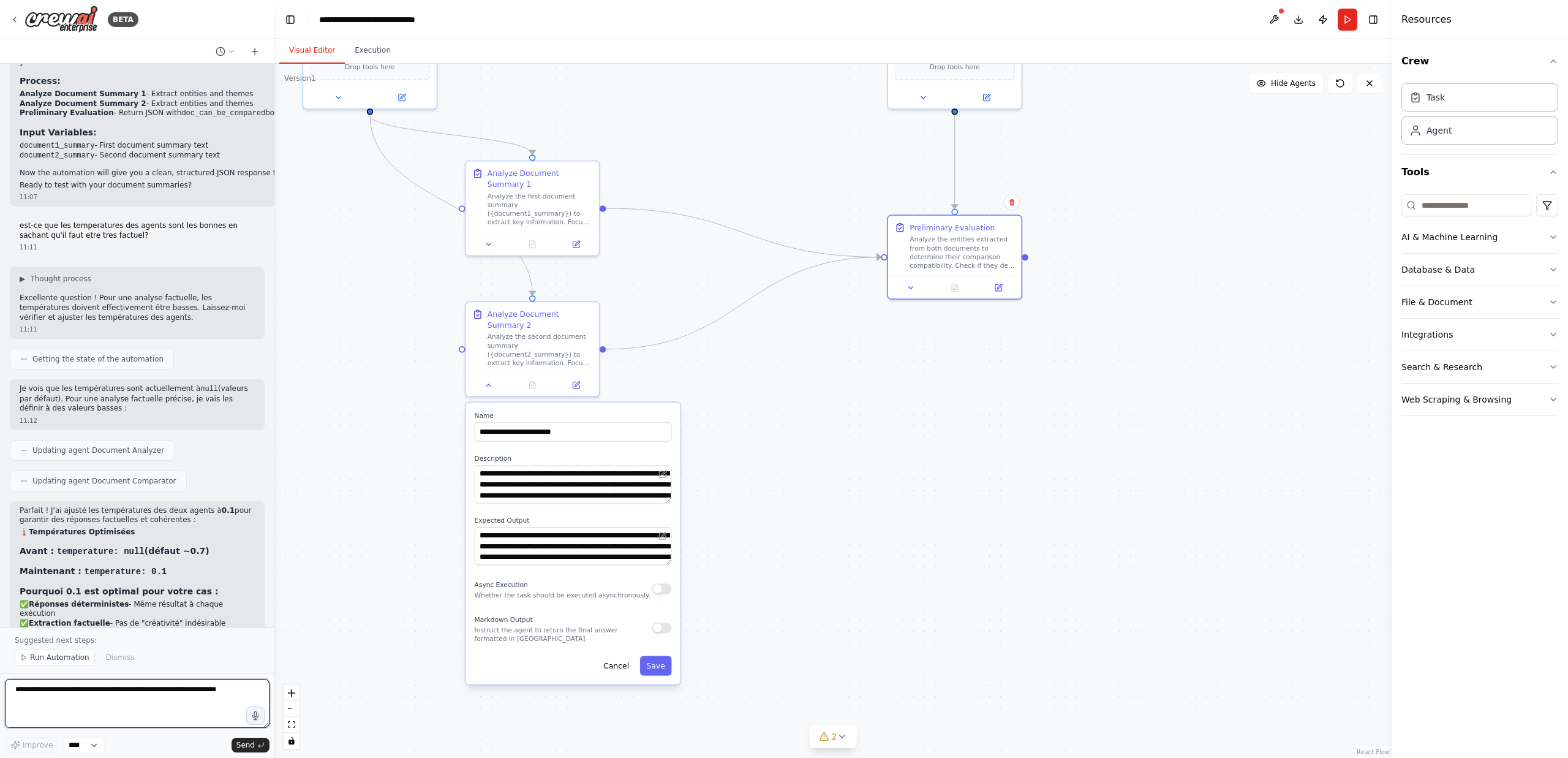
click at [140, 695] on textarea at bounding box center [137, 703] width 265 height 49
type textarea "**********"
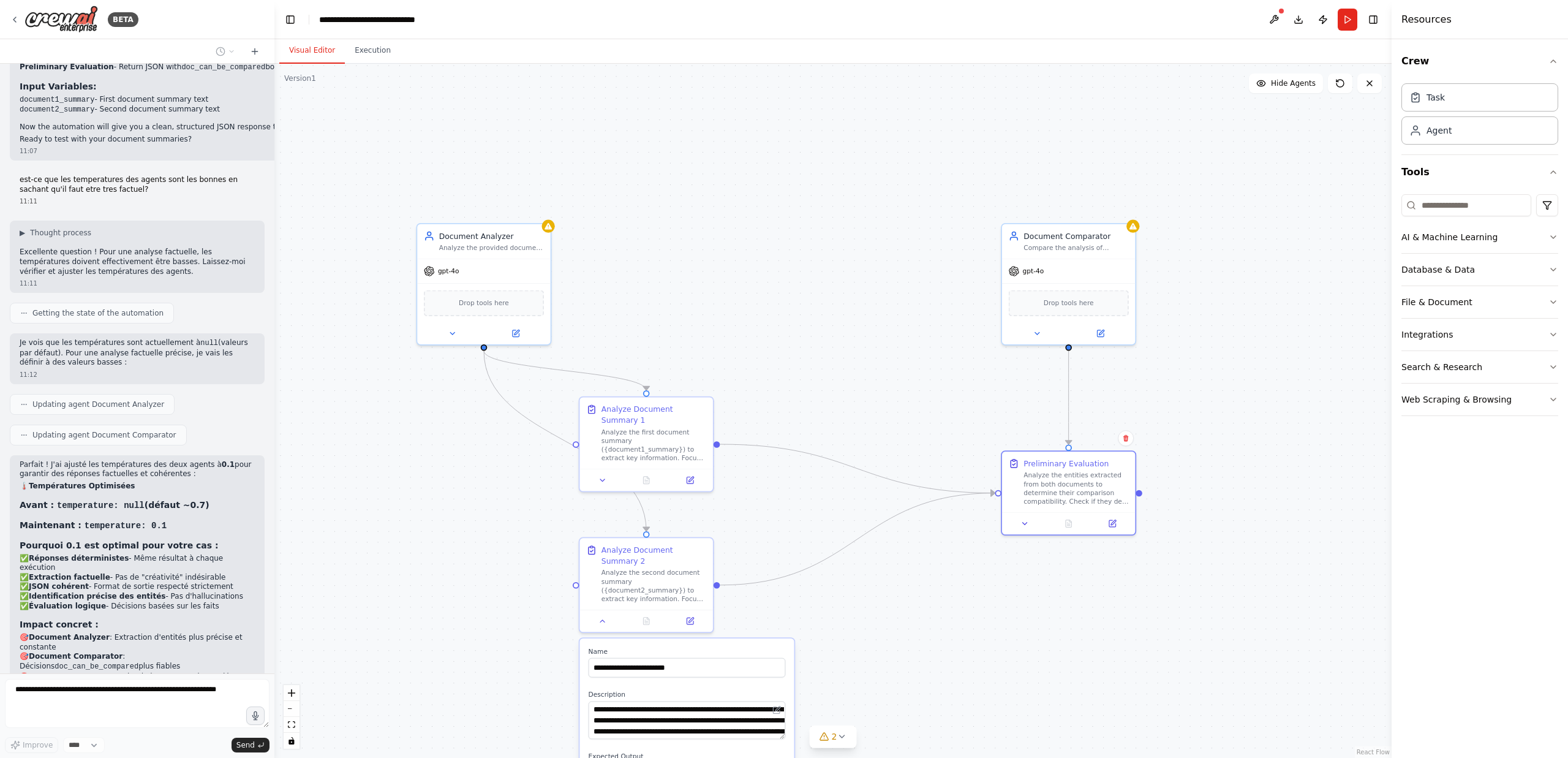
drag, startPoint x: 383, startPoint y: 321, endPoint x: 495, endPoint y: 547, distance: 252.2
click at [495, 547] on div ".deletable-edge-delete-btn { width: 20px; height: 20px; border: 0px solid #ffff…" at bounding box center [833, 410] width 1117 height 694
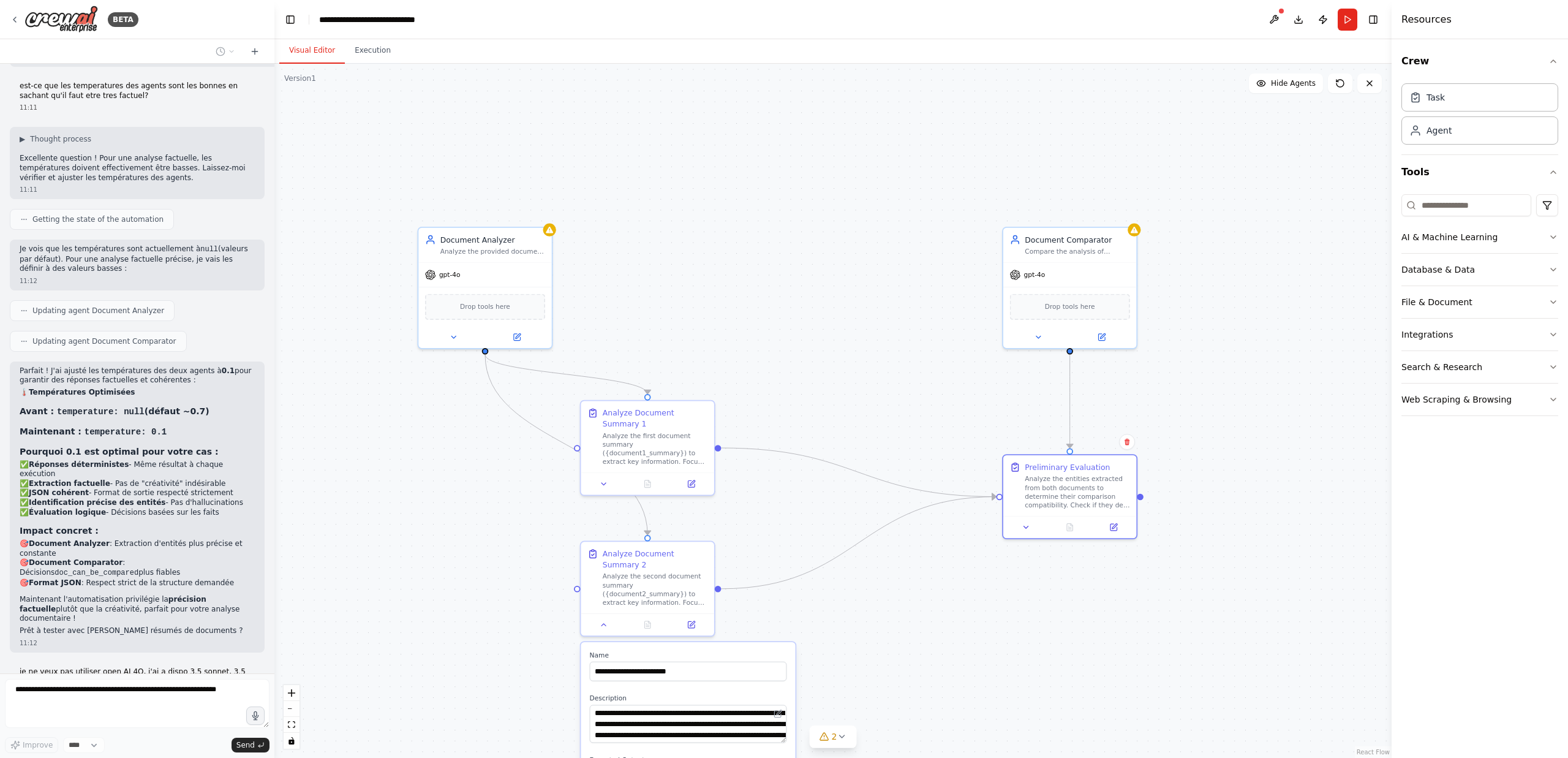
scroll to position [6084, 0]
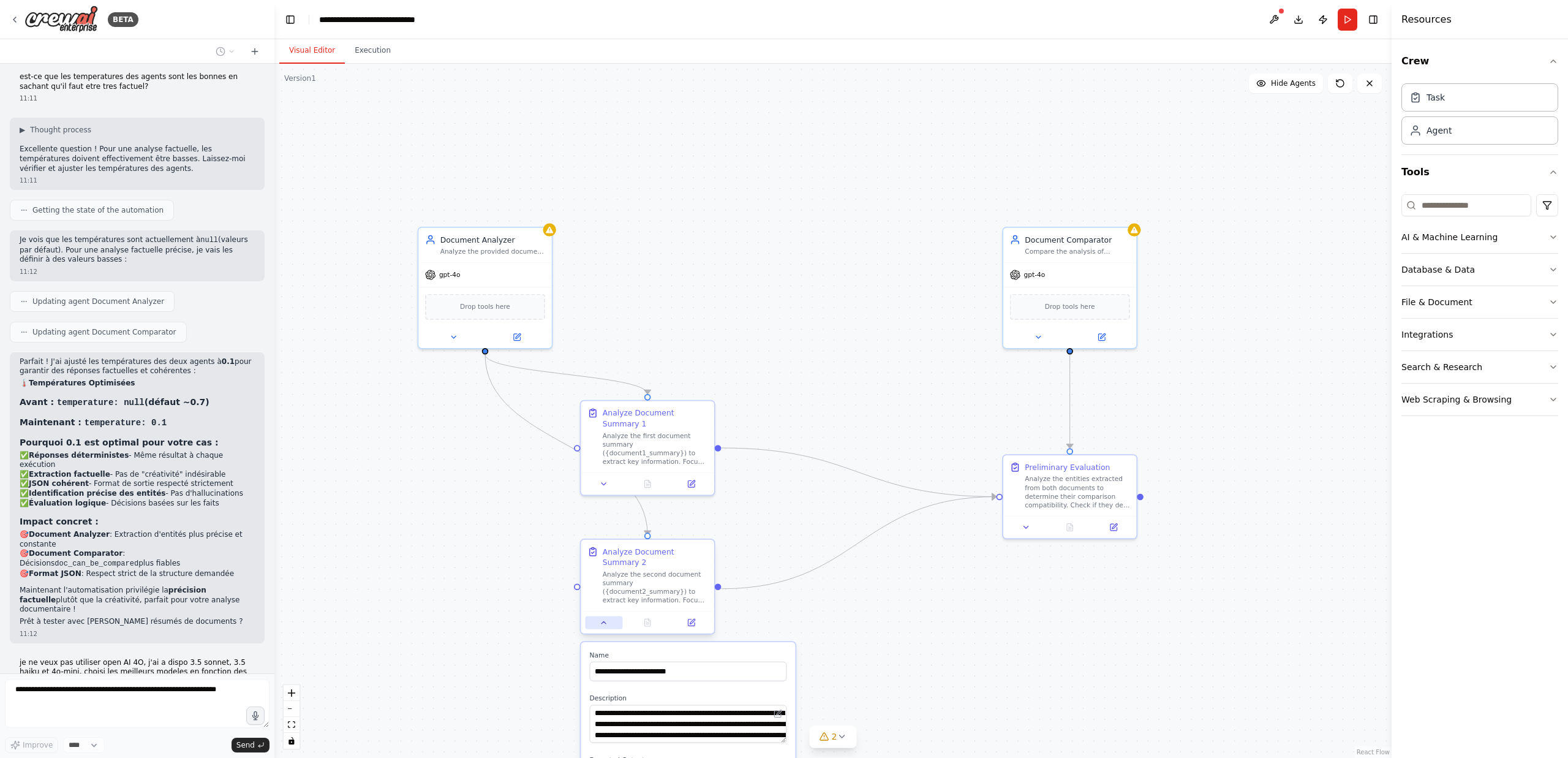
click at [607, 622] on icon at bounding box center [604, 622] width 9 height 9
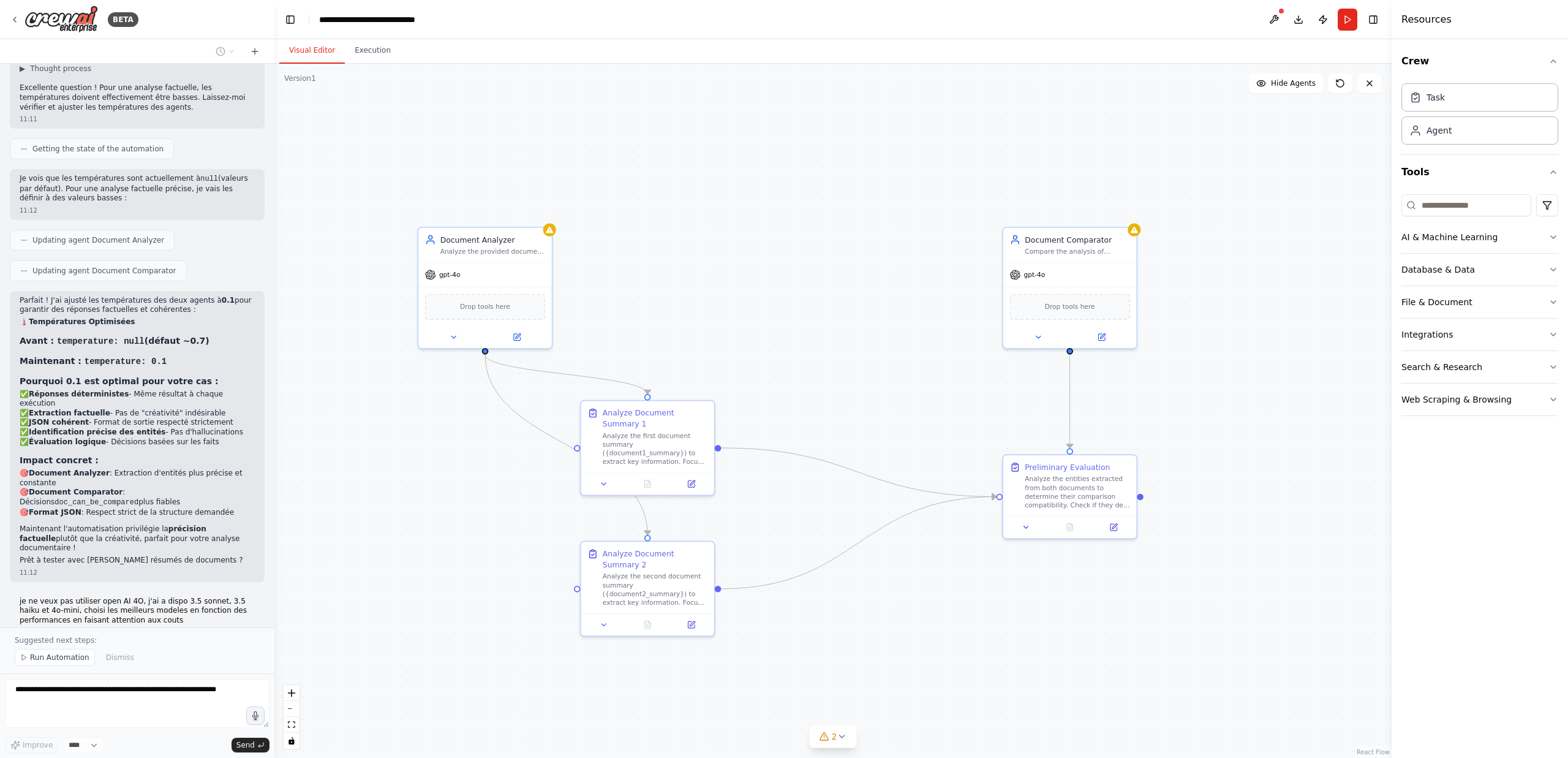
scroll to position [6192, 0]
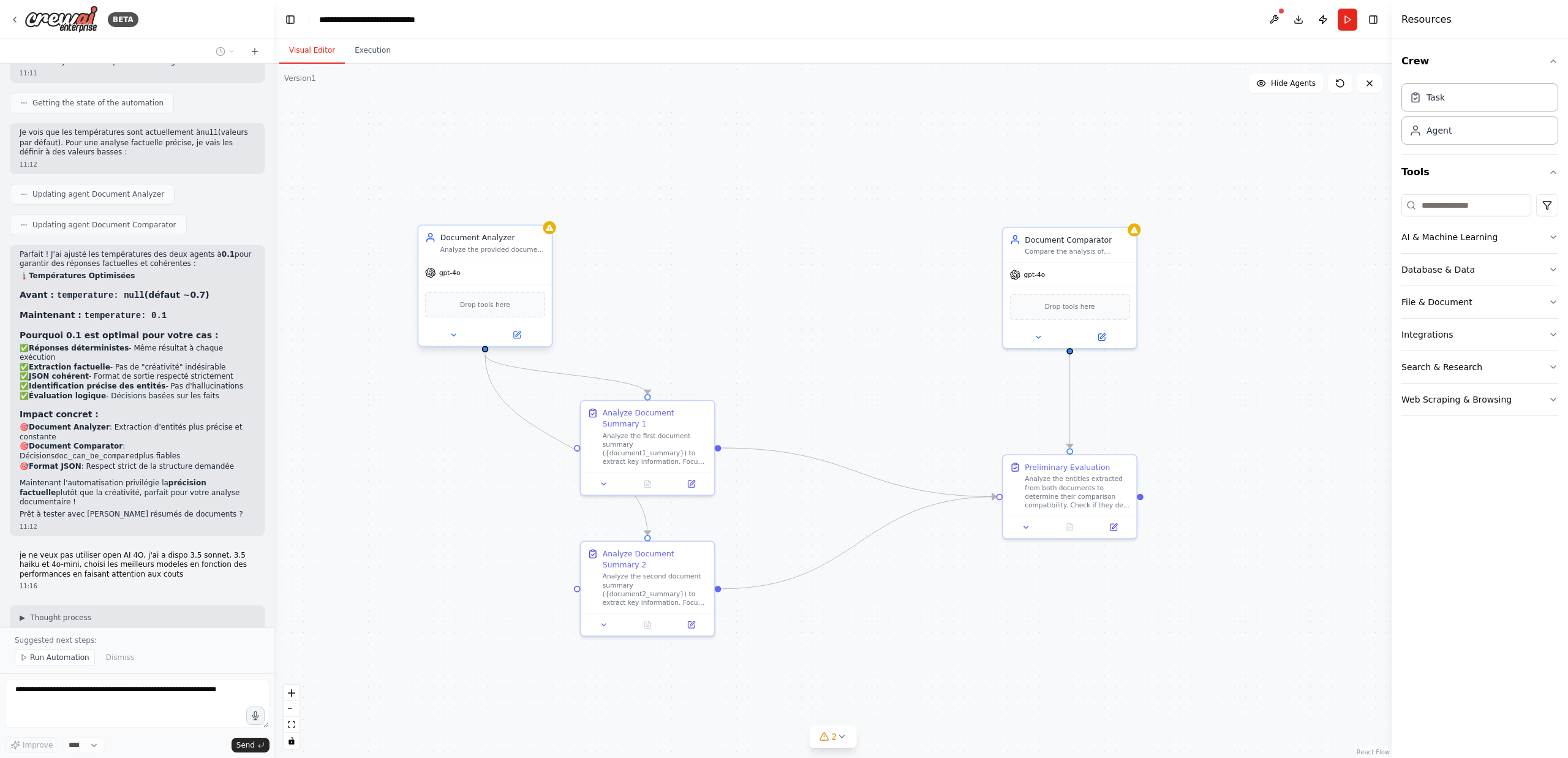
click at [453, 272] on span "gpt-4o" at bounding box center [450, 273] width 21 height 9
click at [454, 332] on icon at bounding box center [453, 335] width 9 height 9
click at [539, 458] on div "OpenAI - gpt-4o" at bounding box center [519, 461] width 170 height 11
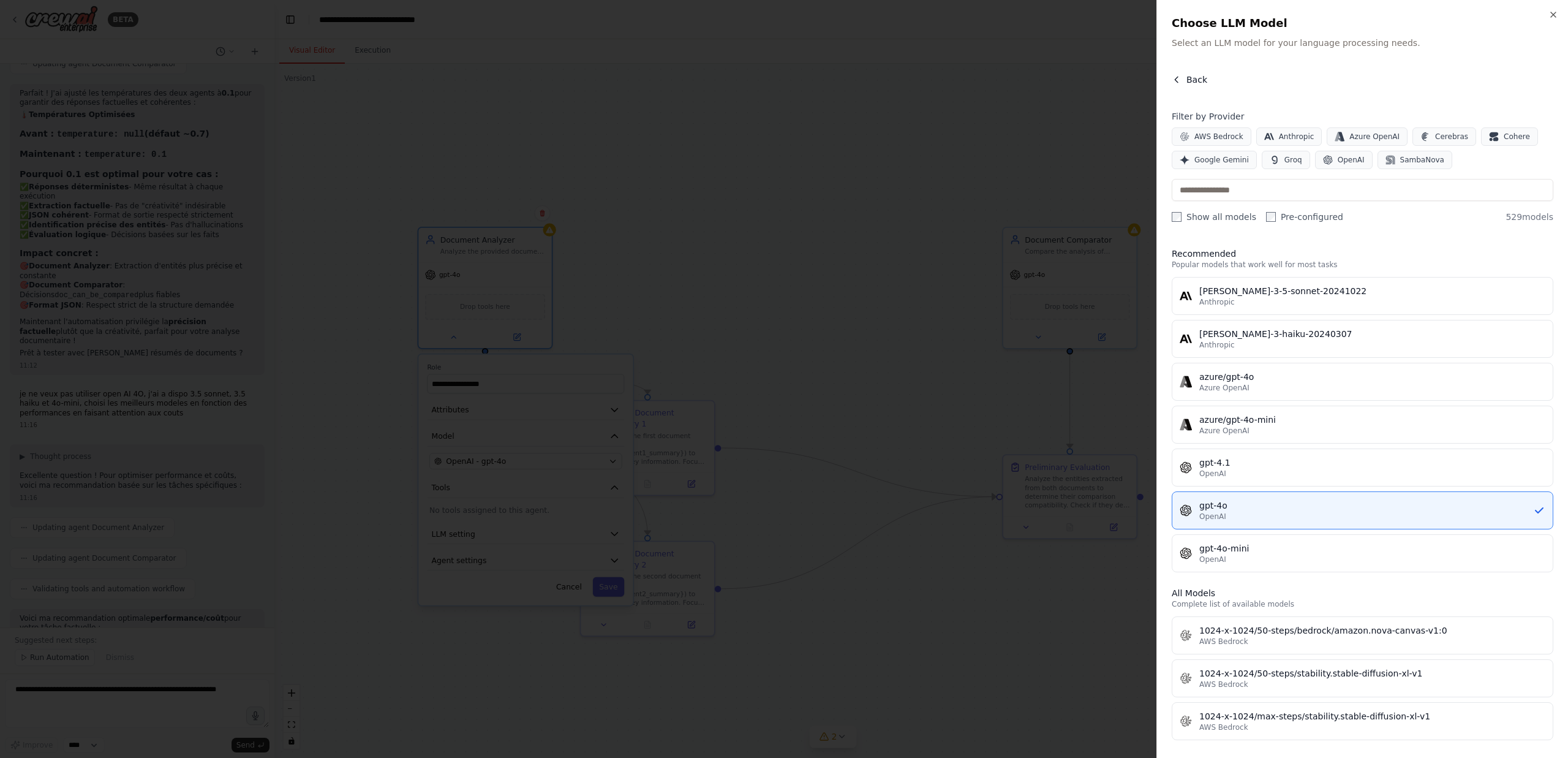
click at [1182, 74] on button "Back" at bounding box center [1189, 79] width 35 height 12
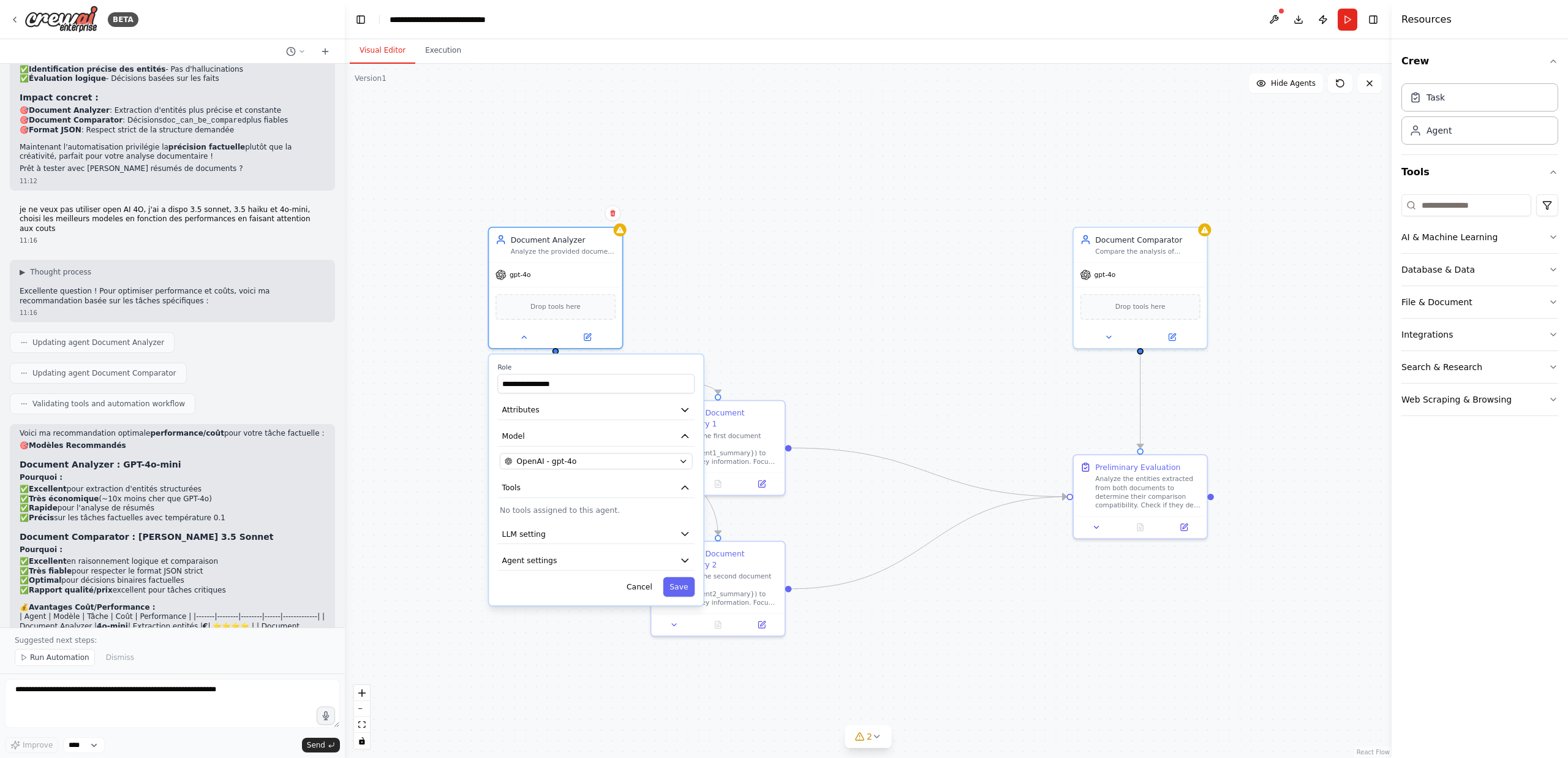
scroll to position [6044, 0]
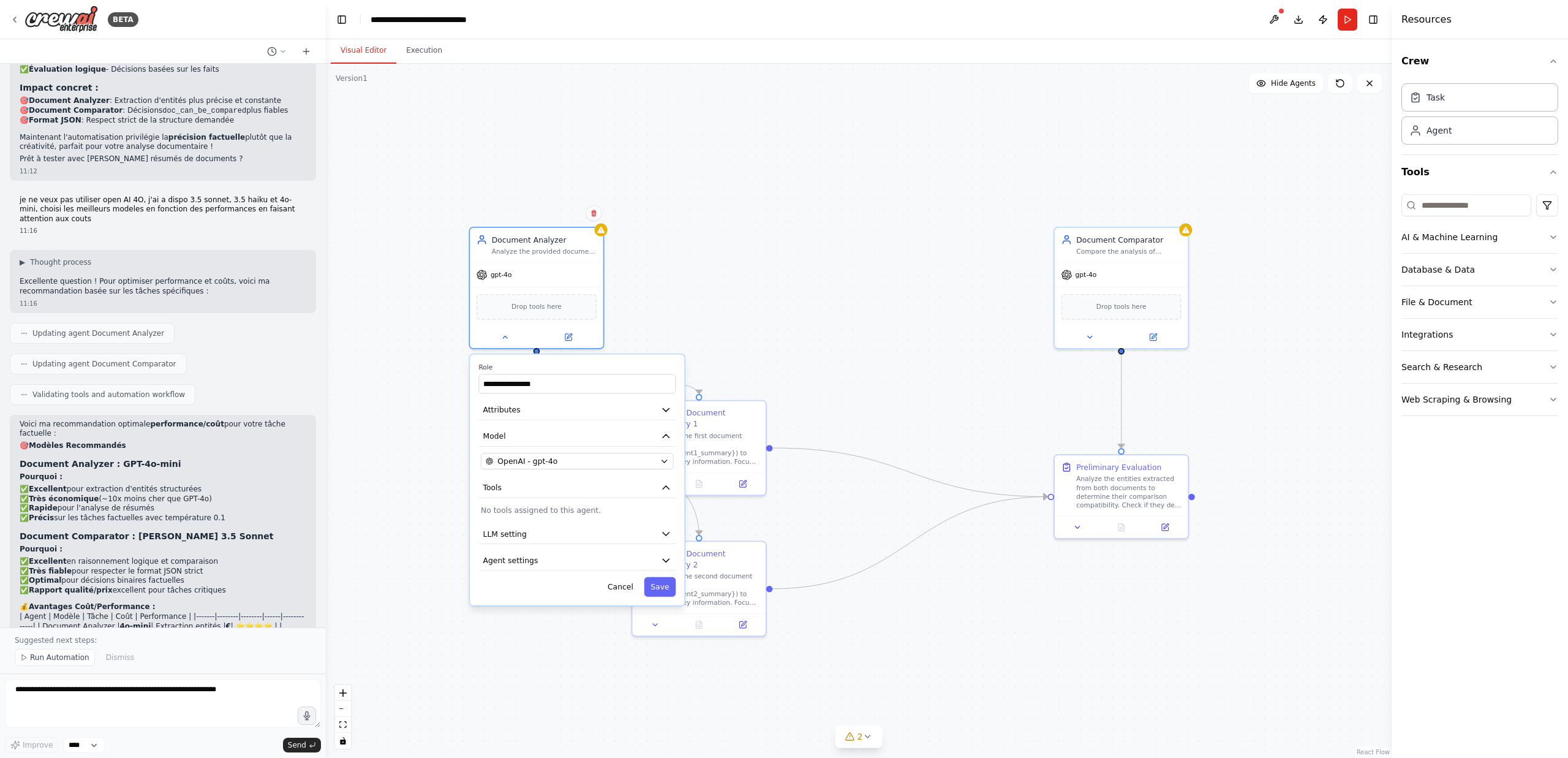
drag, startPoint x: 271, startPoint y: 503, endPoint x: 326, endPoint y: 487, distance: 57.3
click at [326, 487] on div "BETA Le systeme doit comparer les résumés de 2 documents pour voir si les 2 doc…" at bounding box center [784, 379] width 1568 height 758
click at [433, 408] on div "**********" at bounding box center [858, 410] width 1066 height 694
click at [503, 333] on icon at bounding box center [504, 335] width 9 height 9
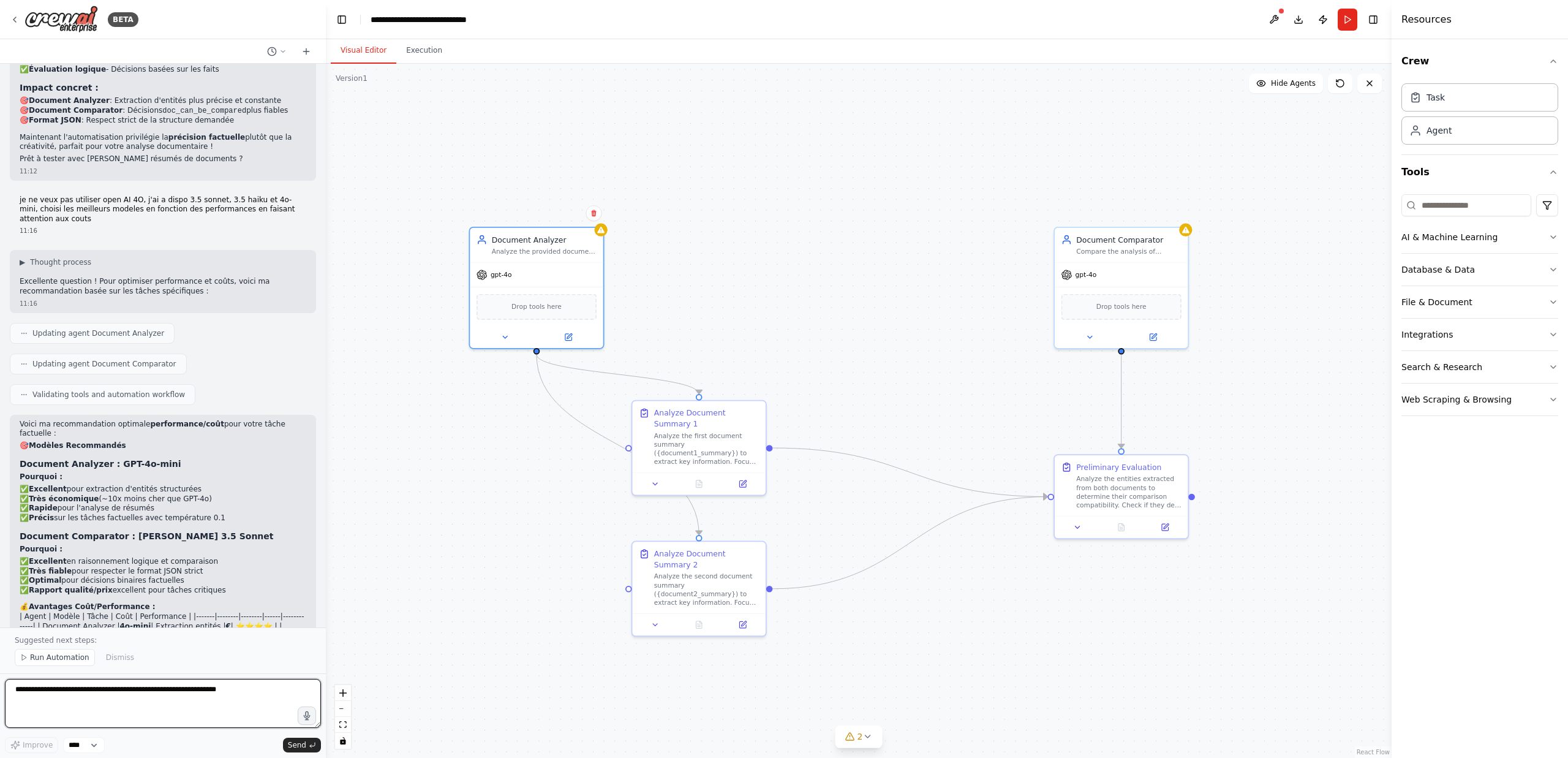
click at [110, 695] on textarea at bounding box center [163, 703] width 316 height 49
type textarea "*******"
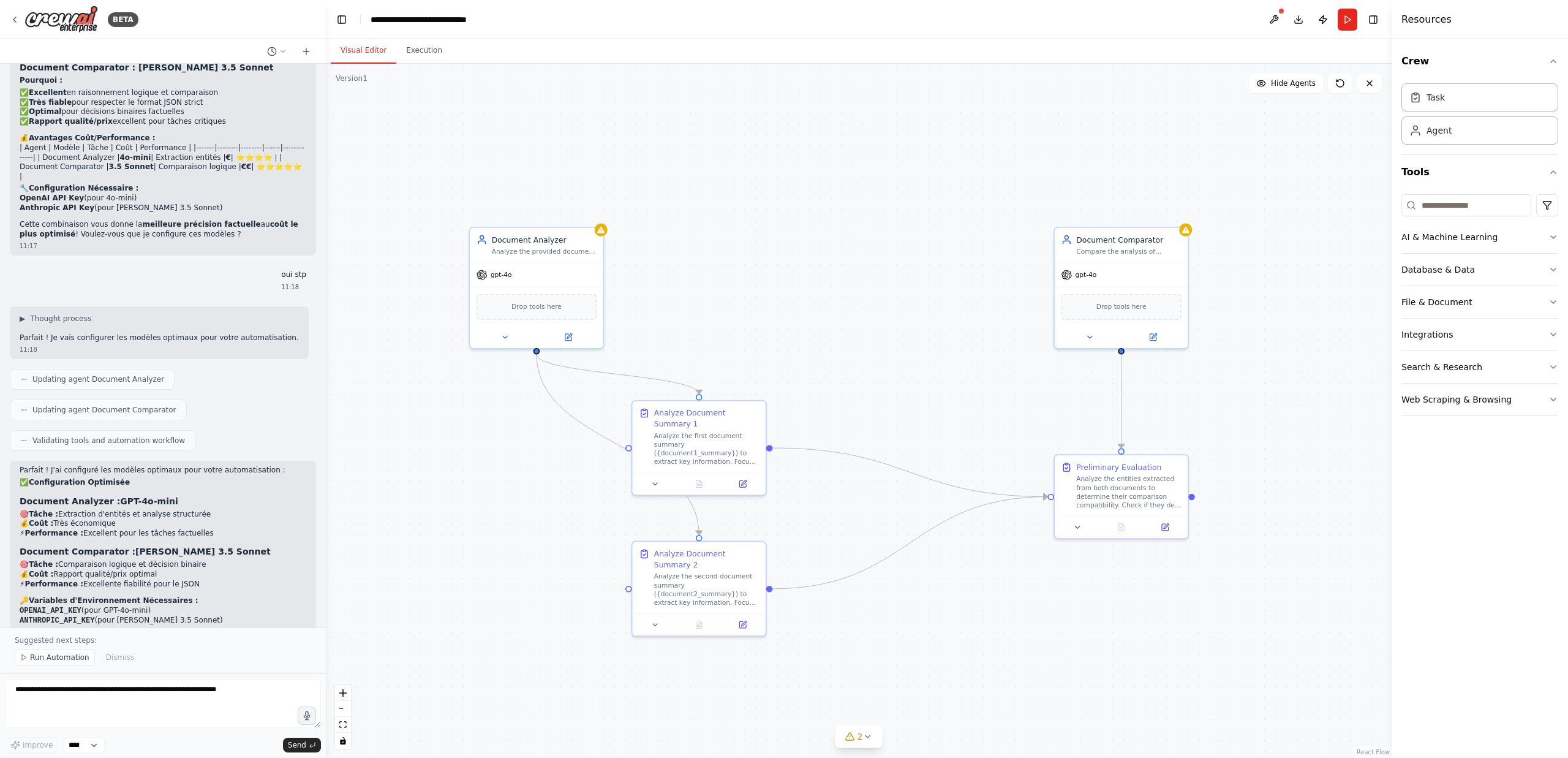
scroll to position [6524, 0]
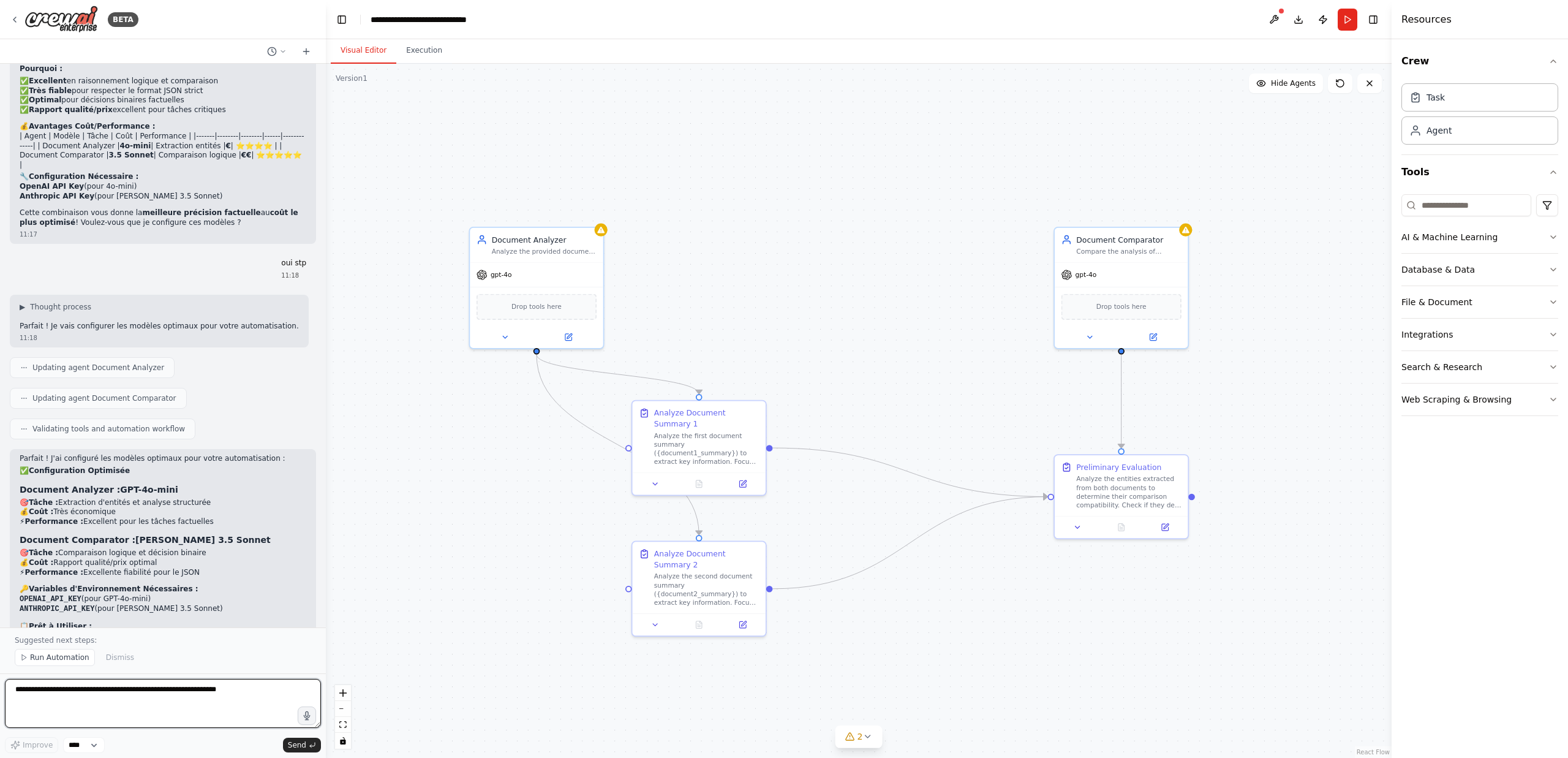
click at [194, 697] on textarea at bounding box center [163, 703] width 316 height 49
type textarea "**********"
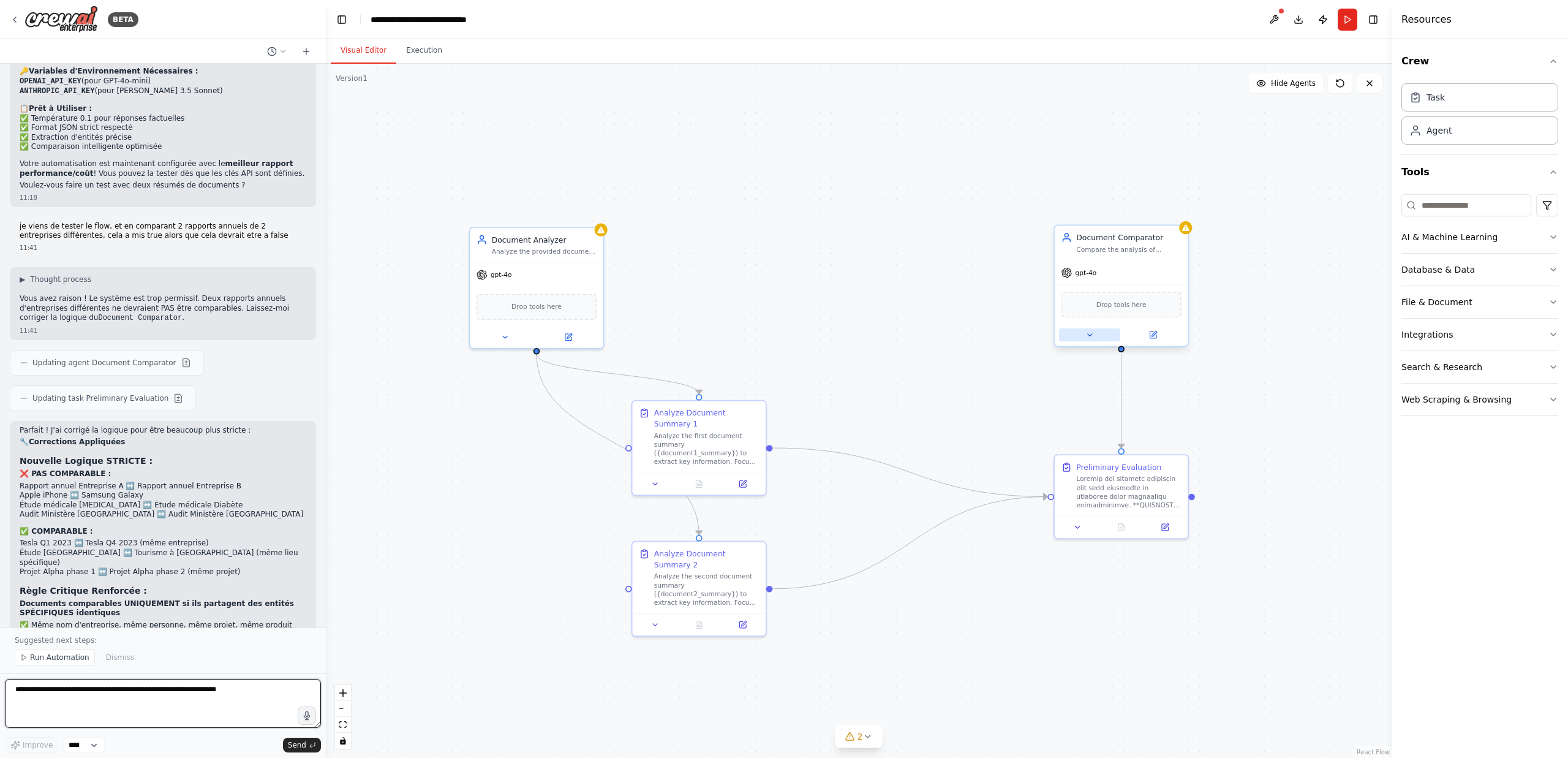
scroll to position [7054, 0]
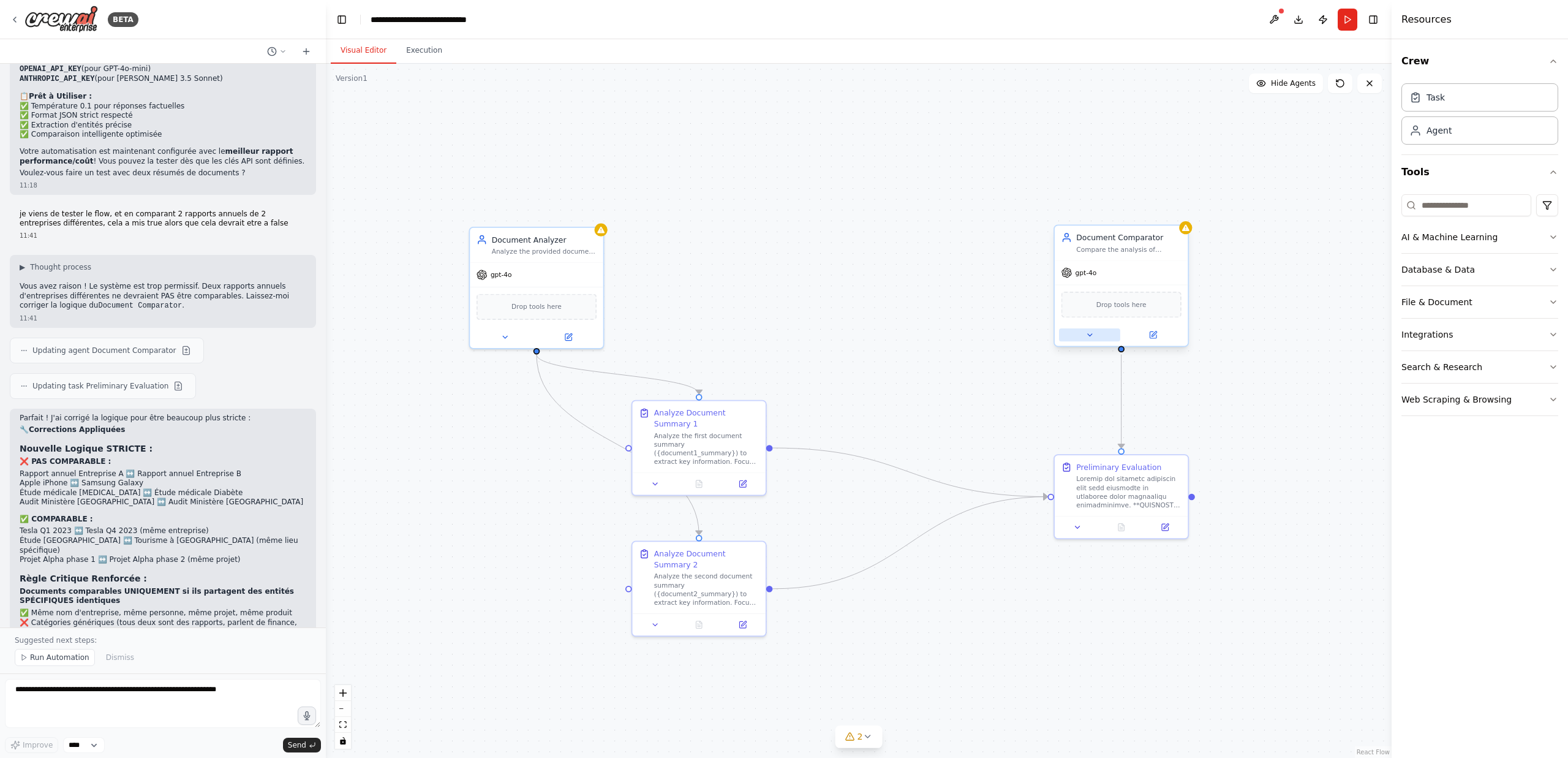
click at [1096, 332] on button at bounding box center [1090, 335] width 62 height 13
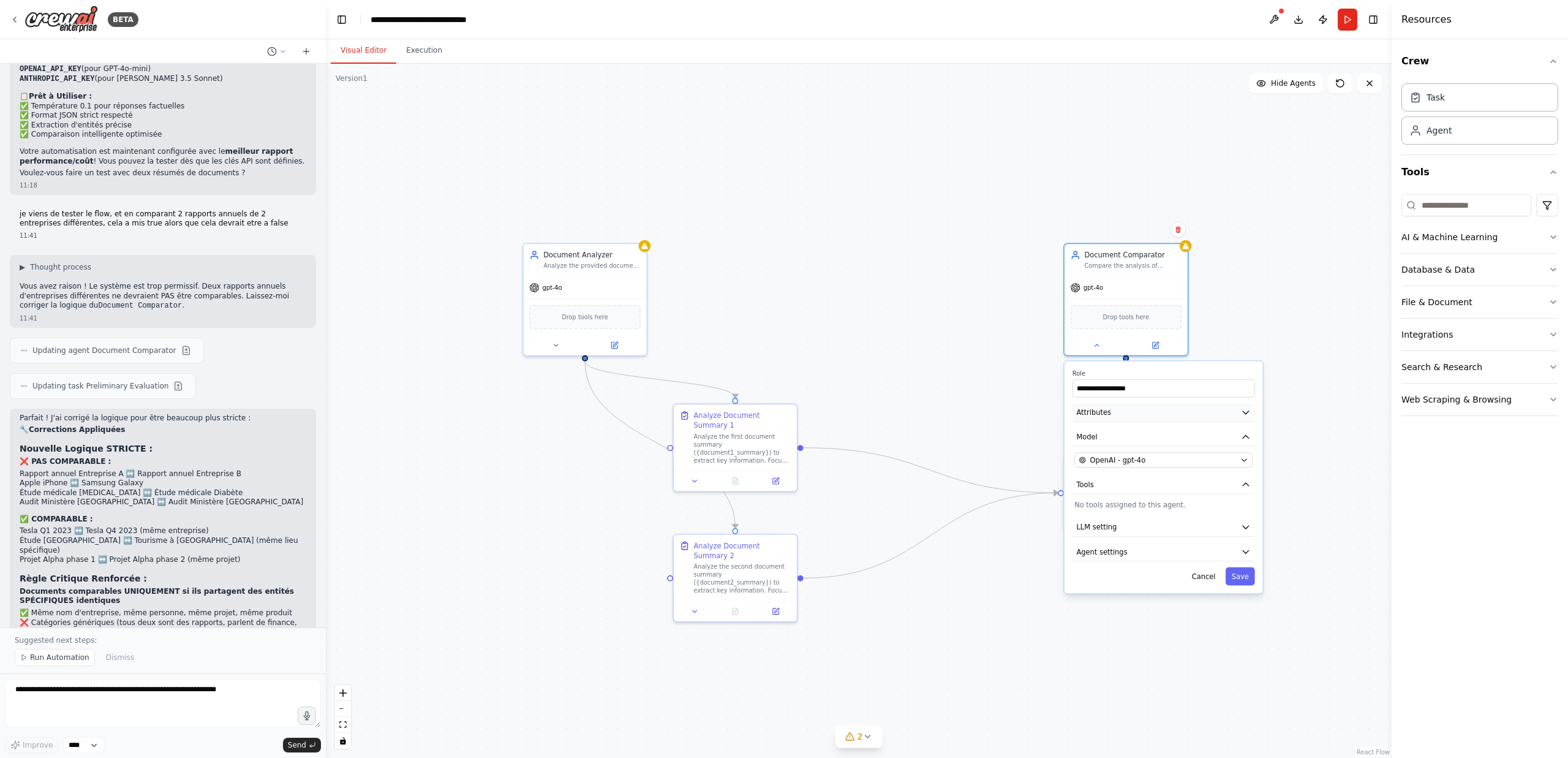
click at [1143, 410] on button "Attributes" at bounding box center [1163, 412] width 182 height 18
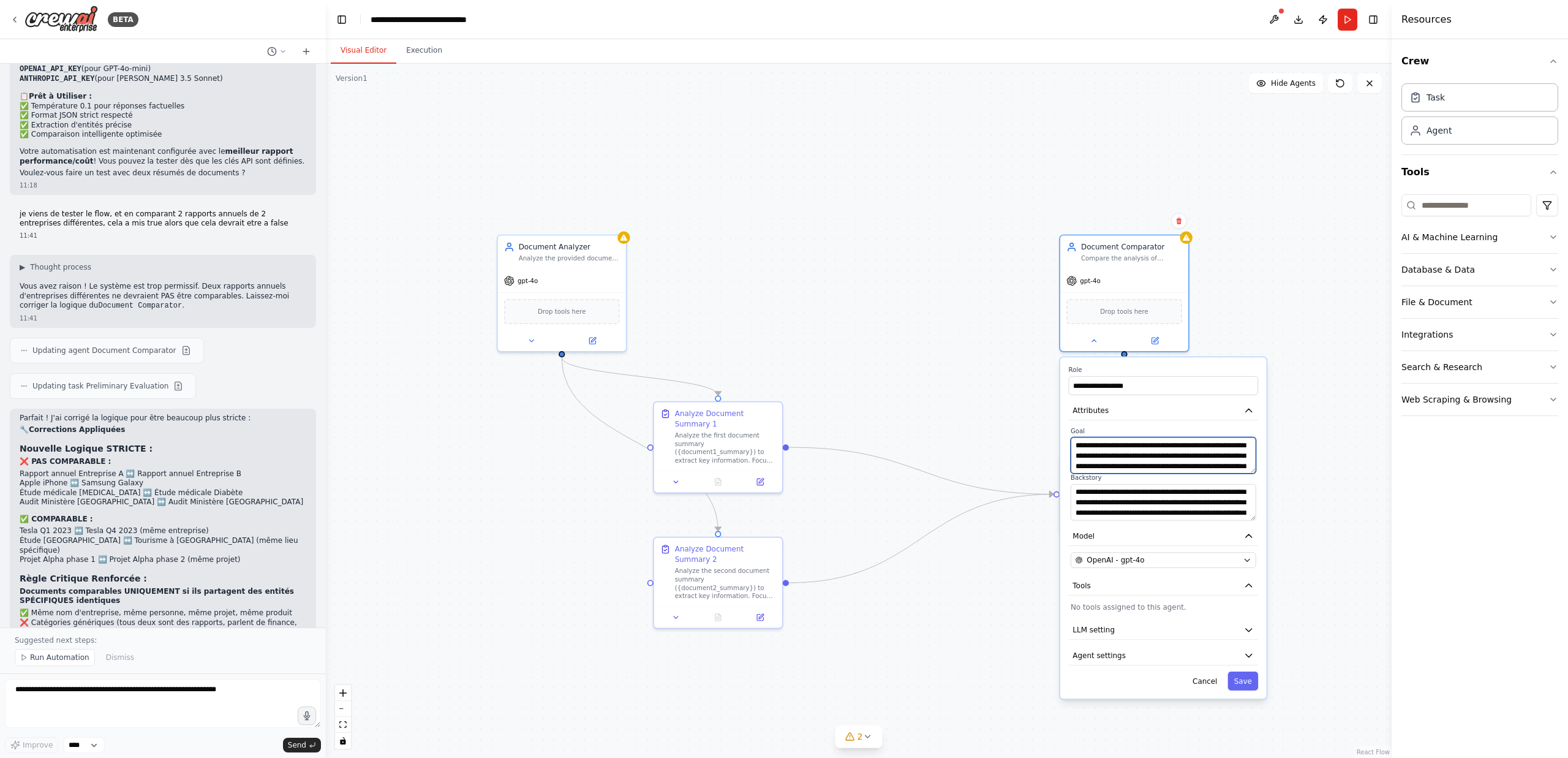
click at [1167, 460] on textarea "**********" at bounding box center [1163, 455] width 186 height 37
click at [1123, 500] on textarea "**********" at bounding box center [1162, 502] width 184 height 36
click at [1094, 346] on div at bounding box center [1123, 340] width 128 height 21
click at [1094, 348] on div at bounding box center [1123, 340] width 128 height 21
click at [1097, 339] on icon at bounding box center [1094, 340] width 9 height 9
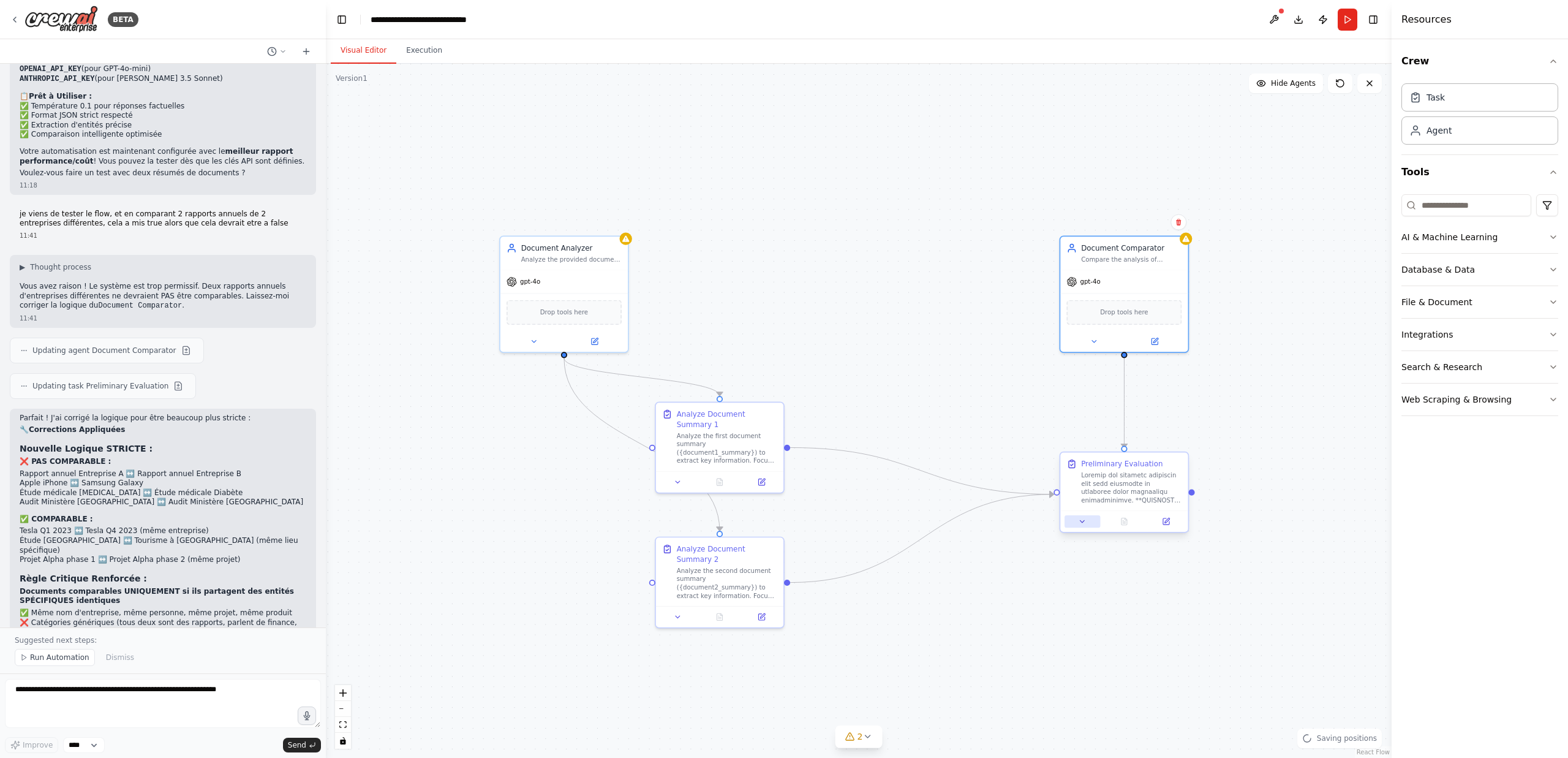
click at [1086, 525] on icon at bounding box center [1083, 521] width 9 height 9
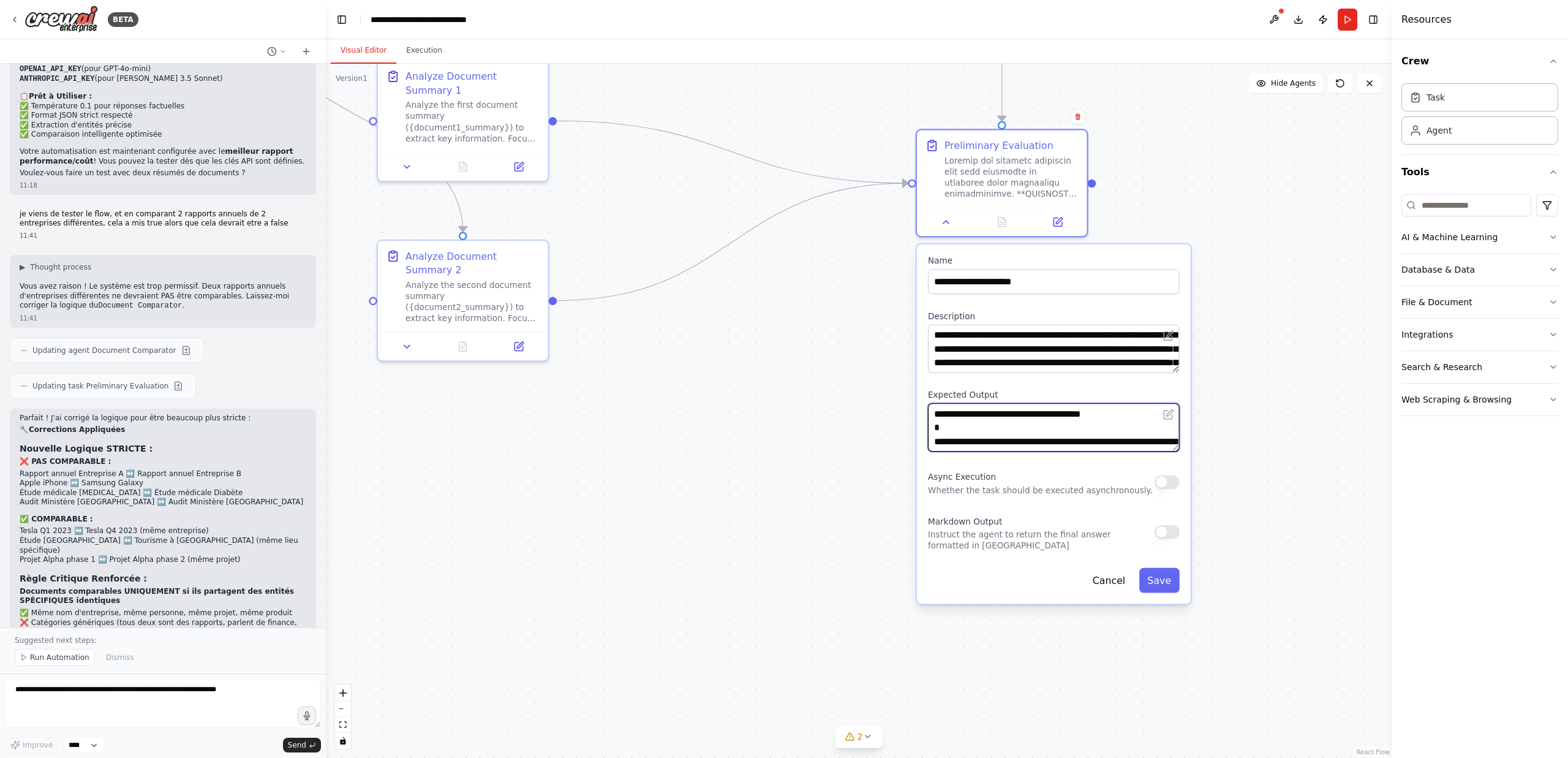
drag, startPoint x: 1048, startPoint y: 614, endPoint x: 891, endPoint y: 298, distance: 352.9
click at [891, 298] on div ".deletable-edge-delete-btn { width: 20px; height: 20px; border: 0px solid #ffff…" at bounding box center [858, 410] width 1066 height 694
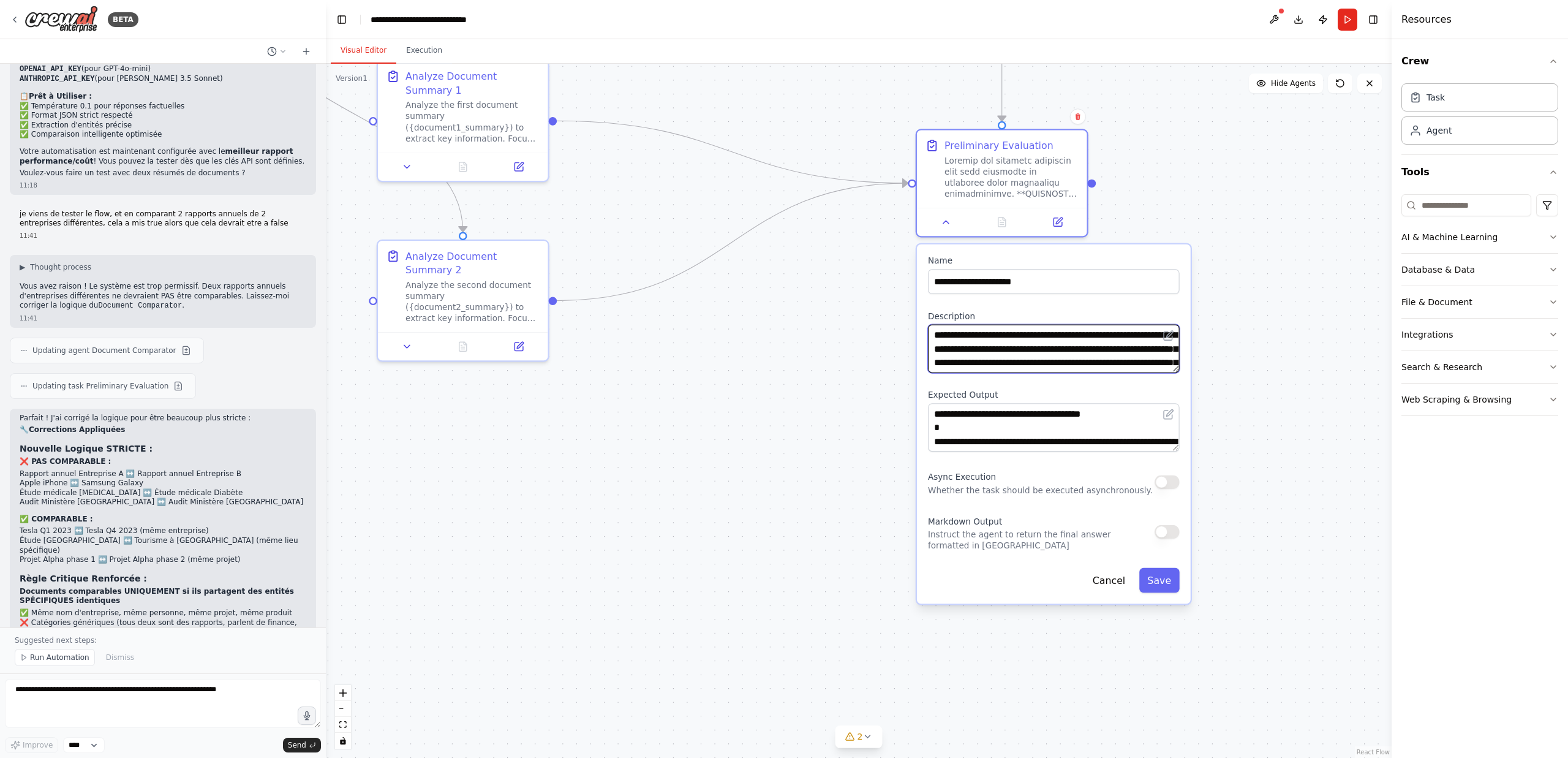
click at [1051, 349] on textarea at bounding box center [1054, 349] width 252 height 48
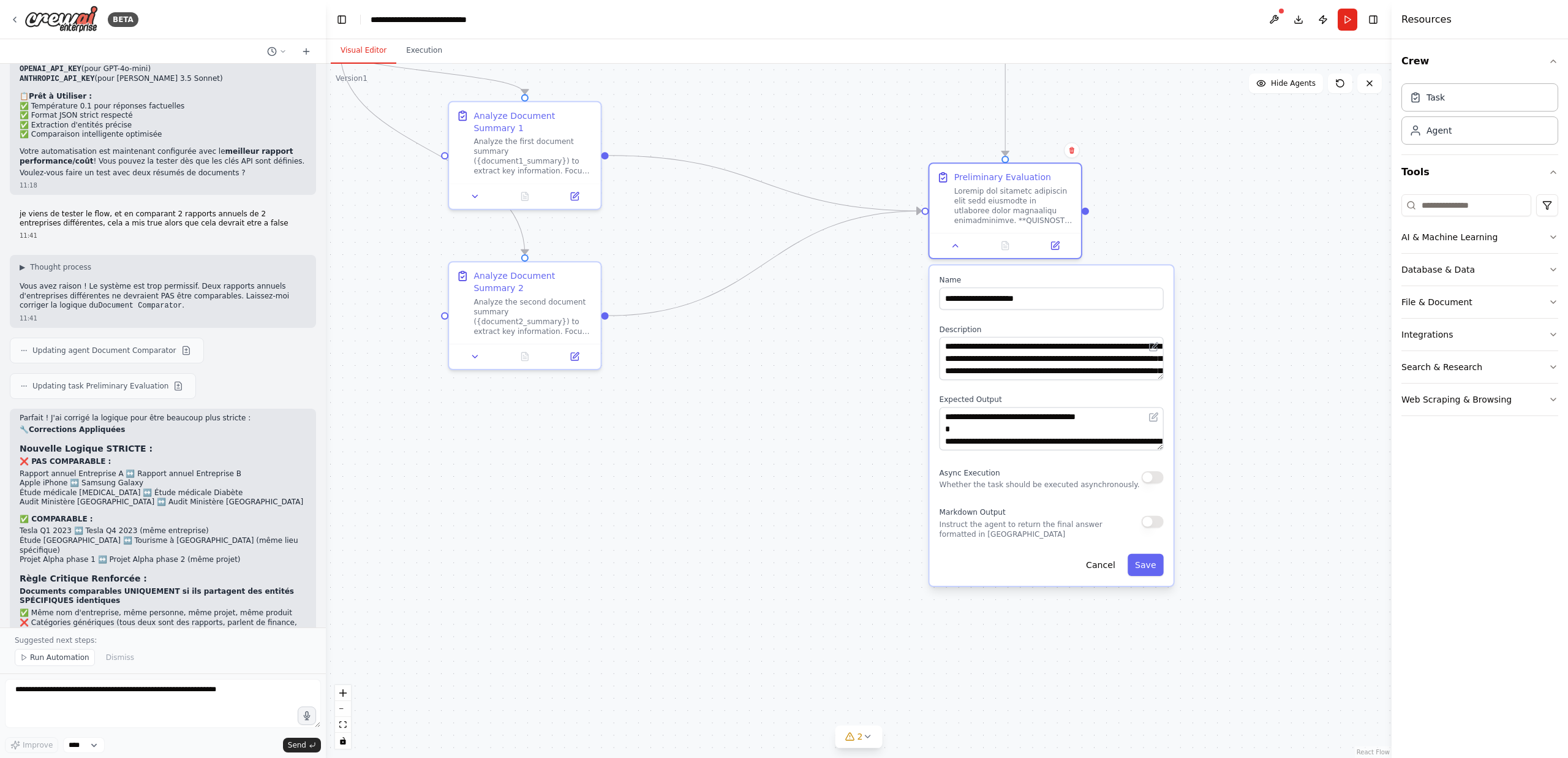
click at [778, 406] on div ".deletable-edge-delete-btn { width: 20px; height: 20px; border: 0px solid #ffff…" at bounding box center [858, 410] width 1066 height 694
click at [1113, 568] on button "Cancel" at bounding box center [1101, 564] width 44 height 22
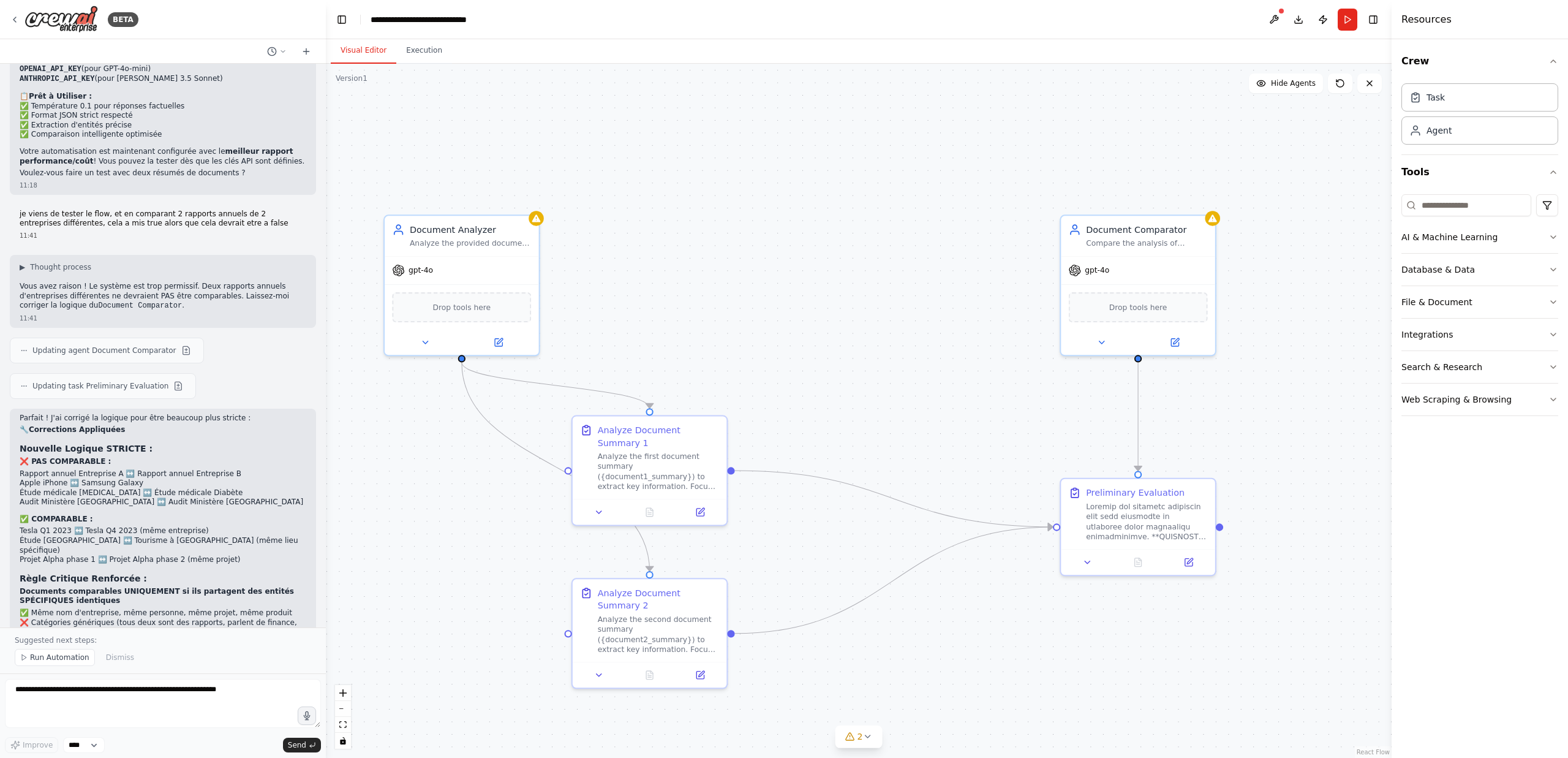
drag, startPoint x: 755, startPoint y: 352, endPoint x: 899, endPoint y: 654, distance: 334.6
click at [899, 673] on div ".deletable-edge-delete-btn { width: 20px; height: 20px; border: 0px solid #ffff…" at bounding box center [858, 410] width 1066 height 694
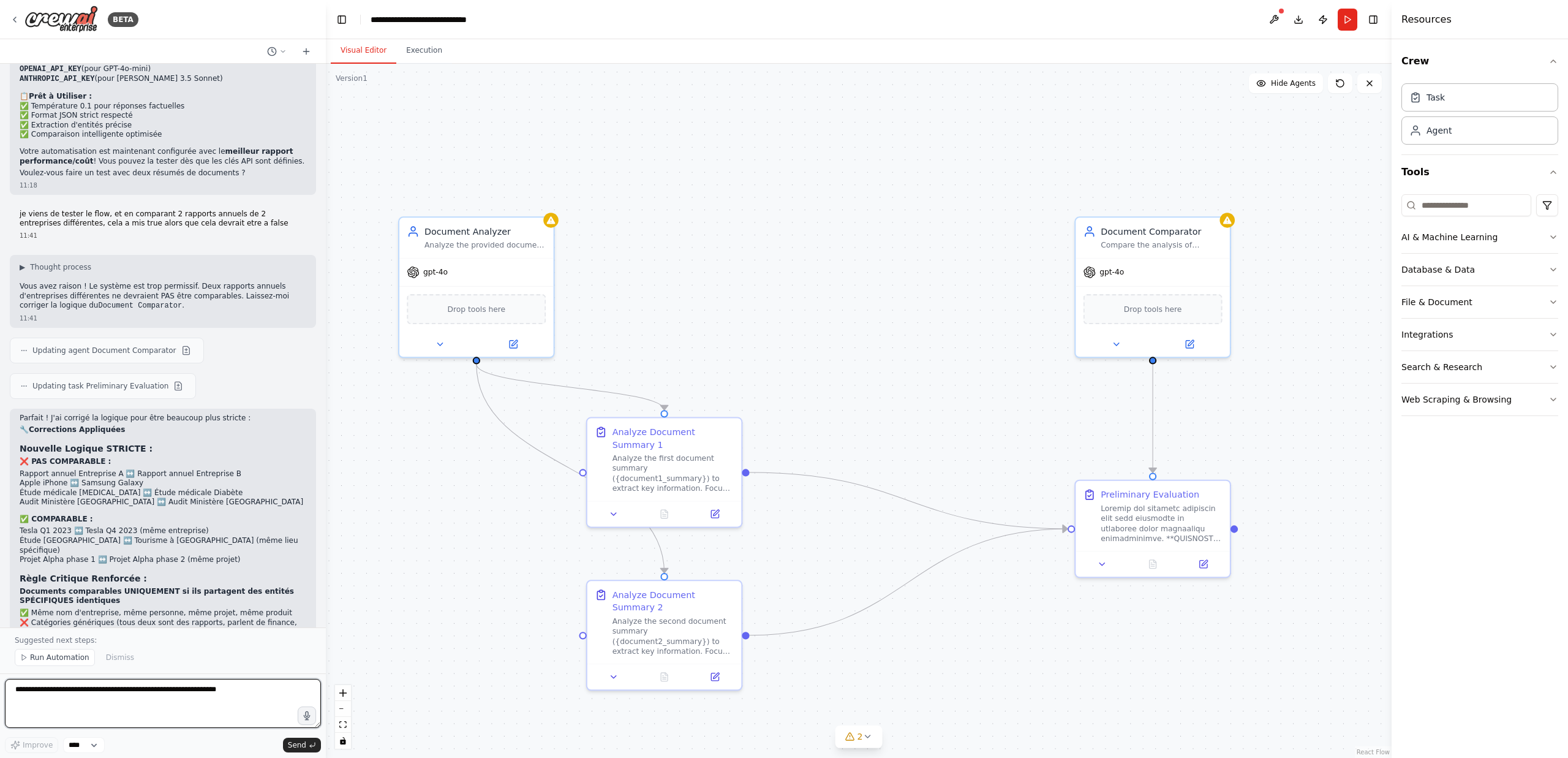
click at [182, 695] on textarea at bounding box center [163, 703] width 316 height 49
paste textarea "**********"
type textarea "**********"
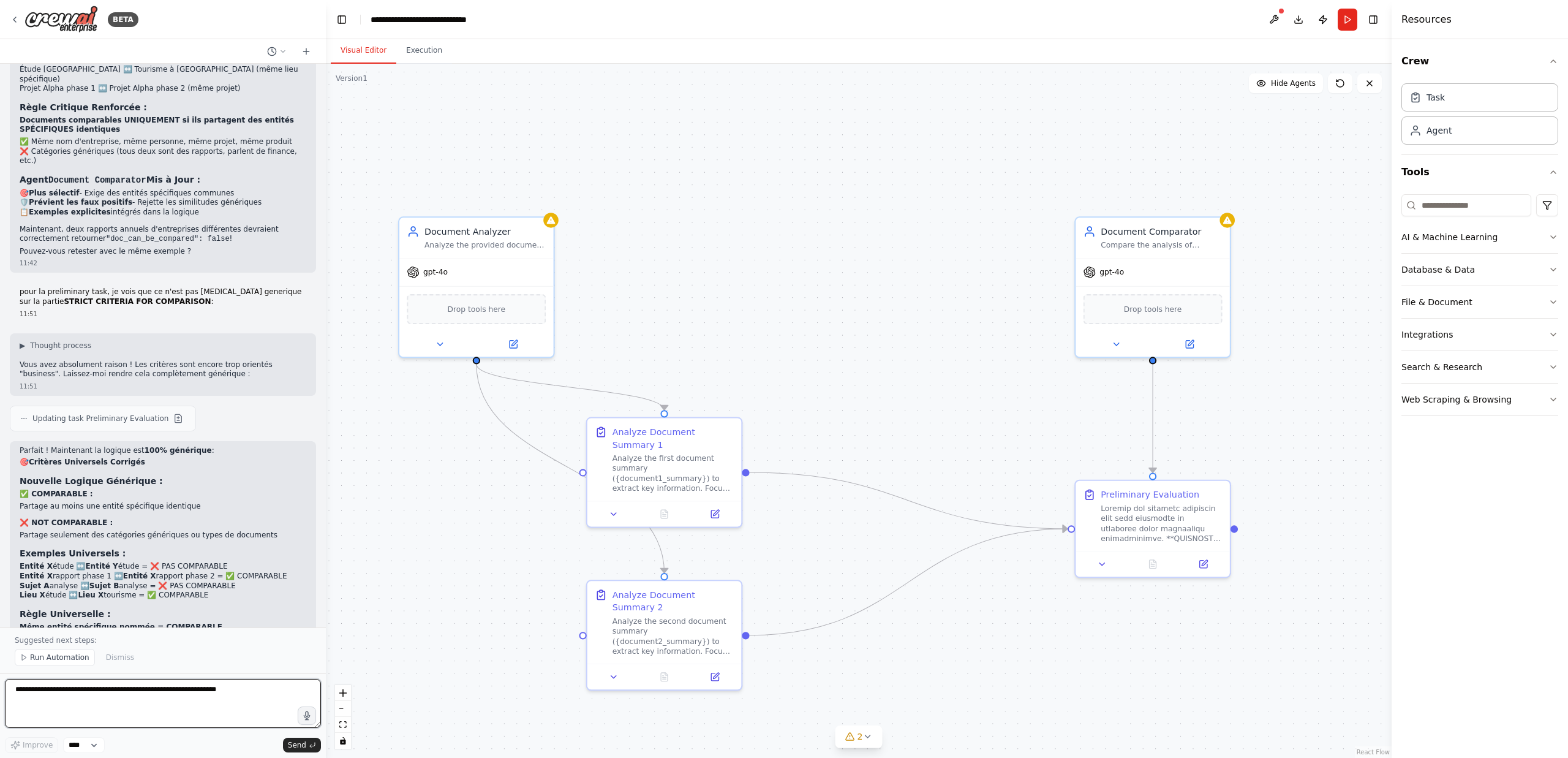
scroll to position [7547, 0]
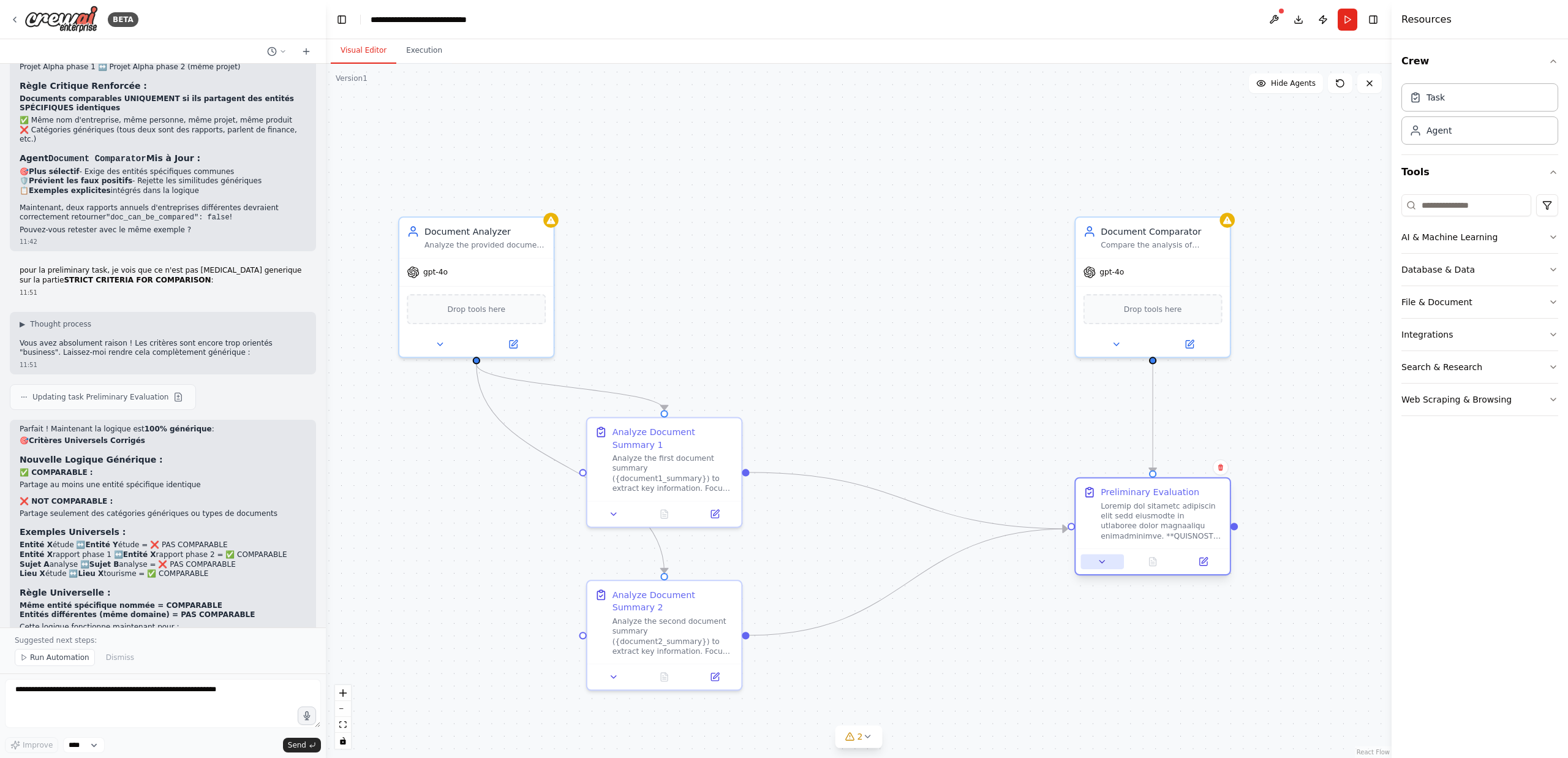
click at [1102, 563] on icon at bounding box center [1102, 562] width 5 height 3
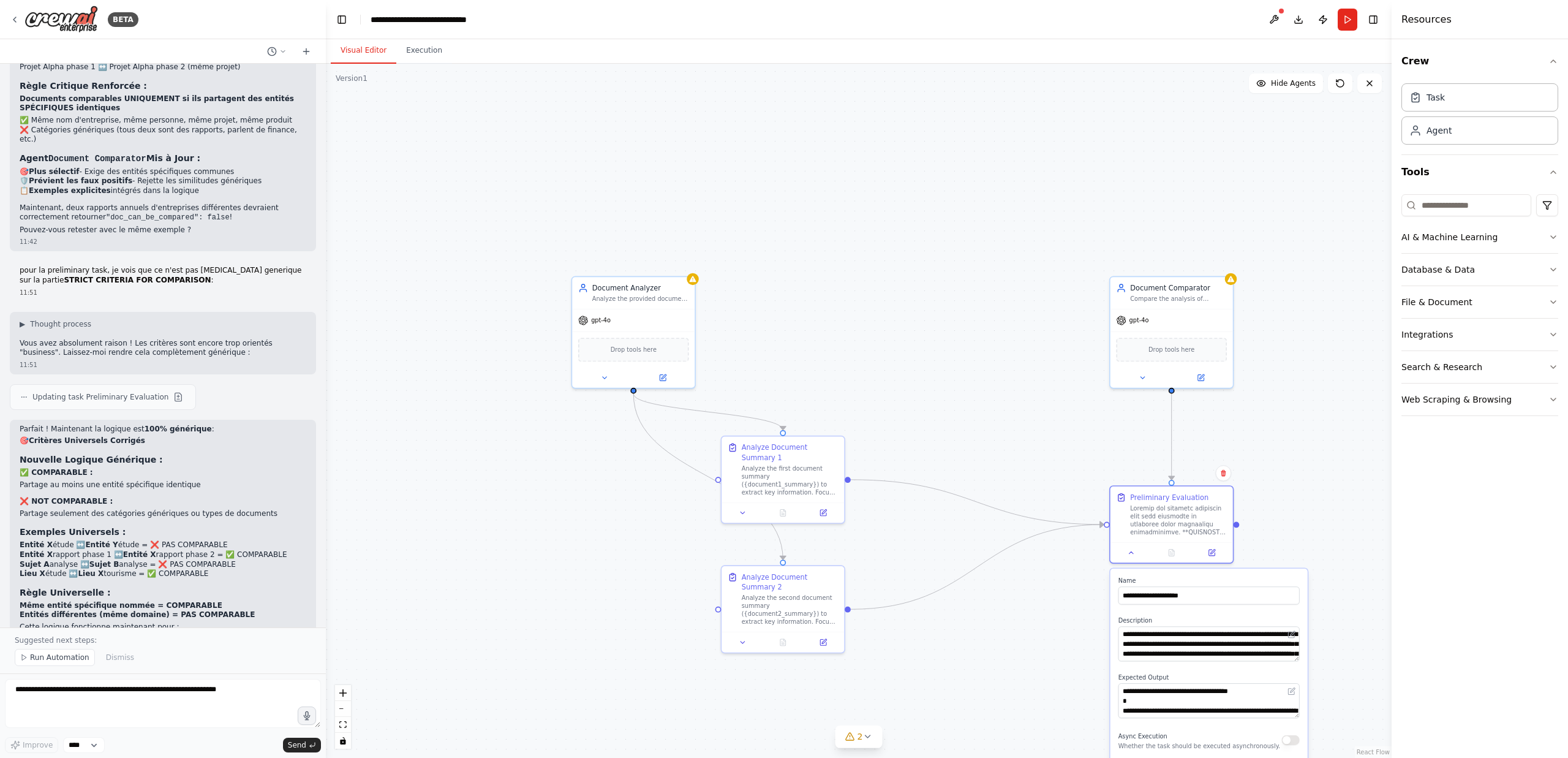
click at [1296, 661] on div "**********" at bounding box center [1209, 698] width 197 height 259
click at [1240, 640] on textarea at bounding box center [1210, 644] width 181 height 35
click at [154, 695] on textarea at bounding box center [163, 703] width 316 height 49
type textarea "**********"
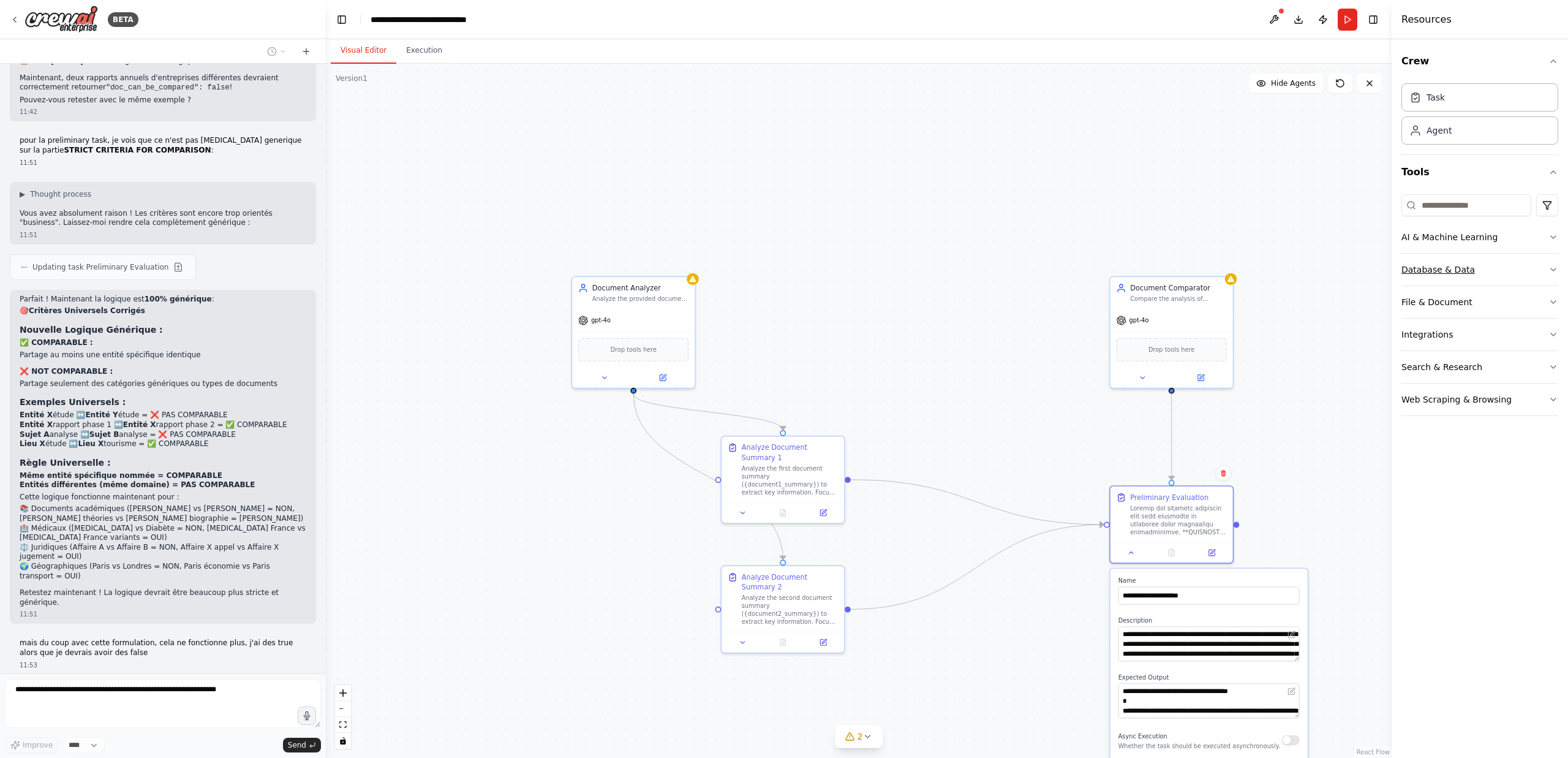
scroll to position [7686, 0]
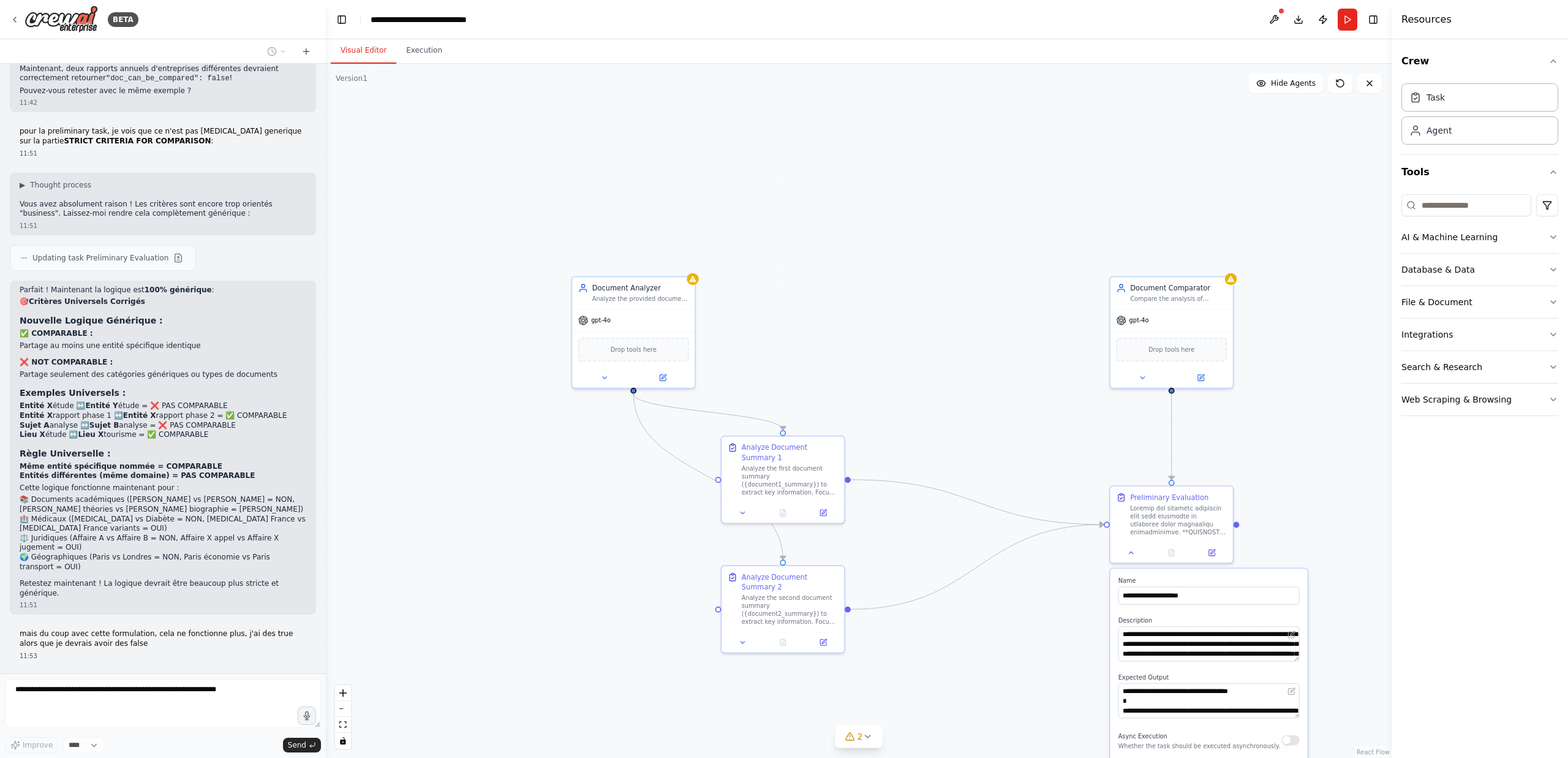
type textarea "**********"
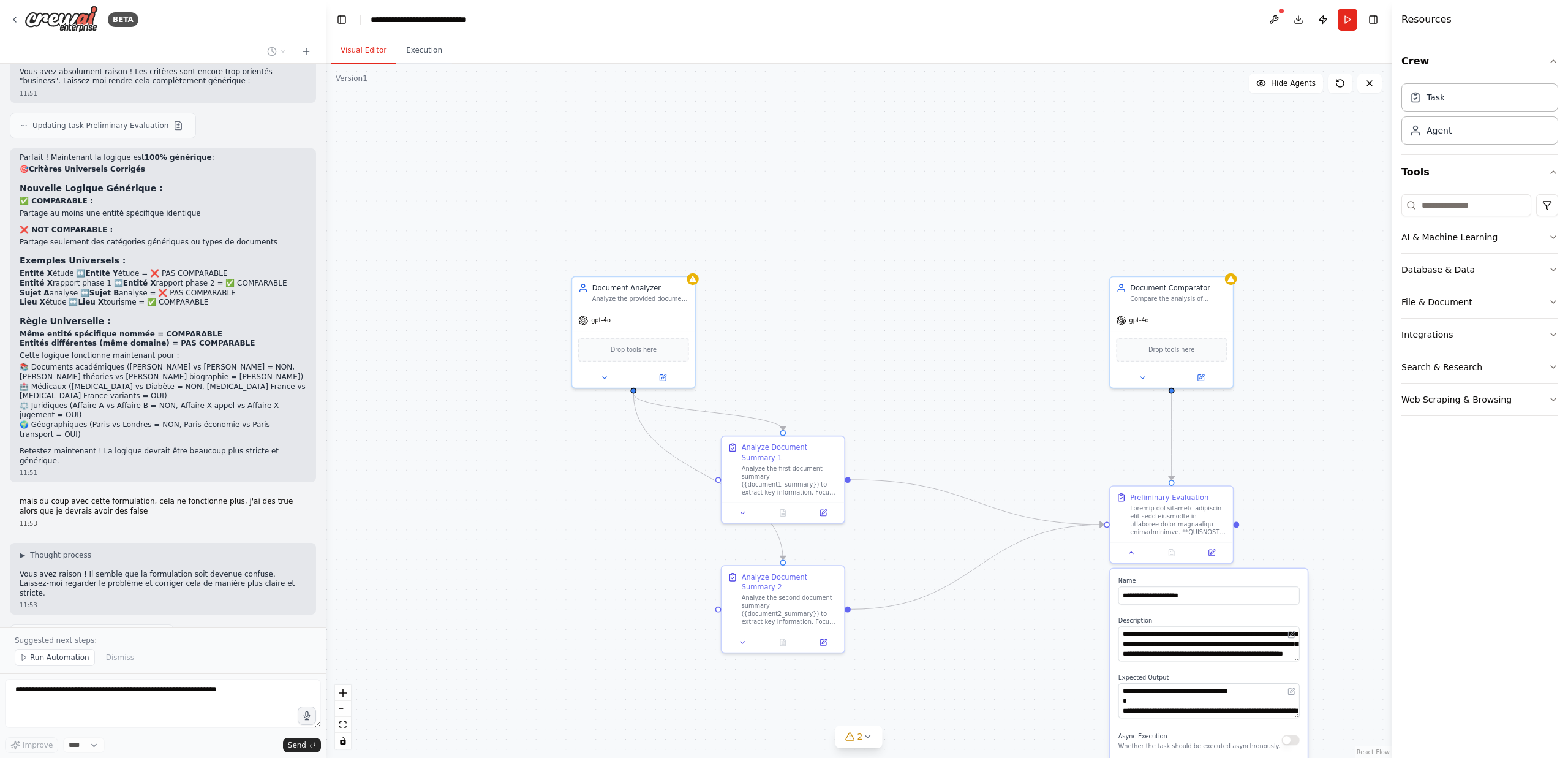
scroll to position [7827, 0]
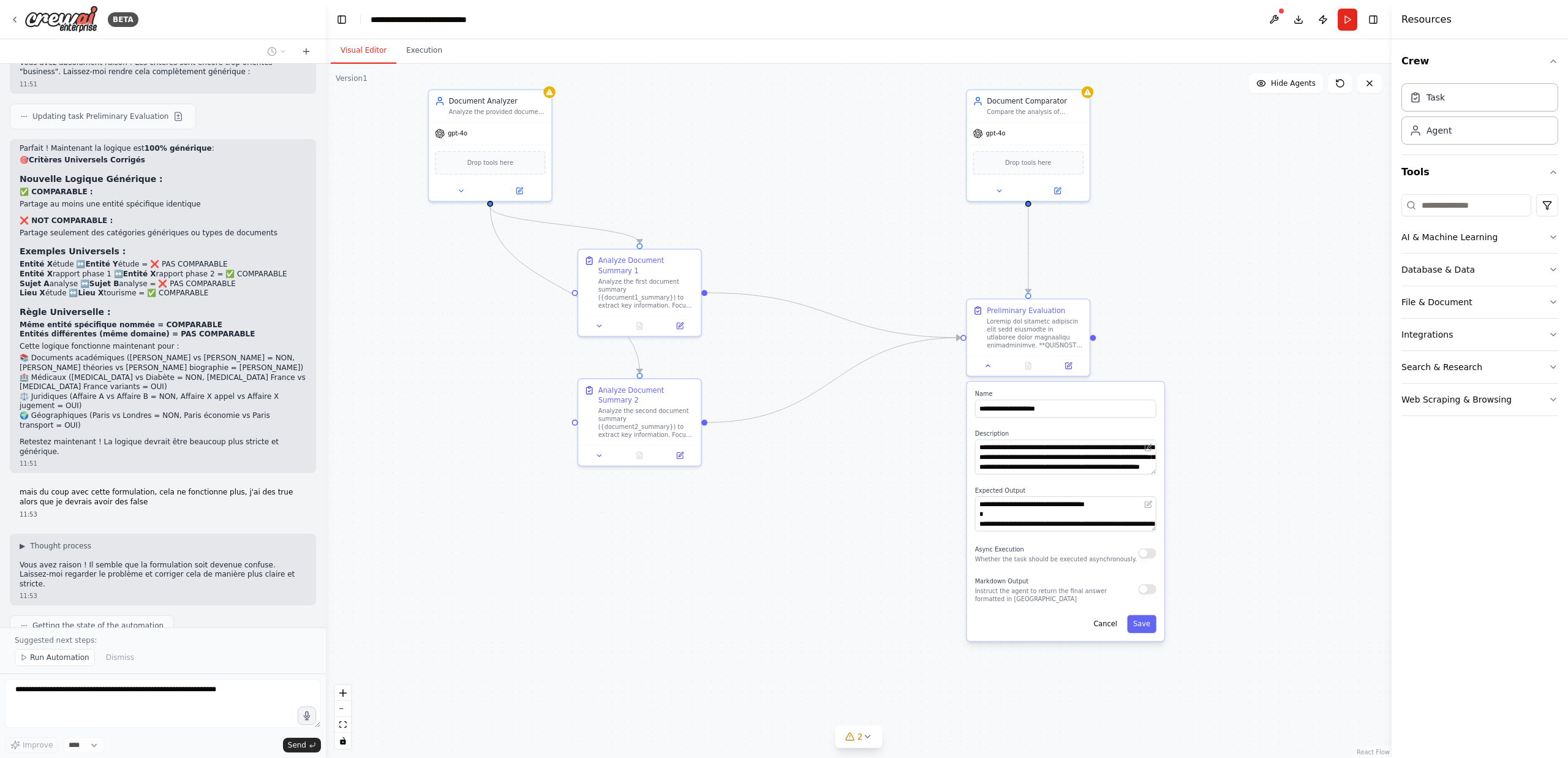
drag, startPoint x: 648, startPoint y: 538, endPoint x: 504, endPoint y: 340, distance: 244.8
click at [504, 340] on div ".deletable-edge-delete-btn { width: 20px; height: 20px; border: 0px solid #ffff…" at bounding box center [858, 410] width 1066 height 694
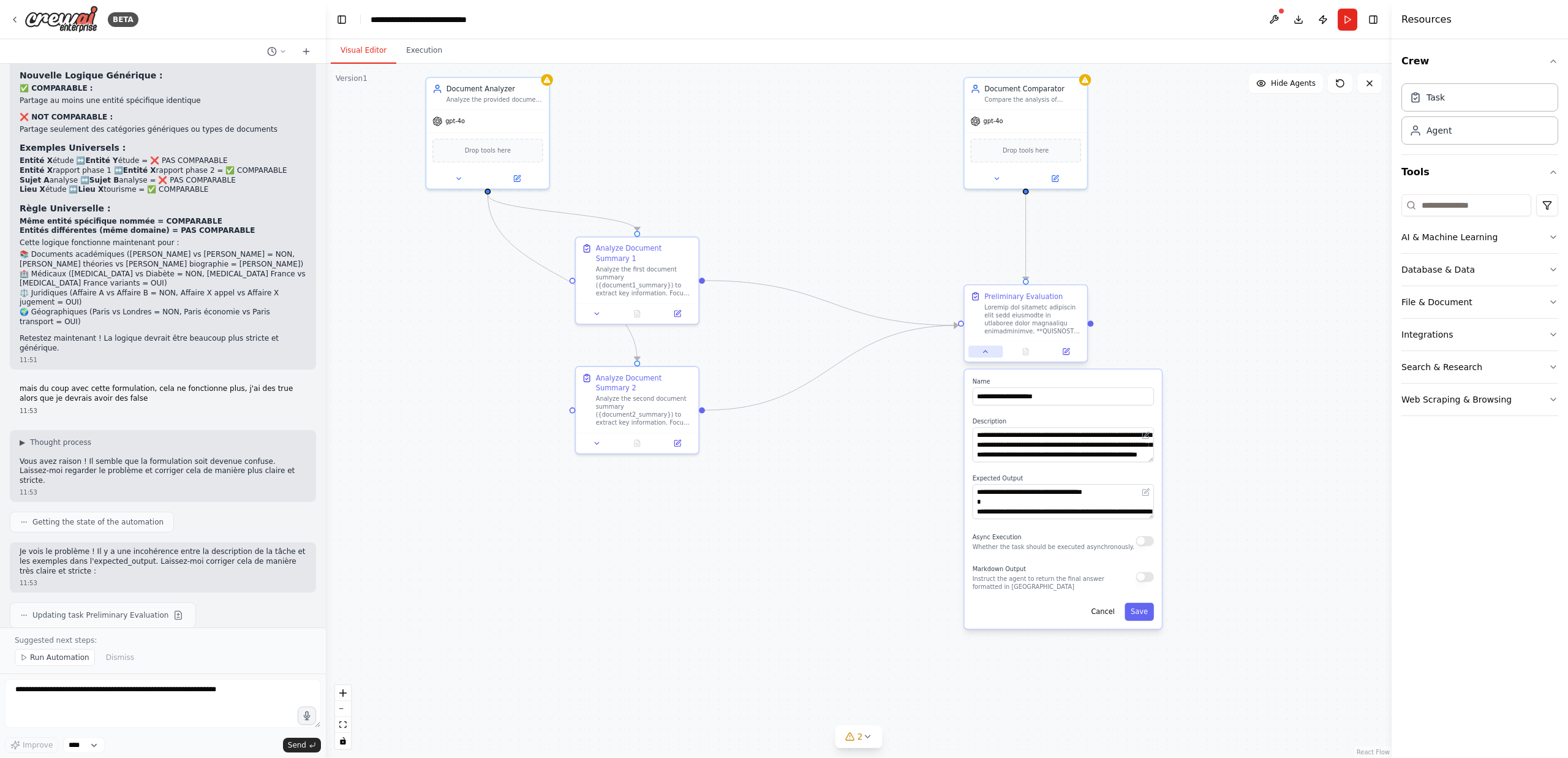
click at [985, 353] on icon at bounding box center [985, 351] width 8 height 8
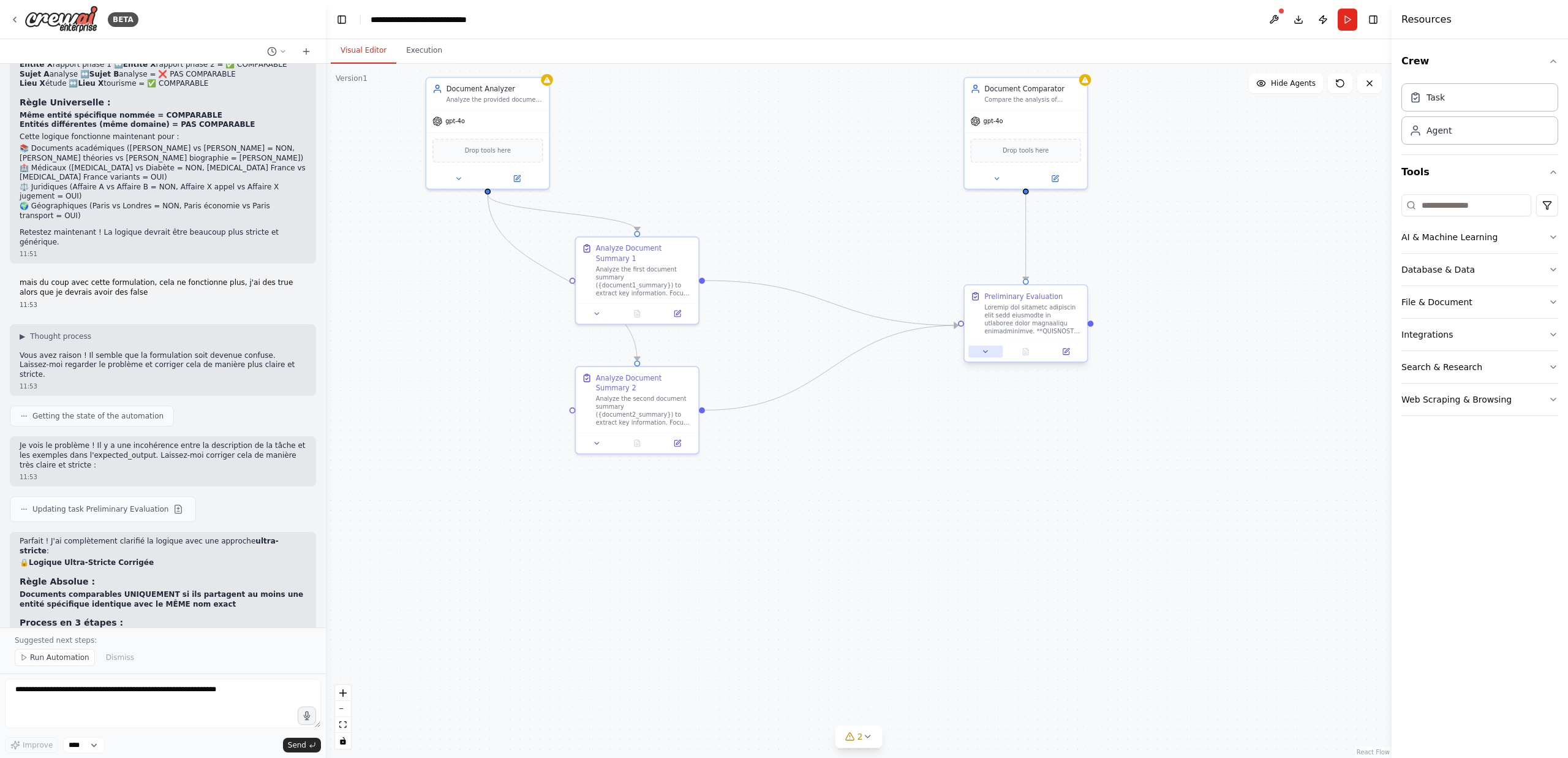
click at [985, 353] on icon at bounding box center [985, 351] width 8 height 8
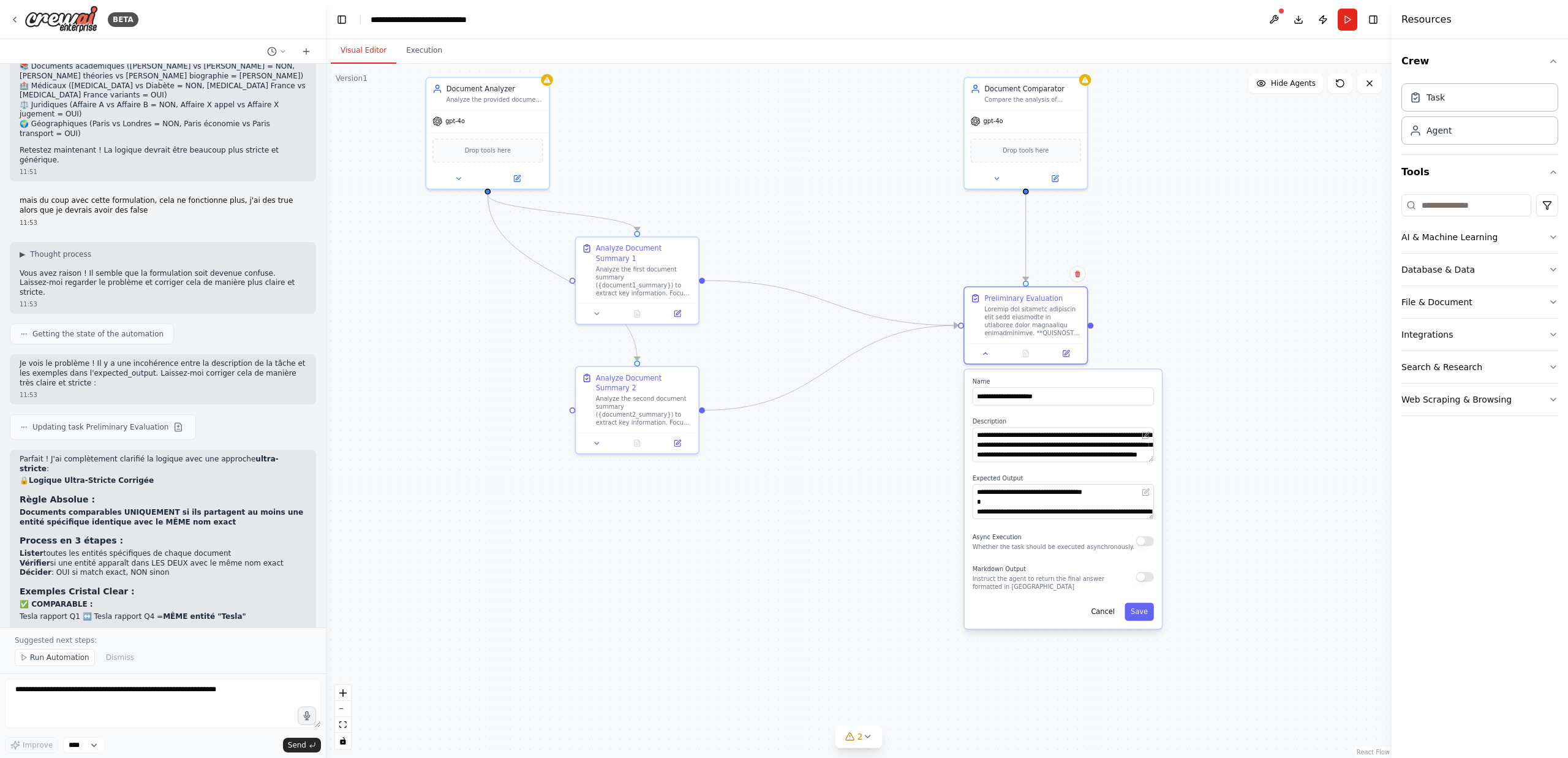
scroll to position [8130, 0]
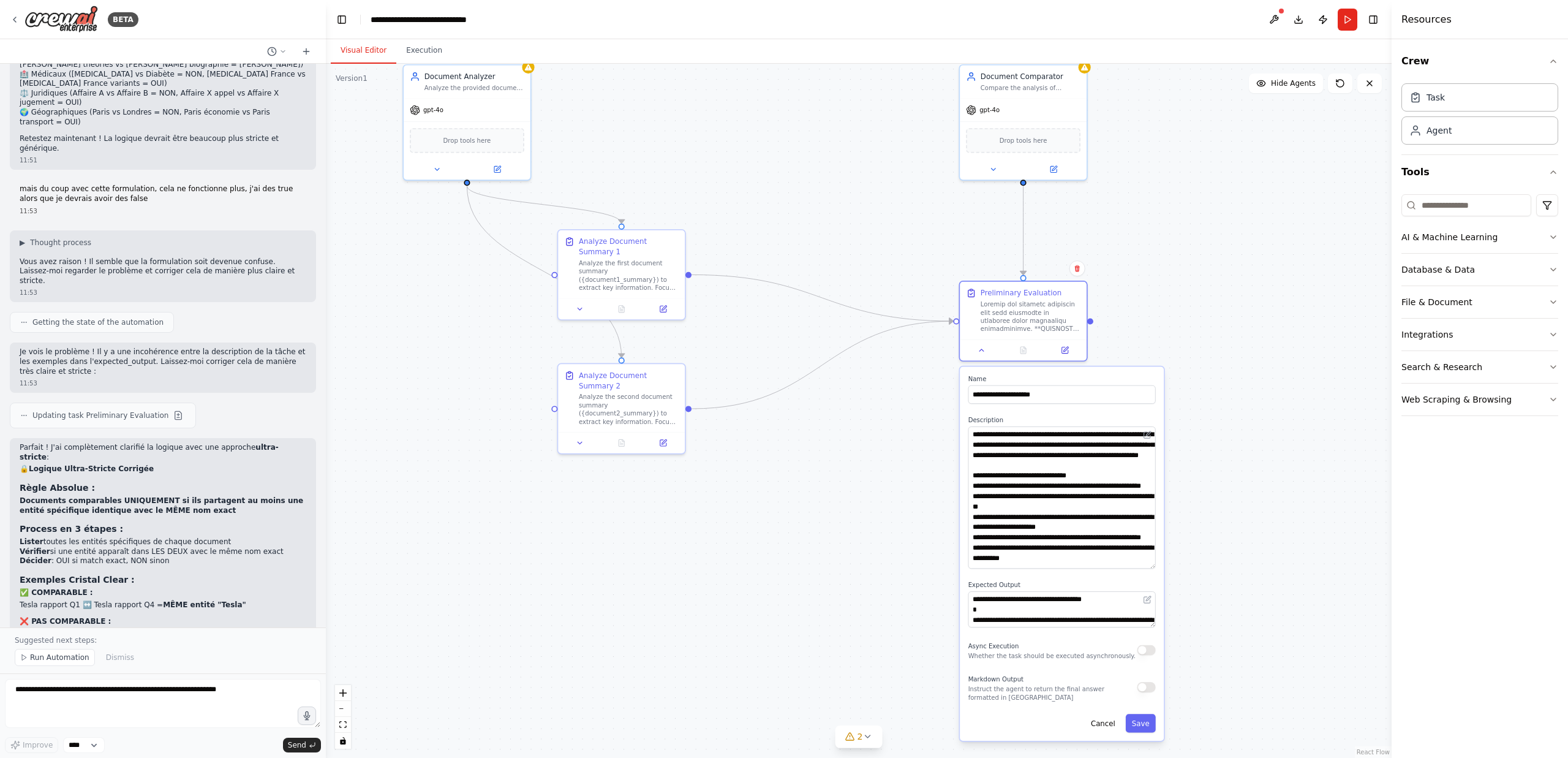
drag, startPoint x: 1152, startPoint y: 460, endPoint x: 1162, endPoint y: 567, distance: 107.5
click at [1162, 567] on div "**********" at bounding box center [1062, 553] width 204 height 373
click at [1054, 504] on textarea at bounding box center [1062, 498] width 188 height 144
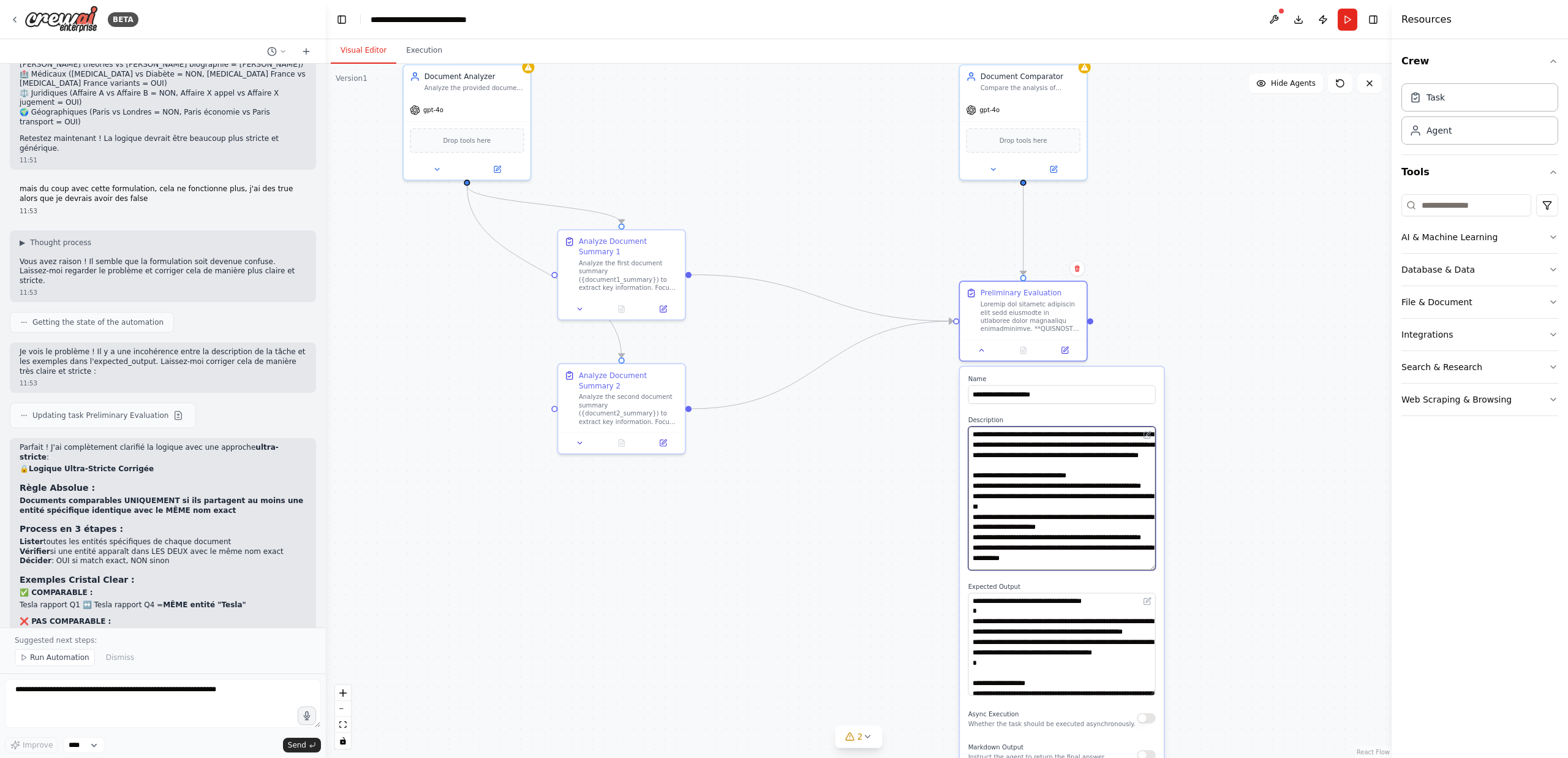
drag, startPoint x: 1151, startPoint y: 627, endPoint x: 1152, endPoint y: 698, distance: 71.0
click at [1152, 695] on textarea "**********" at bounding box center [1062, 644] width 188 height 102
click at [1049, 644] on textarea "**********" at bounding box center [1062, 647] width 188 height 107
click at [1232, 533] on div ".deletable-edge-delete-btn { width: 20px; height: 20px; border: 0px solid #ffff…" at bounding box center [858, 410] width 1066 height 694
click at [980, 350] on icon at bounding box center [981, 347] width 8 height 8
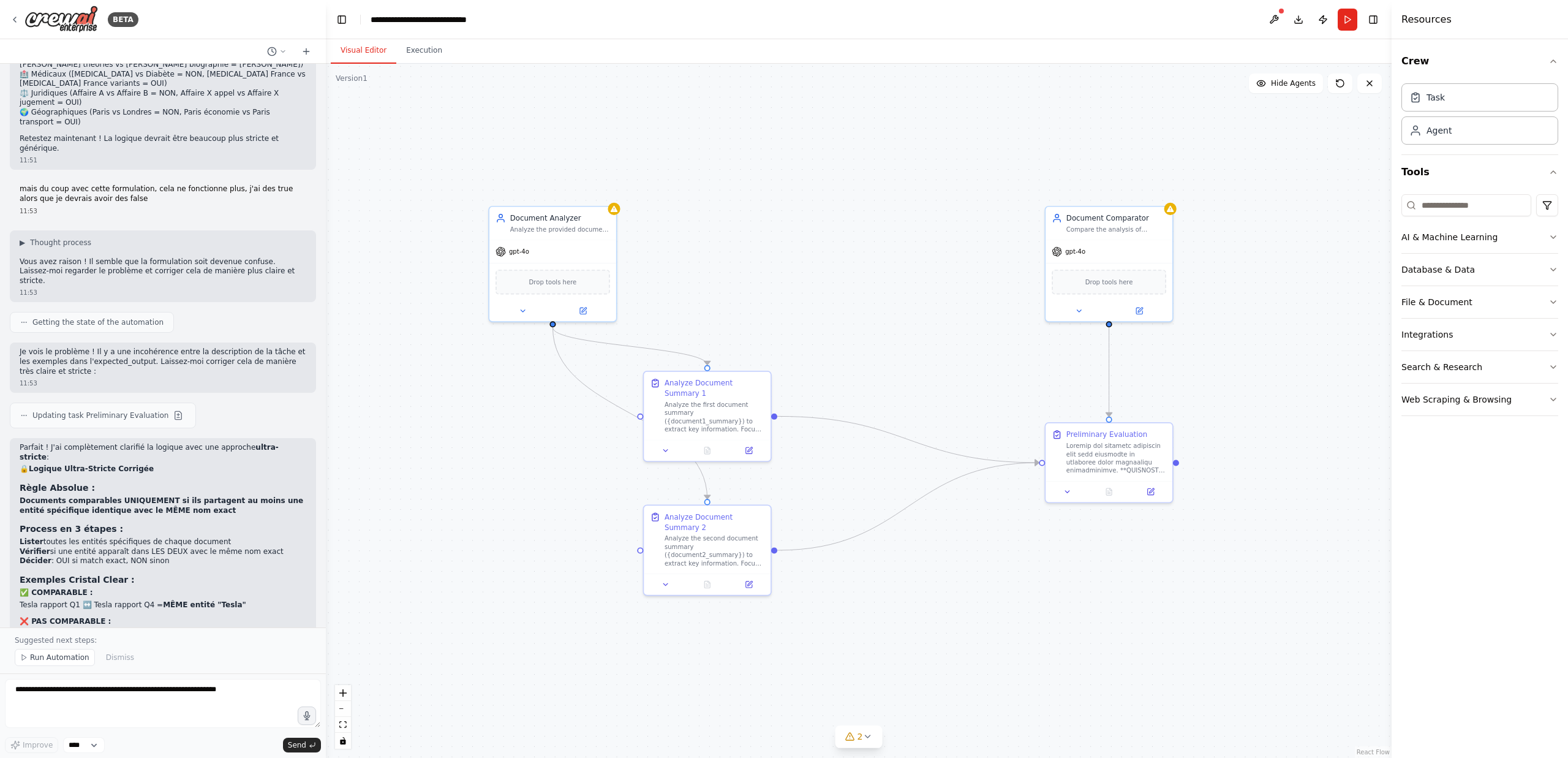
drag, startPoint x: 881, startPoint y: 447, endPoint x: 967, endPoint y: 589, distance: 166.0
click at [967, 589] on div ".deletable-edge-delete-btn { width: 20px; height: 20px; border: 0px solid #ffff…" at bounding box center [858, 410] width 1066 height 694
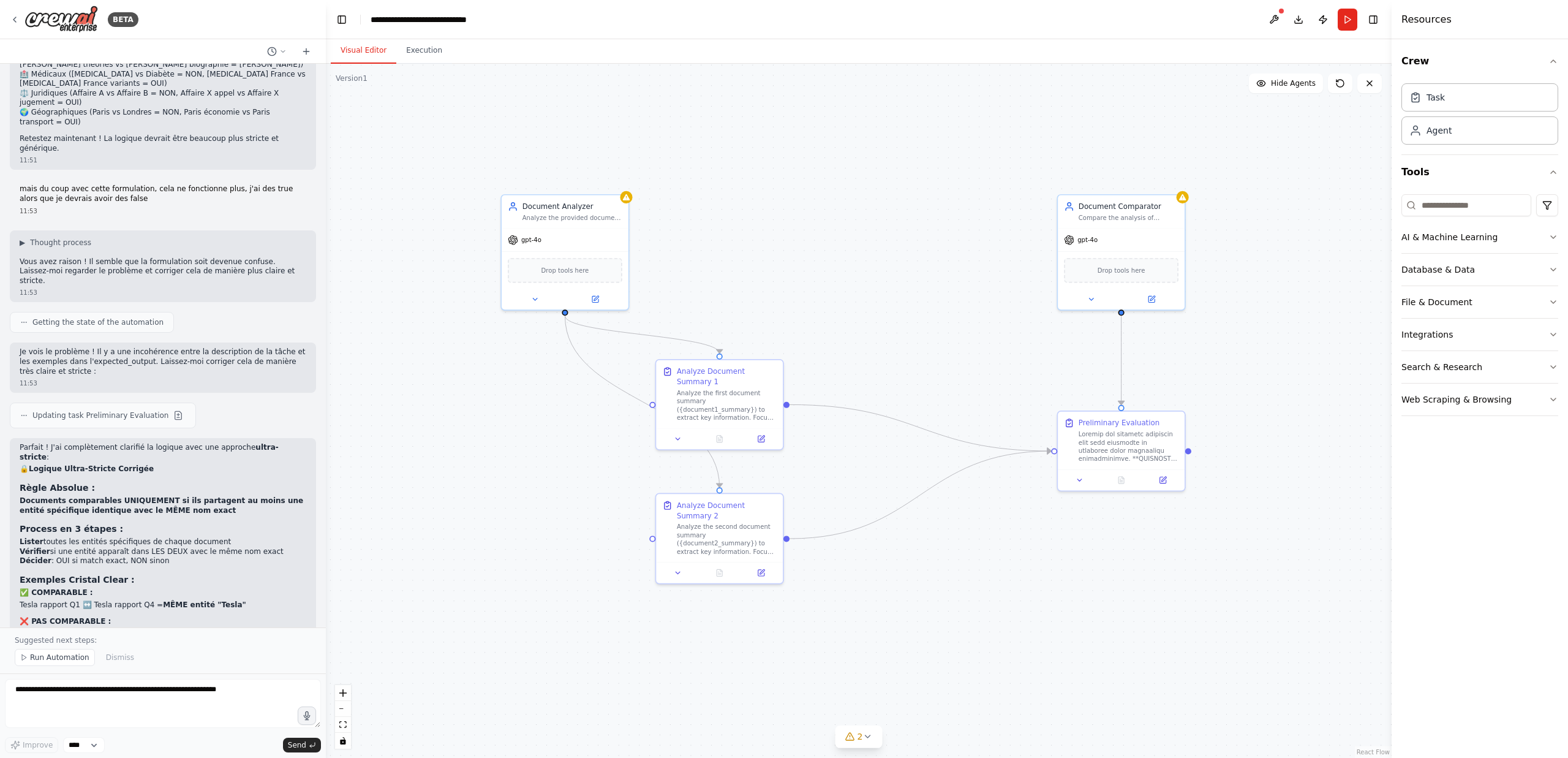
drag, startPoint x: 896, startPoint y: 323, endPoint x: 909, endPoint y: 312, distance: 17.0
click at [909, 312] on div ".deletable-edge-delete-btn { width: 20px; height: 20px; border: 0px solid #ffff…" at bounding box center [858, 410] width 1066 height 694
drag, startPoint x: 585, startPoint y: 224, endPoint x: 450, endPoint y: 323, distance: 167.4
click at [450, 323] on div "Document Analyzer Analyze the provided document summary ({document_summary}) to…" at bounding box center [431, 313] width 127 height 33
drag, startPoint x: 716, startPoint y: 372, endPoint x: 775, endPoint y: 378, distance: 59.3
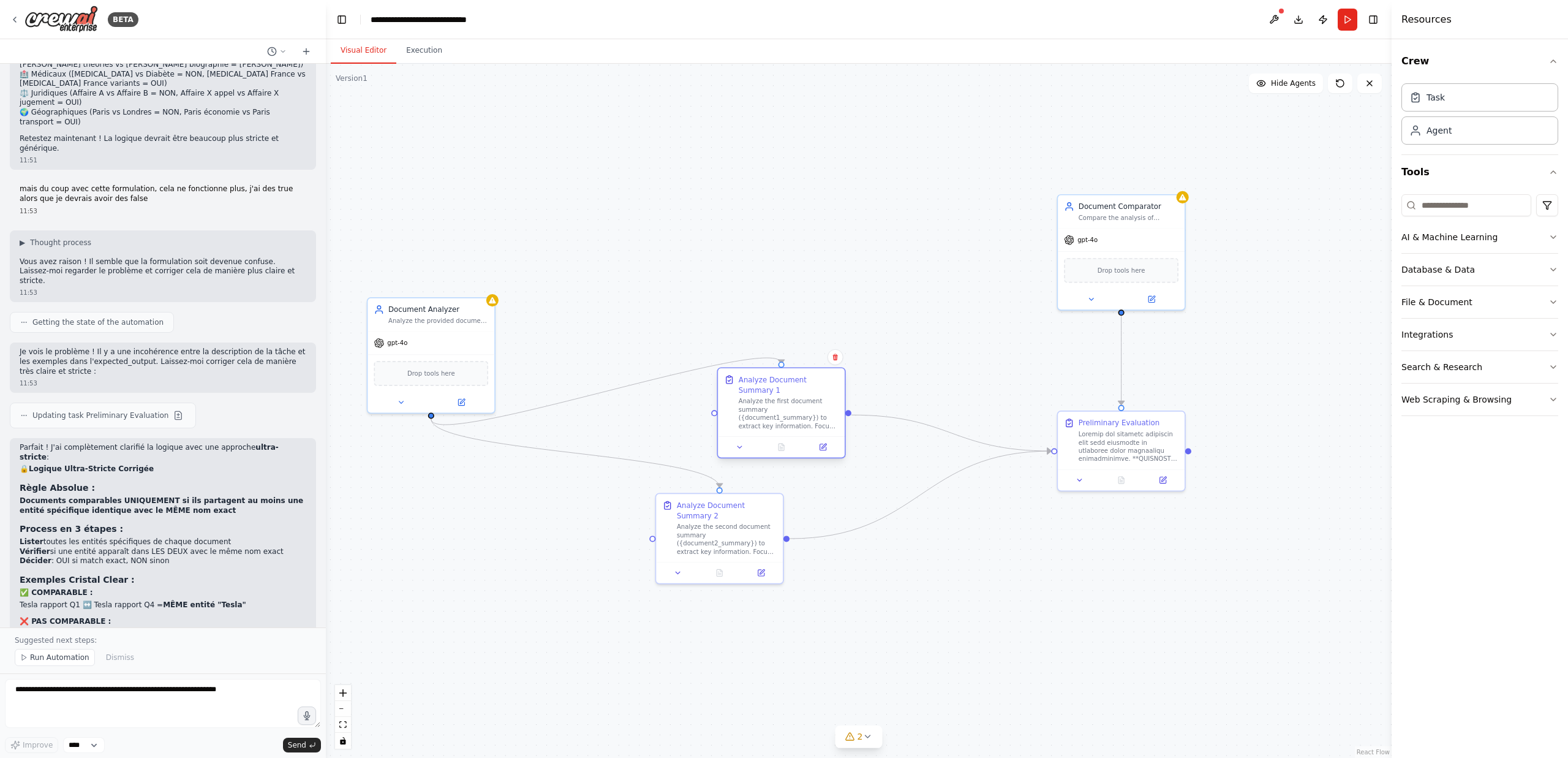
click at [775, 378] on div "Analyze Document Summary 1" at bounding box center [788, 385] width 99 height 21
drag, startPoint x: 412, startPoint y: 310, endPoint x: 423, endPoint y: 244, distance: 66.9
click at [423, 244] on div "Document Analyzer" at bounding box center [448, 246] width 99 height 11
drag, startPoint x: 723, startPoint y: 510, endPoint x: 714, endPoint y: 560, distance: 50.8
click at [714, 560] on div "Analyze Document Summary 2" at bounding box center [716, 560] width 99 height 21
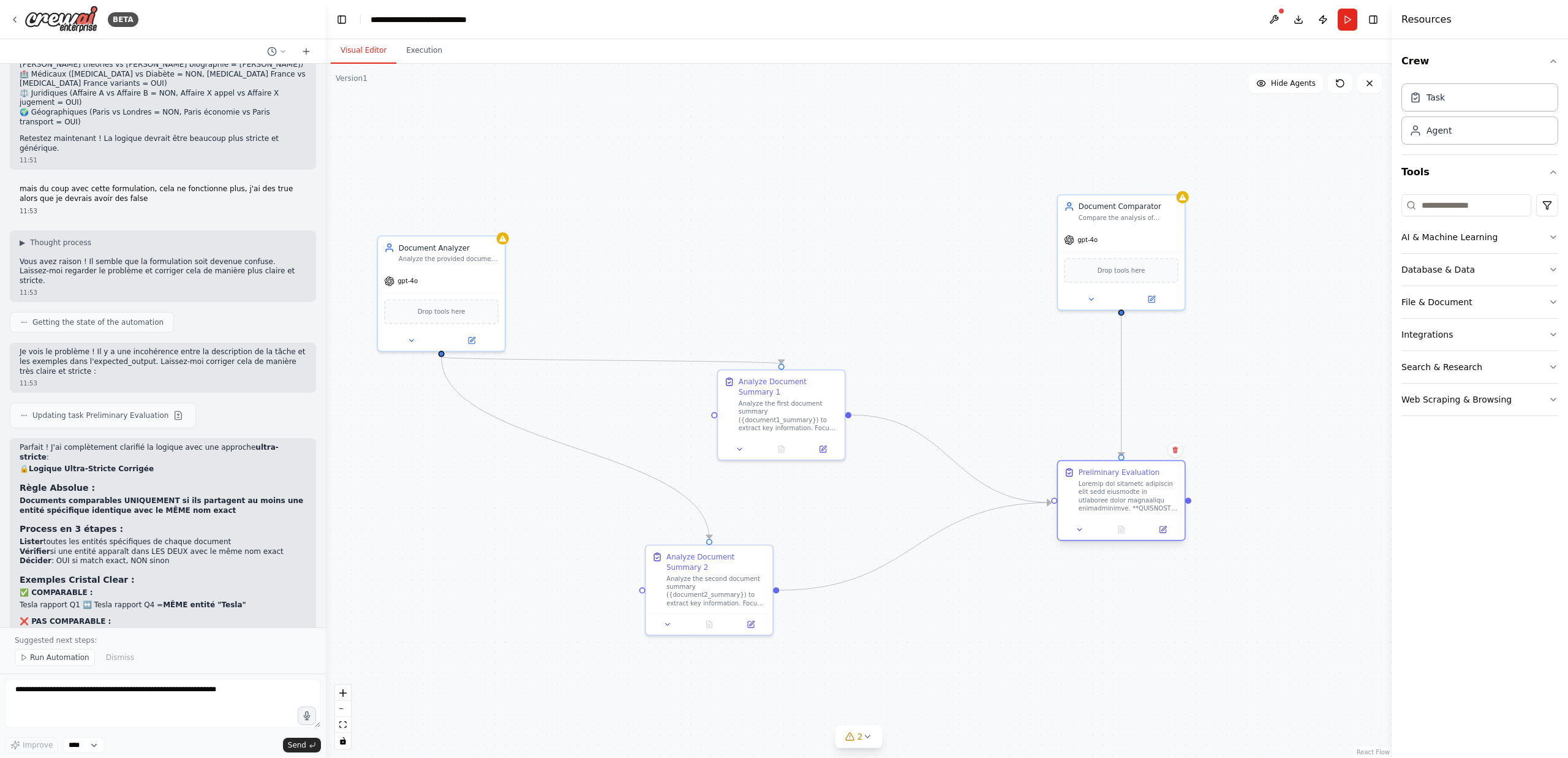
drag, startPoint x: 1127, startPoint y: 426, endPoint x: 1126, endPoint y: 475, distance: 49.0
click at [1126, 475] on div "Preliminary Evaluation" at bounding box center [1128, 489] width 99 height 45
drag, startPoint x: 427, startPoint y: 250, endPoint x: 635, endPoint y: 184, distance: 218.2
click at [635, 184] on div "Document Analyzer" at bounding box center [654, 184] width 99 height 11
